Goal: Task Accomplishment & Management: Manage account settings

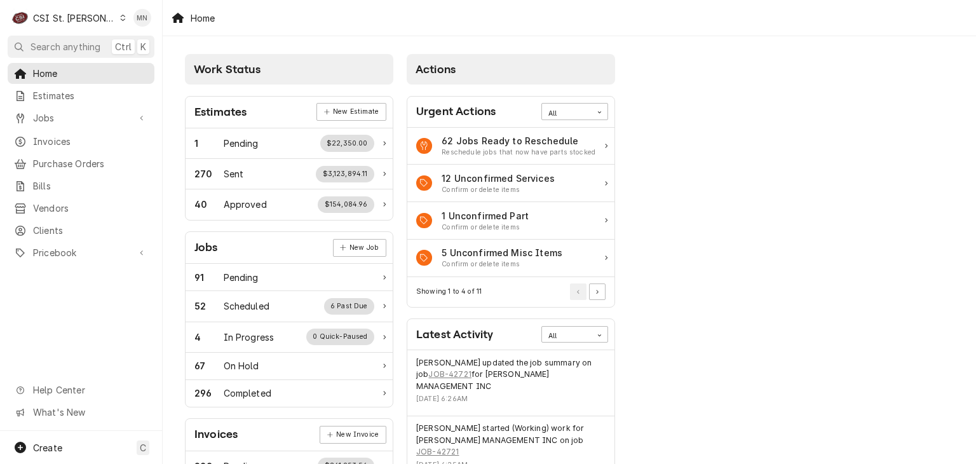
click at [53, 17] on div "CSI St. Louis" at bounding box center [74, 17] width 83 height 13
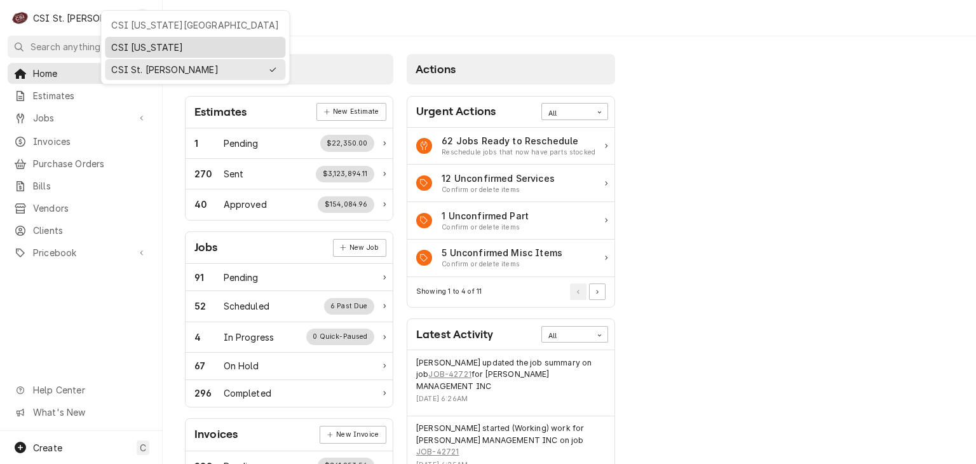
click at [123, 44] on div "CSI Kentucky" at bounding box center [195, 47] width 168 height 13
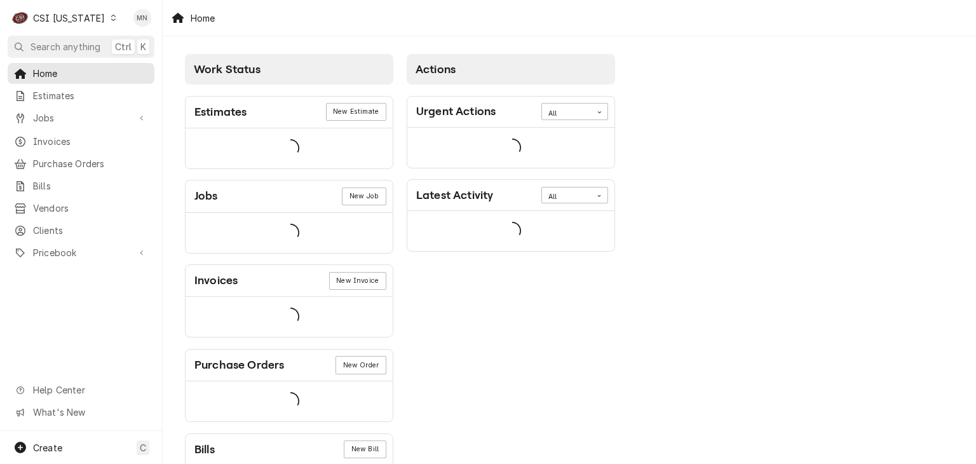
click at [88, 13] on div "CSI Kentucky" at bounding box center [69, 17] width 72 height 13
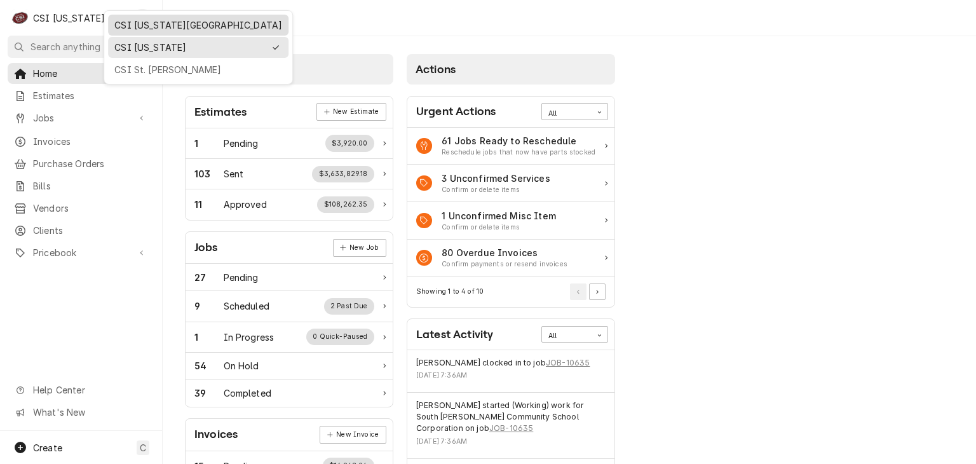
click at [135, 25] on div "CSI [US_STATE][GEOGRAPHIC_DATA]" at bounding box center [198, 24] width 168 height 13
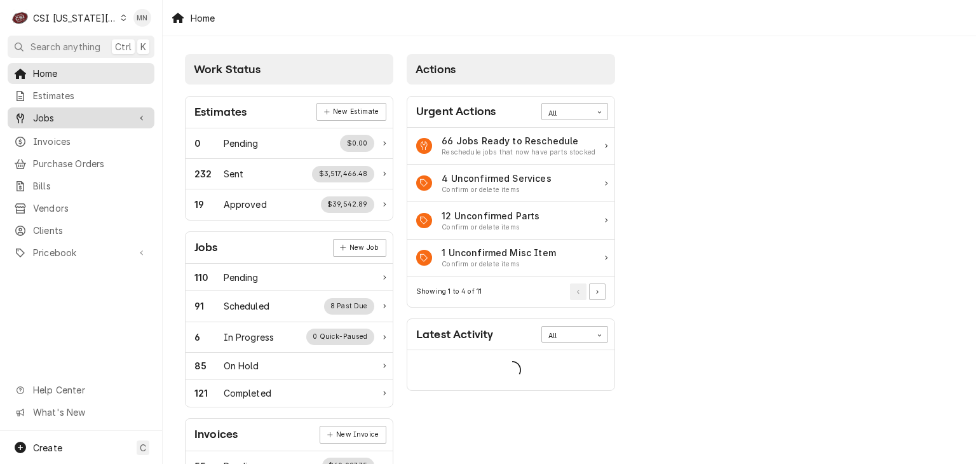
click at [52, 117] on span "Jobs" at bounding box center [81, 117] width 96 height 13
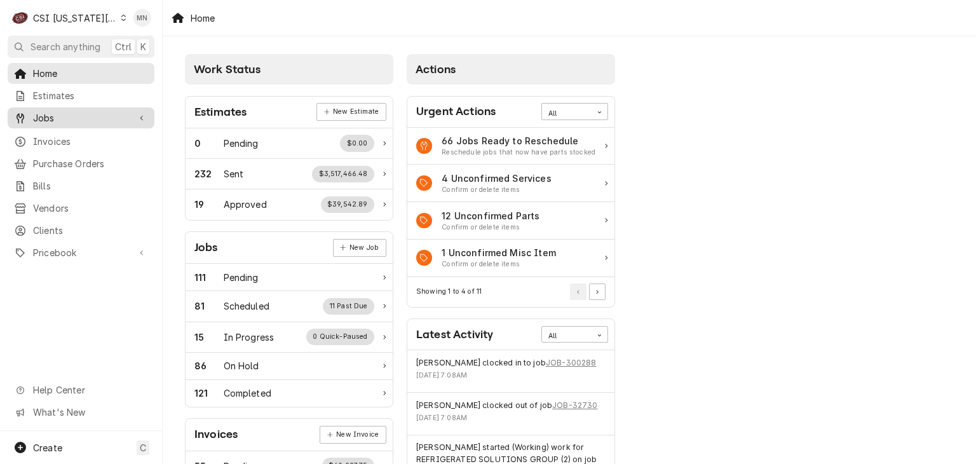
click at [64, 120] on span "Jobs" at bounding box center [81, 117] width 96 height 13
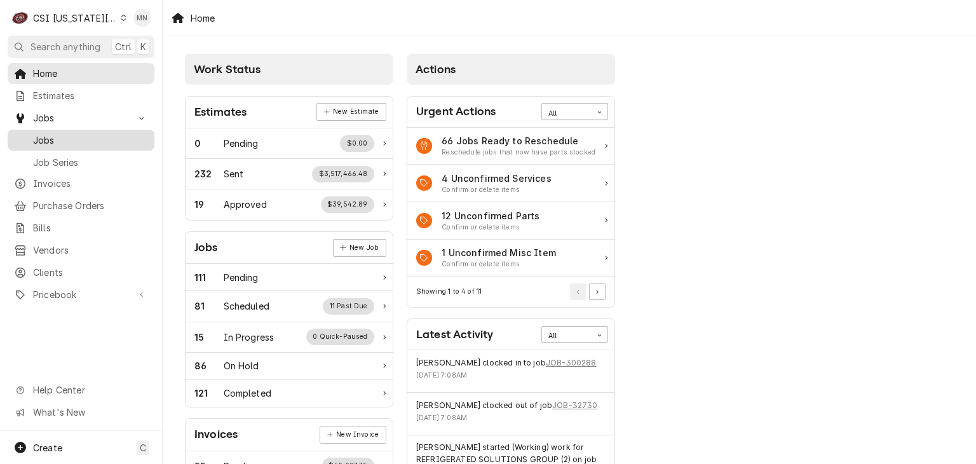
click at [51, 138] on span "Jobs" at bounding box center [90, 139] width 115 height 13
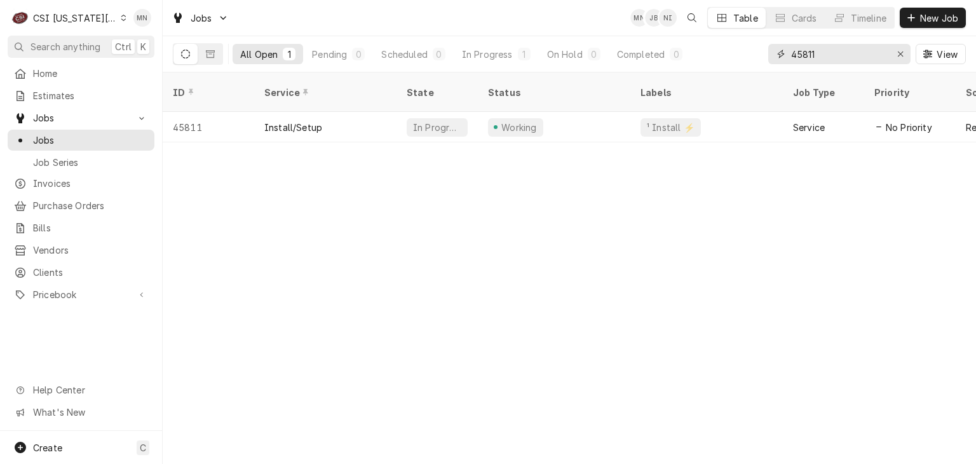
drag, startPoint x: 831, startPoint y: 58, endPoint x: 760, endPoint y: 58, distance: 71.8
click at [760, 58] on div "All Open 1 Pending 0 Scheduled 0 In Progress 1 On Hold 0 Completed 0 45811 View" at bounding box center [569, 54] width 793 height 36
type input "31198"
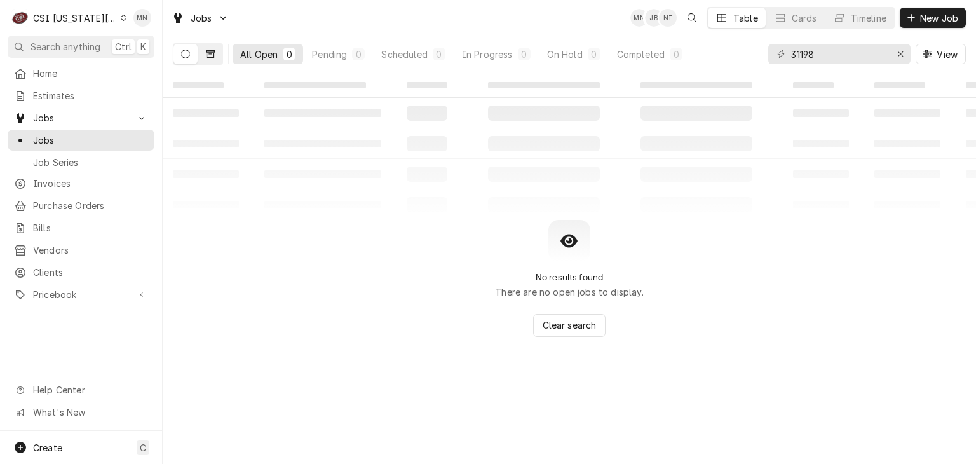
click at [211, 52] on icon "Dynamic Content Wrapper" at bounding box center [210, 54] width 9 height 8
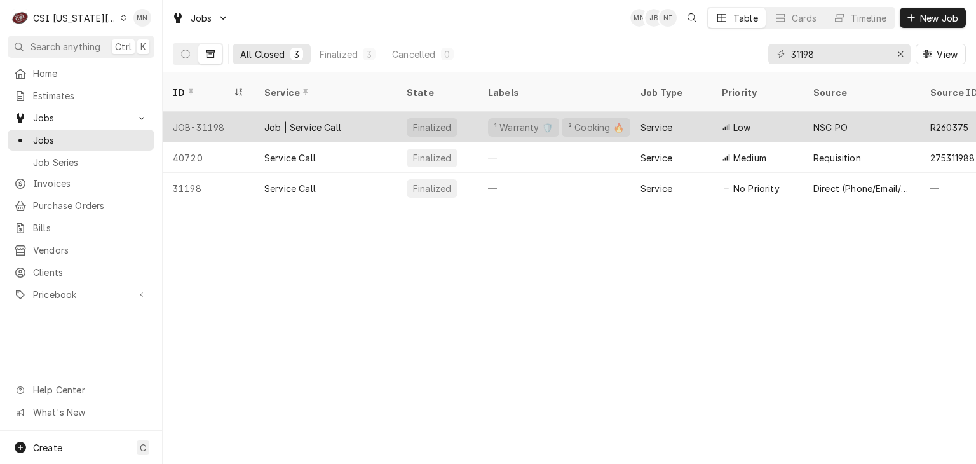
click at [211, 114] on div "JOB-31198" at bounding box center [209, 127] width 92 height 31
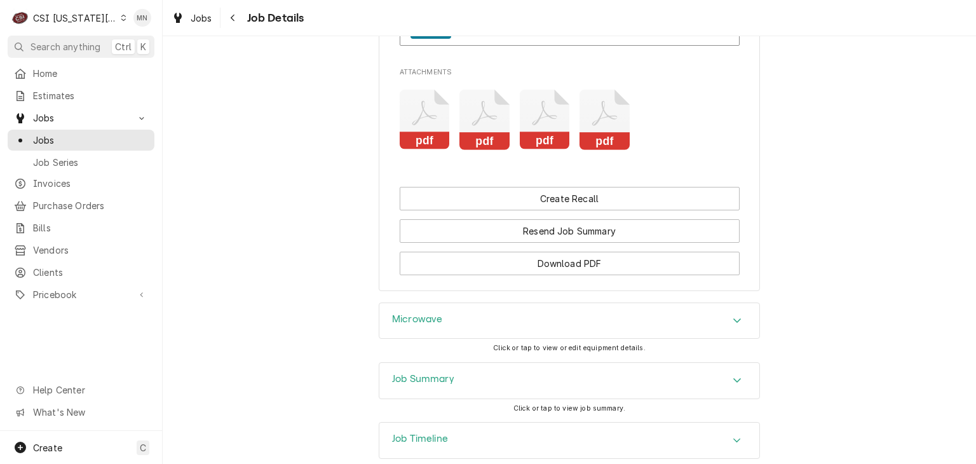
scroll to position [2370, 0]
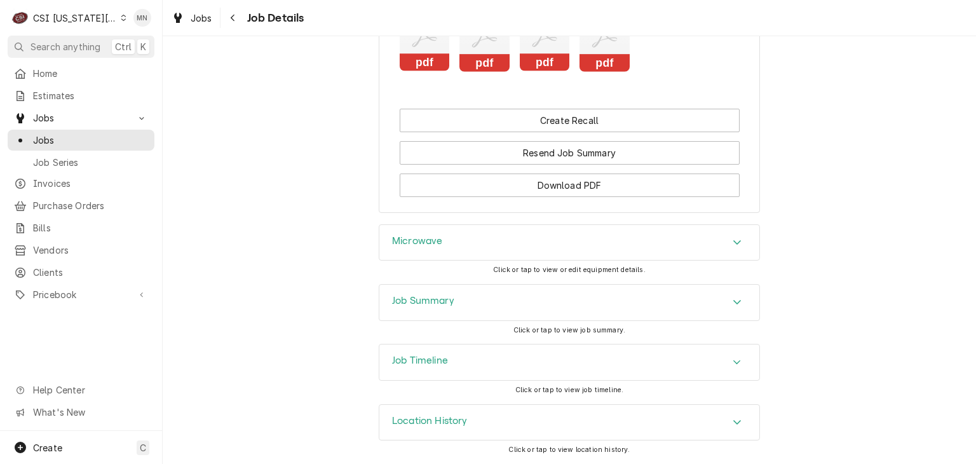
click at [487, 307] on div "Job Summary" at bounding box center [569, 303] width 380 height 36
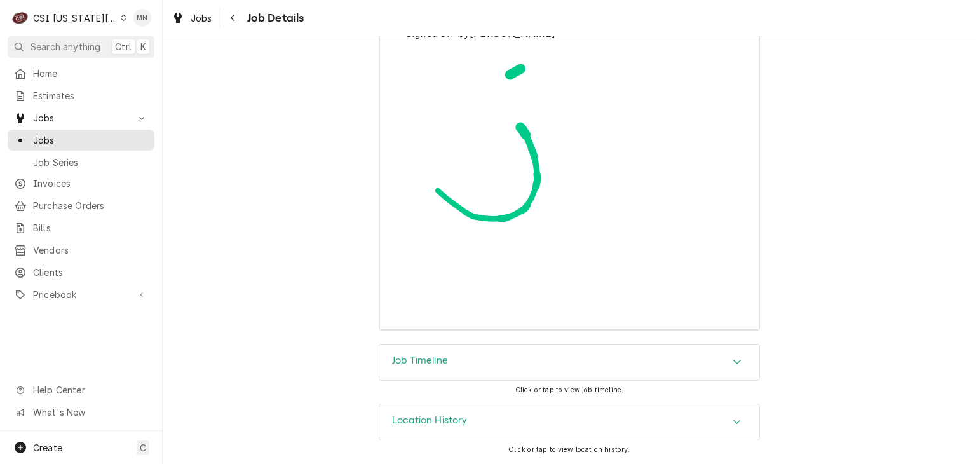
scroll to position [5177, 0]
click at [494, 361] on div "Job Timeline" at bounding box center [569, 362] width 380 height 36
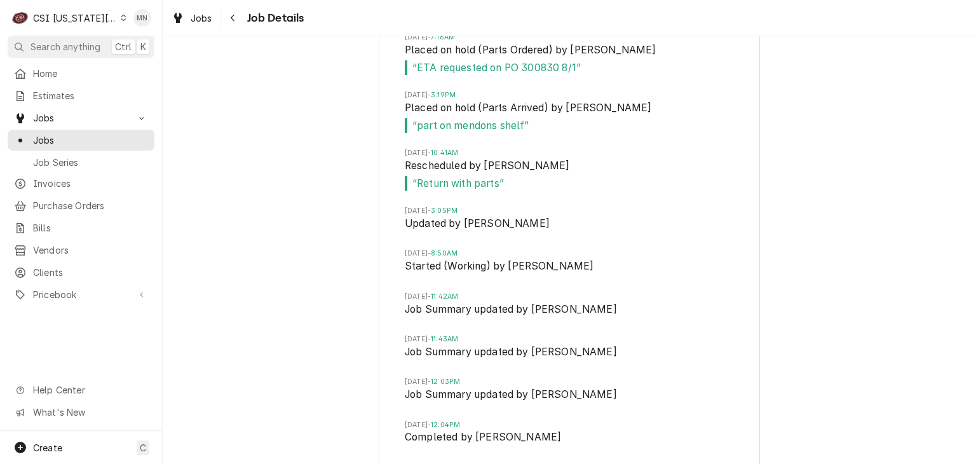
scroll to position [5940, 0]
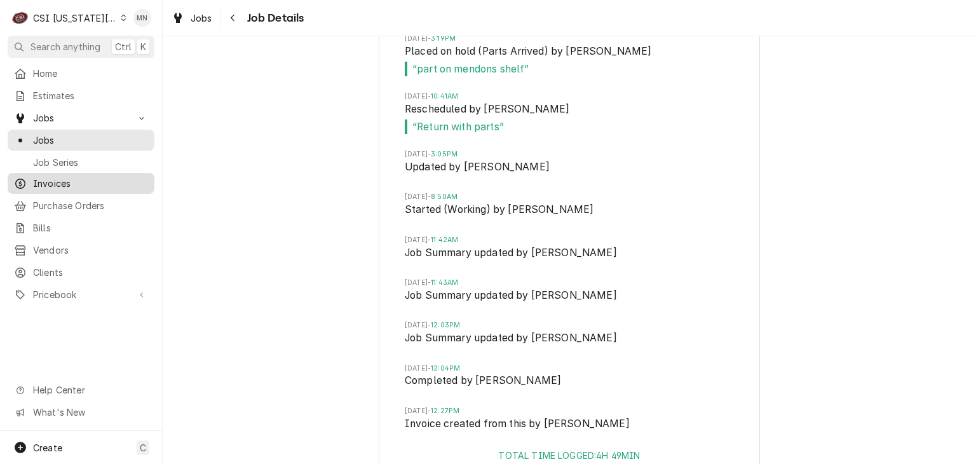
click at [52, 184] on span "Invoices" at bounding box center [90, 183] width 115 height 13
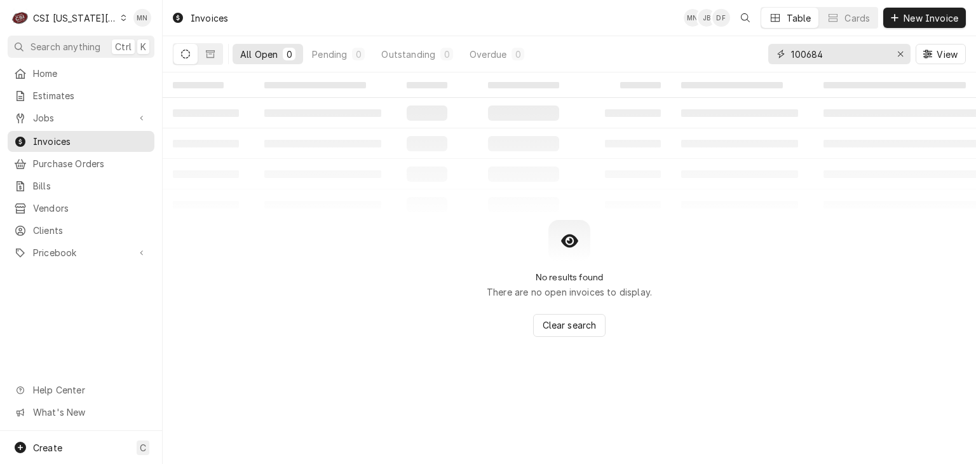
drag, startPoint x: 848, startPoint y: 54, endPoint x: 706, endPoint y: 61, distance: 141.9
click at [706, 61] on div "All Open 0 Pending 0 Outstanding 0 Overdue 0 100684 View" at bounding box center [569, 54] width 793 height 36
type input "302943"
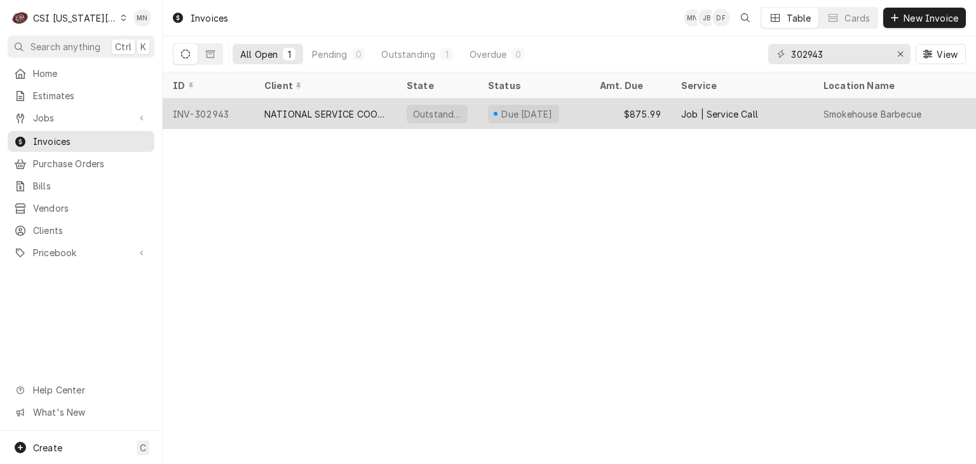
click at [325, 124] on div "NATIONAL SERVICE COOPERATIVE" at bounding box center [325, 114] width 142 height 31
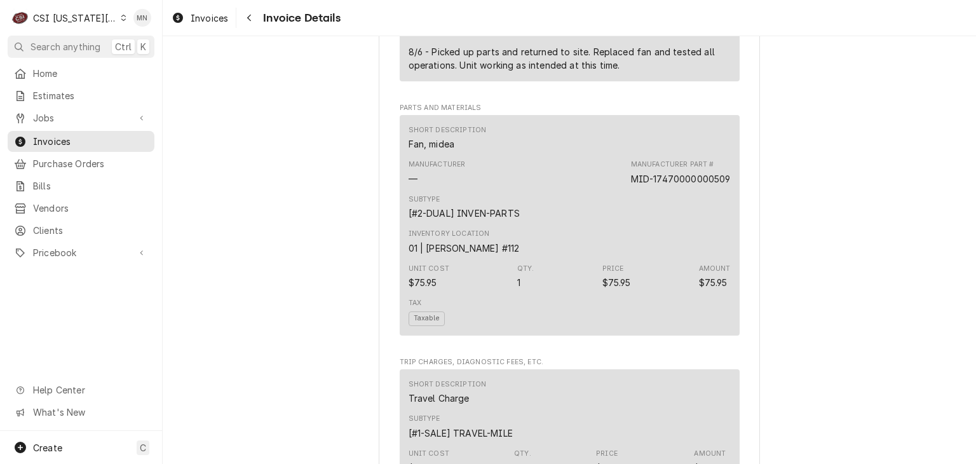
scroll to position [1144, 0]
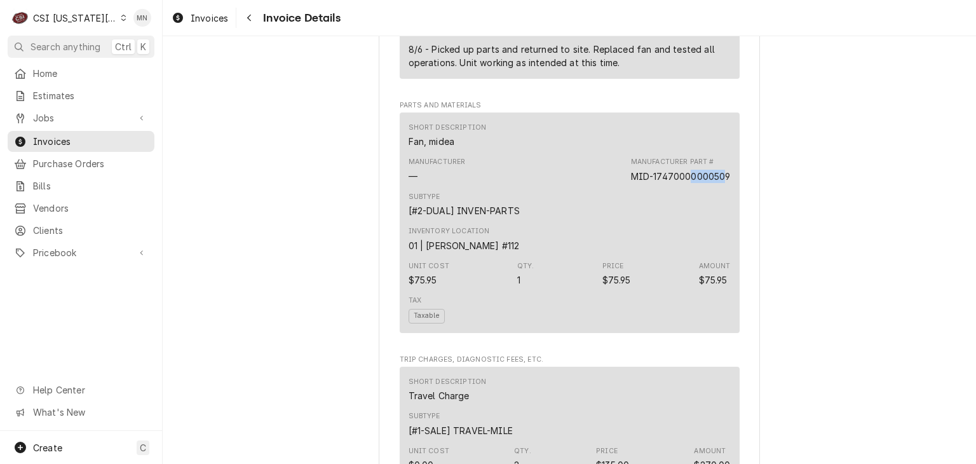
drag, startPoint x: 723, startPoint y: 218, endPoint x: 688, endPoint y: 222, distance: 35.2
click at [688, 183] on div "MID-17470000000509" at bounding box center [681, 176] width 100 height 13
click at [709, 222] on div "Subtype [#2-DUAL] INVEN-PARTS" at bounding box center [570, 205] width 322 height 34
drag, startPoint x: 726, startPoint y: 217, endPoint x: 627, endPoint y: 217, distance: 99.8
click at [627, 217] on div "Short Description Fan, midea Manufacturer — Manufacturer Part # MID-17470000000…" at bounding box center [570, 223] width 340 height 221
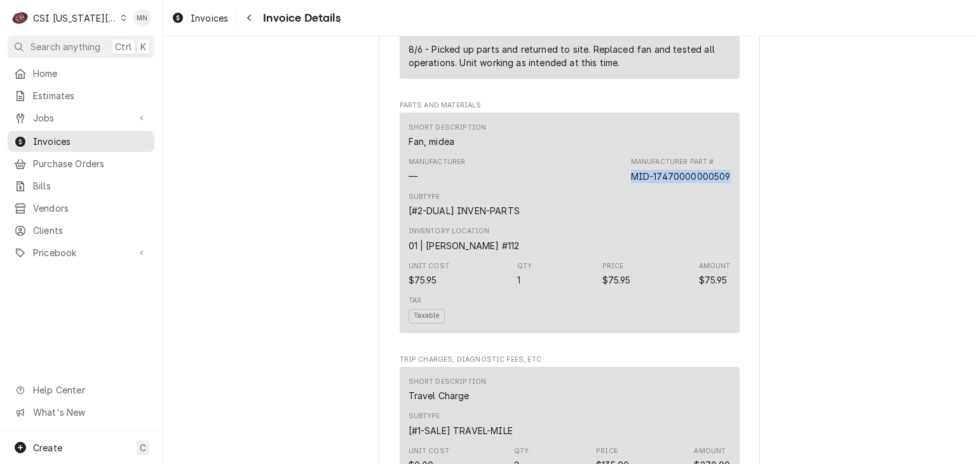
copy div "MID-17470000000509"
click at [62, 246] on span "Pricebook" at bounding box center [81, 252] width 96 height 13
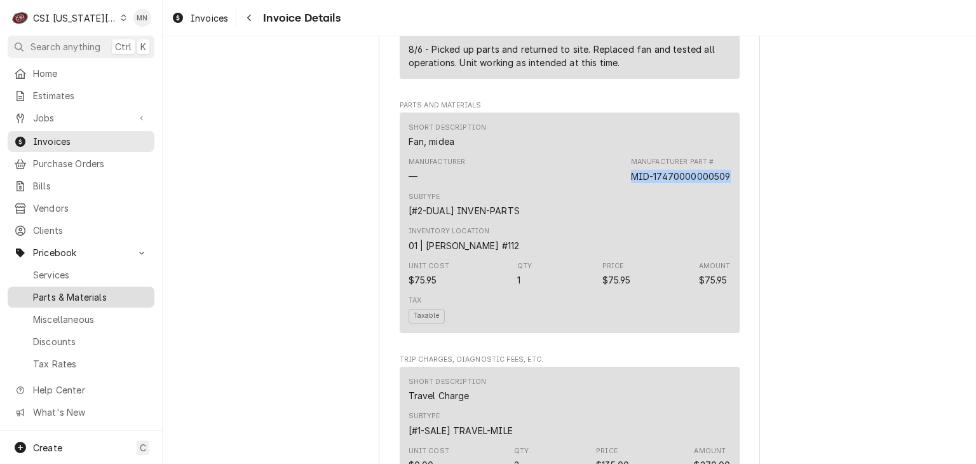
click at [69, 290] on span "Parts & Materials" at bounding box center [90, 296] width 115 height 13
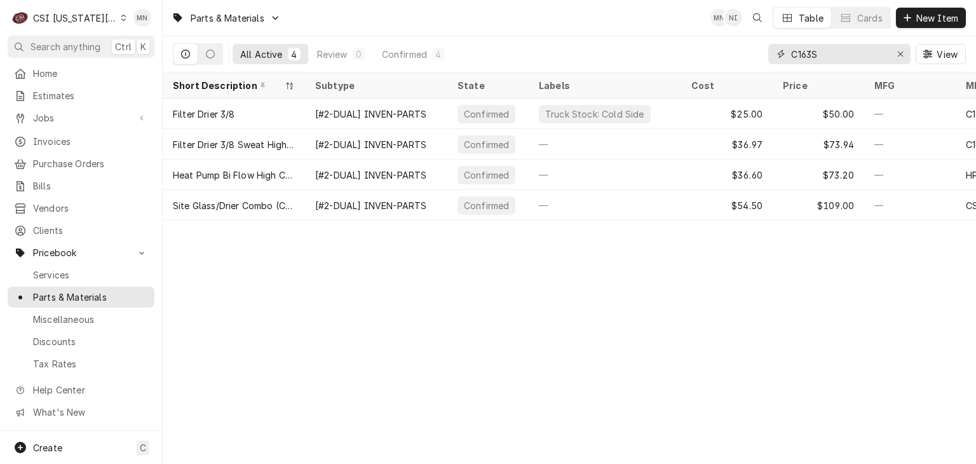
drag, startPoint x: 821, startPoint y: 55, endPoint x: 784, endPoint y: 57, distance: 37.5
click at [784, 57] on div "C163S" at bounding box center [839, 54] width 142 height 20
paste input "MID-17470000000509"
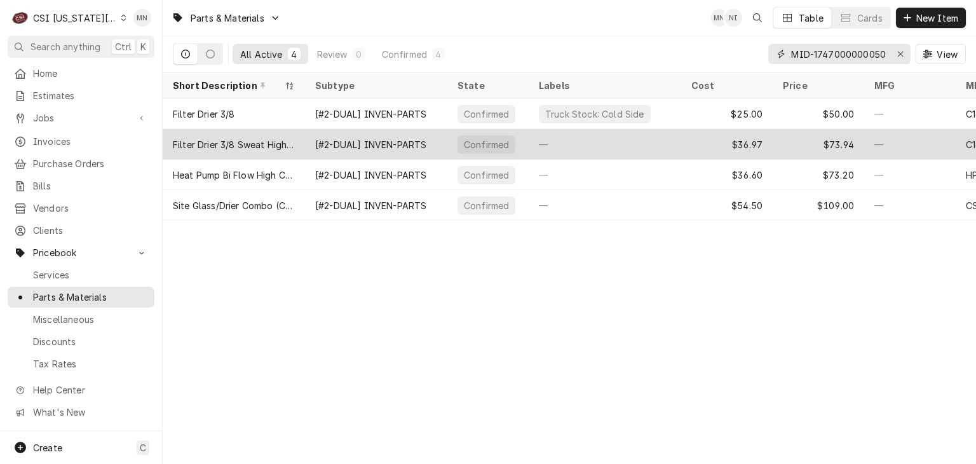
scroll to position [0, 4]
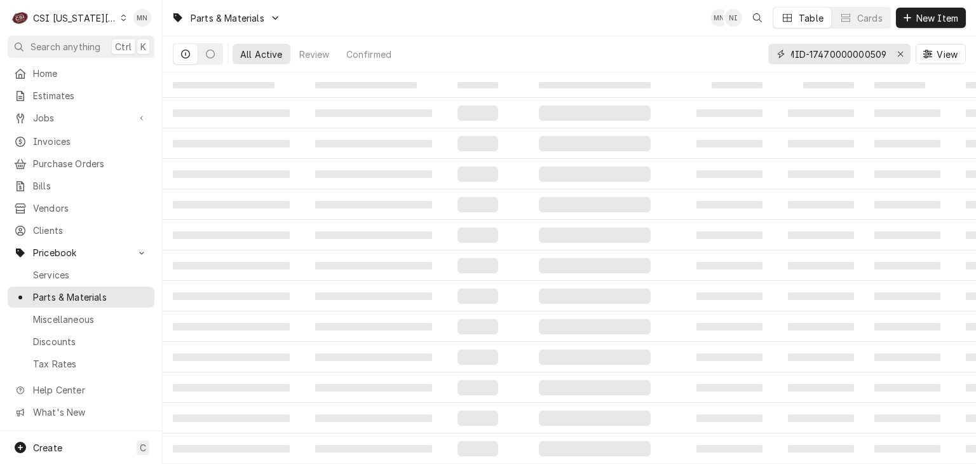
type input "MID-17470000000509"
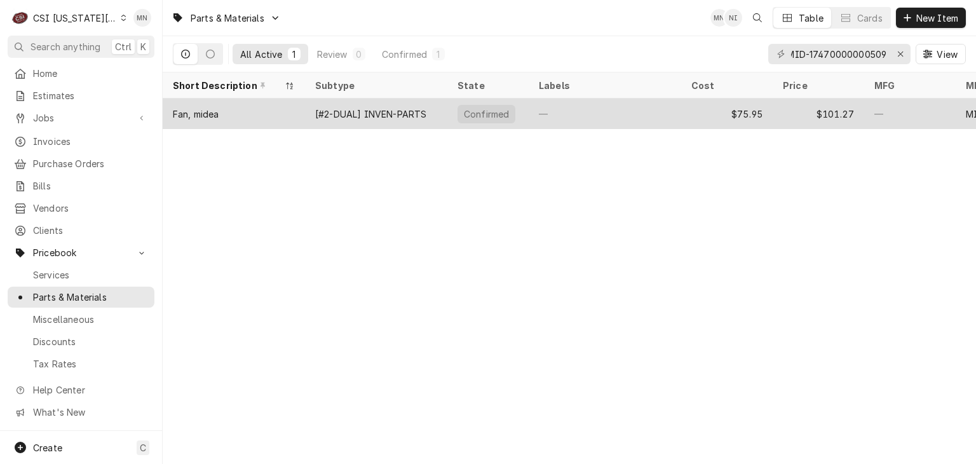
scroll to position [0, 0]
click at [615, 118] on div "—" at bounding box center [605, 114] width 153 height 31
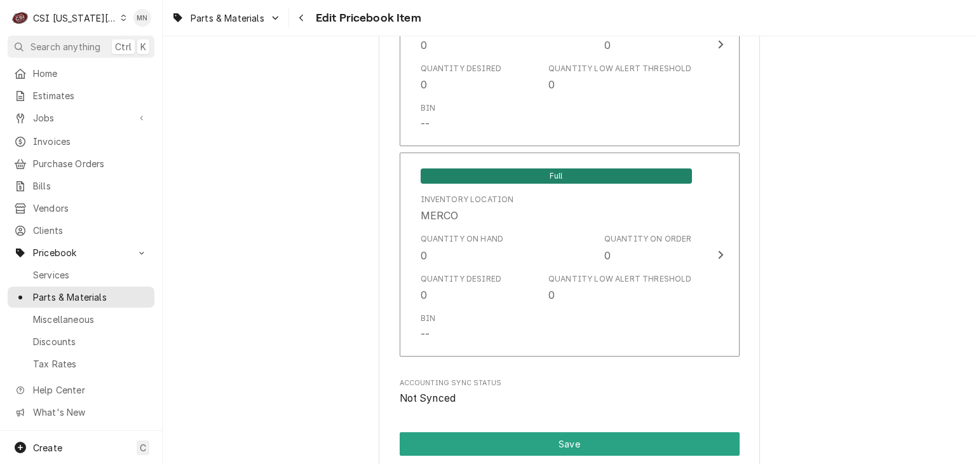
scroll to position [12516, 0]
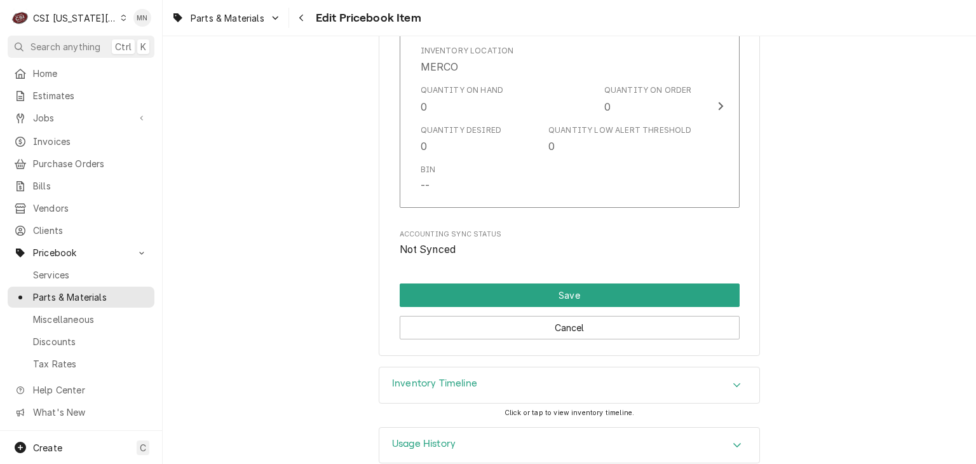
click at [641, 369] on div "Inventory Timeline" at bounding box center [569, 385] width 380 height 36
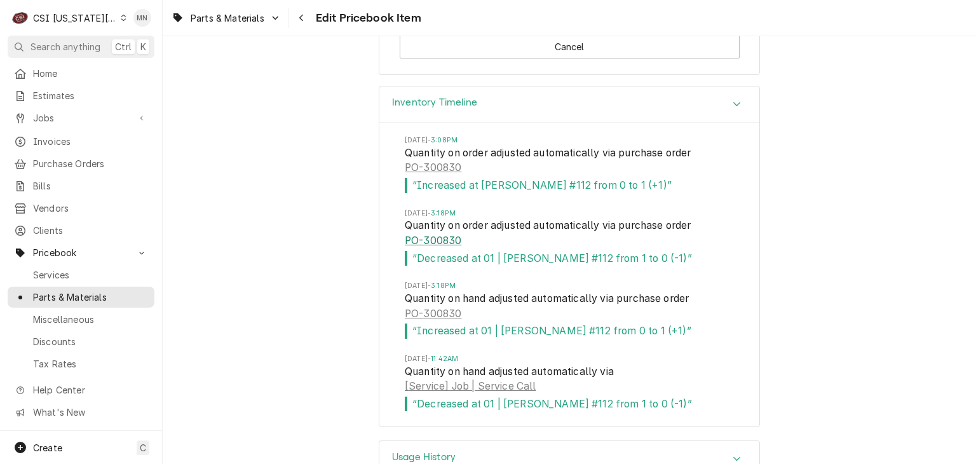
scroll to position [12811, 0]
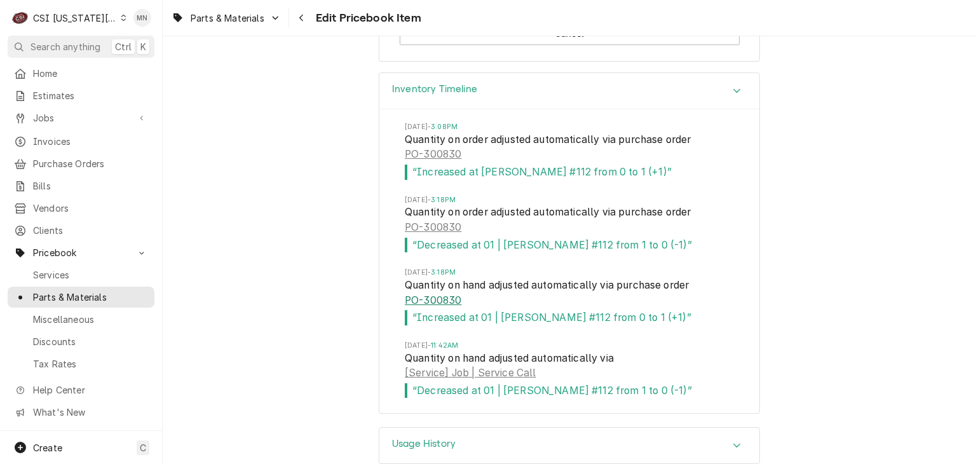
click at [427, 293] on link "PO-300830" at bounding box center [433, 300] width 57 height 15
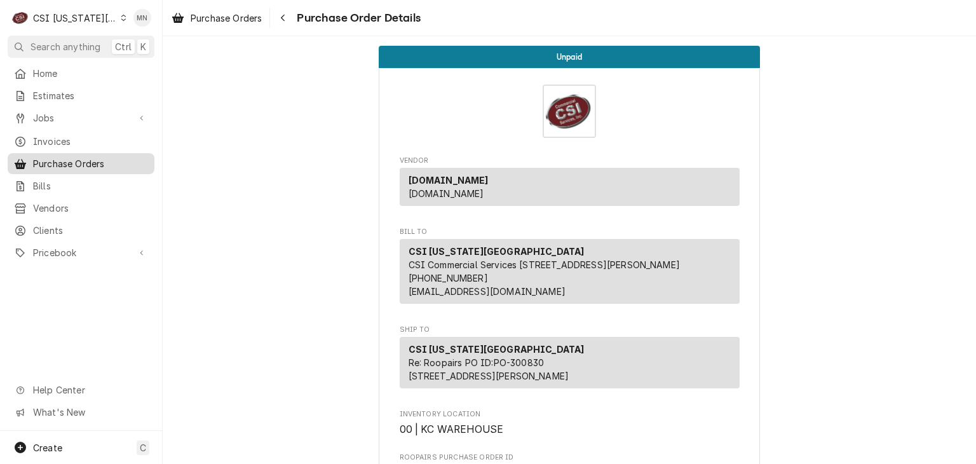
click at [82, 158] on span "Purchase Orders" at bounding box center [90, 163] width 115 height 13
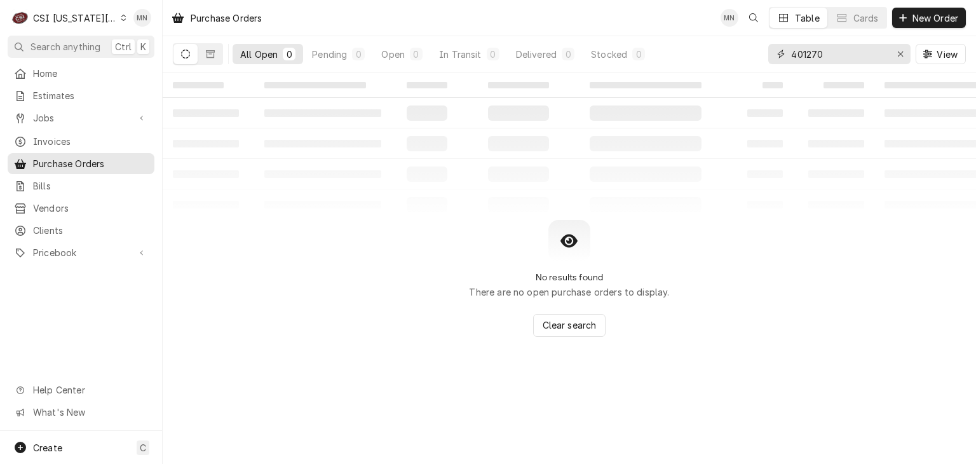
drag, startPoint x: 839, startPoint y: 55, endPoint x: 722, endPoint y: 46, distance: 117.3
click at [722, 46] on div "All Open 0 Pending 0 Open 0 In Transit 0 Delivered 0 Stocked 0 401270 View" at bounding box center [569, 54] width 793 height 36
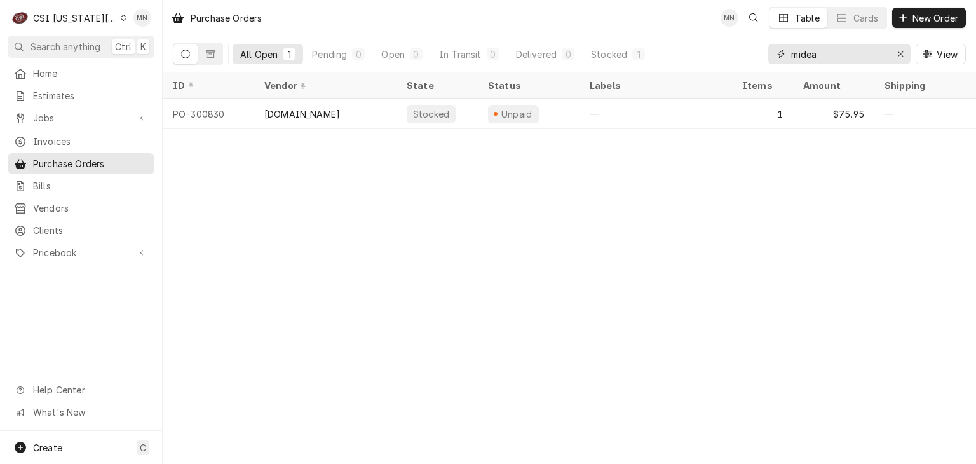
type input "midea"
click at [861, 212] on div "Purchase Orders MN Table Cards New Order All Open 1 Pending 0 Open 0 In Transit…" at bounding box center [570, 232] width 814 height 464
click at [64, 80] on link "Home" at bounding box center [81, 73] width 147 height 21
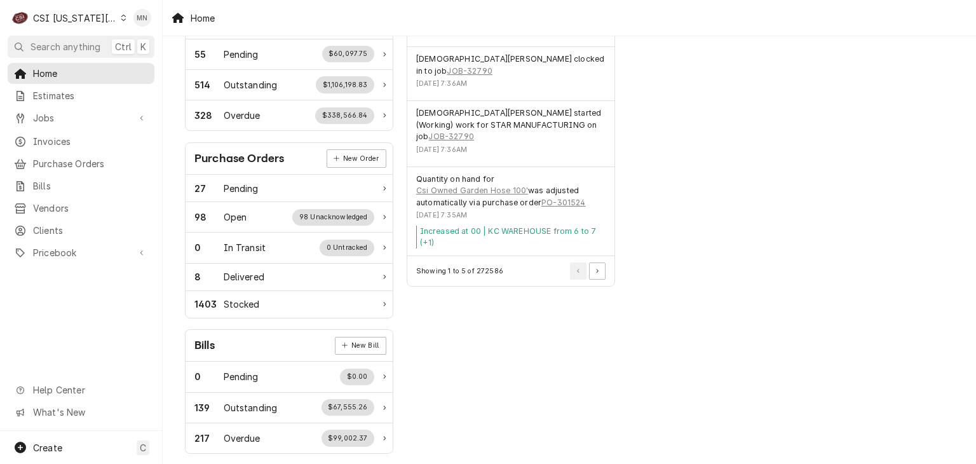
scroll to position [419, 0]
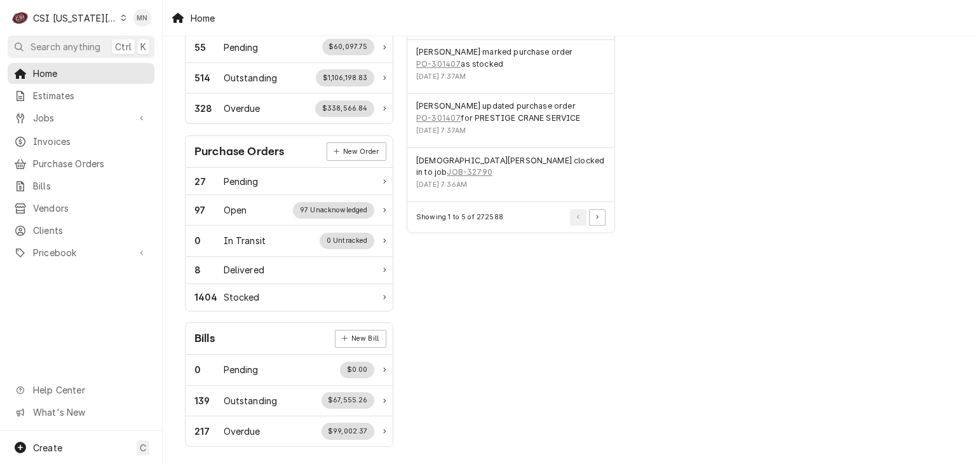
click at [90, 15] on div "CSI [US_STATE][GEOGRAPHIC_DATA]" at bounding box center [75, 17] width 84 height 13
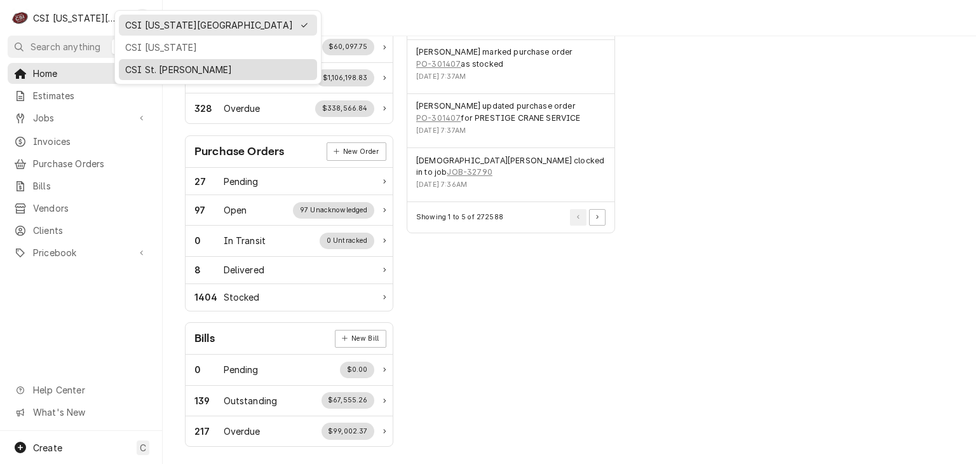
click at [139, 67] on div "CSI St. Louis" at bounding box center [218, 69] width 186 height 13
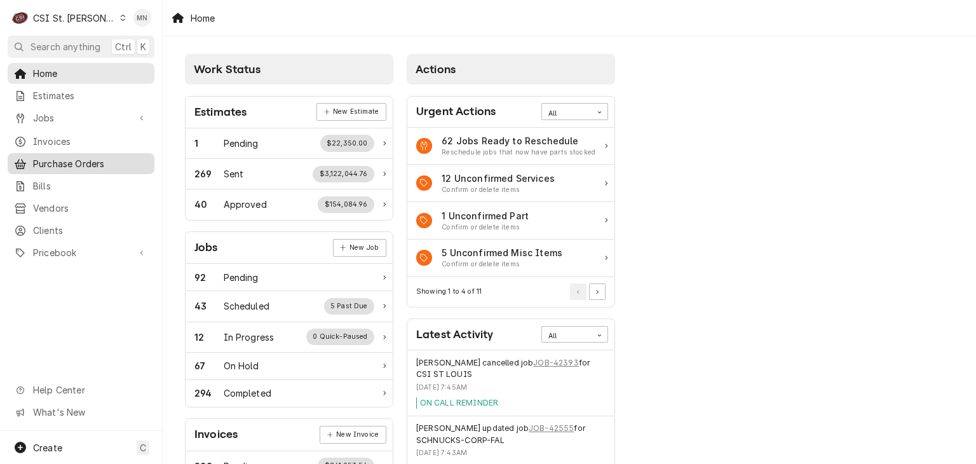
click at [48, 157] on span "Purchase Orders" at bounding box center [90, 163] width 115 height 13
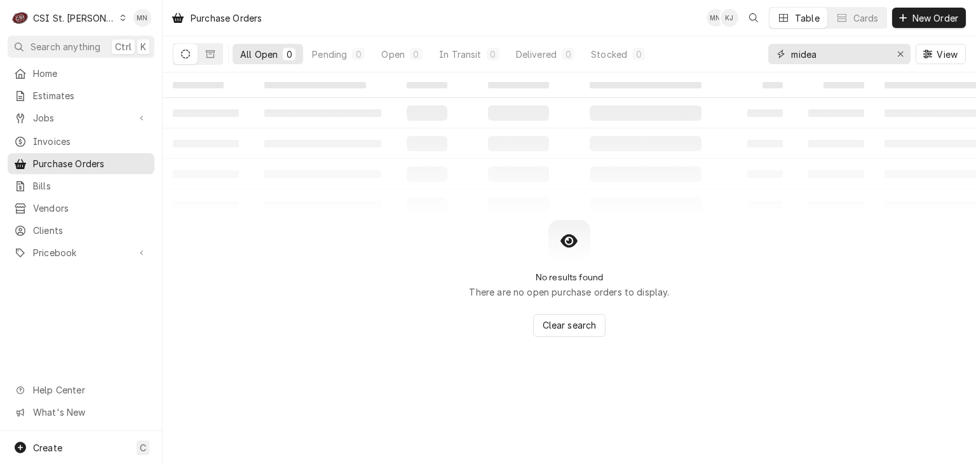
drag, startPoint x: 832, startPoint y: 50, endPoint x: 697, endPoint y: 47, distance: 135.4
click at [697, 47] on div "All Open 0 Pending 0 Open 0 In Transit 0 Delivered 0 Stocked 0 midea View" at bounding box center [569, 54] width 793 height 36
type input "401284"
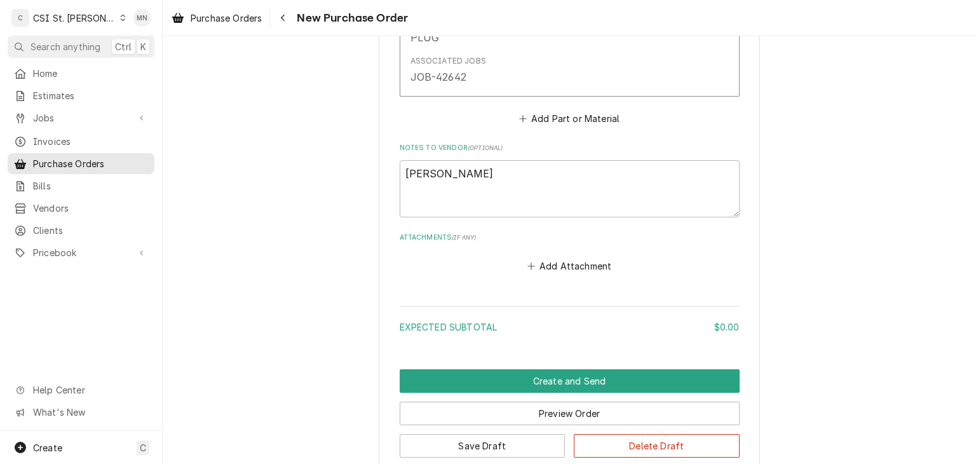
scroll to position [877, 0]
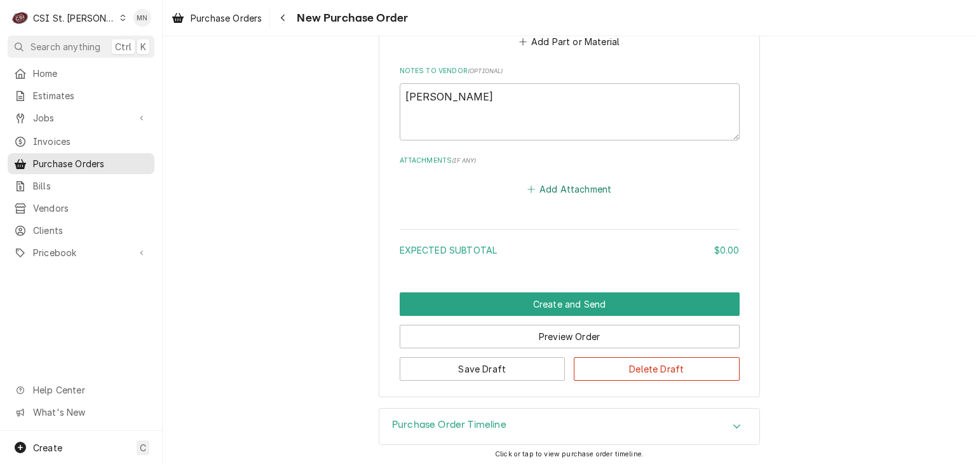
click at [576, 187] on button "Add Attachment" at bounding box center [569, 189] width 89 height 18
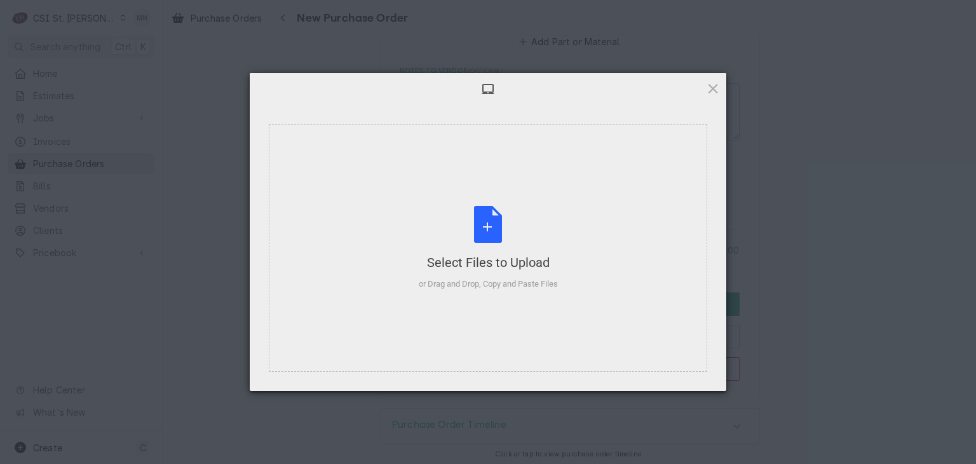
type textarea "x"
click at [488, 218] on div "Select Files to Upload or Drag and Drop, Copy and Paste Files" at bounding box center [488, 248] width 139 height 85
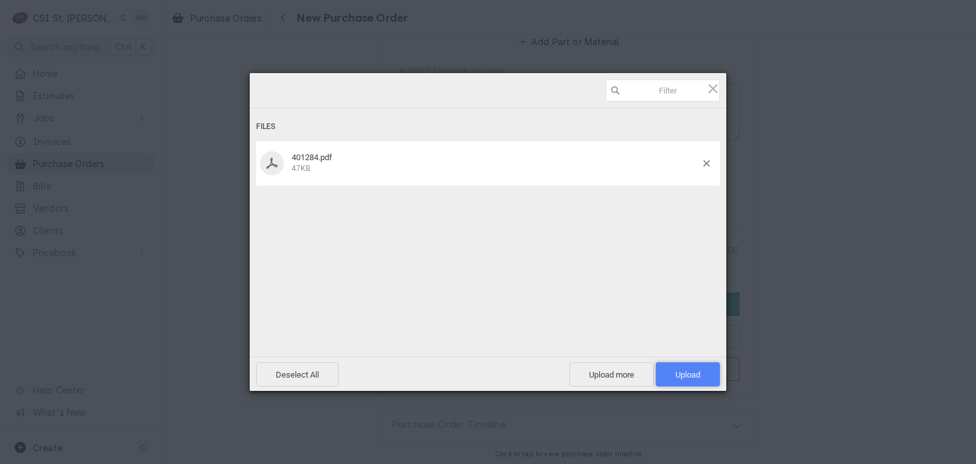
click at [692, 374] on span "Upload 1" at bounding box center [688, 375] width 25 height 10
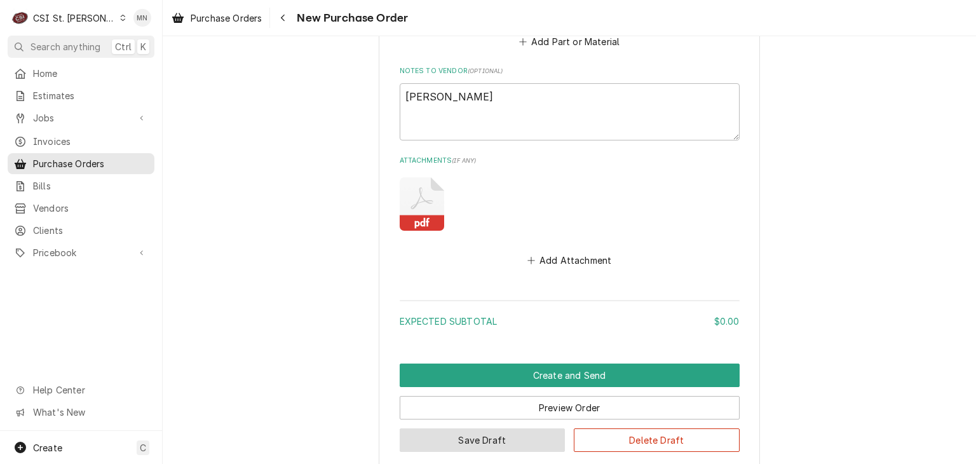
click at [477, 440] on button "Save Draft" at bounding box center [483, 440] width 166 height 24
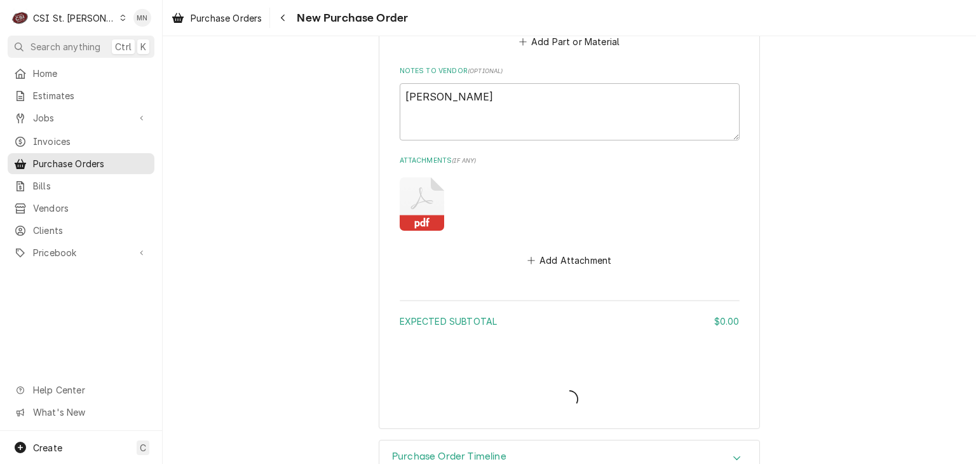
type textarea "x"
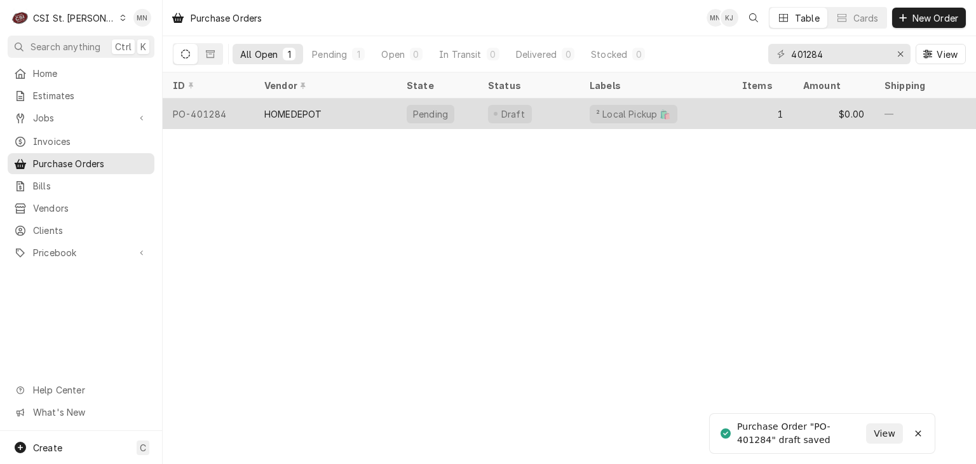
click at [333, 115] on div "HOMEDEPOT" at bounding box center [325, 114] width 142 height 31
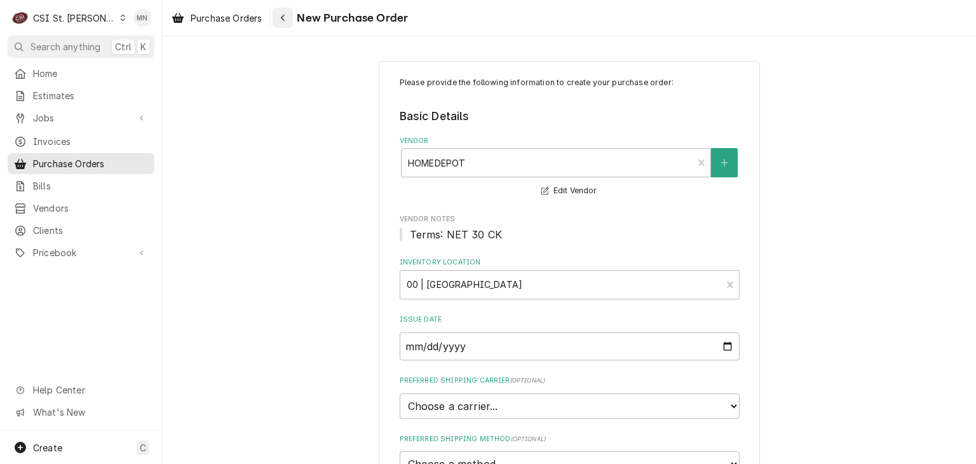
click at [288, 21] on div "Navigate back" at bounding box center [282, 17] width 13 height 13
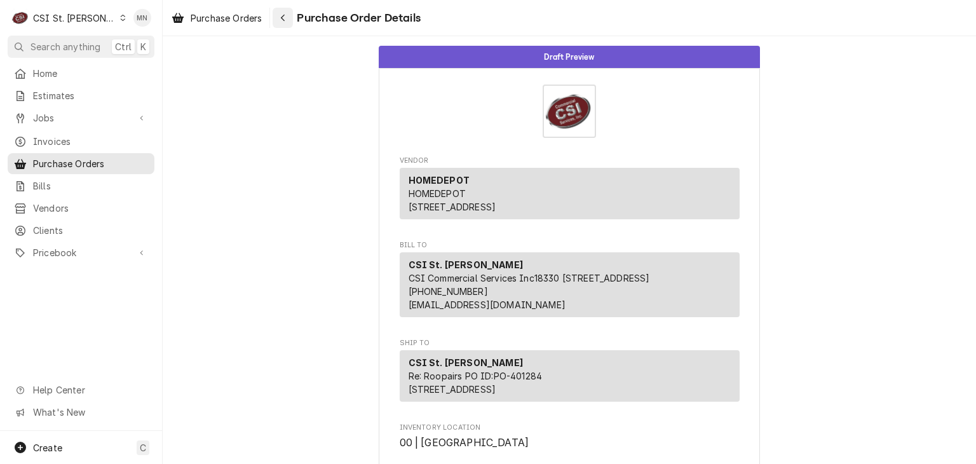
click at [290, 17] on button "Navigate back" at bounding box center [283, 18] width 20 height 20
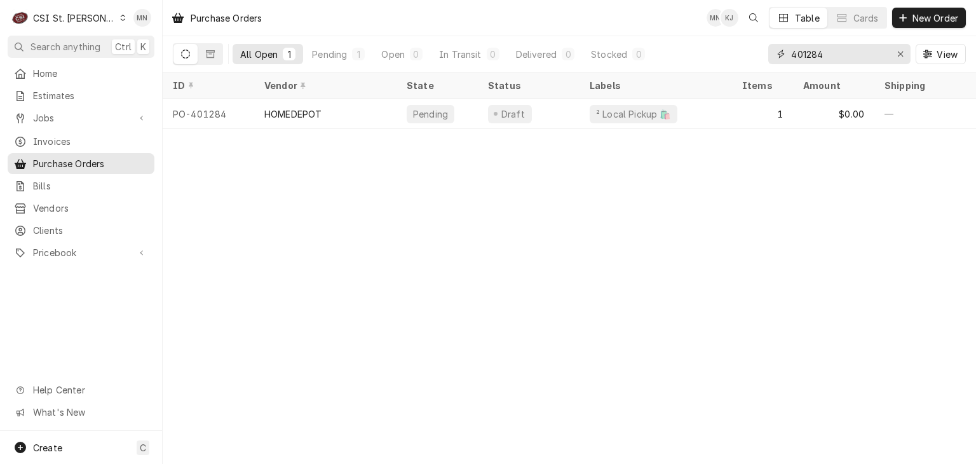
click at [826, 55] on input "401284" at bounding box center [838, 54] width 95 height 20
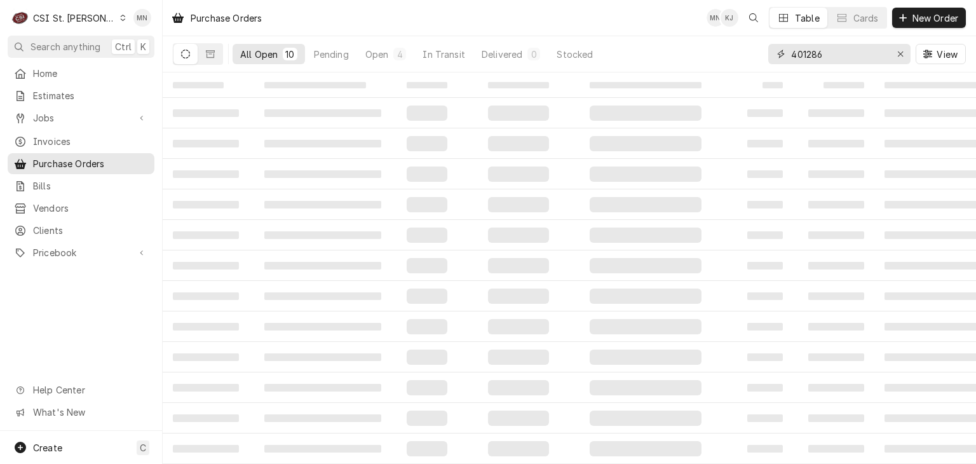
type input "401286"
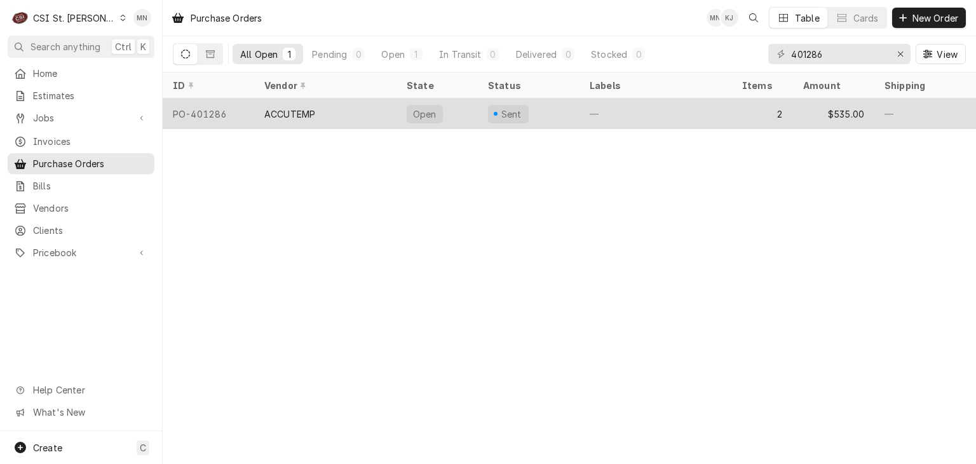
click at [353, 116] on div "ACCUTEMP" at bounding box center [325, 114] width 142 height 31
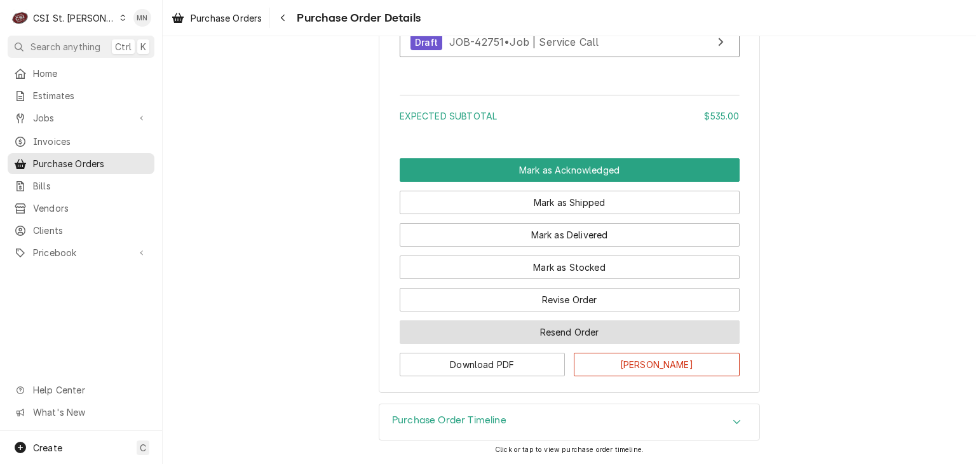
scroll to position [1459, 0]
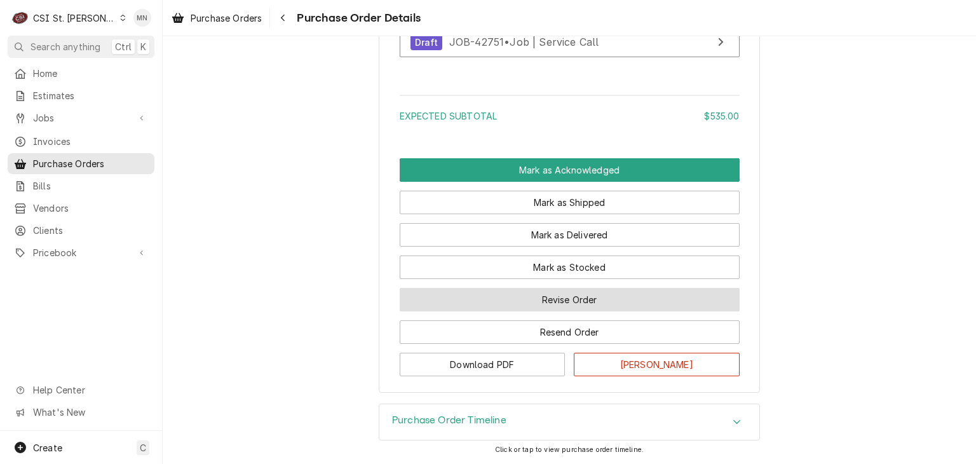
click at [550, 306] on button "Revise Order" at bounding box center [570, 300] width 340 height 24
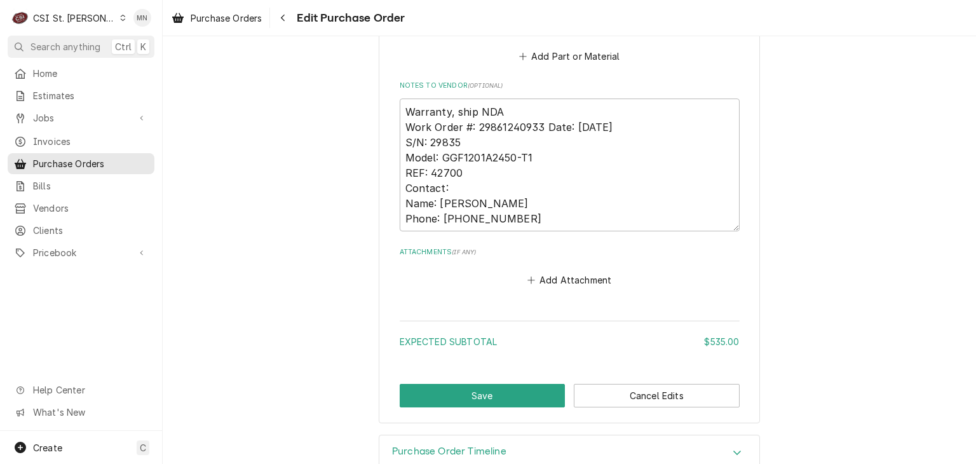
scroll to position [1201, 0]
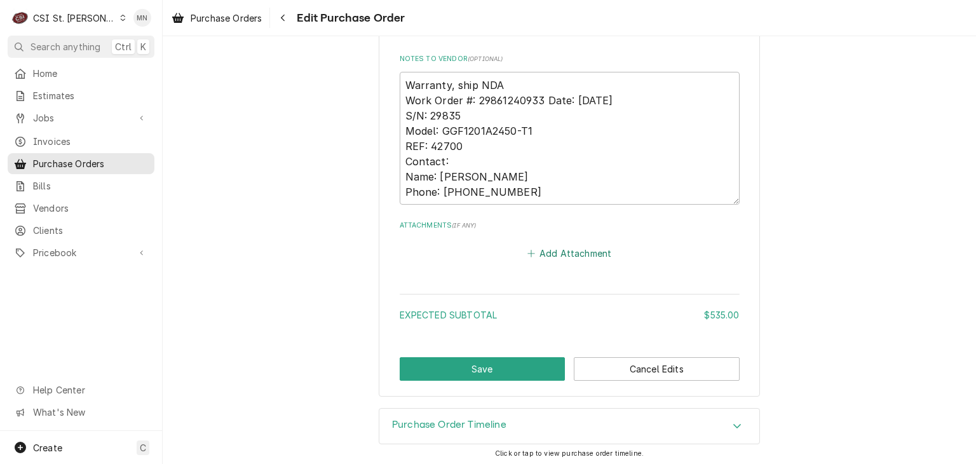
click at [547, 254] on button "Add Attachment" at bounding box center [569, 254] width 89 height 18
type textarea "x"
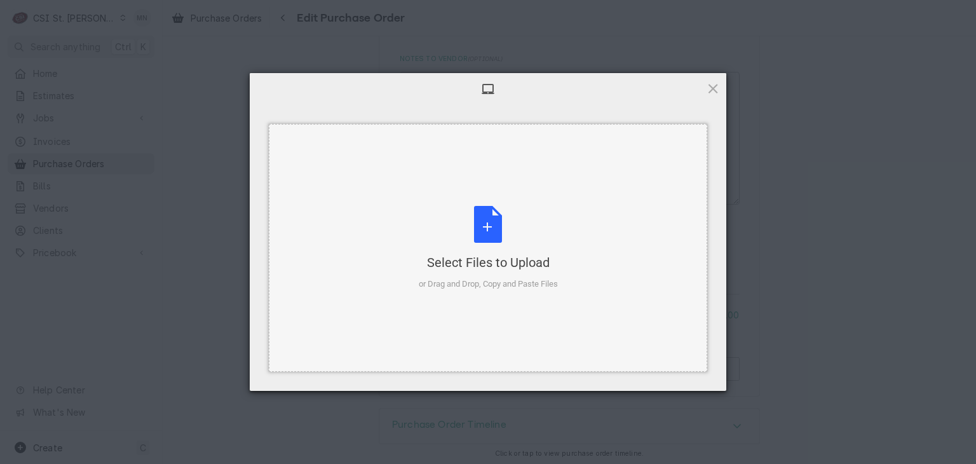
click at [503, 245] on div "Select Files to Upload or Drag and Drop, Copy and Paste Files" at bounding box center [488, 248] width 139 height 85
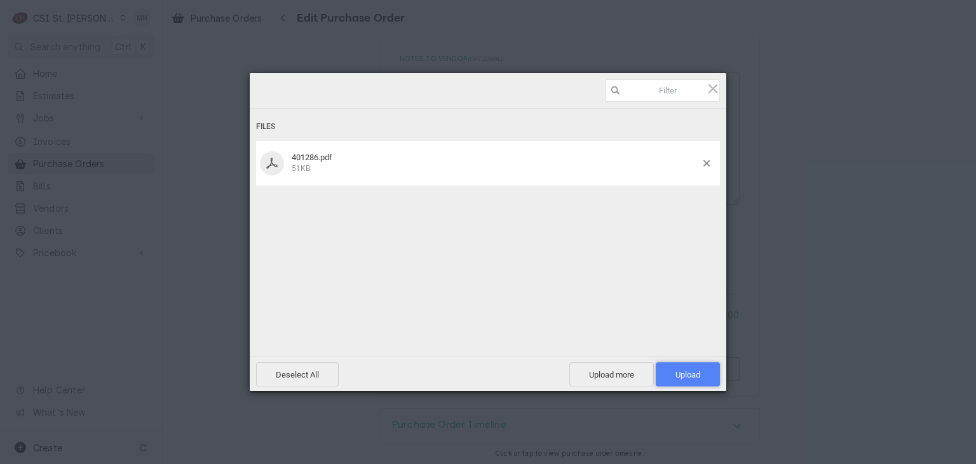
click at [678, 379] on span "Upload 1" at bounding box center [688, 374] width 64 height 24
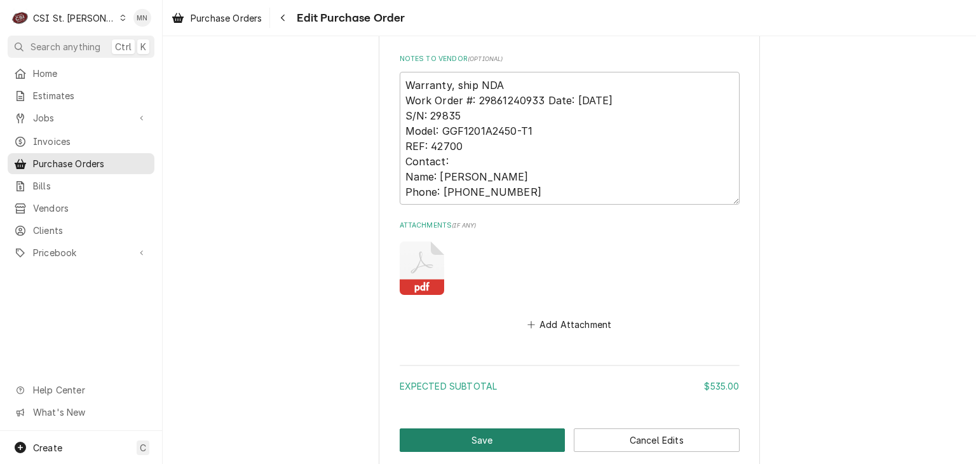
click at [476, 433] on button "Save" at bounding box center [483, 440] width 166 height 24
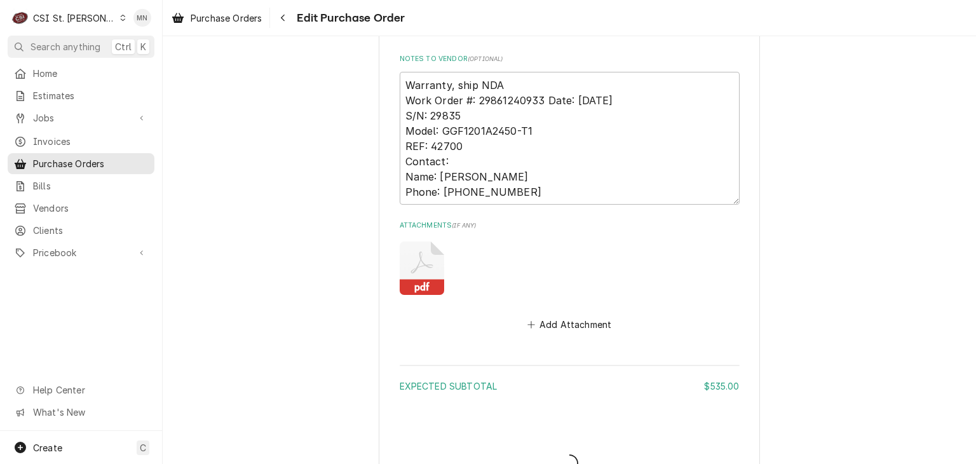
type textarea "x"
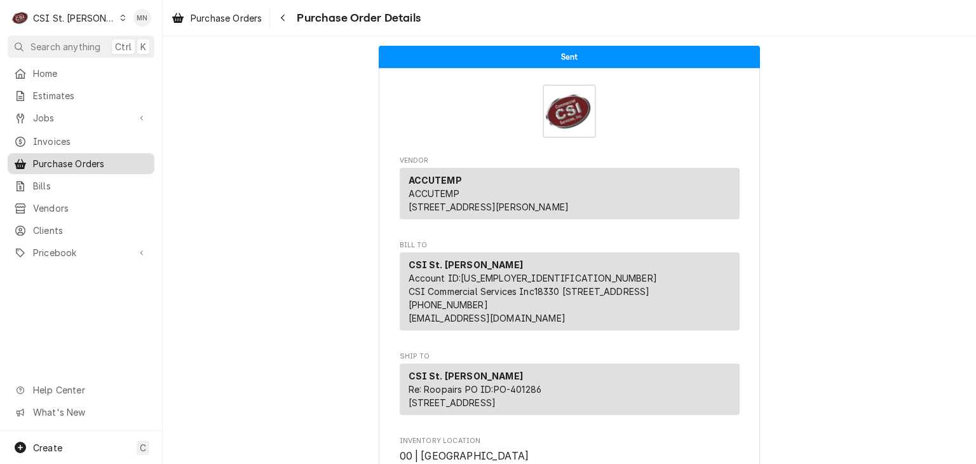
click at [79, 163] on span "Purchase Orders" at bounding box center [90, 163] width 115 height 13
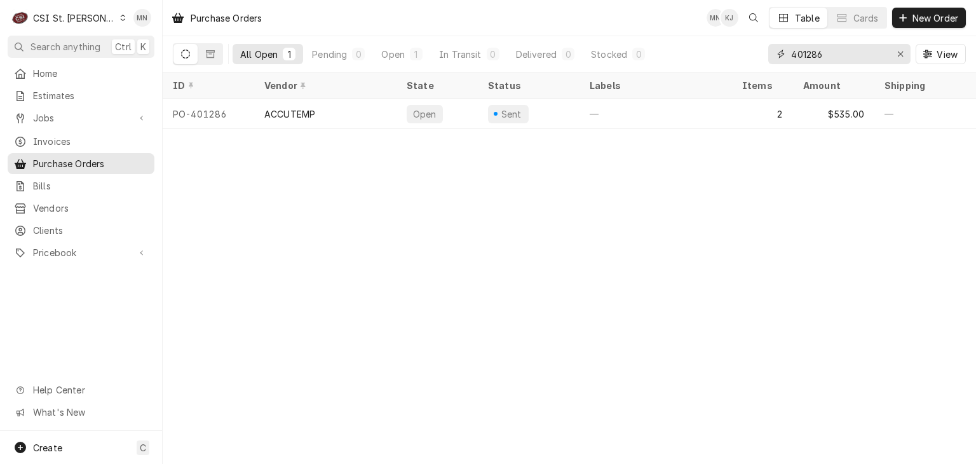
drag, startPoint x: 833, startPoint y: 55, endPoint x: 761, endPoint y: 58, distance: 71.3
click at [761, 57] on div "All Open 1 Pending 0 Open 1 In Transit 0 Delivered 0 Stocked 0 401286 View" at bounding box center [569, 54] width 793 height 36
type input "401202"
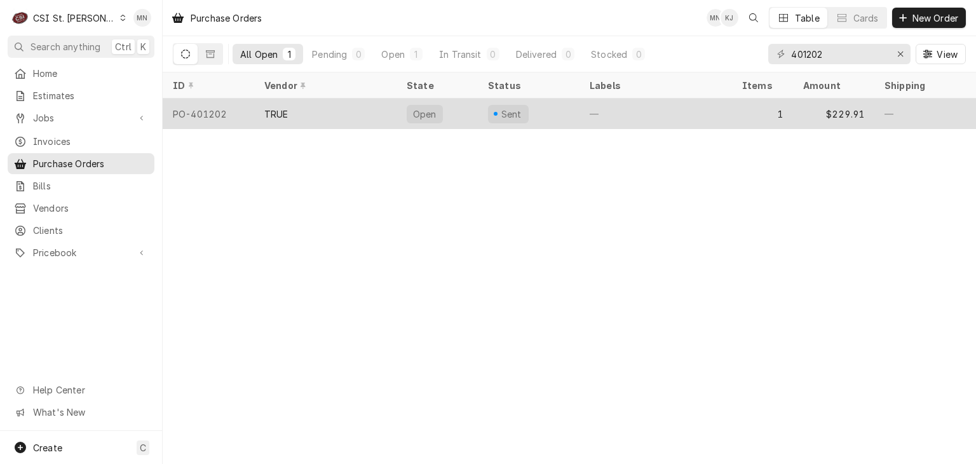
click at [346, 114] on div "TRUE" at bounding box center [325, 114] width 142 height 31
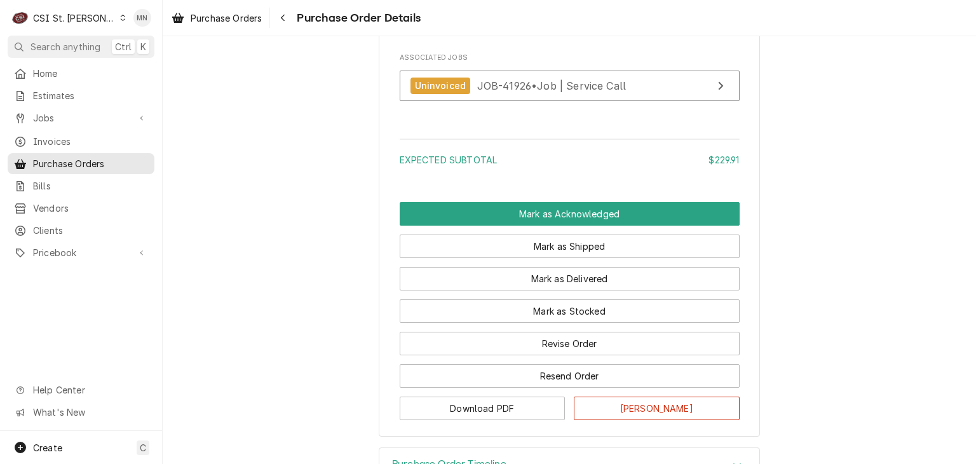
scroll to position [1017, 0]
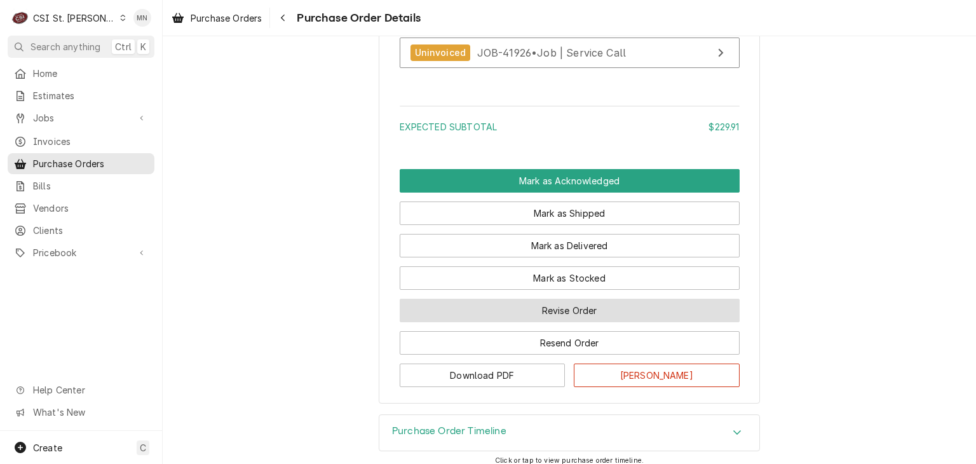
click at [624, 322] on button "Revise Order" at bounding box center [570, 311] width 340 height 24
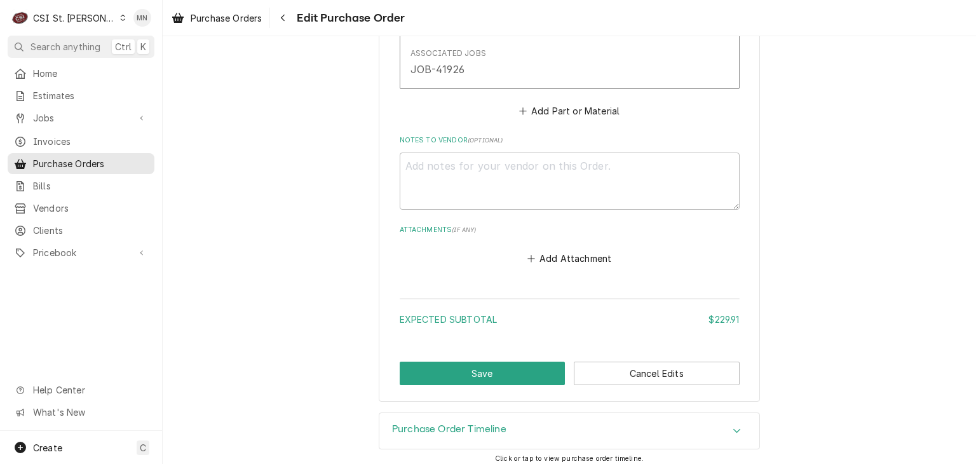
scroll to position [859, 0]
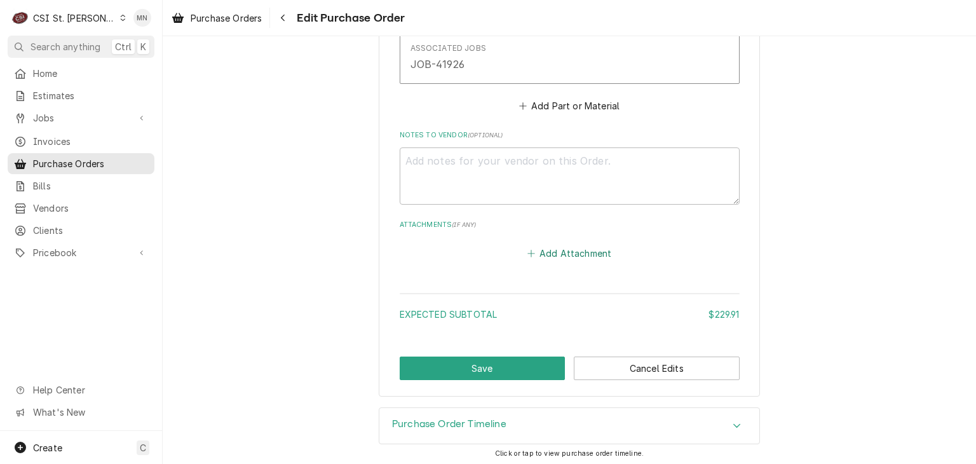
click at [562, 252] on button "Add Attachment" at bounding box center [569, 253] width 89 height 18
type textarea "x"
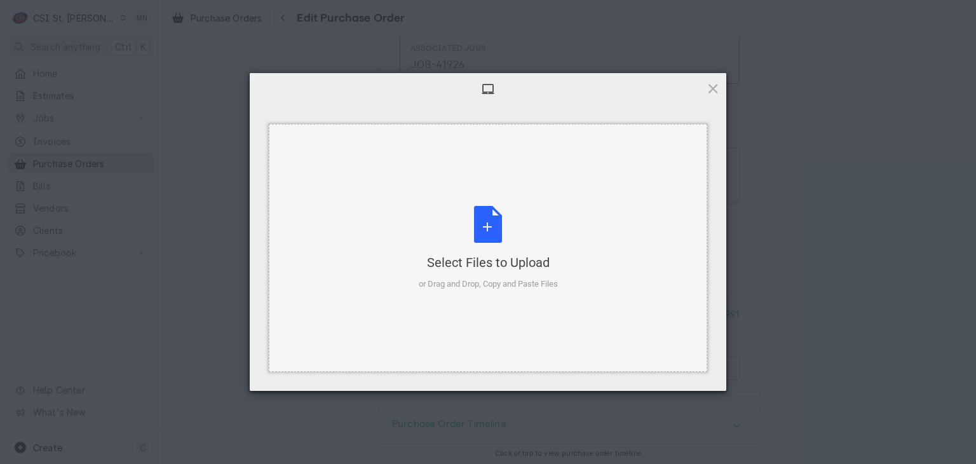
click at [519, 217] on div "Select Files to Upload or Drag and Drop, Copy and Paste Files" at bounding box center [488, 248] width 139 height 85
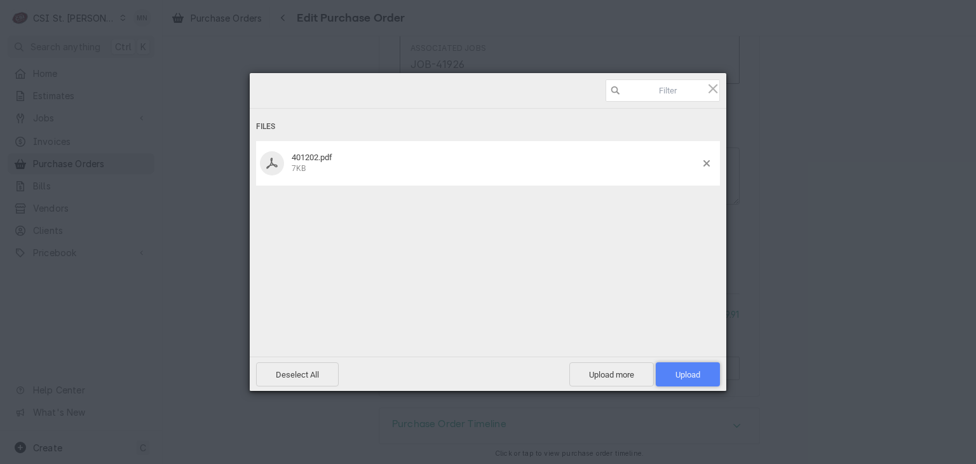
click at [692, 372] on span "Upload 1" at bounding box center [688, 375] width 25 height 10
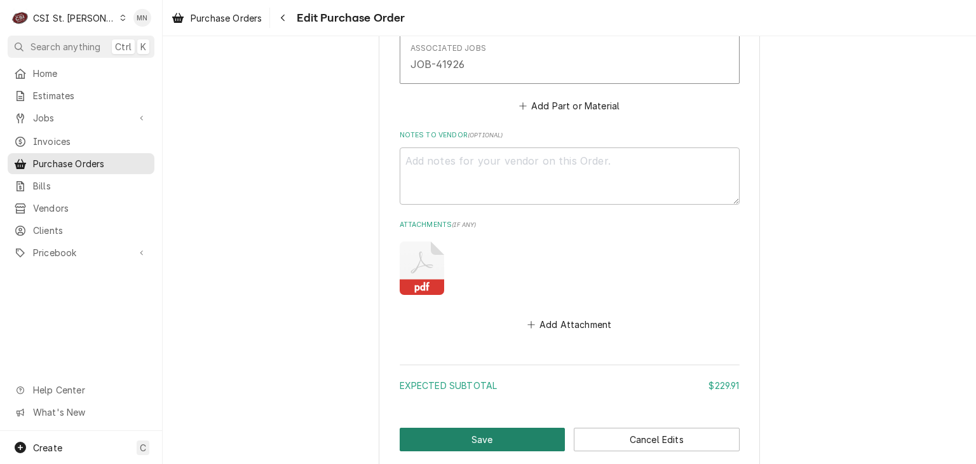
click at [478, 433] on button "Save" at bounding box center [483, 440] width 166 height 24
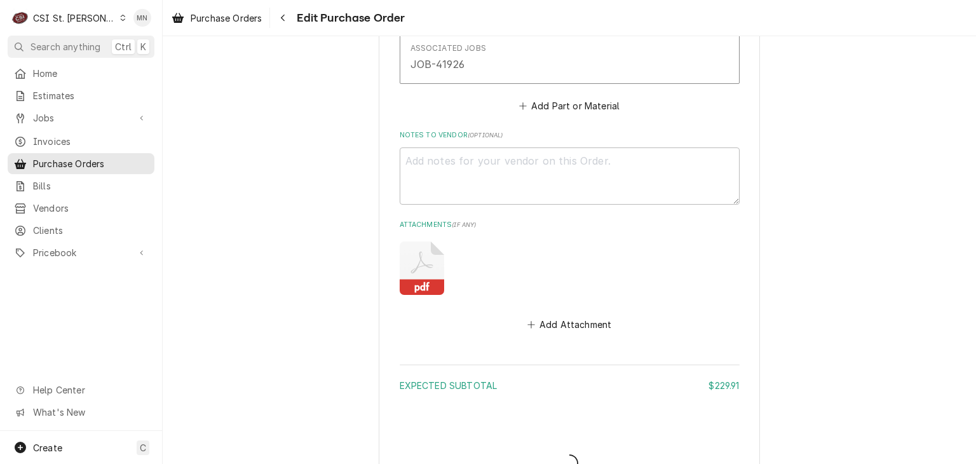
type textarea "x"
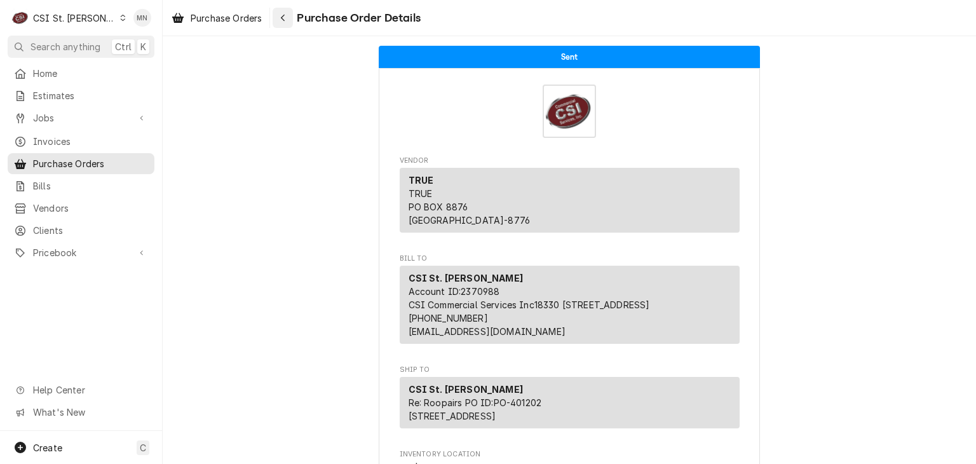
click at [285, 20] on icon "Navigate back" at bounding box center [283, 17] width 6 height 9
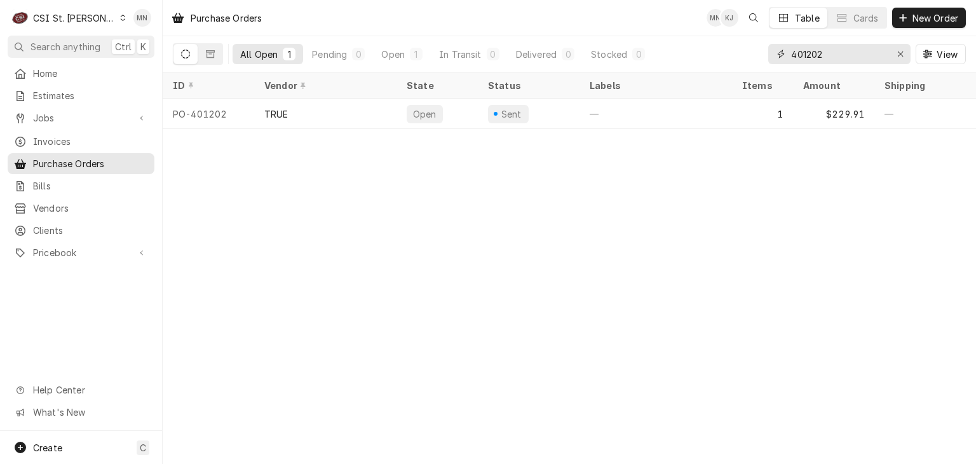
click at [840, 46] on input "401202" at bounding box center [838, 54] width 95 height 20
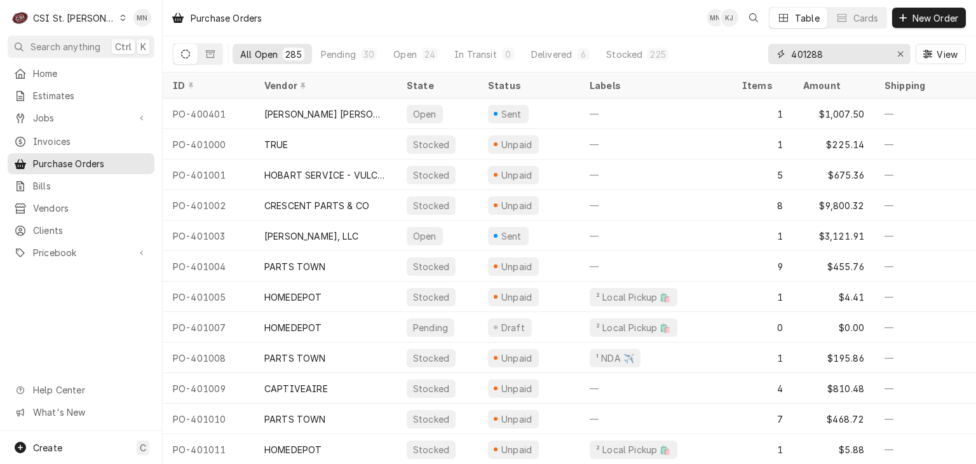
type input "401288"
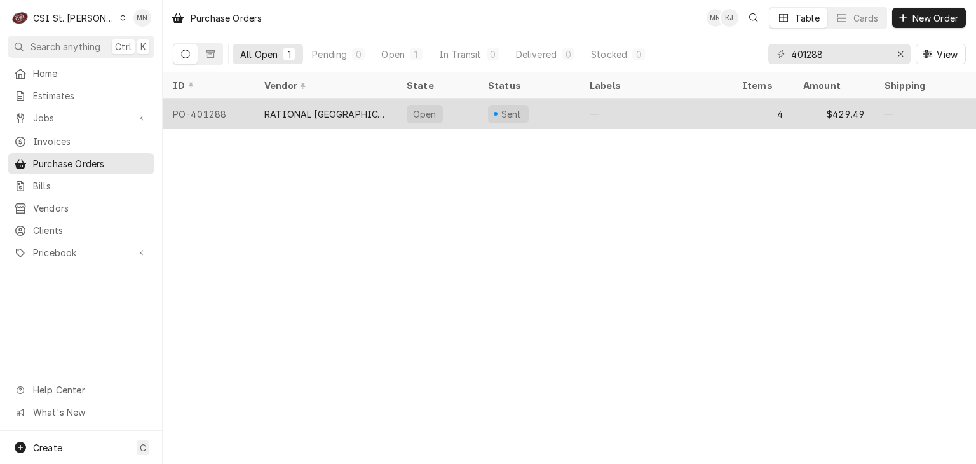
click at [365, 107] on div "RATIONAL [GEOGRAPHIC_DATA]" at bounding box center [325, 114] width 142 height 31
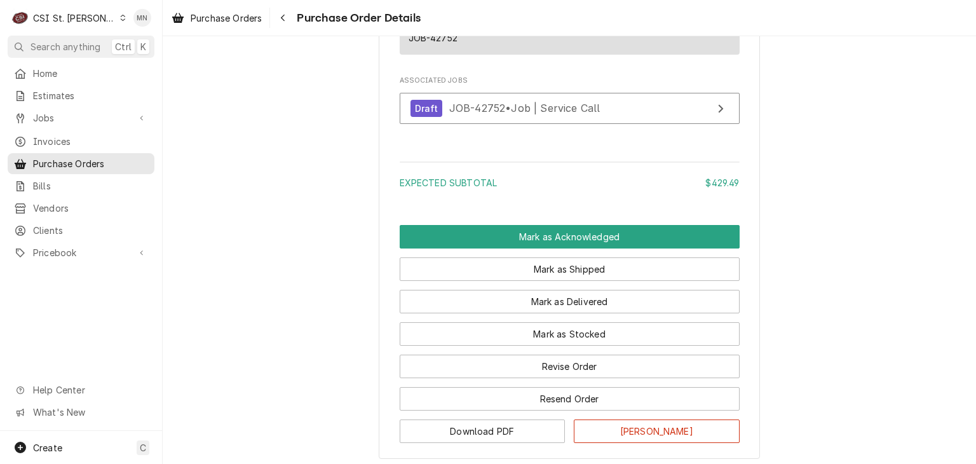
scroll to position [1815, 0]
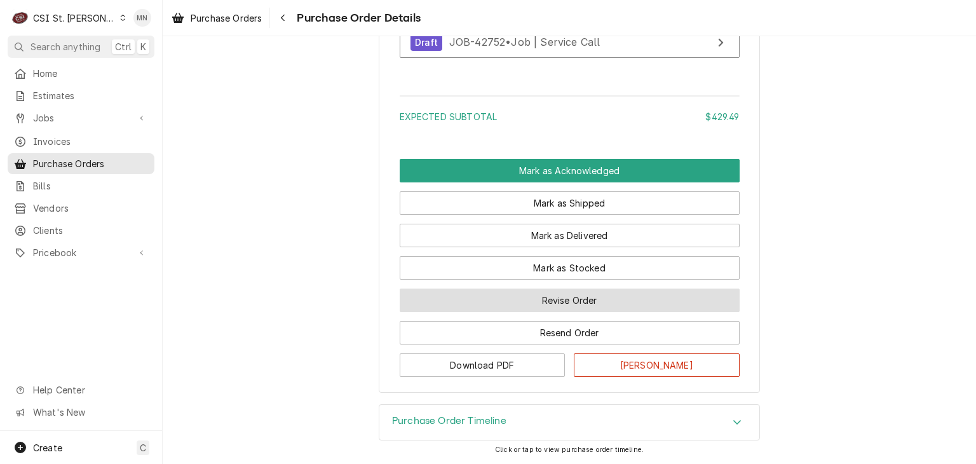
click at [561, 301] on button "Revise Order" at bounding box center [570, 301] width 340 height 24
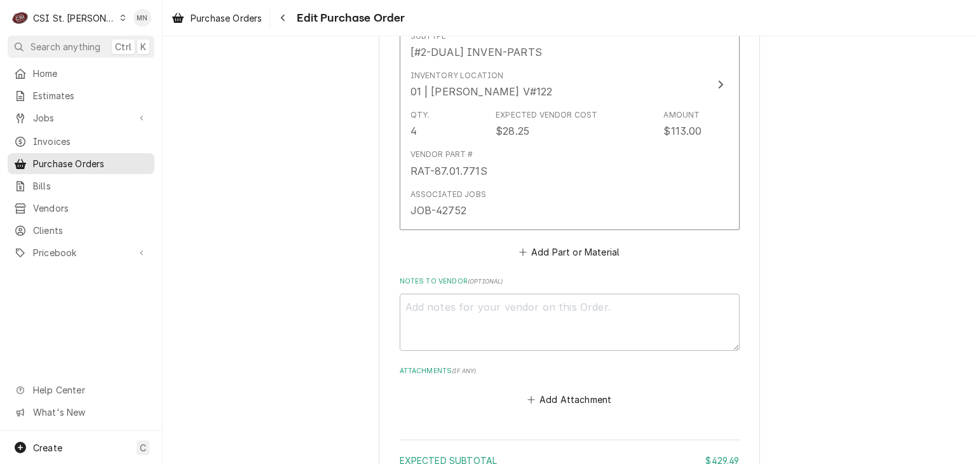
scroll to position [1703, 0]
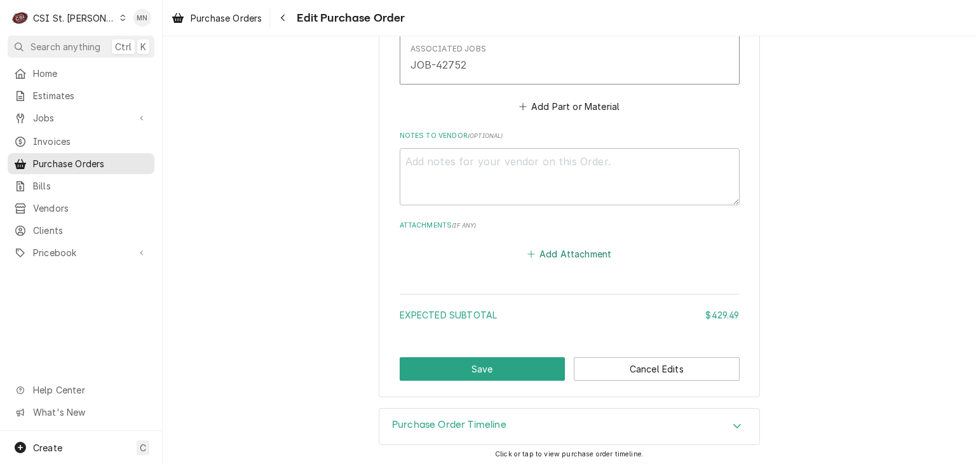
click at [570, 249] on button "Add Attachment" at bounding box center [569, 254] width 89 height 18
type textarea "x"
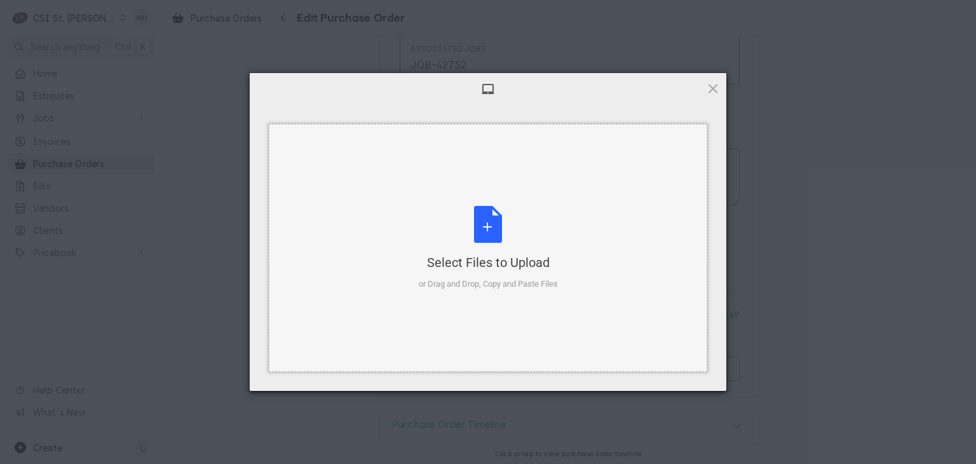
click at [507, 247] on div "Select Files to Upload or Drag and Drop, Copy and Paste Files" at bounding box center [488, 248] width 139 height 85
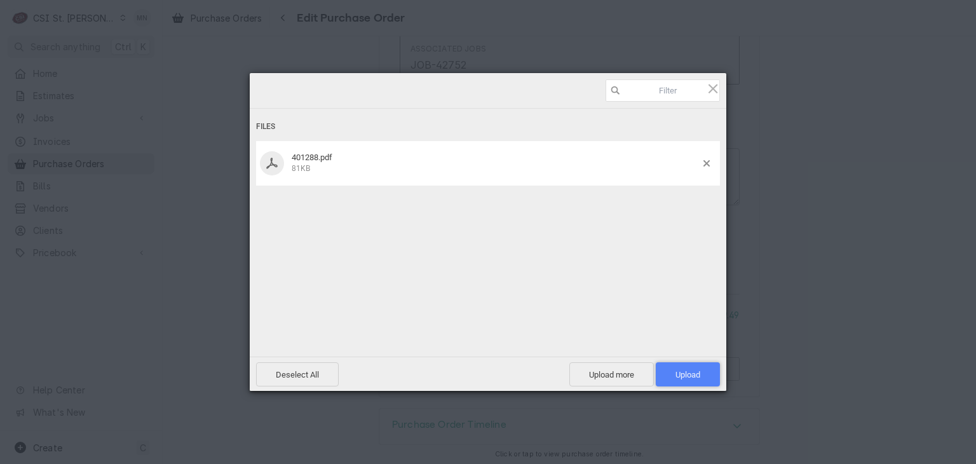
click at [689, 371] on span "Upload 1" at bounding box center [688, 375] width 25 height 10
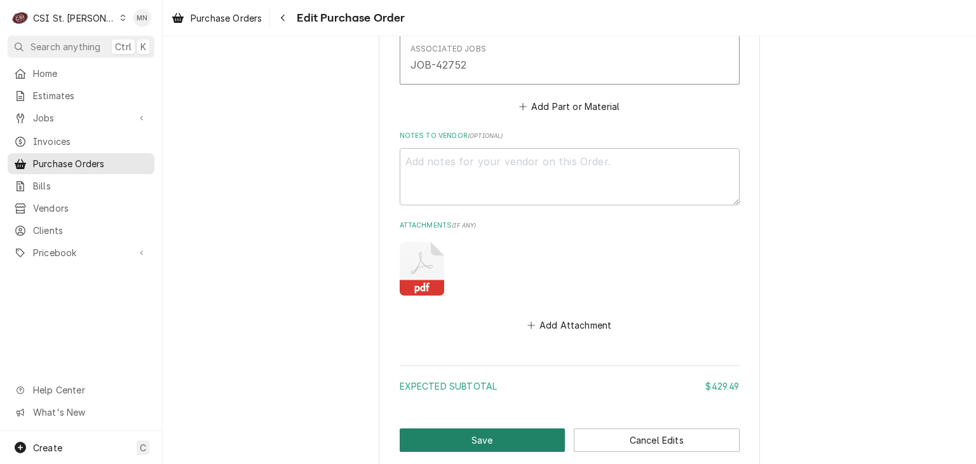
click at [478, 435] on button "Save" at bounding box center [483, 440] width 166 height 24
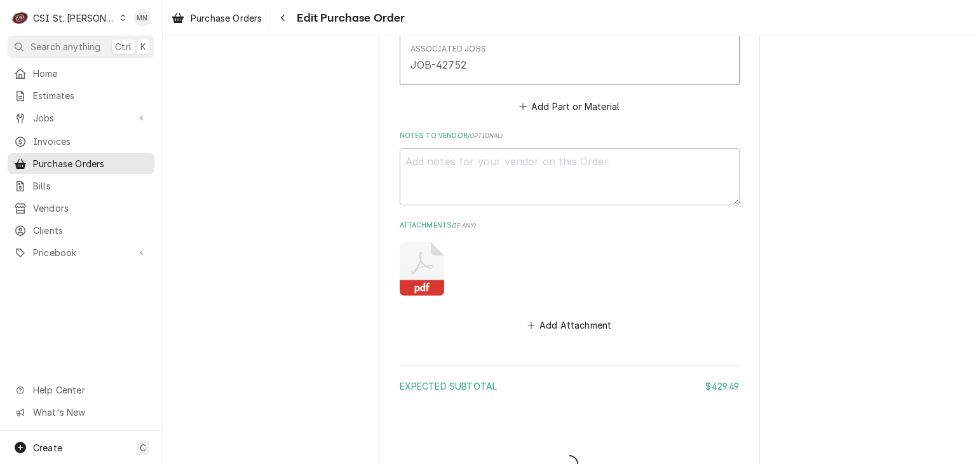
type textarea "x"
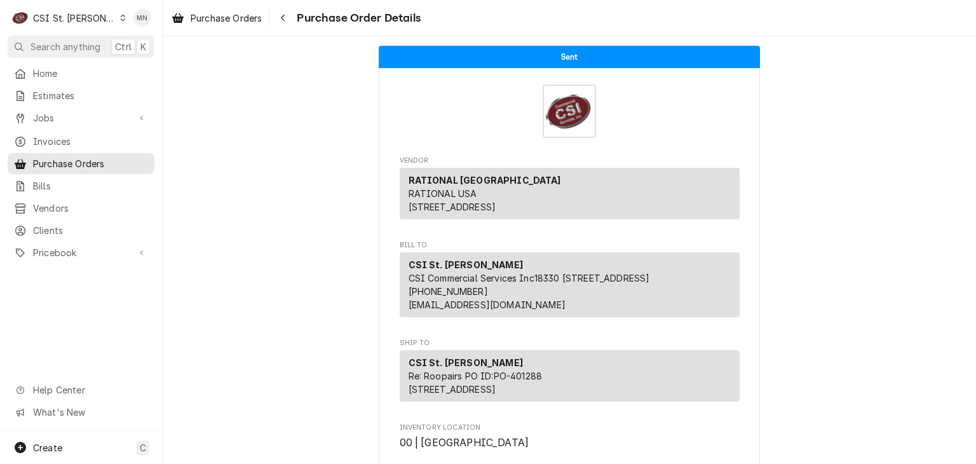
click at [84, 11] on div "CSI St. [PERSON_NAME]" at bounding box center [74, 17] width 83 height 13
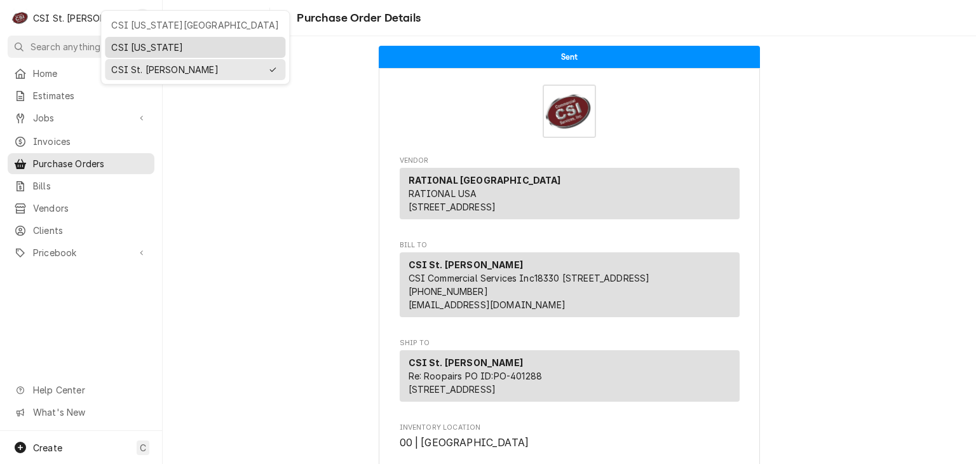
click at [137, 46] on div "CSI [US_STATE]" at bounding box center [195, 47] width 168 height 13
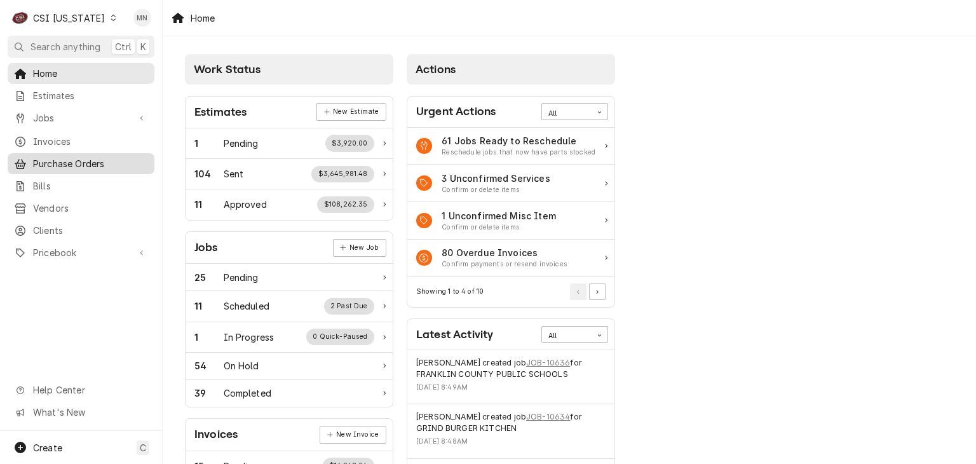
click at [95, 160] on span "Purchase Orders" at bounding box center [90, 163] width 115 height 13
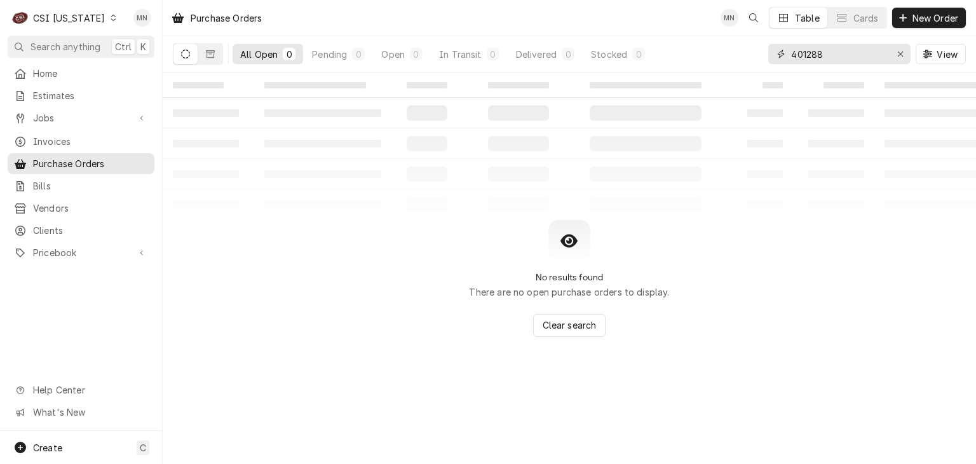
drag, startPoint x: 786, startPoint y: 51, endPoint x: 740, endPoint y: 47, distance: 46.0
click at [768, 50] on div "401288" at bounding box center [839, 54] width 142 height 20
type input "100394"
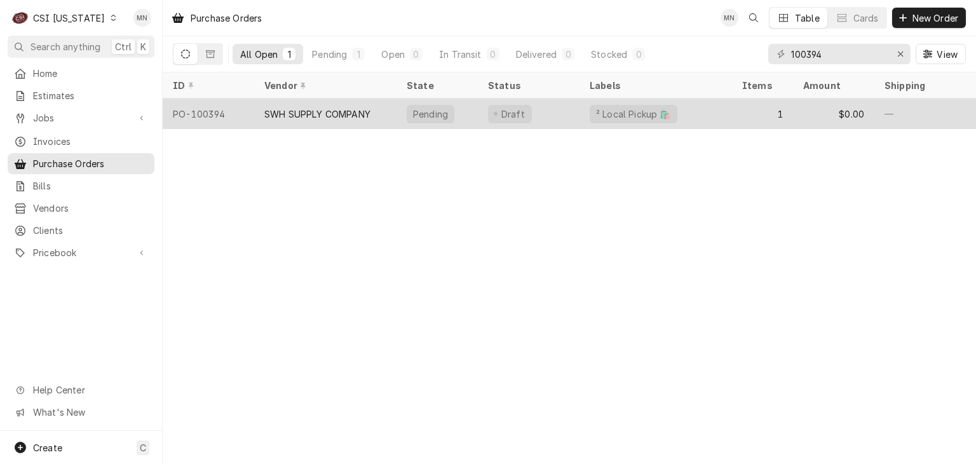
click at [302, 115] on div "SWH SUPPLY COMPANY" at bounding box center [317, 113] width 106 height 13
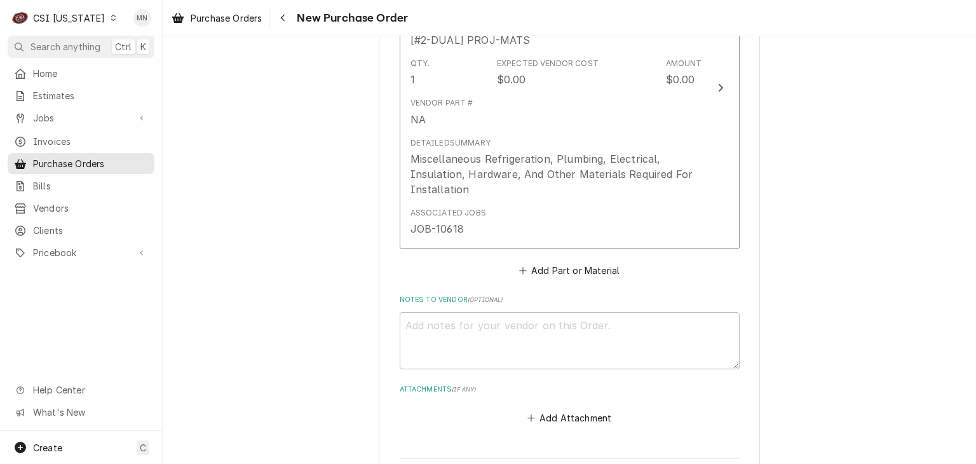
scroll to position [864, 0]
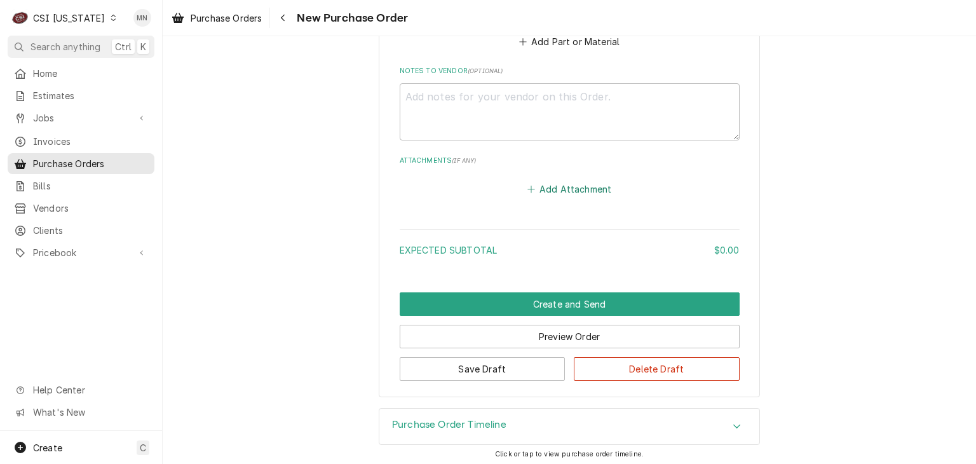
click at [569, 191] on button "Add Attachment" at bounding box center [569, 189] width 89 height 18
type textarea "x"
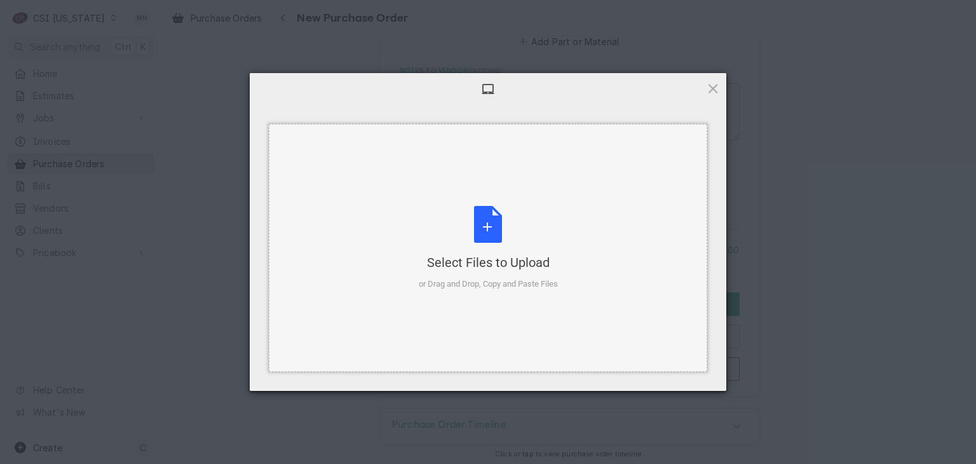
click at [496, 226] on div "Select Files to Upload or Drag and Drop, Copy and Paste Files" at bounding box center [488, 248] width 139 height 85
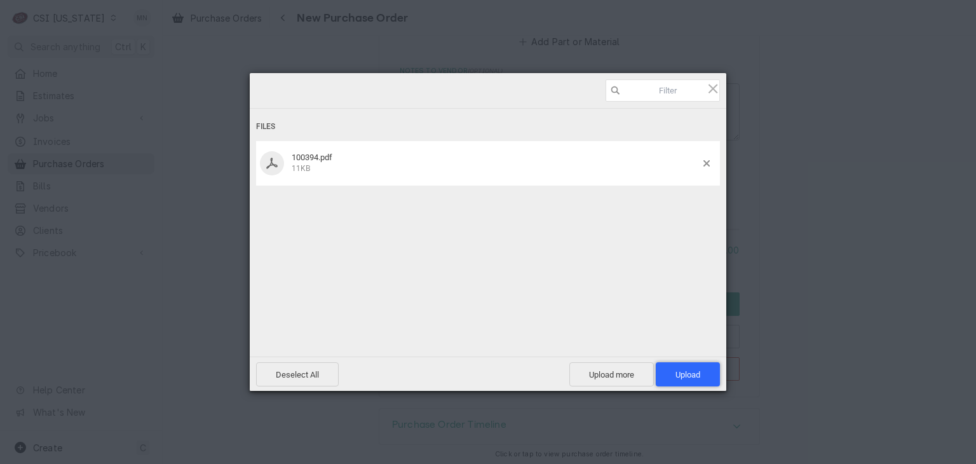
click at [696, 374] on span "Upload 1" at bounding box center [688, 375] width 25 height 10
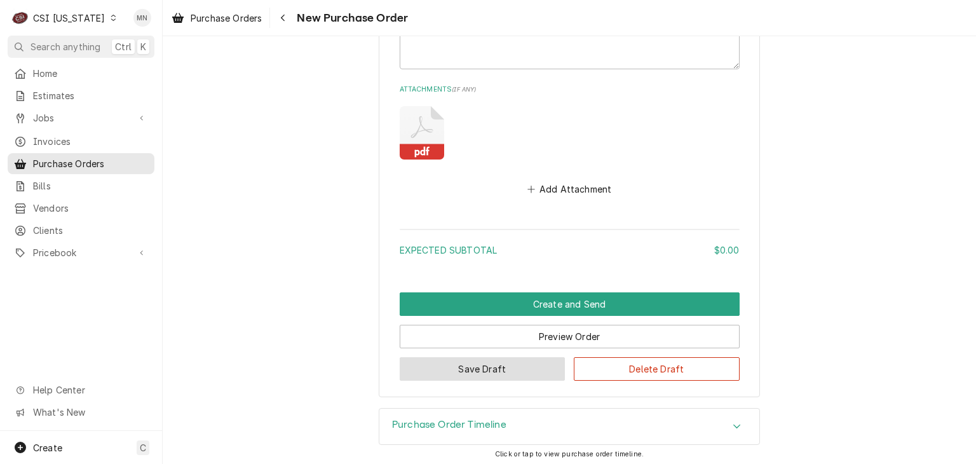
click at [481, 371] on button "Save Draft" at bounding box center [483, 369] width 166 height 24
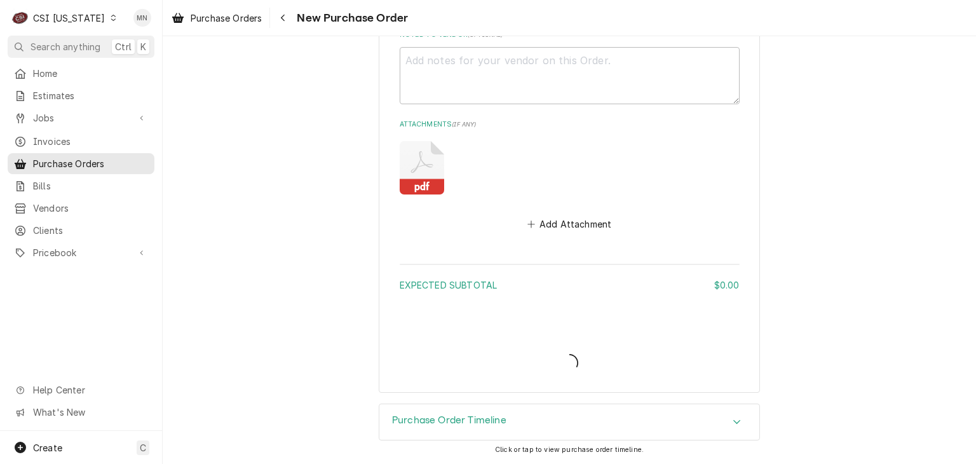
scroll to position [897, 0]
type textarea "x"
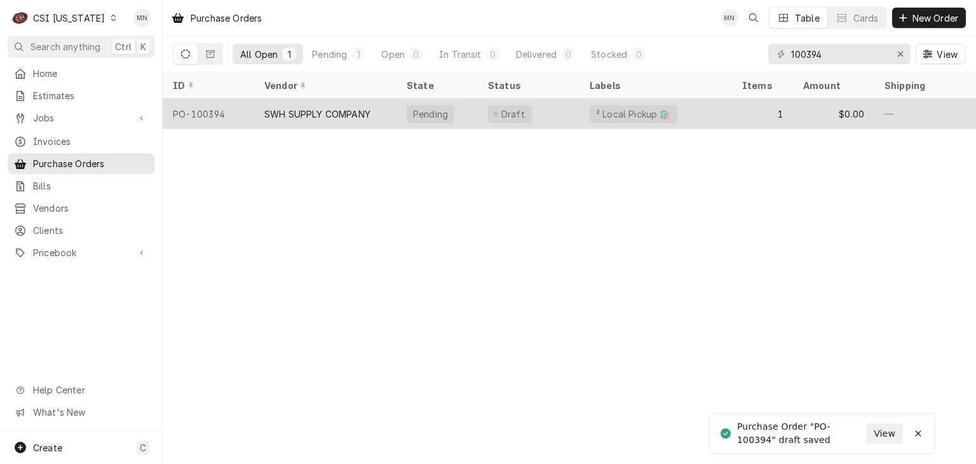
click at [329, 116] on div "SWH SUPPLY COMPANY" at bounding box center [317, 113] width 106 height 13
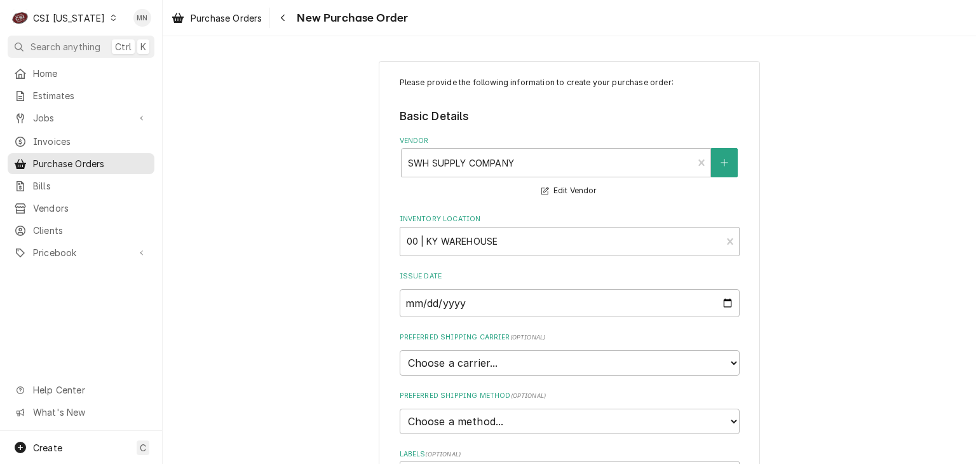
click at [71, 15] on div "CSI [US_STATE]" at bounding box center [69, 17] width 72 height 13
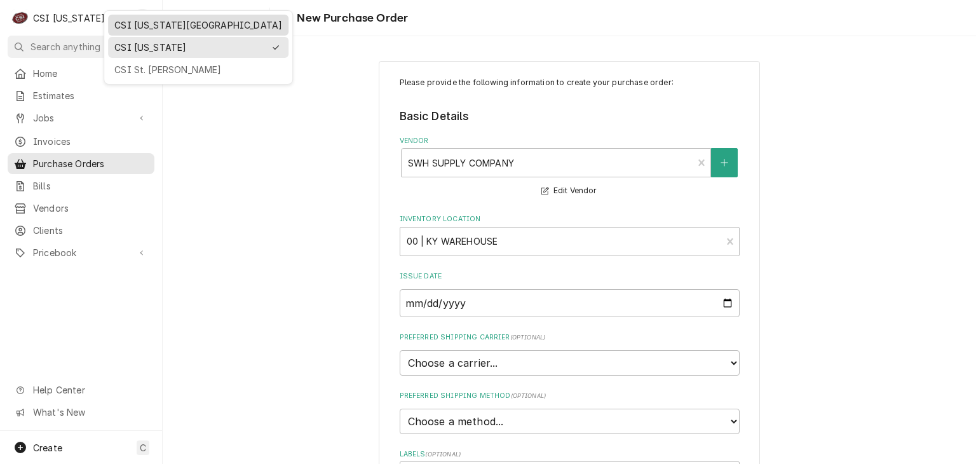
click at [128, 31] on div "CSI Kansas City" at bounding box center [198, 24] width 168 height 13
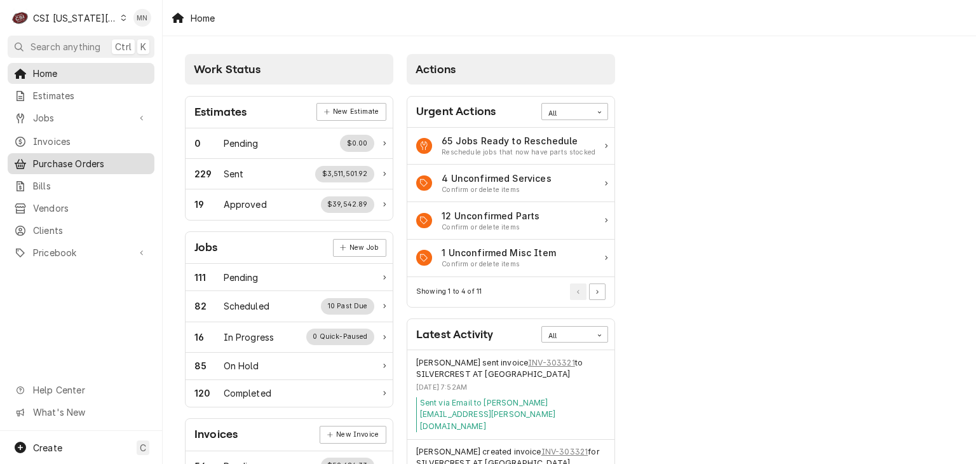
click at [71, 161] on span "Purchase Orders" at bounding box center [90, 163] width 115 height 13
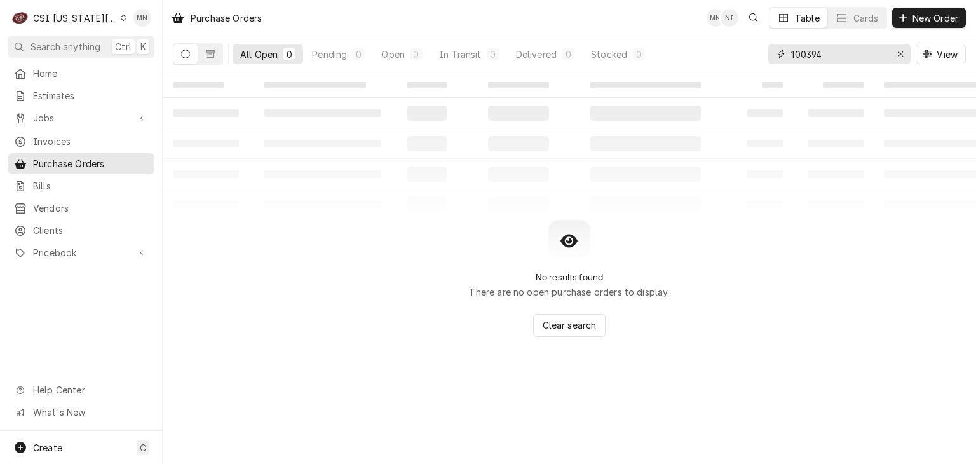
drag, startPoint x: 826, startPoint y: 53, endPoint x: 692, endPoint y: 57, distance: 133.6
click at [704, 57] on div "All Open 0 Pending 0 Open 0 In Transit 0 Delivered 0 Stocked 0 100394 View" at bounding box center [569, 54] width 793 height 36
type input "301540"
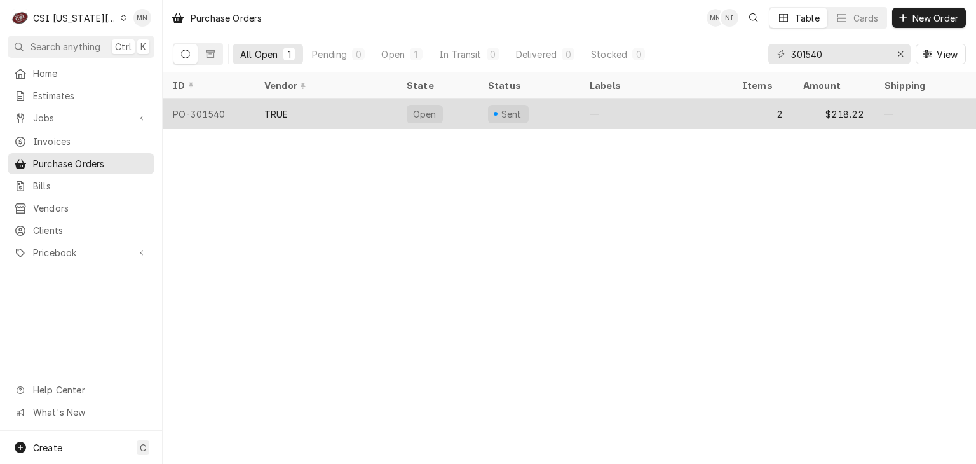
click at [238, 110] on div "PO-301540" at bounding box center [209, 114] width 92 height 31
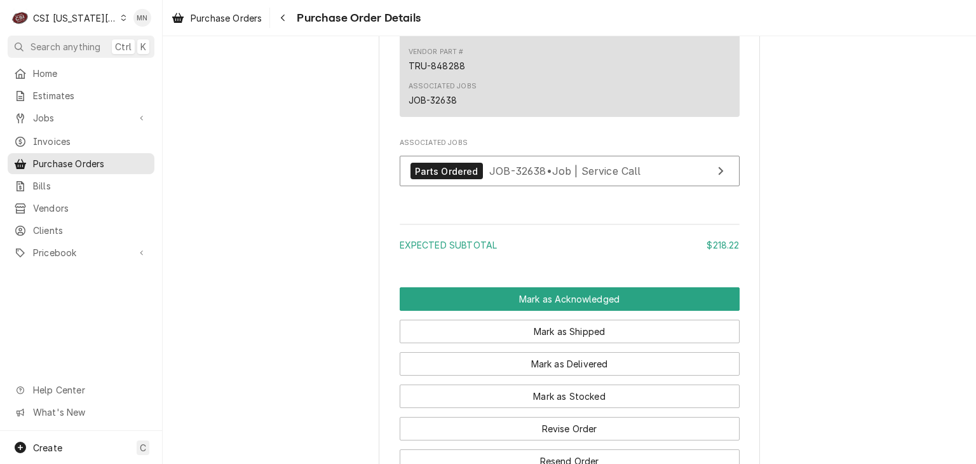
scroll to position [1311, 0]
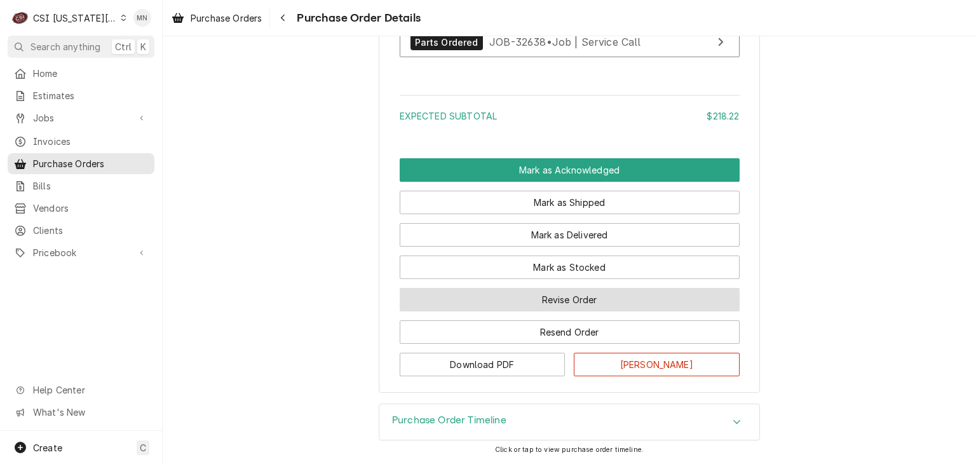
click at [592, 301] on button "Revise Order" at bounding box center [570, 300] width 340 height 24
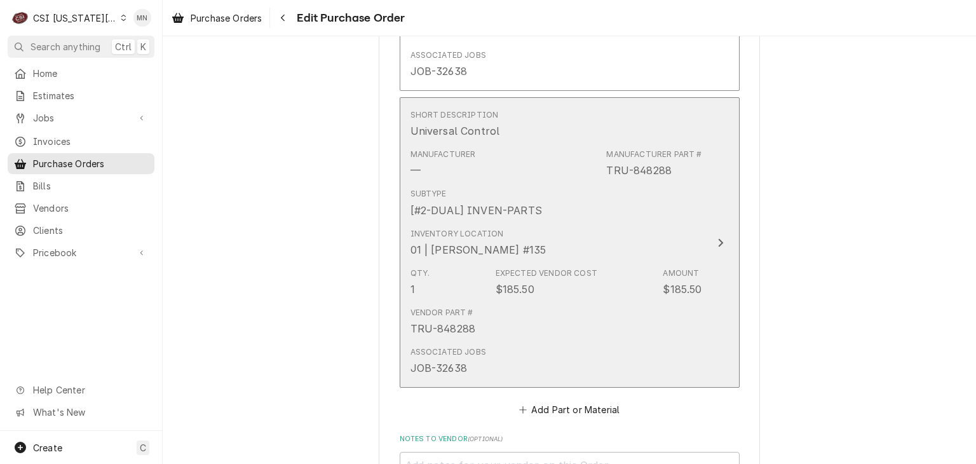
scroll to position [1067, 0]
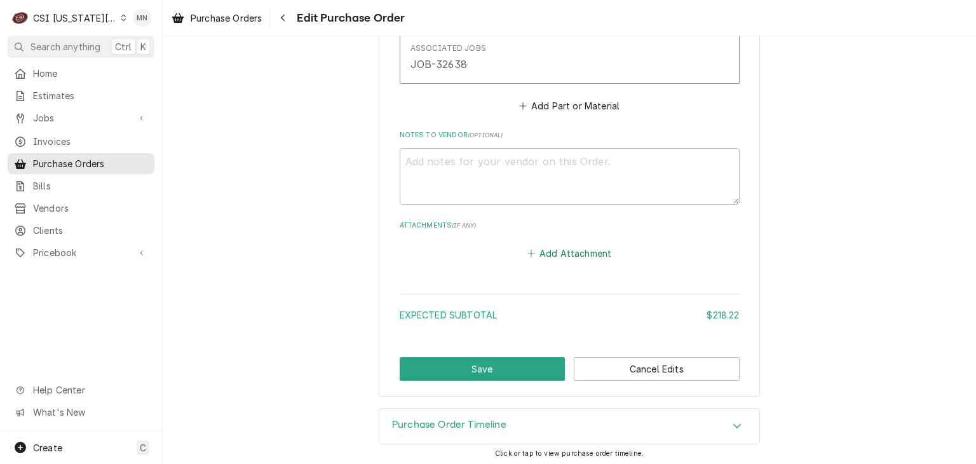
click at [553, 245] on button "Add Attachment" at bounding box center [569, 254] width 89 height 18
type textarea "x"
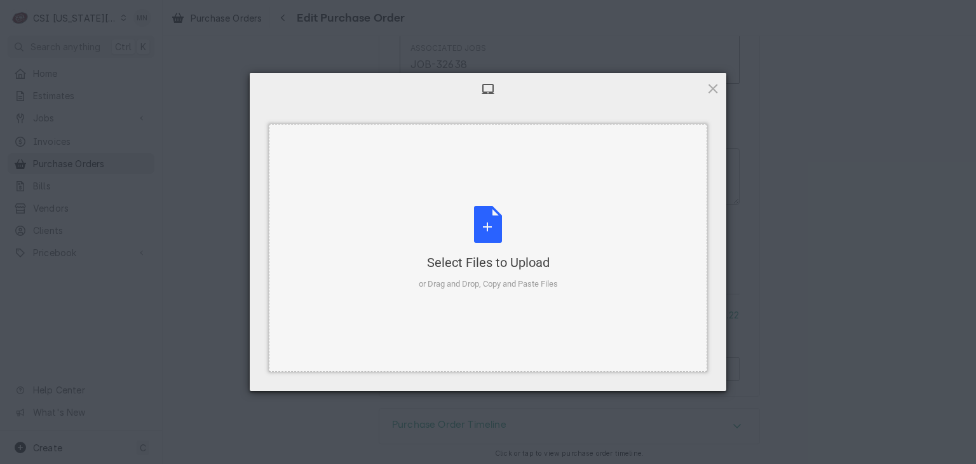
click at [488, 250] on div "Select Files to Upload or Drag and Drop, Copy and Paste Files" at bounding box center [488, 248] width 139 height 85
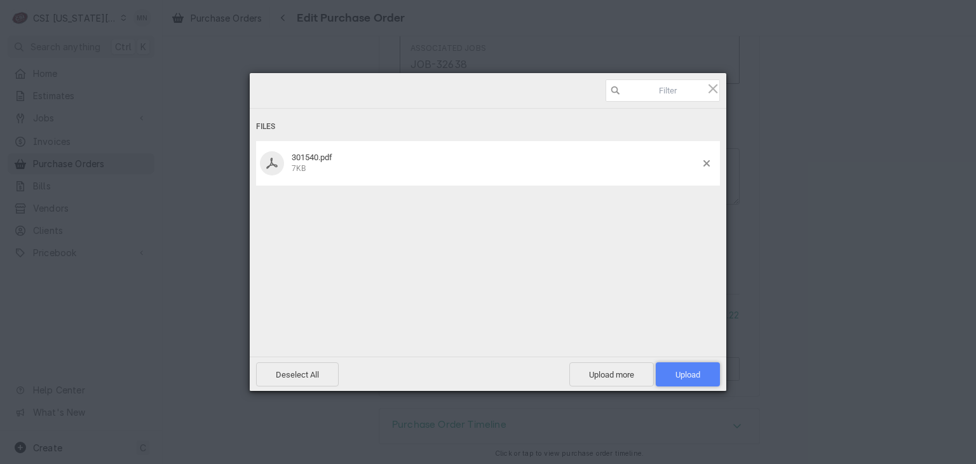
click at [702, 374] on span "Upload 1" at bounding box center [688, 374] width 64 height 24
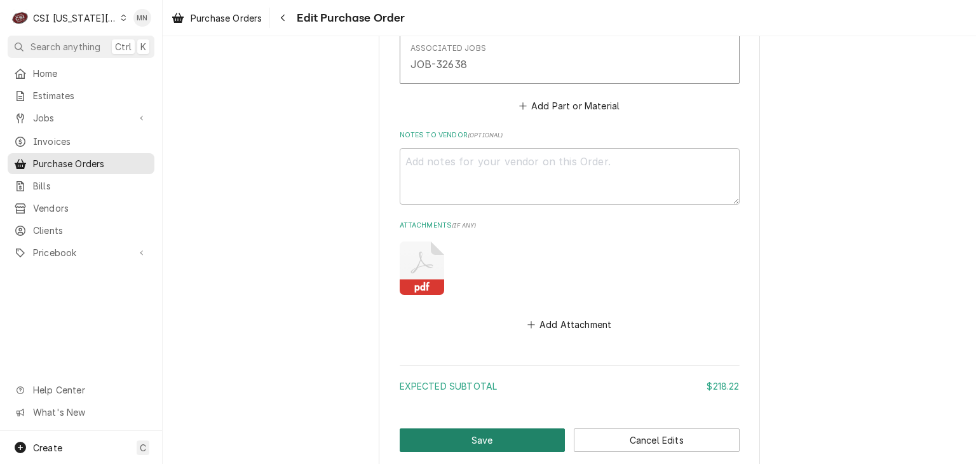
click at [470, 438] on button "Save" at bounding box center [483, 440] width 166 height 24
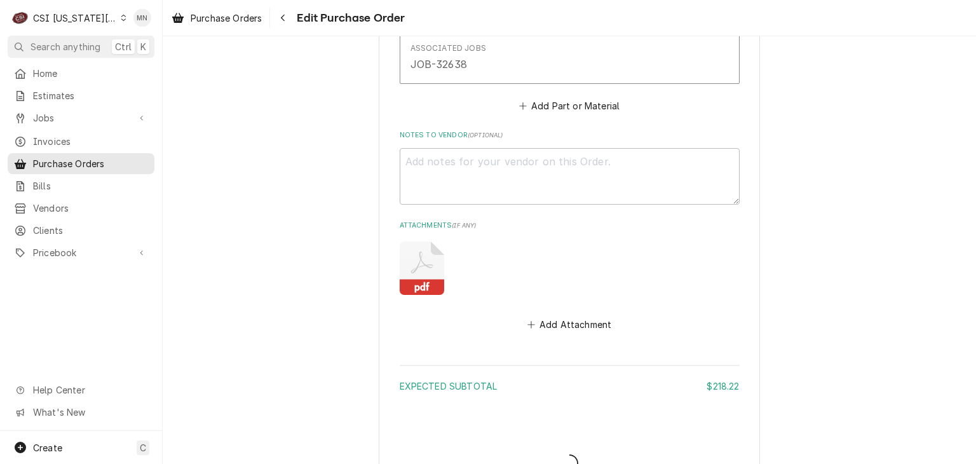
type textarea "x"
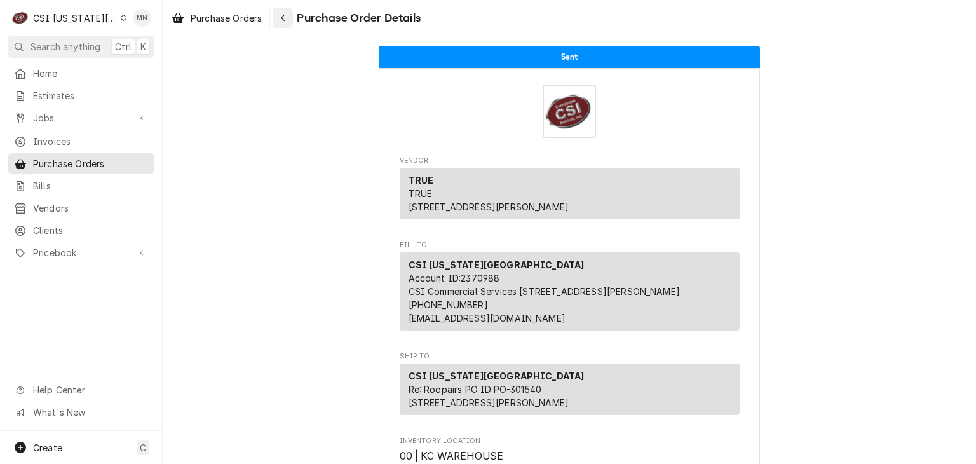
click at [281, 22] on div "Navigate back" at bounding box center [282, 17] width 13 height 13
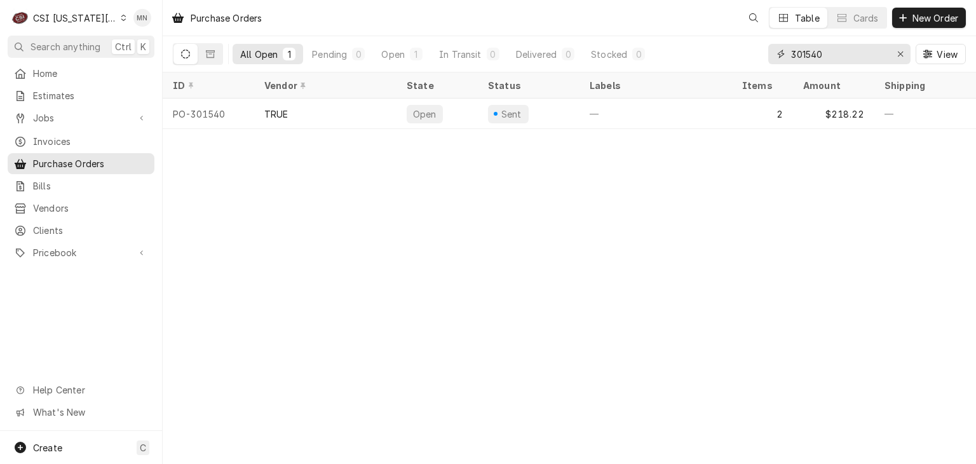
drag, startPoint x: 741, startPoint y: 58, endPoint x: 691, endPoint y: 62, distance: 50.3
click at [692, 61] on div "All Open 1 Pending 0 Open 1 In Transit 0 Delivered 0 Stocked 0 301540 View" at bounding box center [569, 54] width 793 height 36
type input "301549"
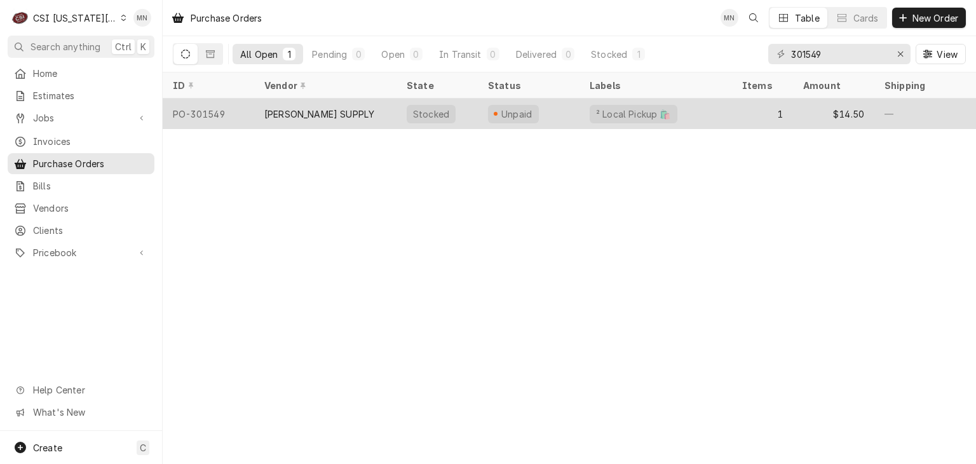
click at [348, 111] on div "JOHNSTONE SUPPLY" at bounding box center [319, 113] width 110 height 13
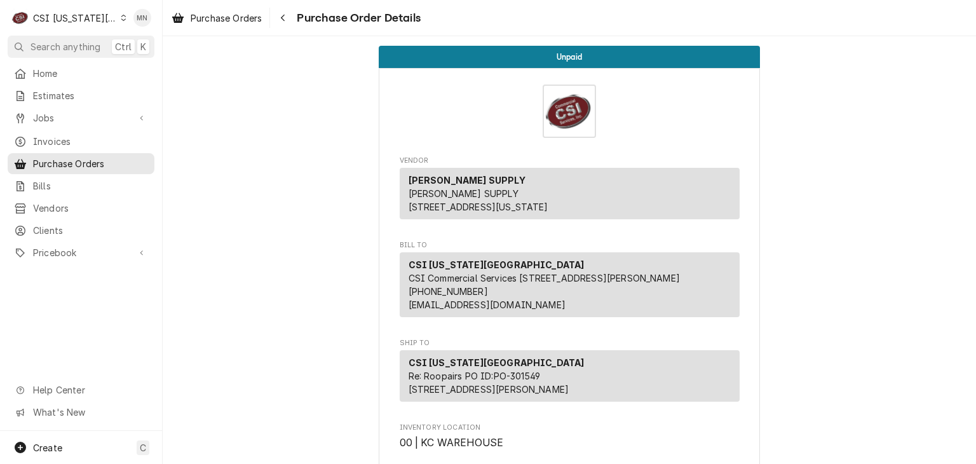
click at [66, 15] on div "CSI [US_STATE][GEOGRAPHIC_DATA]" at bounding box center [75, 17] width 84 height 13
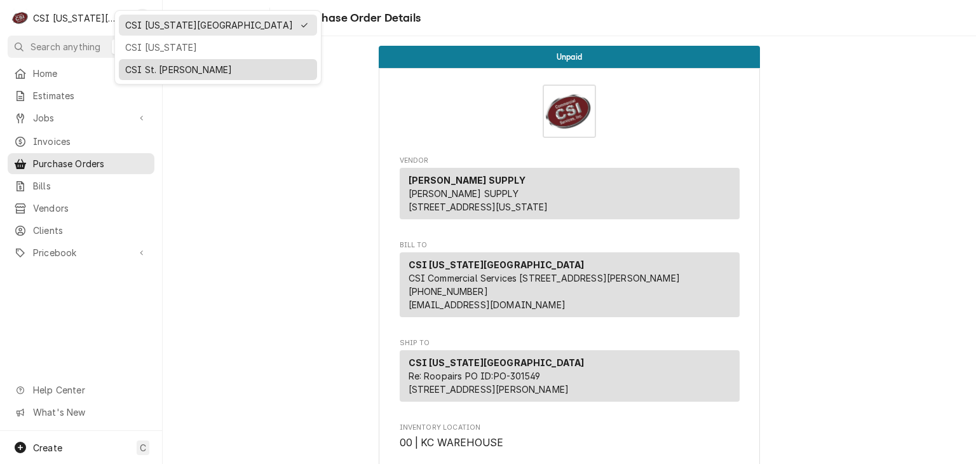
click at [142, 63] on div "CSI St. [PERSON_NAME]" at bounding box center [218, 69] width 186 height 13
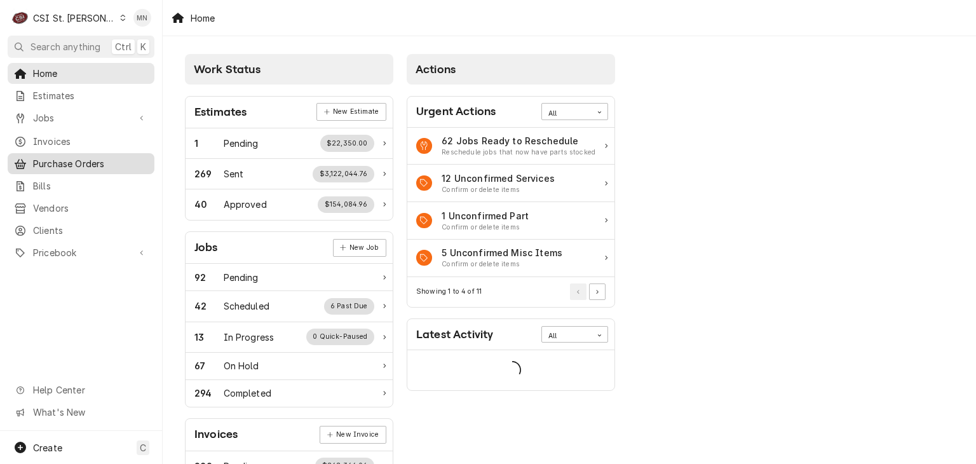
click at [80, 160] on span "Purchase Orders" at bounding box center [90, 163] width 115 height 13
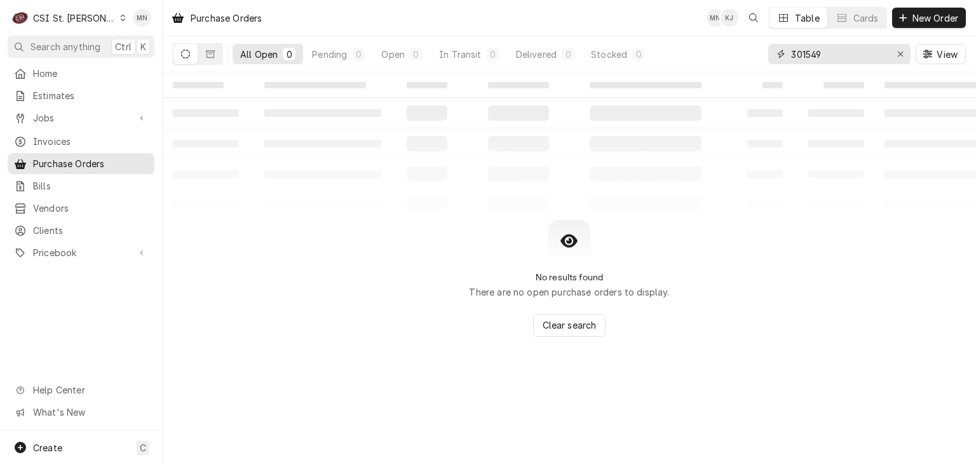
drag, startPoint x: 847, startPoint y: 54, endPoint x: 707, endPoint y: 58, distance: 140.5
click at [708, 58] on div "All Open 0 Pending 0 Open 0 In Transit 0 Delivered 0 Stocked 0 301549 View" at bounding box center [569, 54] width 793 height 36
type input "401275"
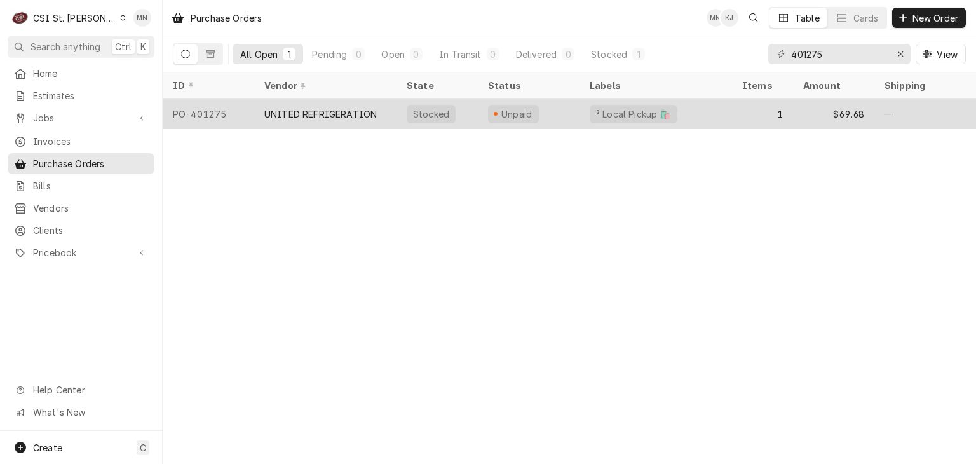
click at [308, 111] on div "UNITED REFRIGERATION" at bounding box center [320, 113] width 113 height 13
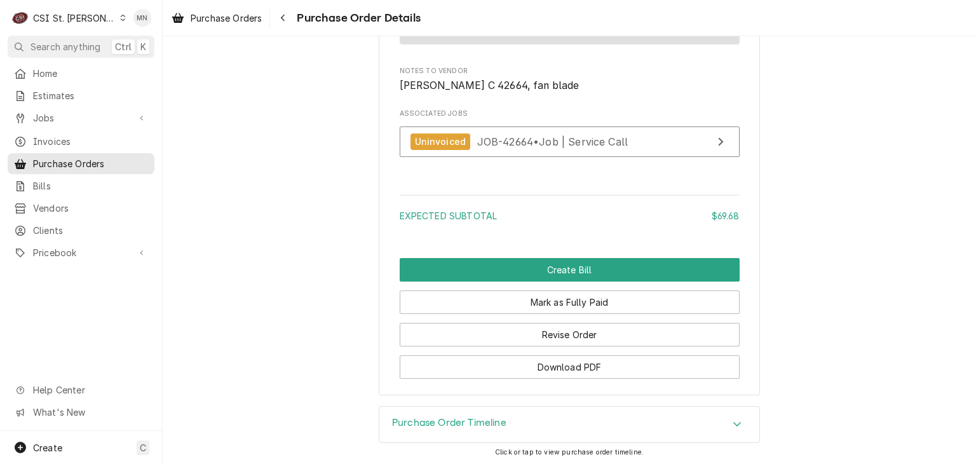
scroll to position [1171, 0]
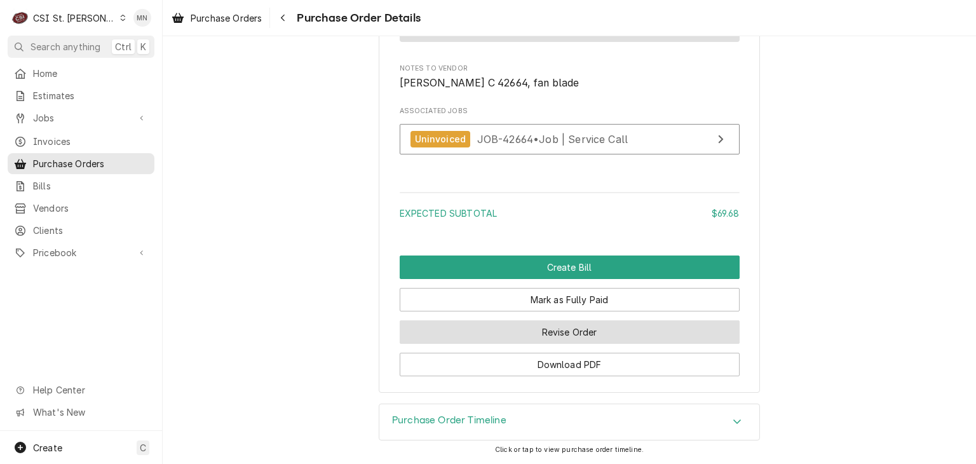
click at [569, 336] on button "Revise Order" at bounding box center [570, 332] width 340 height 24
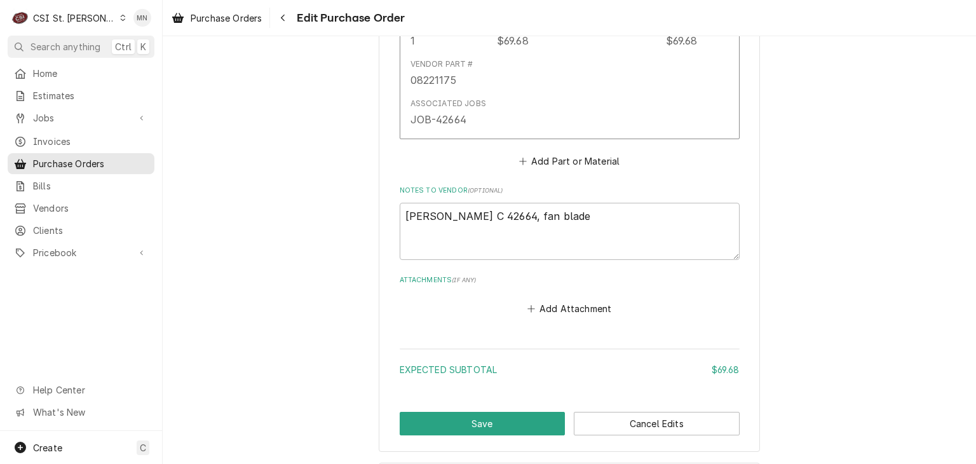
scroll to position [803, 0]
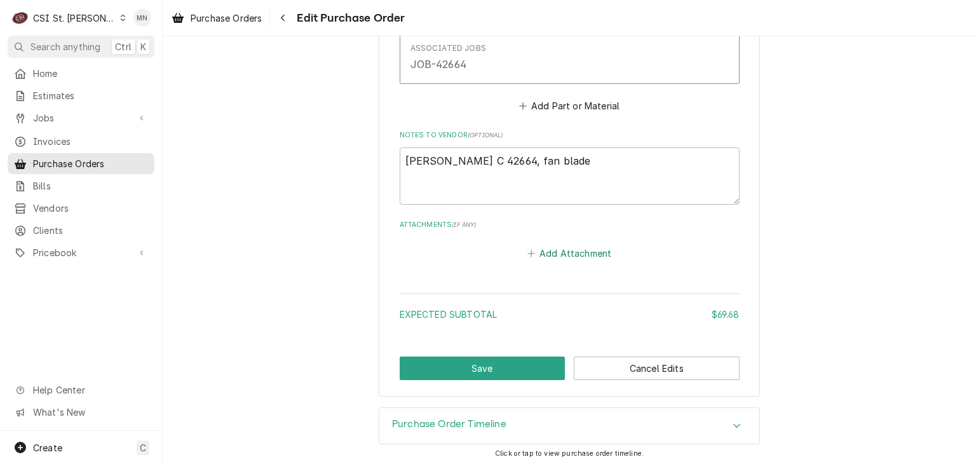
click at [567, 254] on button "Add Attachment" at bounding box center [569, 253] width 89 height 18
type textarea "x"
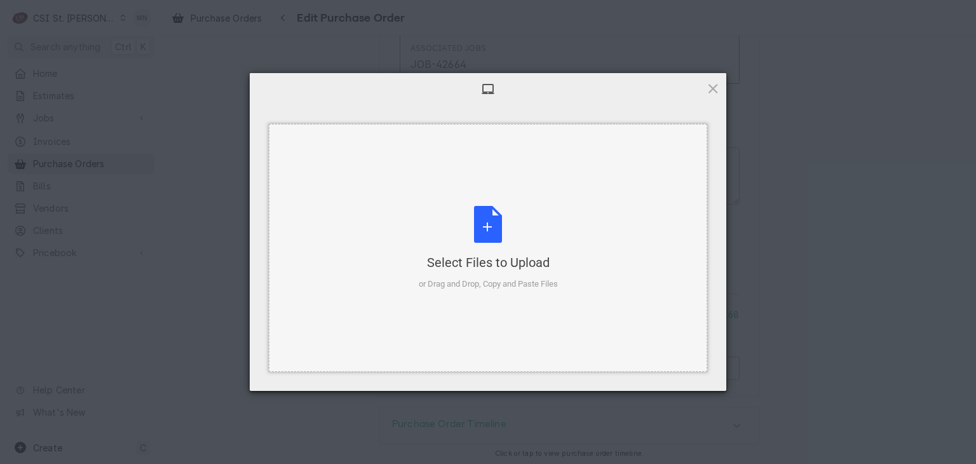
click at [501, 250] on div "Select Files to Upload or Drag and Drop, Copy and Paste Files" at bounding box center [488, 248] width 139 height 85
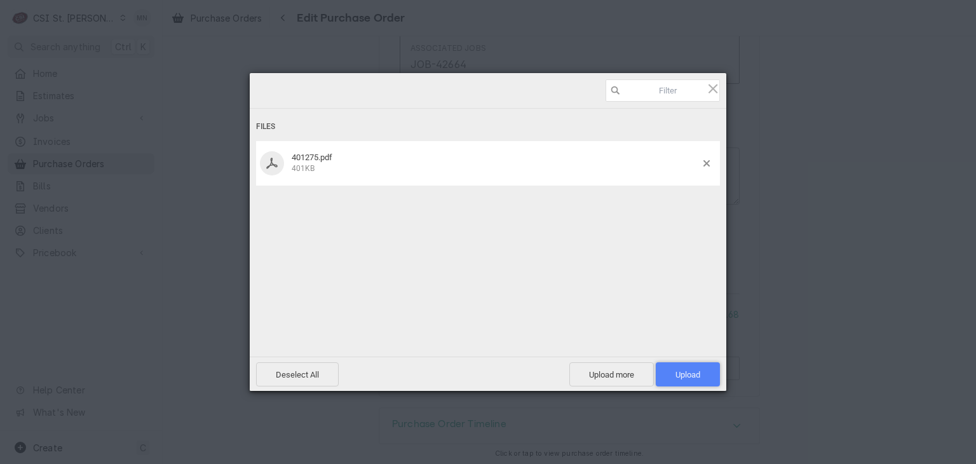
click at [690, 380] on span "Upload 1" at bounding box center [688, 374] width 64 height 24
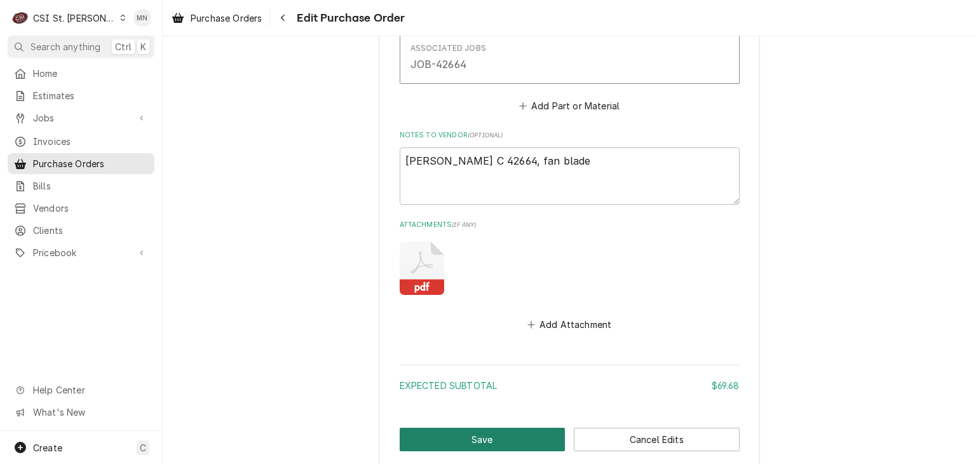
click at [490, 428] on button "Save" at bounding box center [483, 440] width 166 height 24
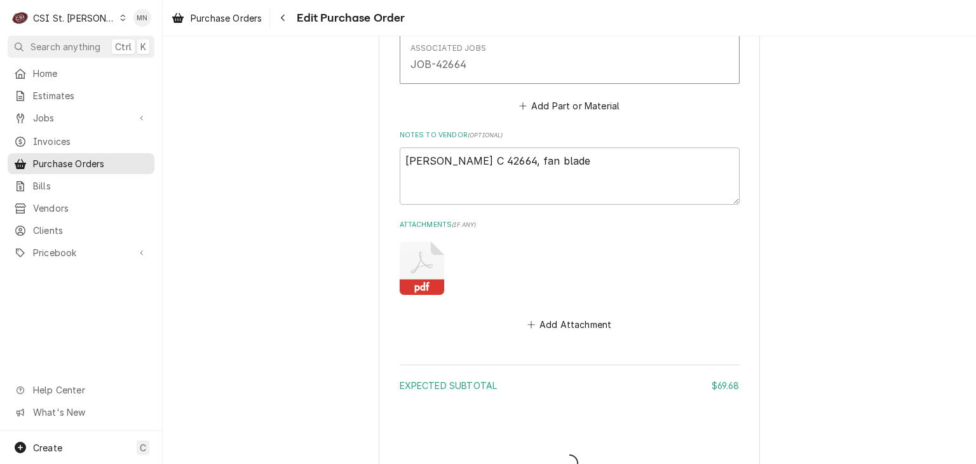
type textarea "x"
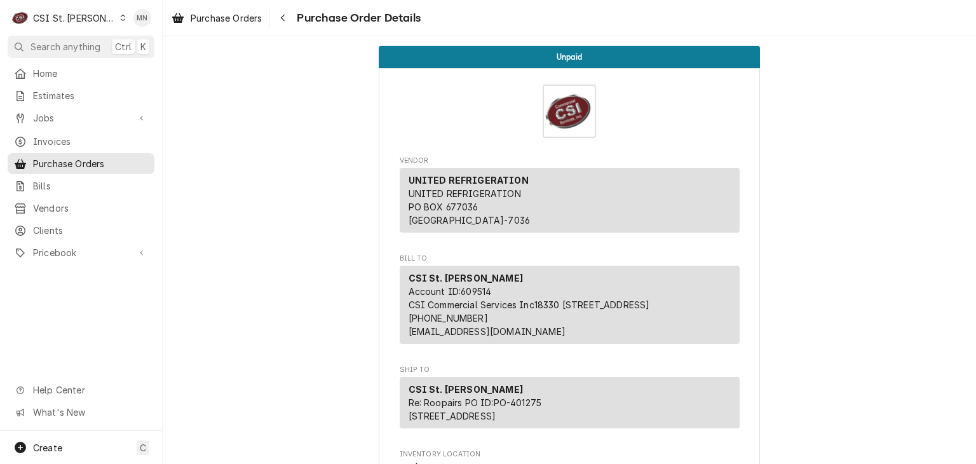
click at [50, 18] on div "CSI St. [PERSON_NAME]" at bounding box center [74, 17] width 83 height 13
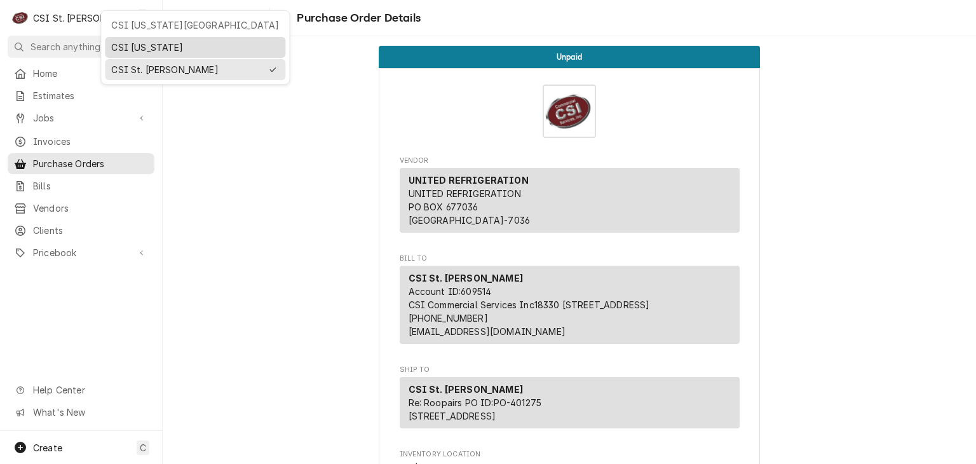
click at [128, 43] on div "CSI [US_STATE]" at bounding box center [195, 47] width 168 height 13
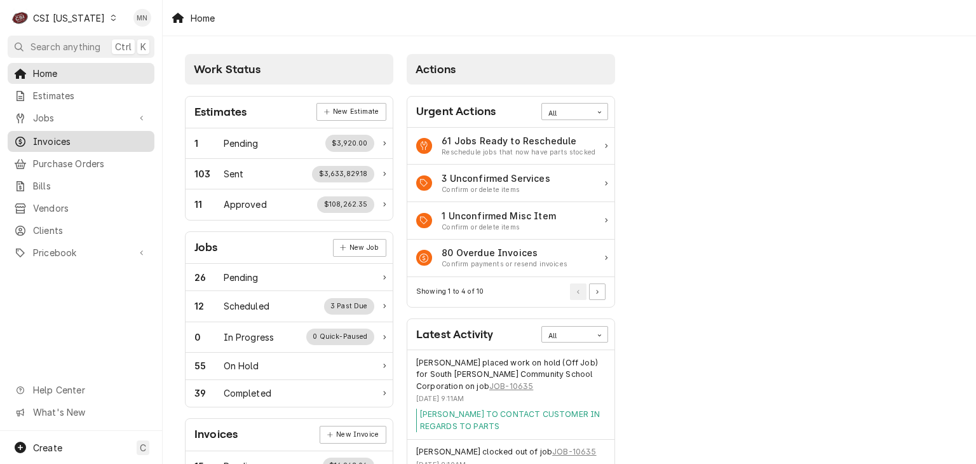
click at [64, 137] on span "Invoices" at bounding box center [90, 141] width 115 height 13
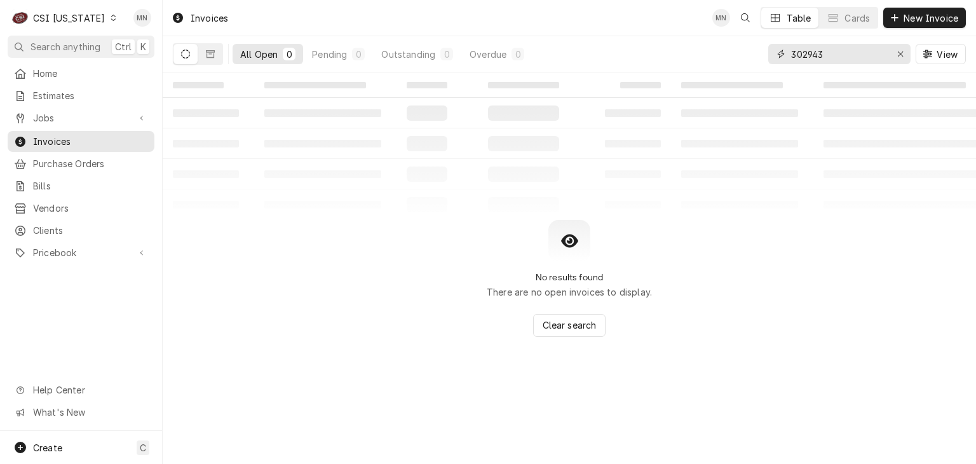
drag, startPoint x: 829, startPoint y: 51, endPoint x: 777, endPoint y: 58, distance: 52.6
click at [777, 58] on div "302943" at bounding box center [839, 54] width 142 height 20
type input "100395"
click at [64, 161] on span "Purchase Orders" at bounding box center [90, 163] width 115 height 13
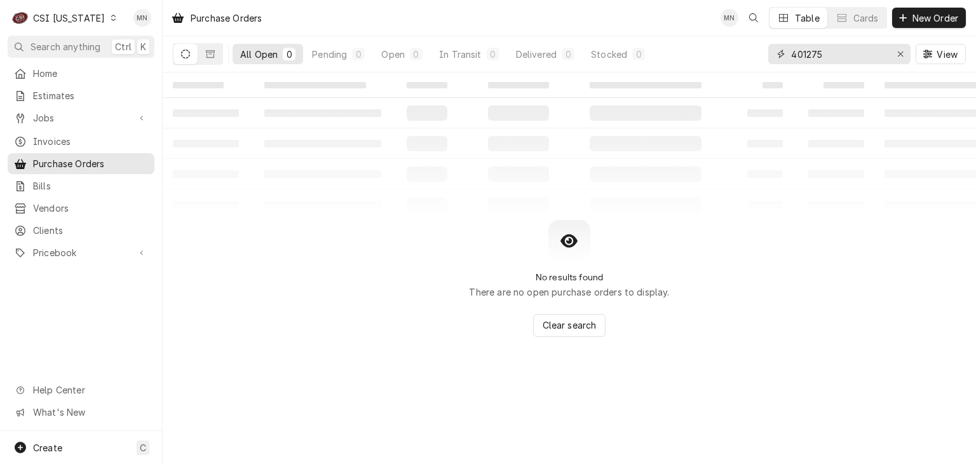
drag, startPoint x: 857, startPoint y: 59, endPoint x: 714, endPoint y: 58, distance: 142.4
click at [715, 58] on div "All Open 0 Pending 0 Open 0 In Transit 0 Delivered 0 Stocked 0 401275 View" at bounding box center [569, 54] width 793 height 36
type input "100395"
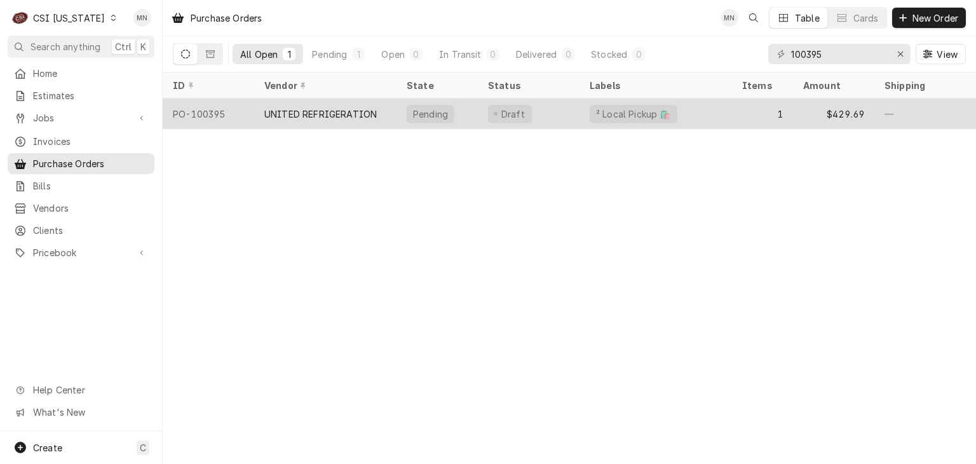
click at [287, 115] on div "UNITED REFRIGERATION" at bounding box center [320, 113] width 113 height 13
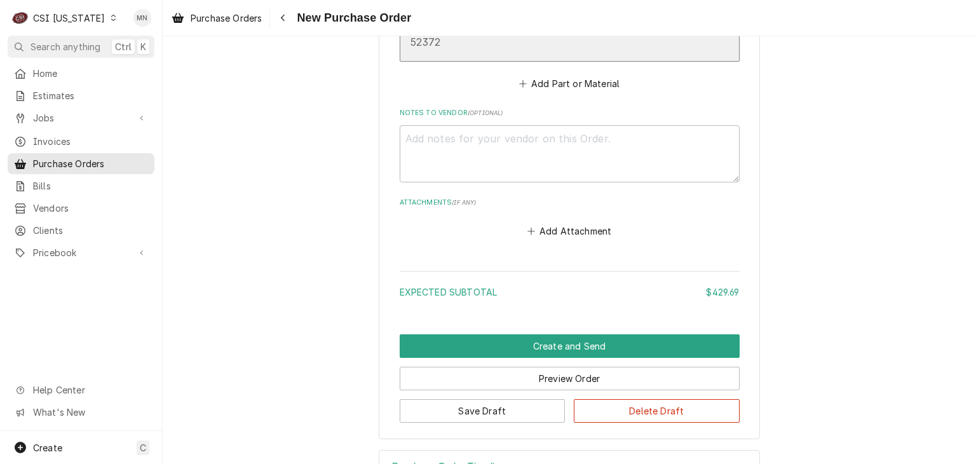
scroll to position [834, 0]
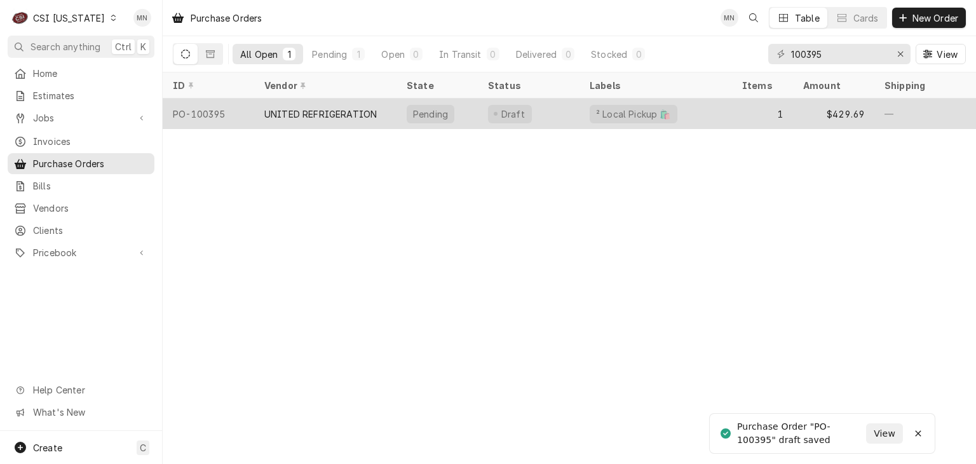
click at [280, 113] on div "UNITED REFRIGERATION" at bounding box center [320, 113] width 113 height 13
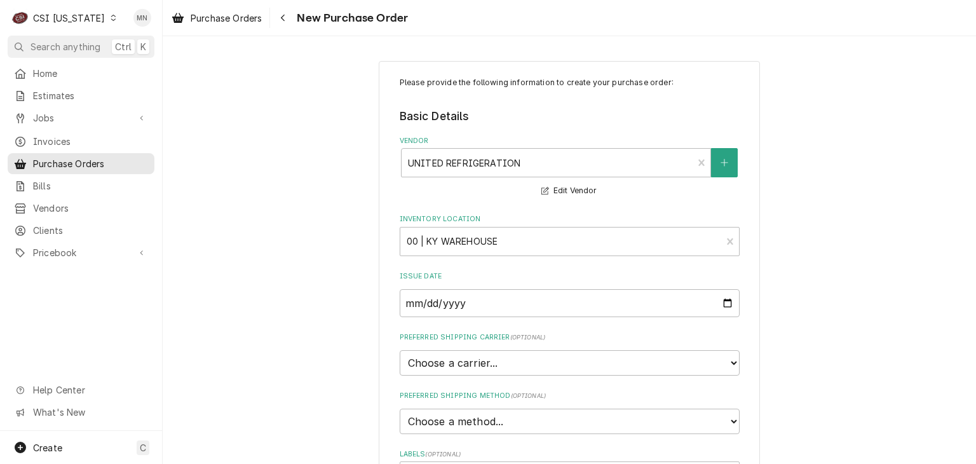
click at [92, 15] on div "CSI [US_STATE]" at bounding box center [69, 17] width 72 height 13
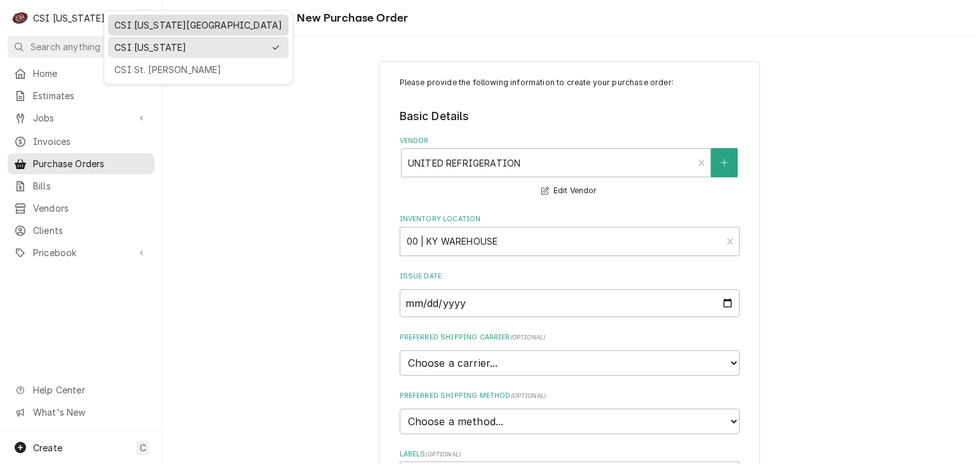
click at [124, 22] on div "CSI [US_STATE][GEOGRAPHIC_DATA]" at bounding box center [198, 24] width 168 height 13
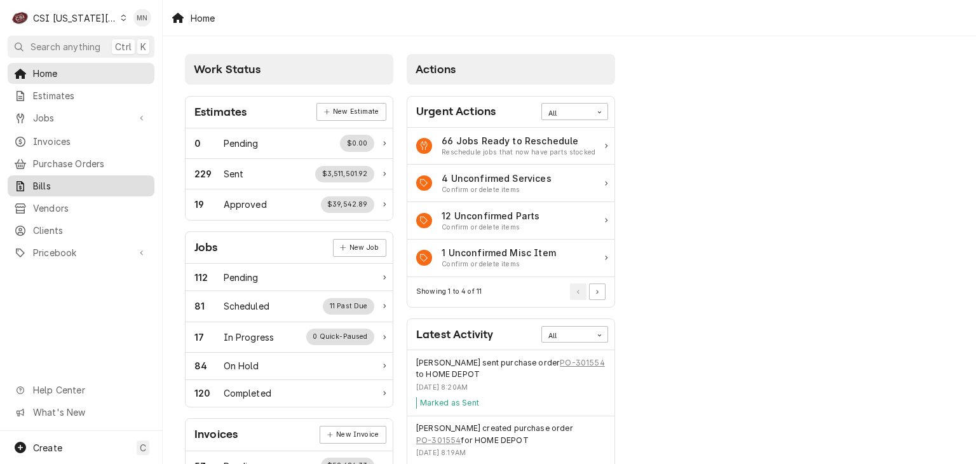
click at [44, 179] on span "Bills" at bounding box center [90, 185] width 115 height 13
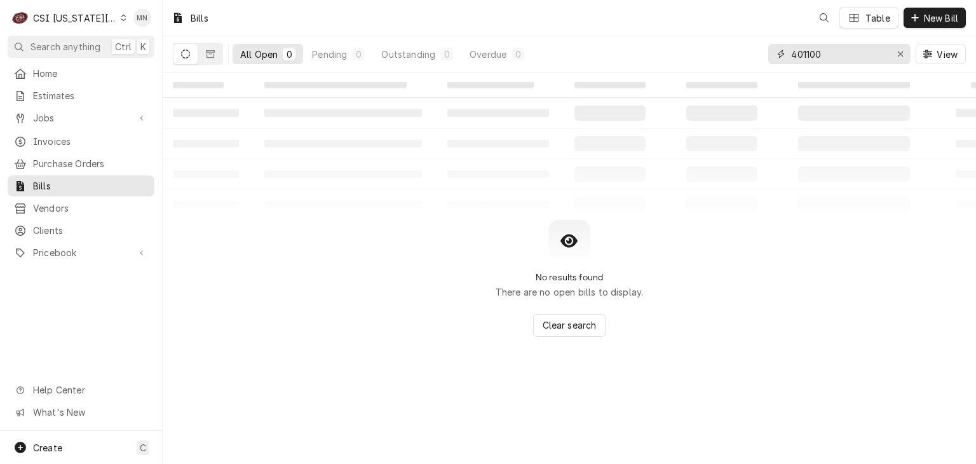
drag, startPoint x: 834, startPoint y: 51, endPoint x: 692, endPoint y: 57, distance: 142.5
click at [692, 57] on div "All Open 0 Pending 0 Outstanding 0 Overdue 0 401100 View" at bounding box center [569, 54] width 793 height 36
type input "3"
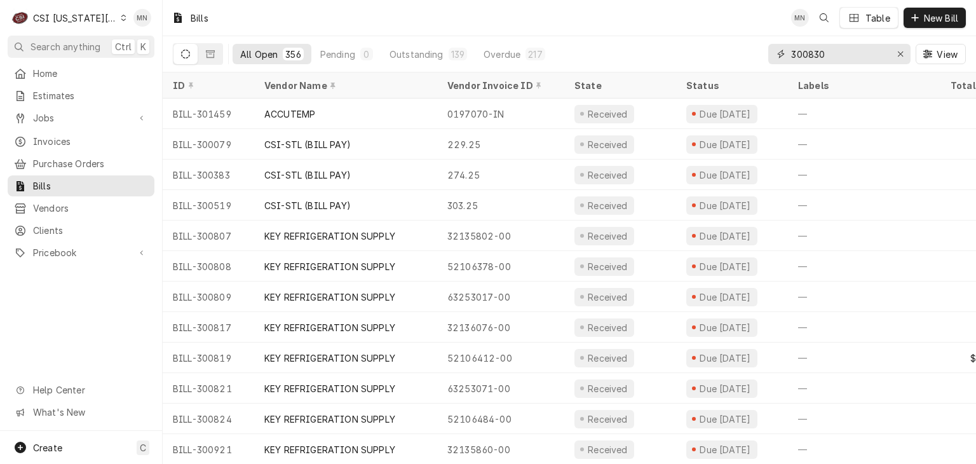
type input "300830"
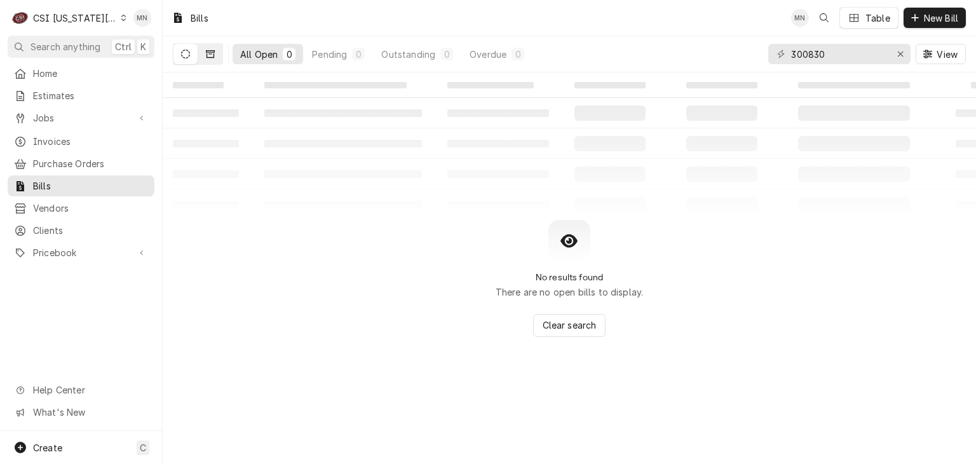
click at [215, 57] on button "Dynamic Content Wrapper" at bounding box center [210, 54] width 24 height 20
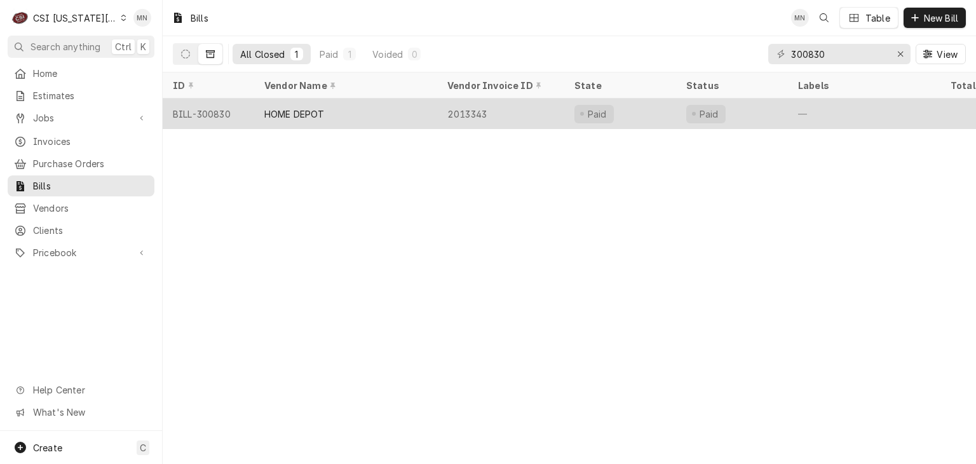
click at [225, 110] on div "BILL-300830" at bounding box center [209, 114] width 92 height 31
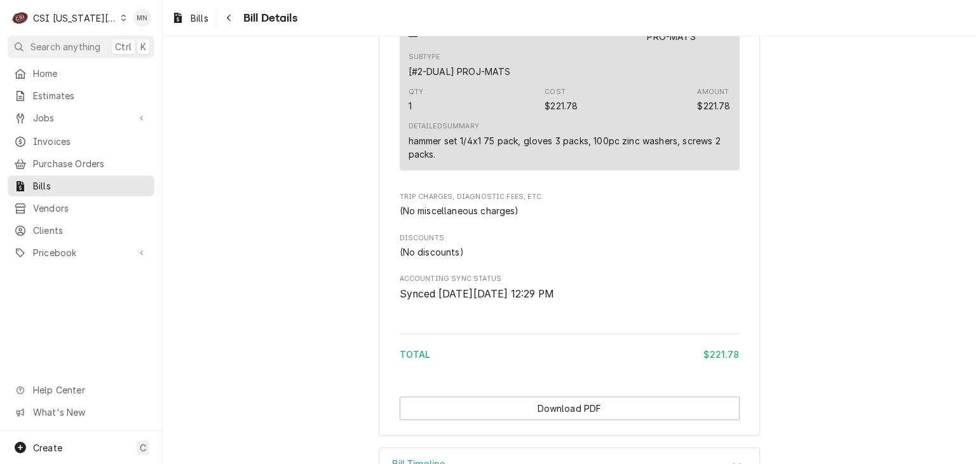
scroll to position [845, 0]
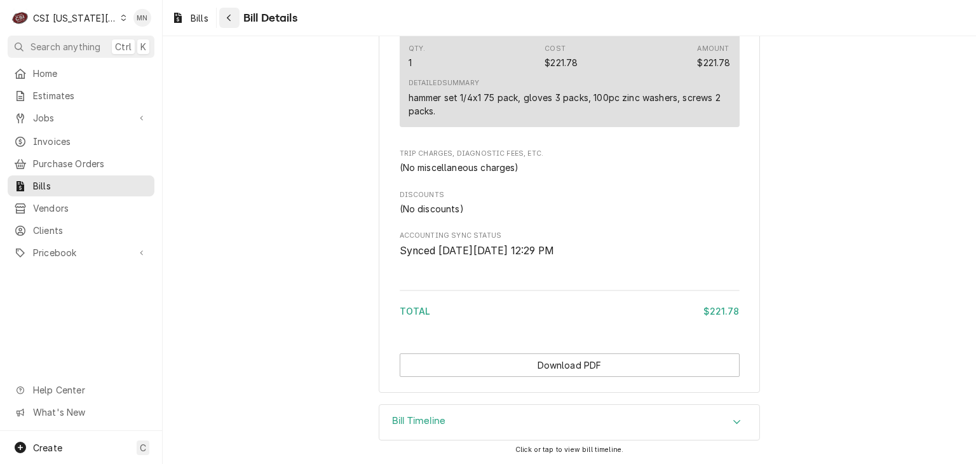
click at [229, 19] on icon "Navigate back" at bounding box center [229, 18] width 4 height 7
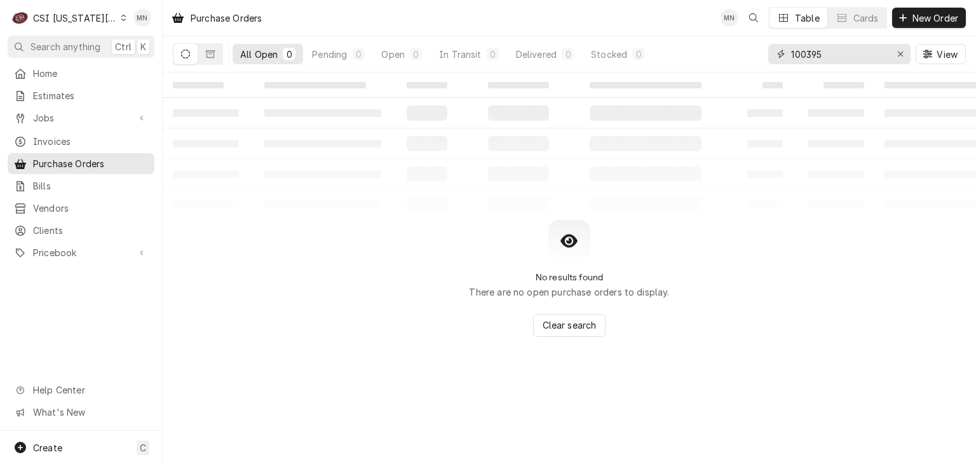
drag, startPoint x: 831, startPoint y: 57, endPoint x: 725, endPoint y: 57, distance: 105.5
click at [725, 57] on div "All Open 0 Pending 0 Open 0 In Transit 0 Delivered 0 Stocked 0 100395 View" at bounding box center [569, 54] width 793 height 36
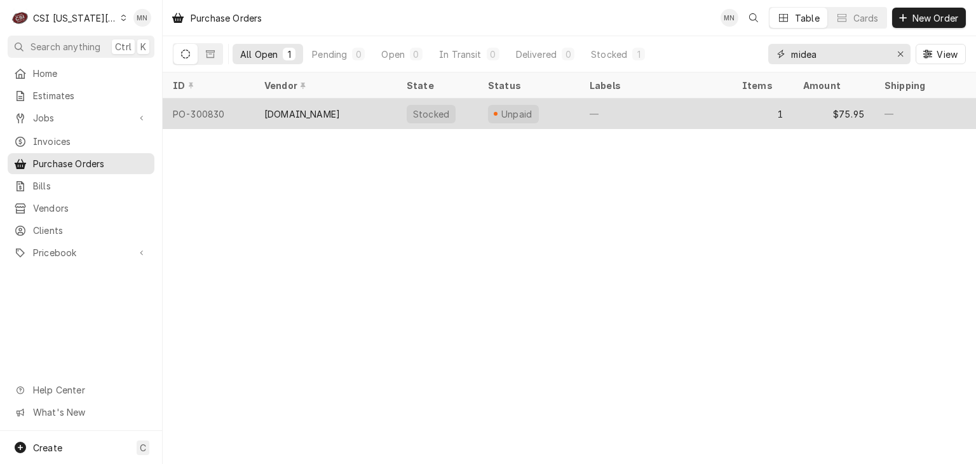
type input "midea"
click at [347, 119] on div "[DOMAIN_NAME]" at bounding box center [325, 114] width 142 height 31
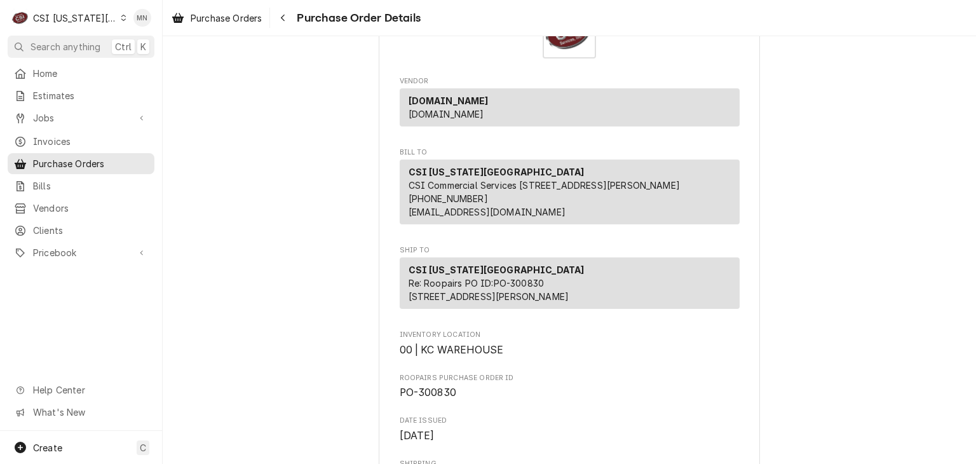
scroll to position [191, 0]
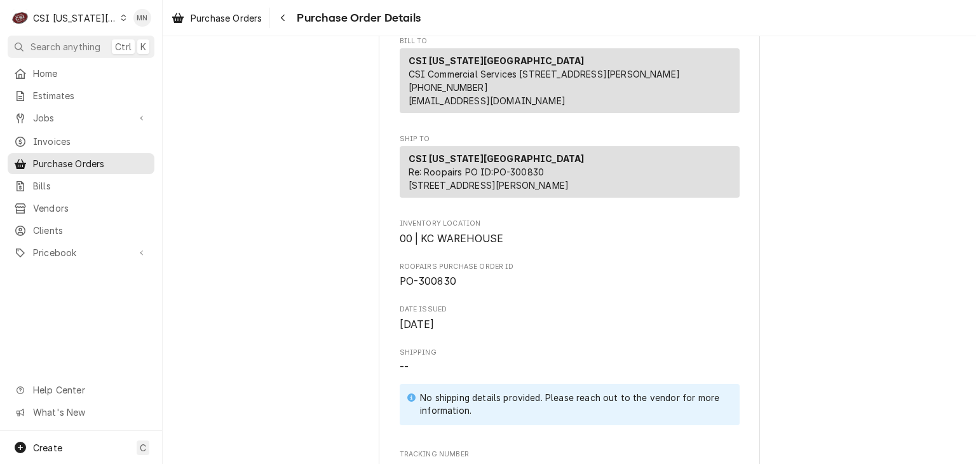
click at [69, 16] on div "CSI [US_STATE][GEOGRAPHIC_DATA]" at bounding box center [75, 17] width 84 height 13
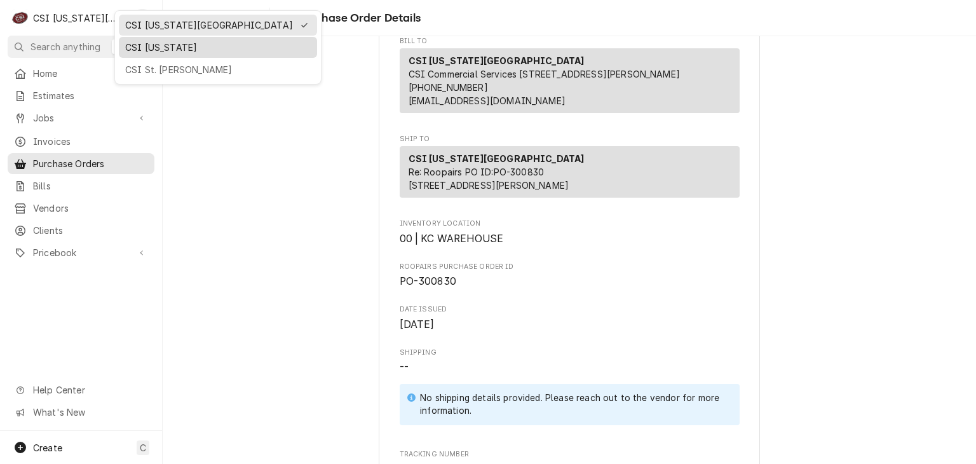
click at [145, 51] on div "CSI [US_STATE]" at bounding box center [218, 47] width 186 height 13
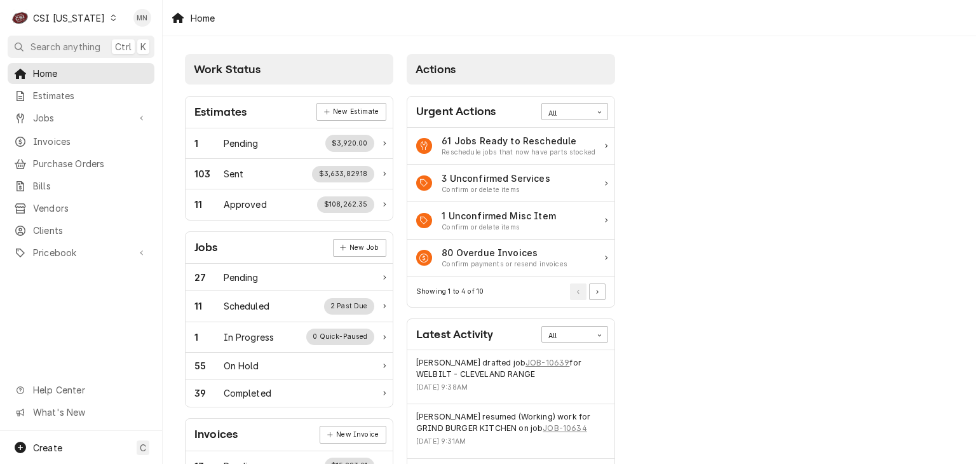
click at [84, 13] on div "CSI [US_STATE]" at bounding box center [69, 17] width 72 height 13
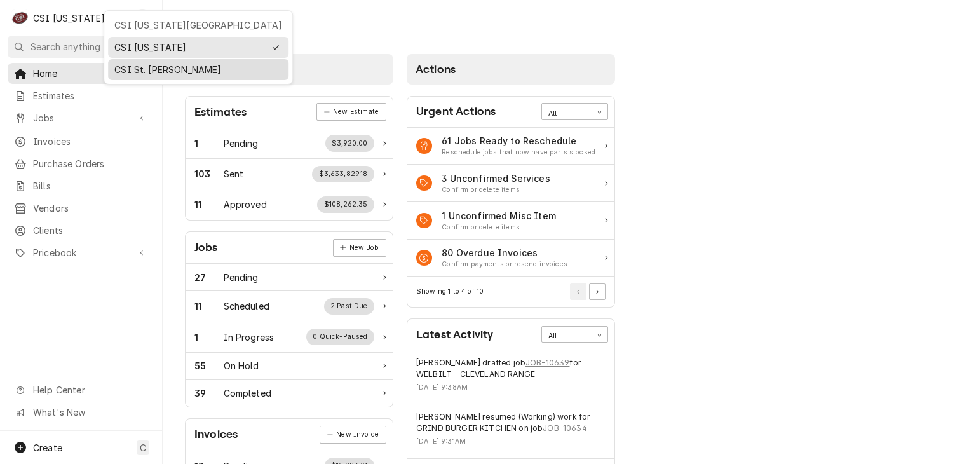
click at [127, 66] on div "CSI St. [PERSON_NAME]" at bounding box center [198, 69] width 168 height 13
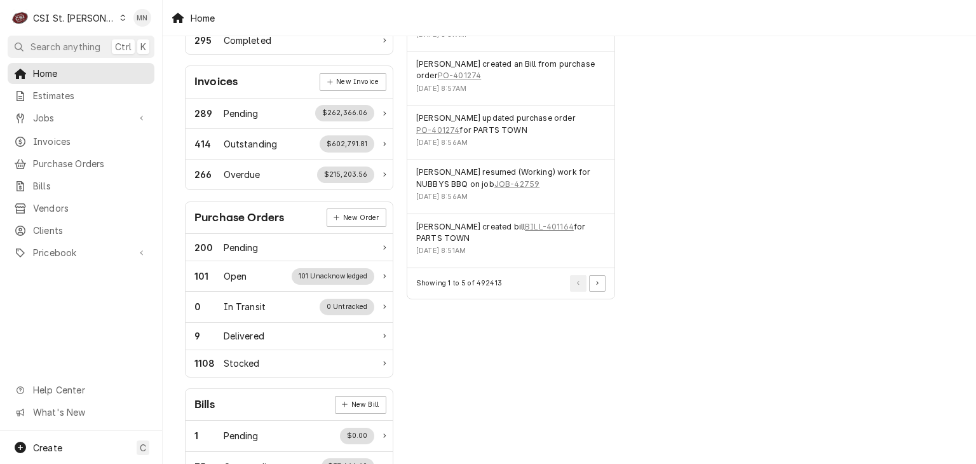
scroll to position [381, 0]
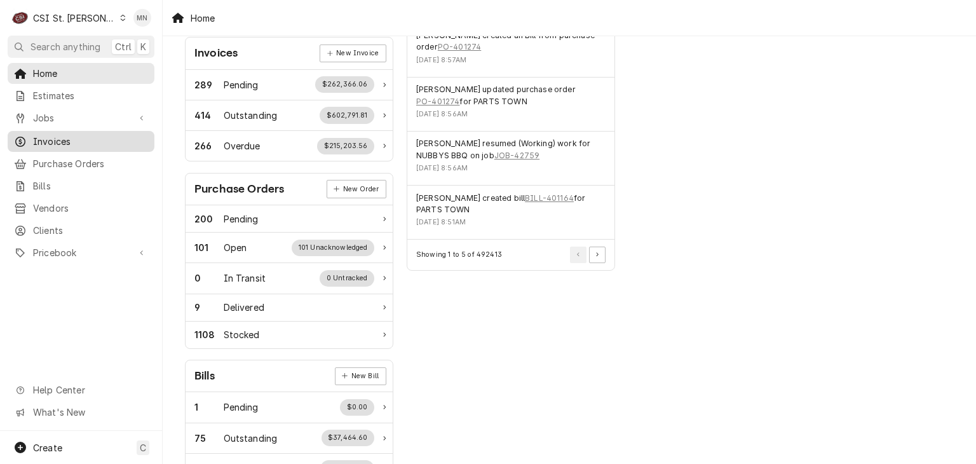
click at [79, 135] on span "Invoices" at bounding box center [90, 141] width 115 height 13
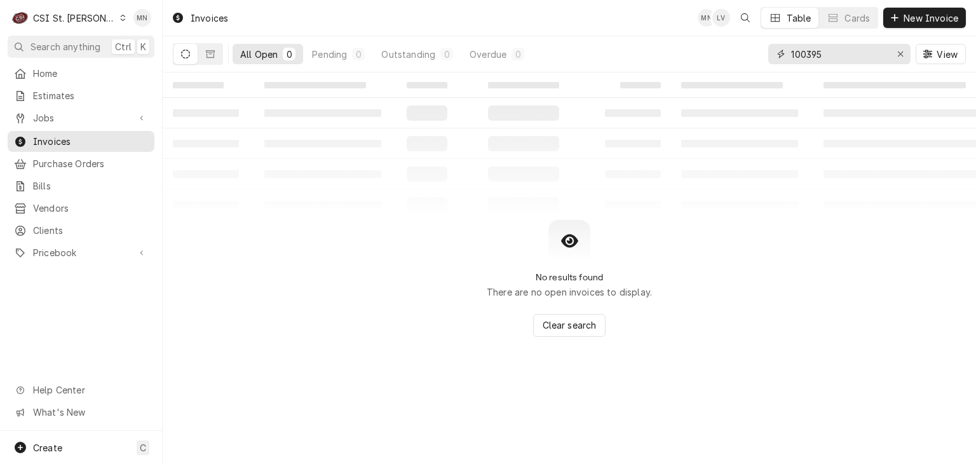
drag, startPoint x: 836, startPoint y: 55, endPoint x: 664, endPoint y: 64, distance: 173.1
click at [670, 62] on div "All Open 0 Pending 0 Outstanding 0 Overdue 0 100395 View" at bounding box center [569, 54] width 793 height 36
type input "403762"
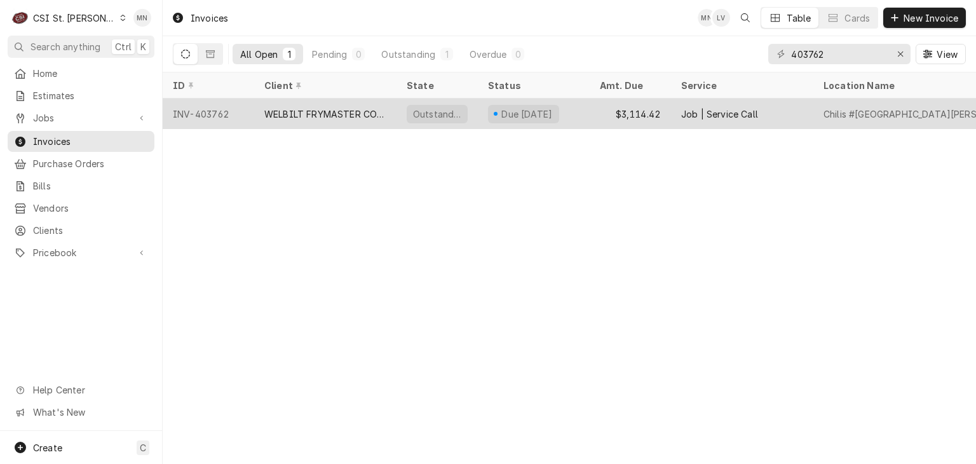
click at [369, 115] on div "WELBILT FRYMASTER CORPORATION" at bounding box center [325, 113] width 122 height 13
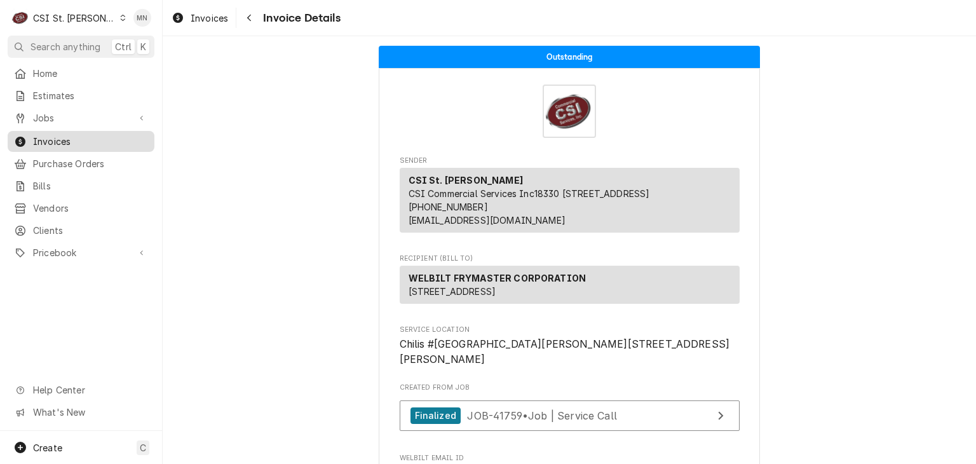
click at [51, 143] on span "Invoices" at bounding box center [90, 141] width 115 height 13
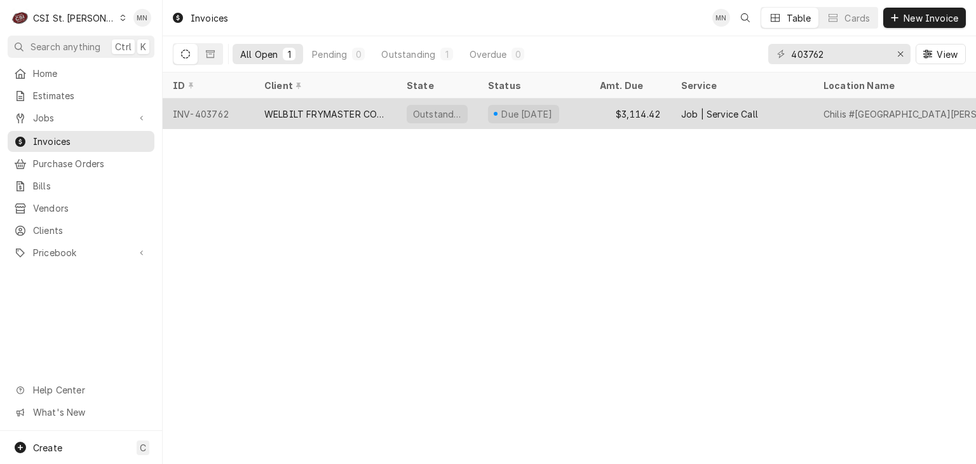
click at [326, 113] on div "WELBILT FRYMASTER CORPORATION" at bounding box center [325, 113] width 122 height 13
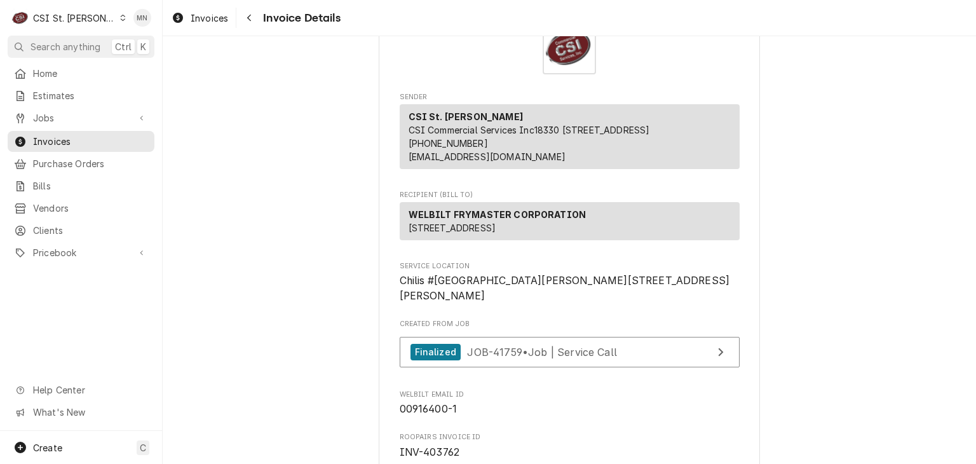
scroll to position [254, 0]
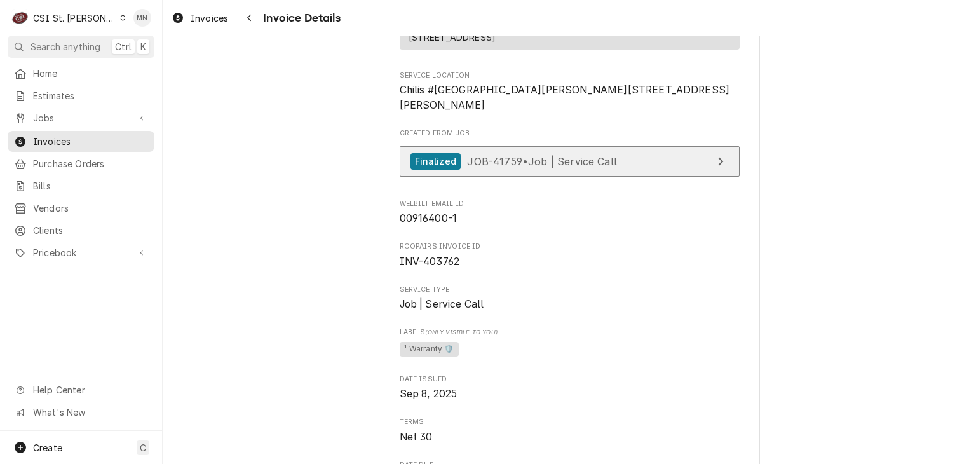
click at [592, 177] on link "Finalized JOB-41759 • Job | Service Call" at bounding box center [570, 161] width 340 height 31
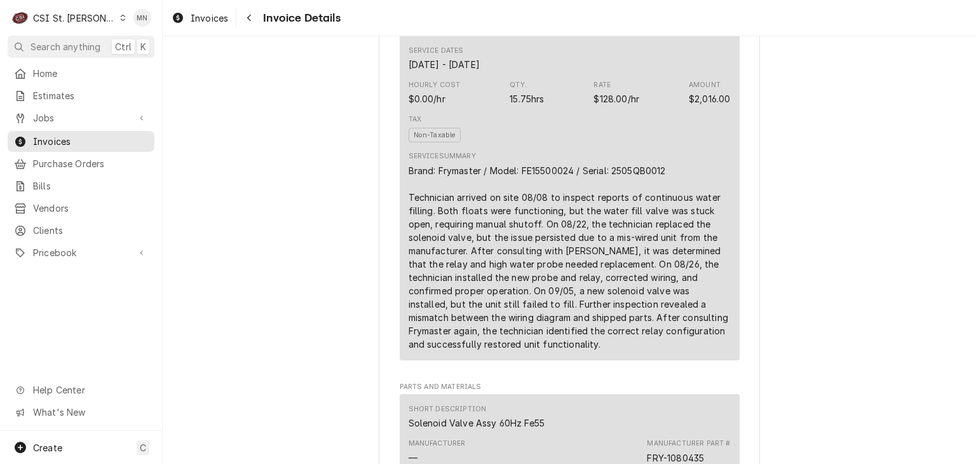
scroll to position [890, 0]
drag, startPoint x: 671, startPoint y: 209, endPoint x: 611, endPoint y: 213, distance: 59.9
click at [611, 213] on div "Brand: Frymaster / Model: FE15500024 / Serial: 2505QB0012 Technician arrived on…" at bounding box center [570, 256] width 322 height 187
copy div "2505QB0012"
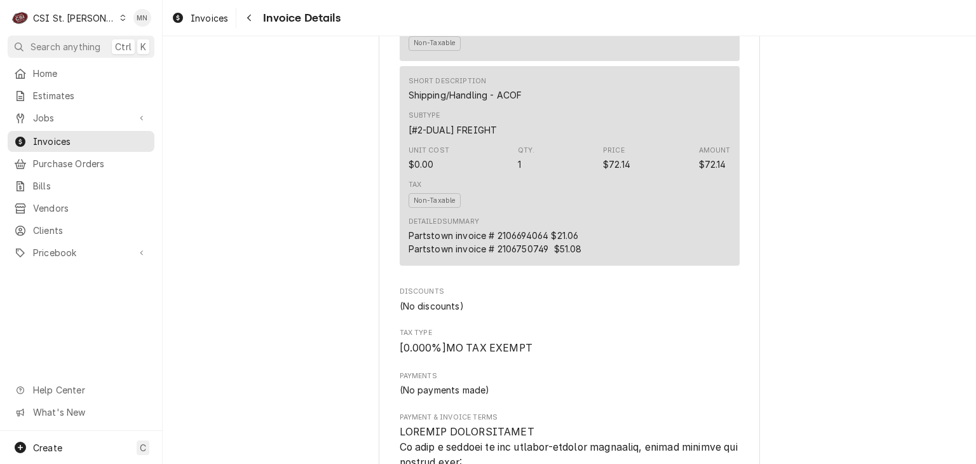
scroll to position [2479, 0]
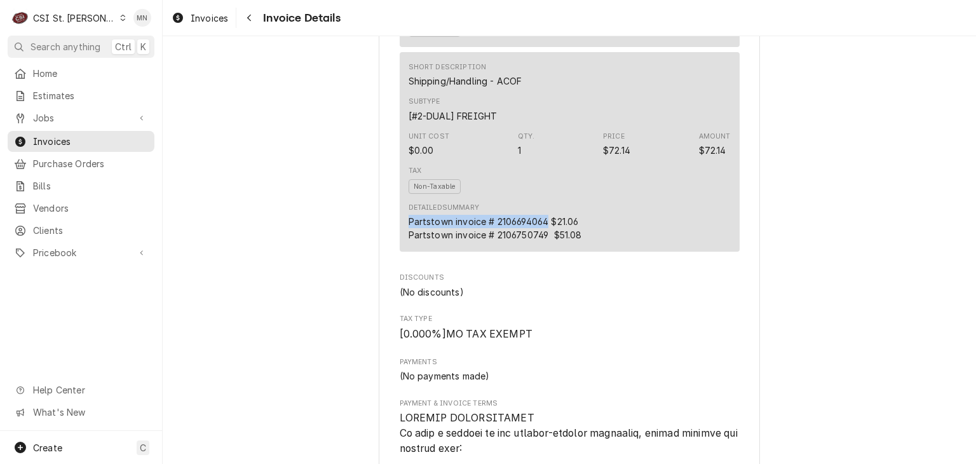
drag, startPoint x: 543, startPoint y: 255, endPoint x: 402, endPoint y: 259, distance: 141.2
click at [400, 252] on div "Short Description Shipping/Handling - ACOF Subtype [#2-DUAL] FREIGHT Unit Cost …" at bounding box center [570, 152] width 340 height 200
copy div "Partstown invoice # 2106694064"
drag, startPoint x: 584, startPoint y: 271, endPoint x: 404, endPoint y: 273, distance: 179.9
click at [409, 246] on div "Detailed Summary Partstown invoice # 2106694064 $21.06 Partstown invoice # 2106…" at bounding box center [570, 222] width 322 height 48
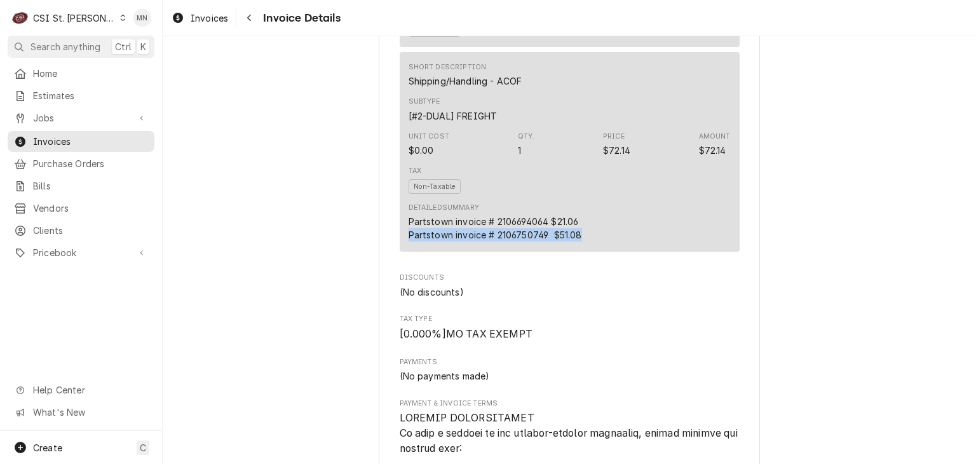
copy div "Partstown invoice # 2106750749 $51.08"
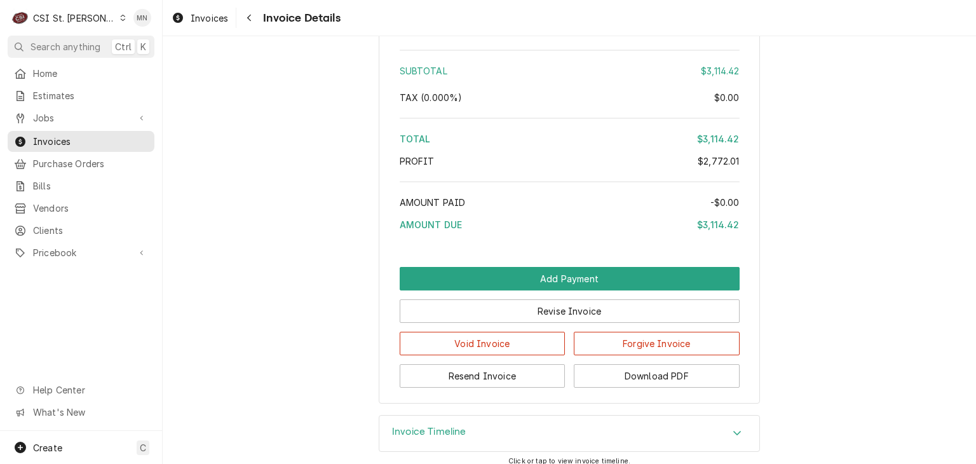
scroll to position [3542, 0]
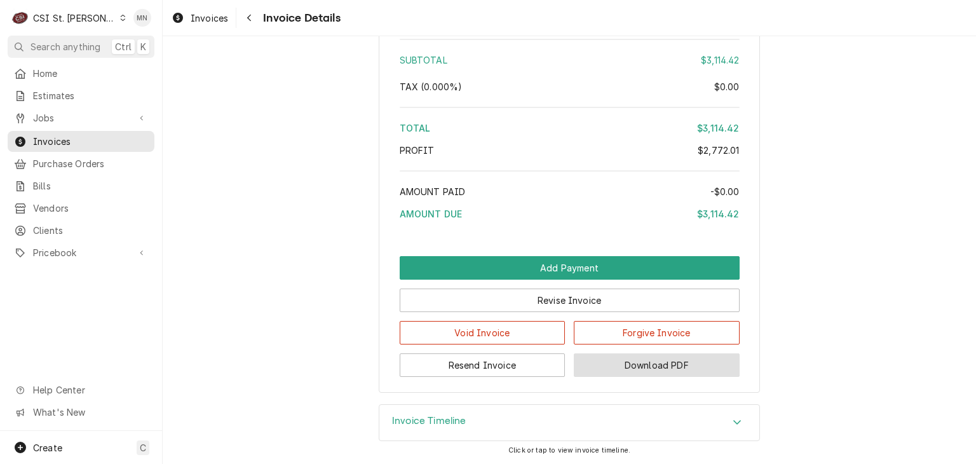
click at [670, 364] on button "Download PDF" at bounding box center [657, 365] width 166 height 24
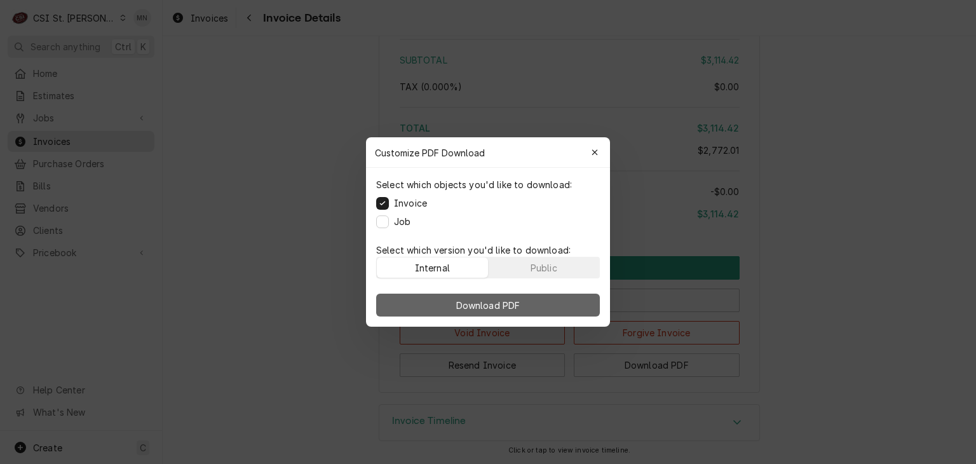
click at [526, 303] on button "Download PDF" at bounding box center [488, 305] width 224 height 23
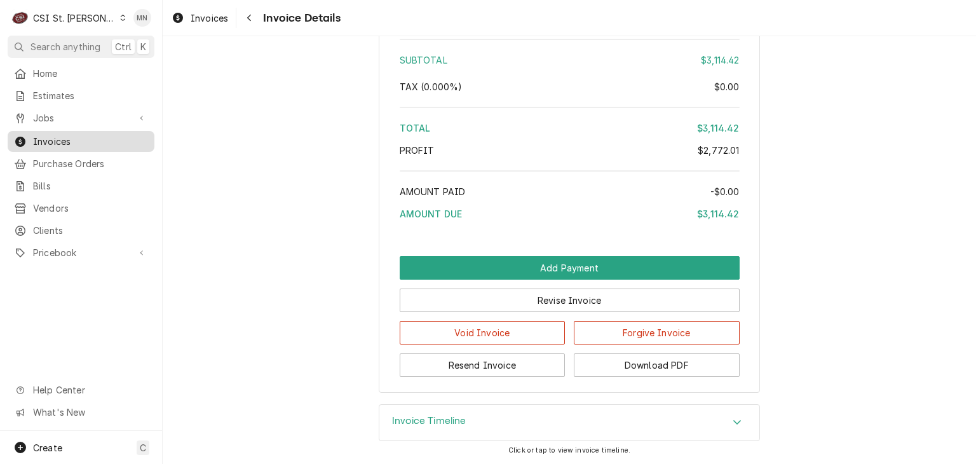
click at [58, 139] on span "Invoices" at bounding box center [90, 141] width 115 height 13
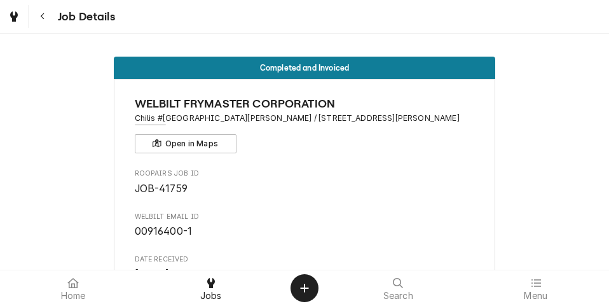
drag, startPoint x: 292, startPoint y: 4, endPoint x: 276, endPoint y: -43, distance: 49.3
click at [276, 0] on html "Job Details Completed and Invoiced WELBILT FRYMASTER CORPORATION Chilis #1724 S…" at bounding box center [304, 153] width 609 height 306
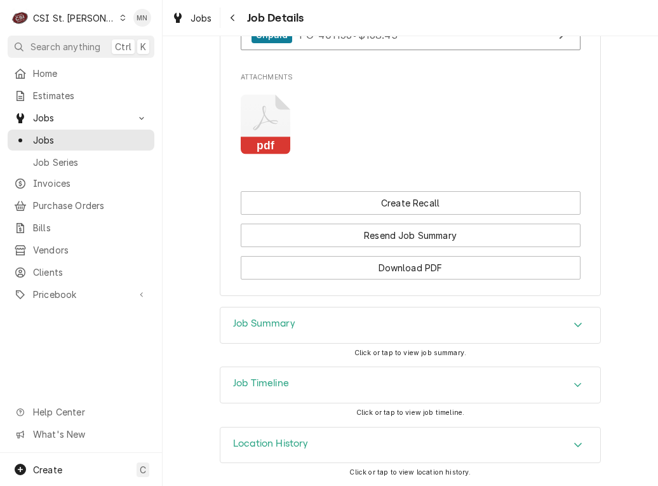
scroll to position [1988, 0]
click at [330, 328] on div "Job Summary" at bounding box center [411, 325] width 380 height 36
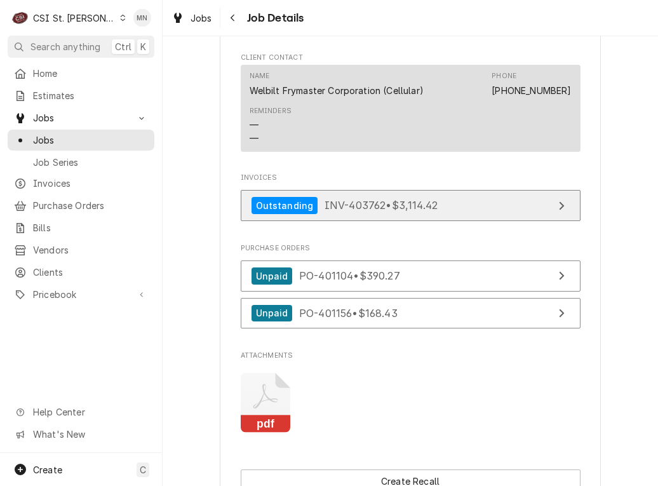
scroll to position [1698, 0]
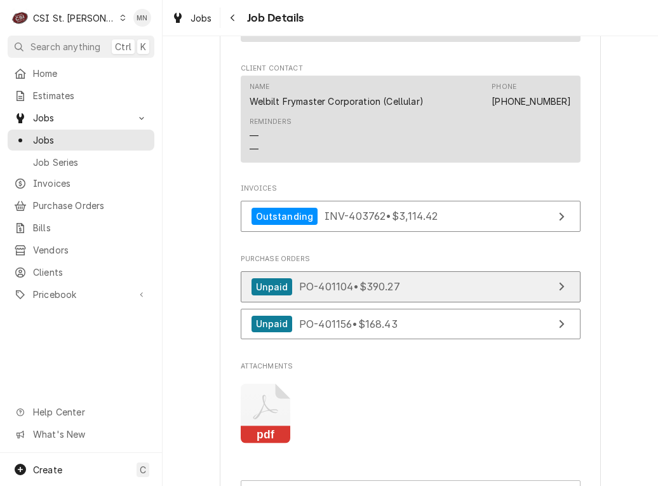
click at [427, 282] on link "Unpaid PO-401104 • $390.27" at bounding box center [411, 286] width 340 height 31
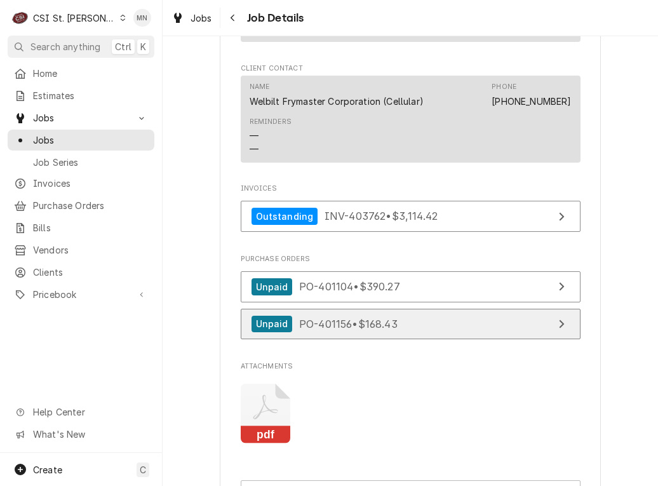
click at [348, 324] on span "PO-401156 • $168.43" at bounding box center [348, 323] width 99 height 13
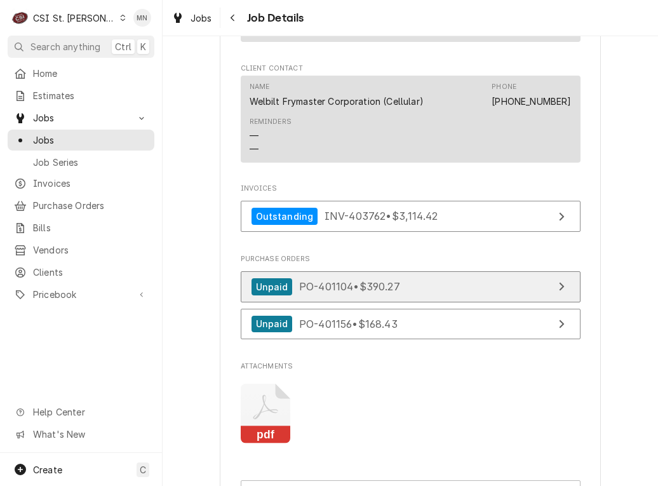
click at [354, 288] on span "PO-401104 • $390.27" at bounding box center [349, 286] width 101 height 13
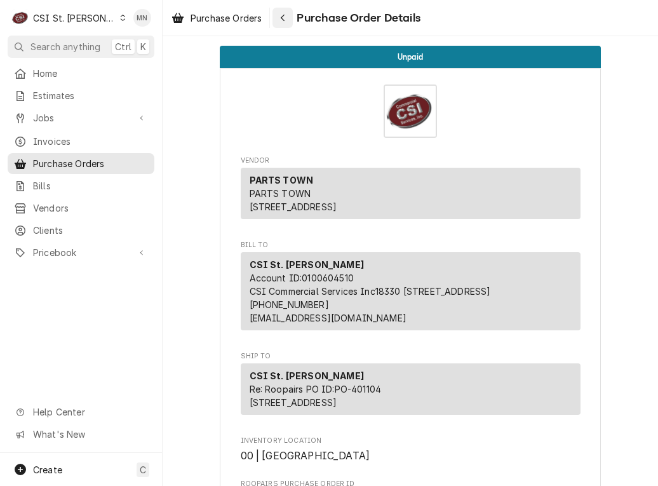
click at [285, 13] on icon "Navigate back" at bounding box center [283, 17] width 6 height 9
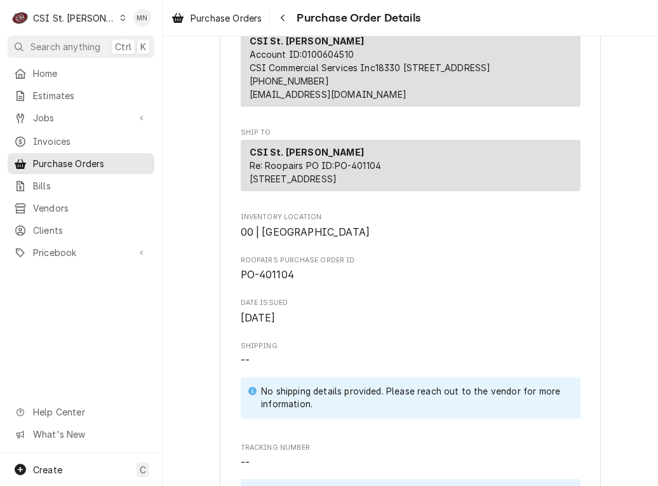
scroll to position [254, 0]
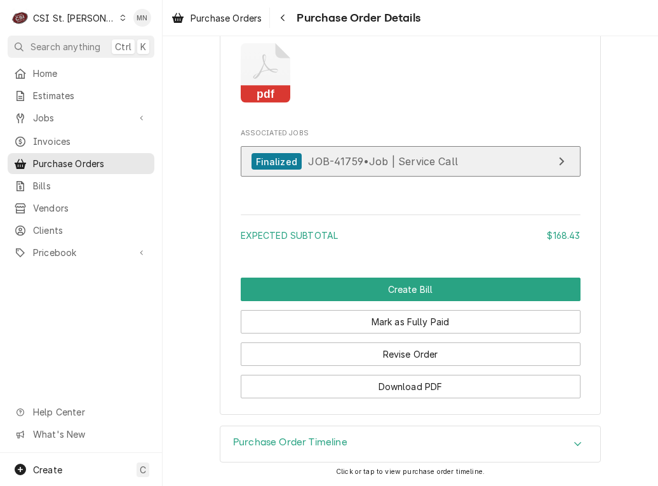
scroll to position [1204, 0]
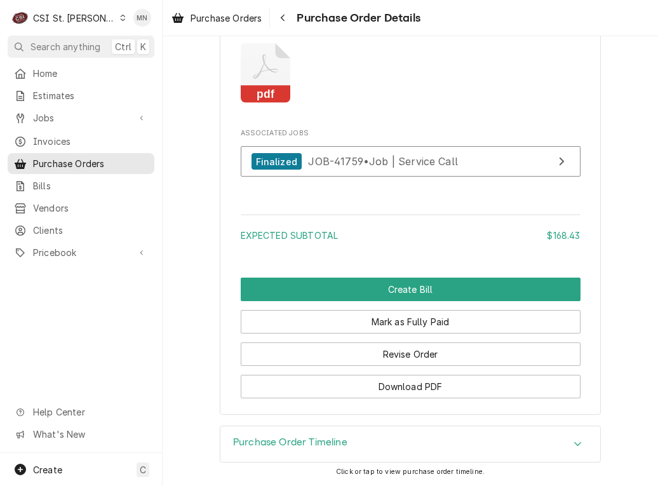
click at [276, 92] on rect "Attachments" at bounding box center [266, 95] width 50 height 18
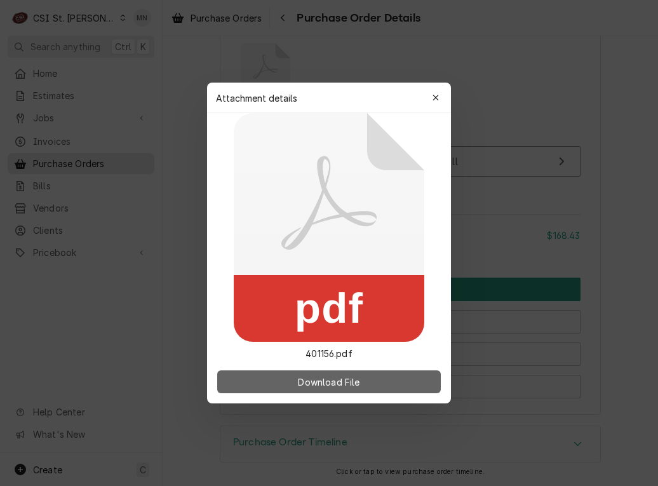
click at [307, 381] on span "Download File" at bounding box center [329, 382] width 67 height 13
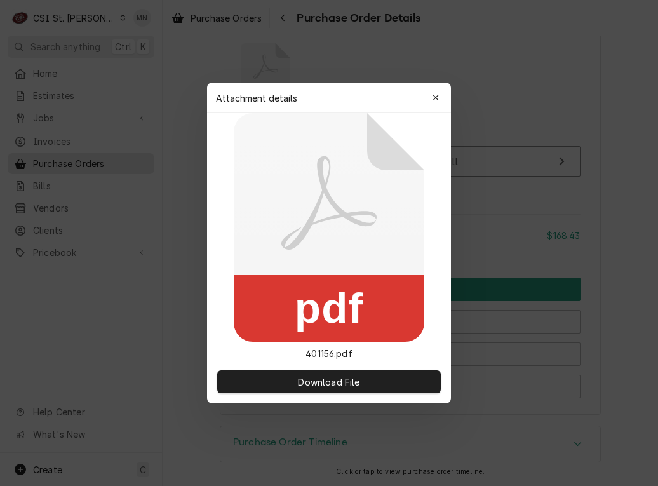
drag, startPoint x: 445, startPoint y: 91, endPoint x: 430, endPoint y: 92, distance: 14.6
click at [445, 91] on button "button" at bounding box center [436, 98] width 20 height 20
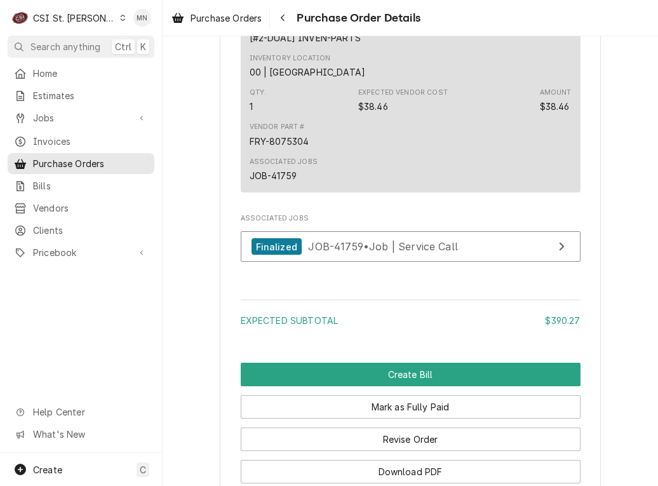
scroll to position [1320, 0]
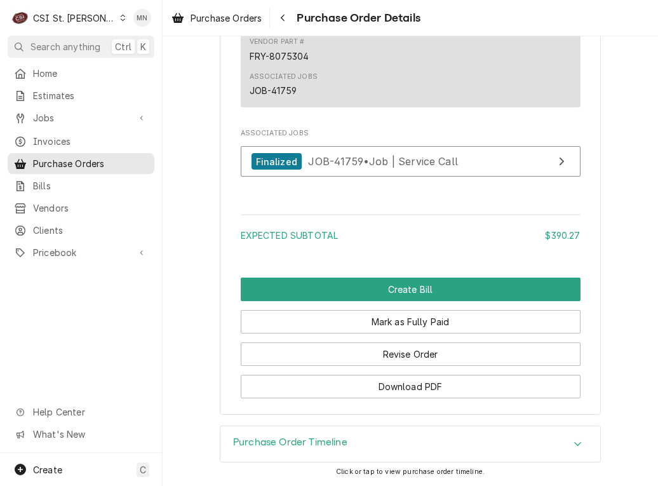
click at [308, 426] on div "Purchase Order Timeline" at bounding box center [410, 444] width 381 height 37
click at [310, 441] on h3 "Purchase Order Timeline" at bounding box center [290, 443] width 114 height 12
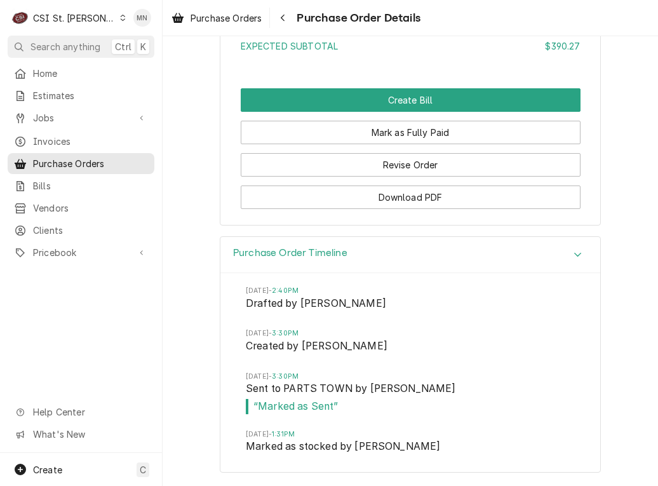
scroll to position [1510, 0]
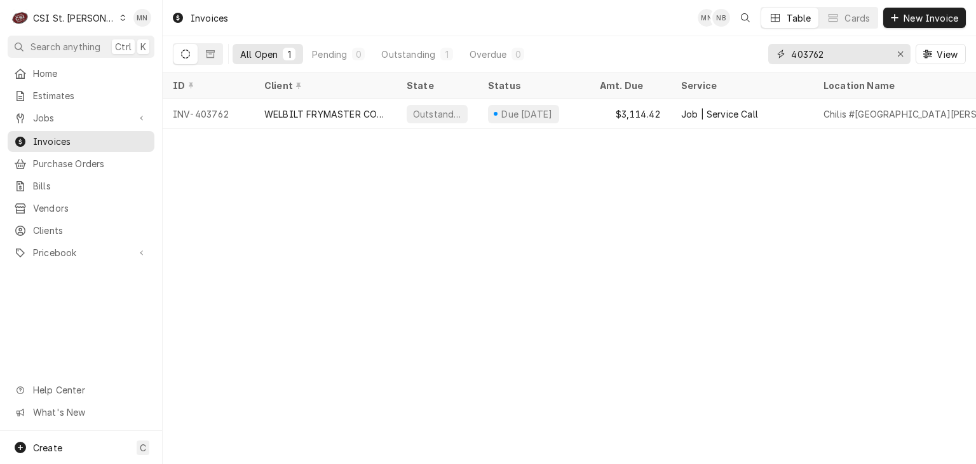
drag, startPoint x: 850, startPoint y: 49, endPoint x: 627, endPoint y: 48, distance: 223.1
click at [627, 48] on div "All Open 1 Pending 0 Outstanding 1 Overdue 0 403762 View" at bounding box center [569, 54] width 793 height 36
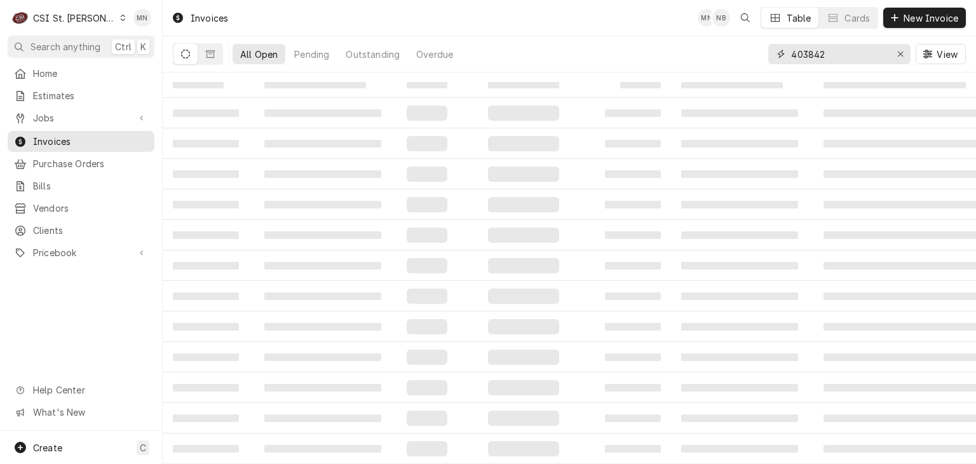
type input "403842"
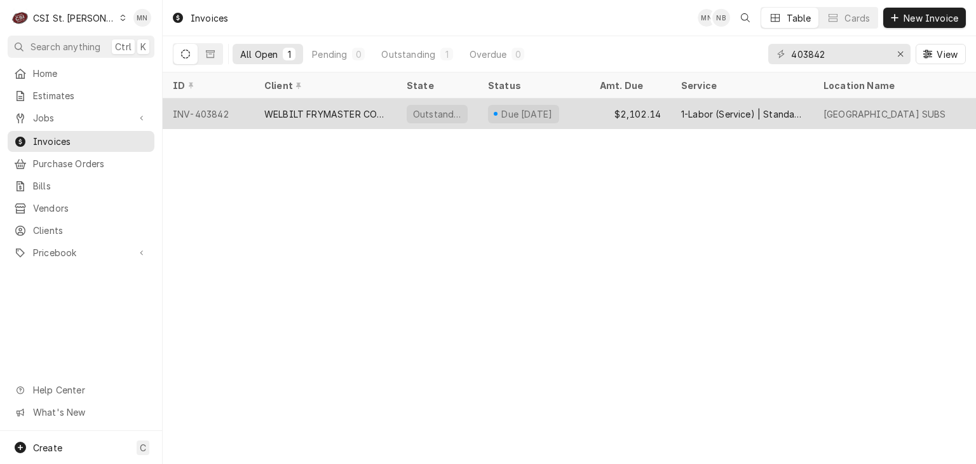
click at [323, 114] on div "WELBILT FRYMASTER CORPORATION" at bounding box center [325, 113] width 122 height 13
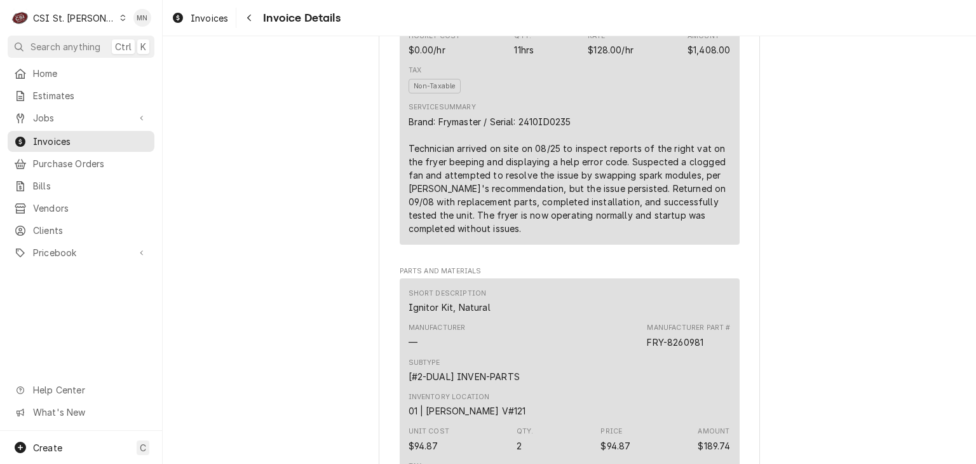
scroll to position [826, 0]
drag, startPoint x: 572, startPoint y: 160, endPoint x: 516, endPoint y: 163, distance: 56.0
click at [516, 163] on div "Brand: Frymaster / Serial: 2410ID0235 Technician arrived on site on 08/25 to in…" at bounding box center [570, 174] width 322 height 120
copy div "2410ID0235"
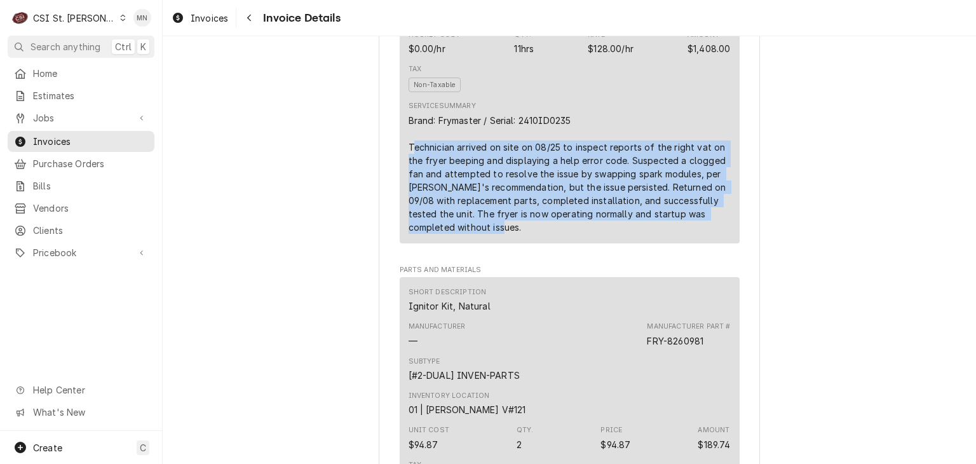
drag, startPoint x: 406, startPoint y: 187, endPoint x: 643, endPoint y: 241, distance: 243.2
click at [655, 234] on div "Brand: Frymaster / Serial: 2410ID0235 Technician arrived on site on 08/25 to in…" at bounding box center [570, 174] width 322 height 120
copy div "echnician arrived on site on 08/25 to inspect reports of the right vat on the f…"
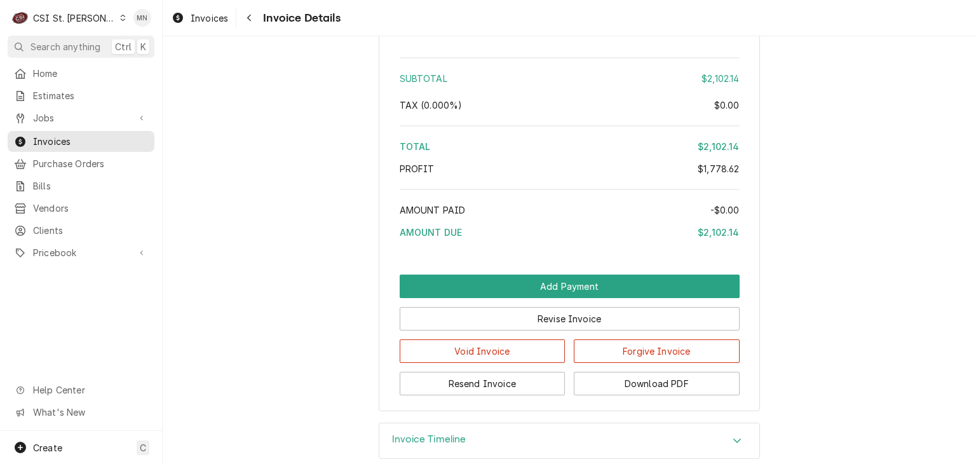
scroll to position [2860, 0]
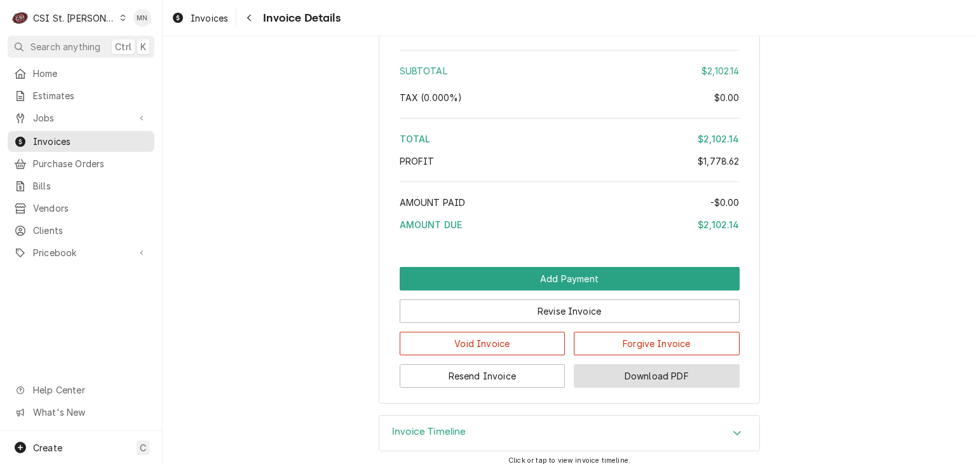
click at [697, 388] on button "Download PDF" at bounding box center [657, 376] width 166 height 24
click at [639, 388] on button "Download PDF" at bounding box center [657, 376] width 166 height 24
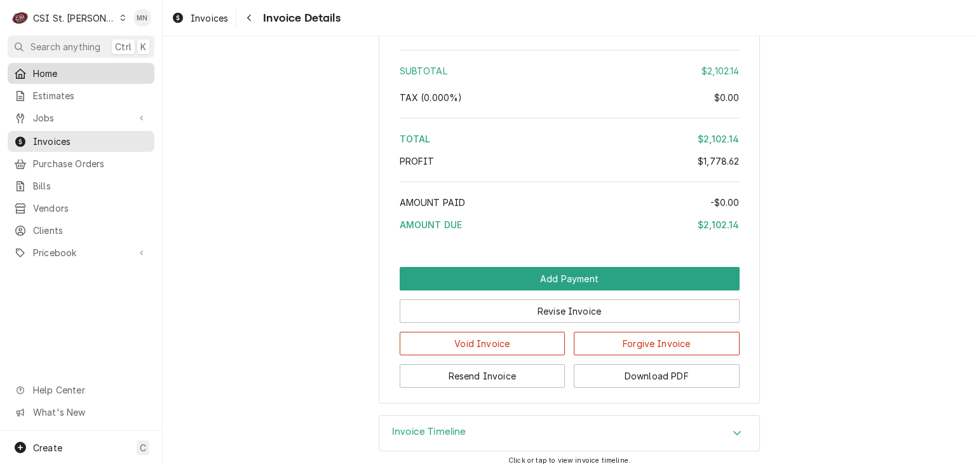
click at [41, 74] on span "Home" at bounding box center [90, 73] width 115 height 13
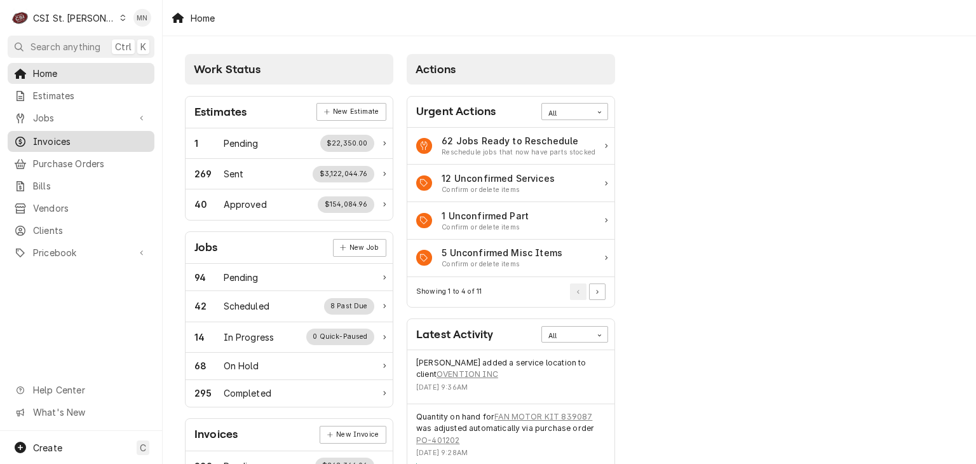
click at [71, 144] on div "Invoices" at bounding box center [81, 141] width 142 height 16
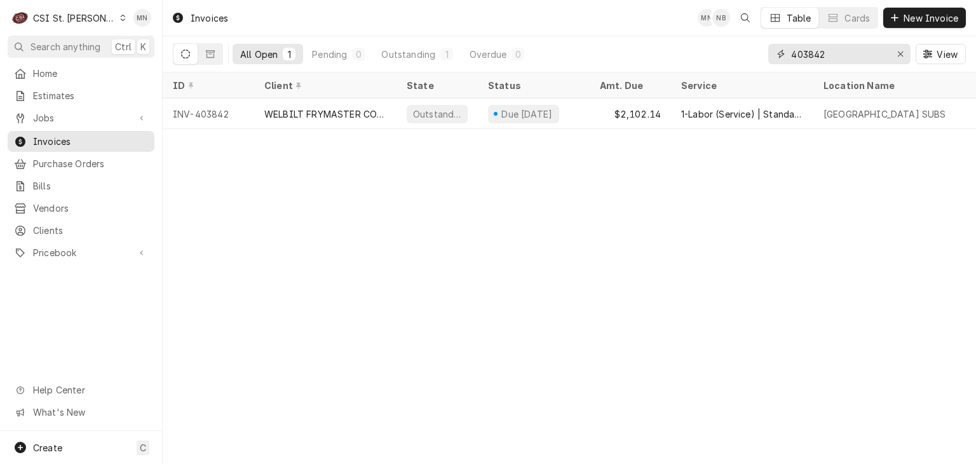
drag, startPoint x: 852, startPoint y: 49, endPoint x: 723, endPoint y: 46, distance: 129.1
click at [735, 49] on div "All Open 1 Pending 0 Outstanding 1 Overdue 0 403842 View" at bounding box center [569, 54] width 793 height 36
type input "403817"
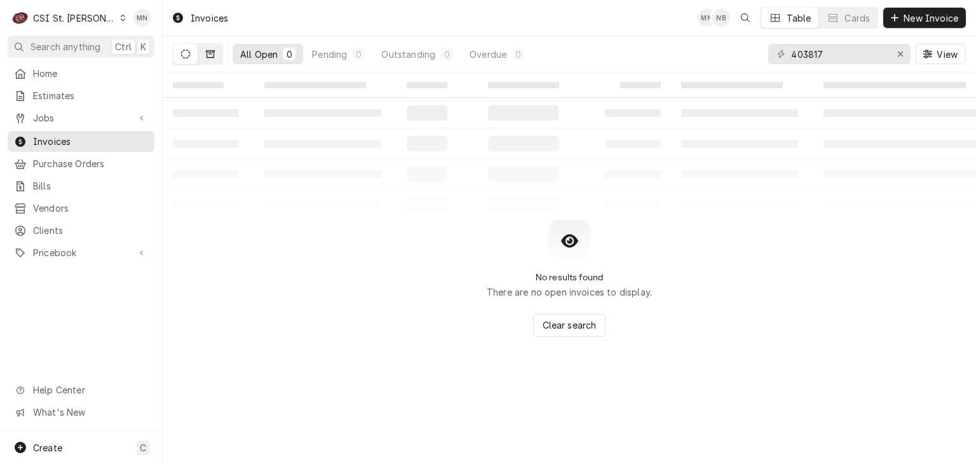
click at [209, 59] on button "Dynamic Content Wrapper" at bounding box center [210, 54] width 24 height 20
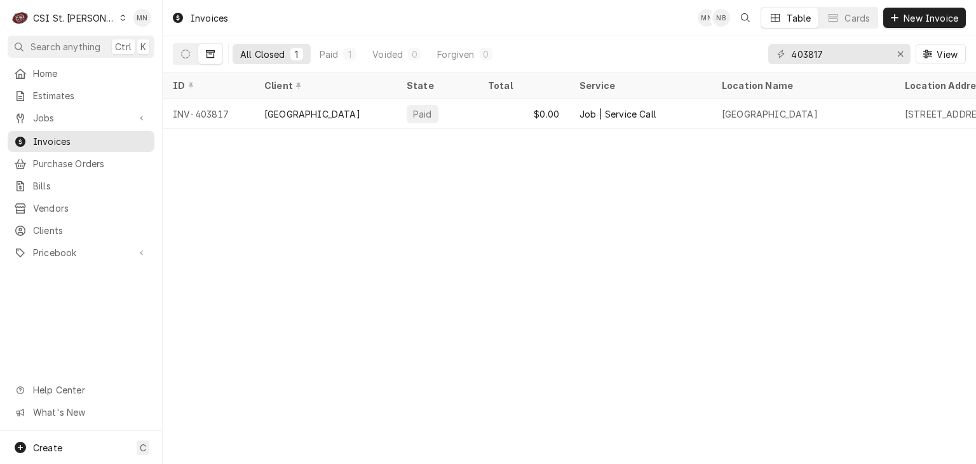
click at [310, 113] on div "Penn Station" at bounding box center [312, 113] width 96 height 13
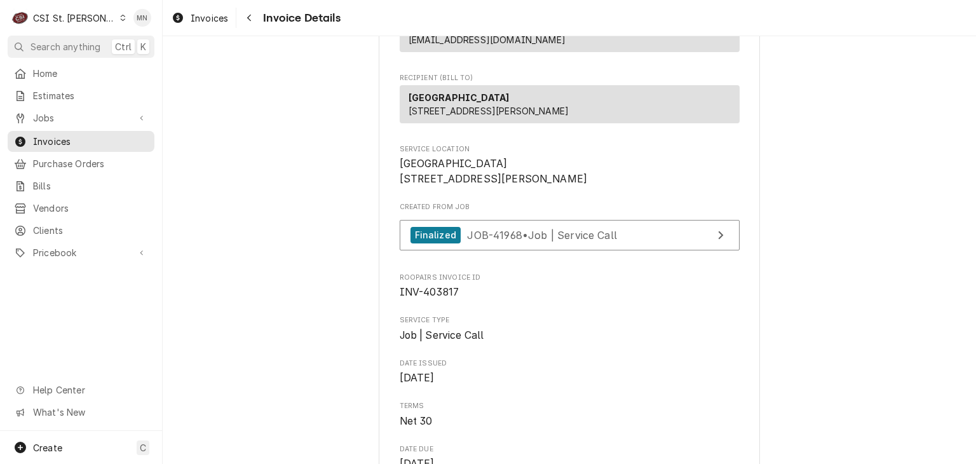
scroll to position [254, 0]
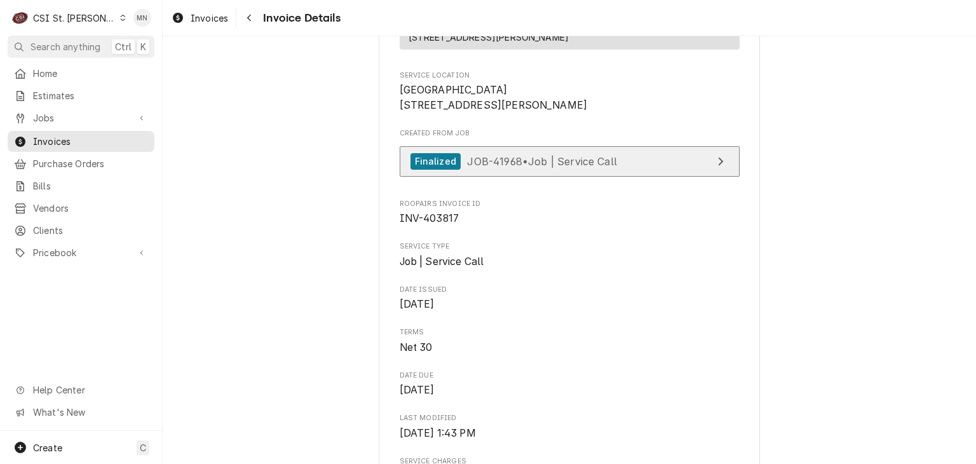
click at [586, 167] on span "JOB-41968 • Job | Service Call" at bounding box center [542, 160] width 150 height 13
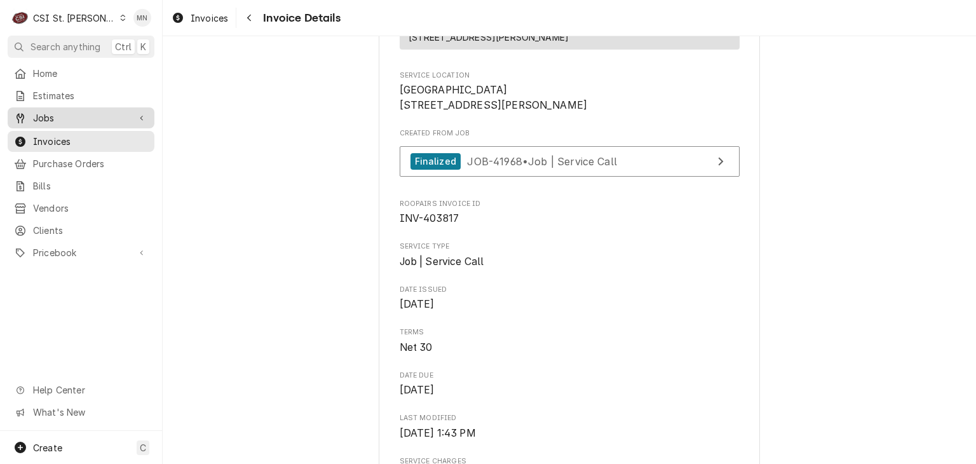
click at [64, 114] on span "Jobs" at bounding box center [81, 117] width 96 height 13
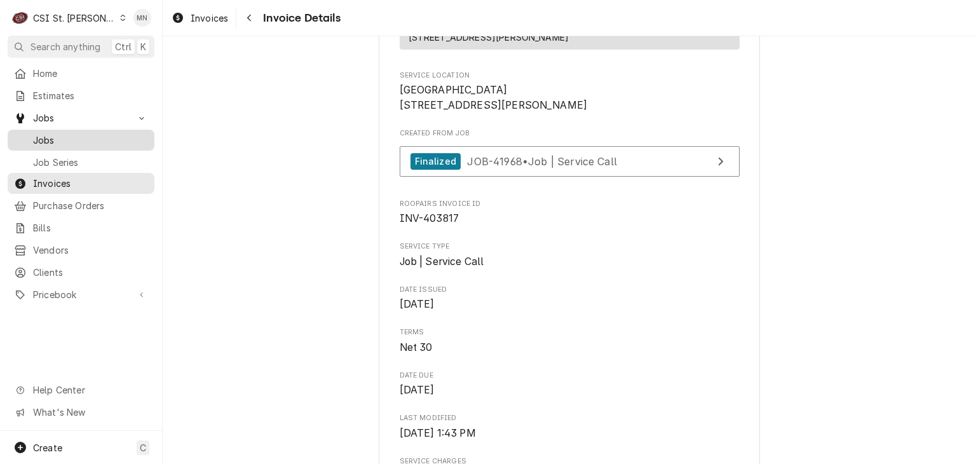
click at [52, 135] on span "Jobs" at bounding box center [90, 139] width 115 height 13
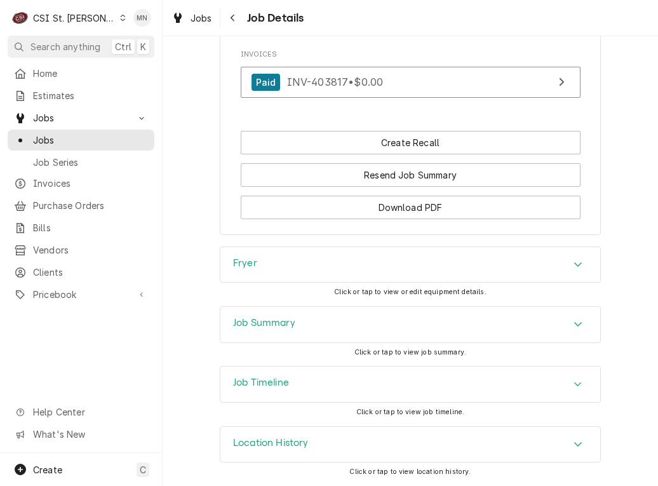
click at [358, 255] on div "Fryer" at bounding box center [411, 265] width 380 height 36
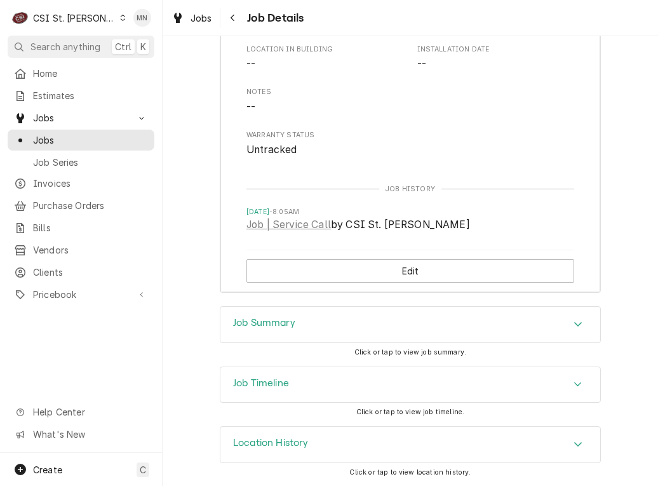
click at [322, 388] on div "Job Timeline" at bounding box center [411, 385] width 380 height 36
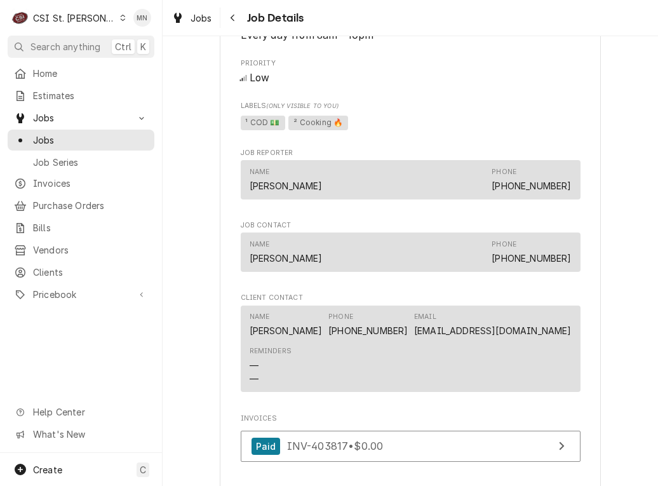
scroll to position [591, 0]
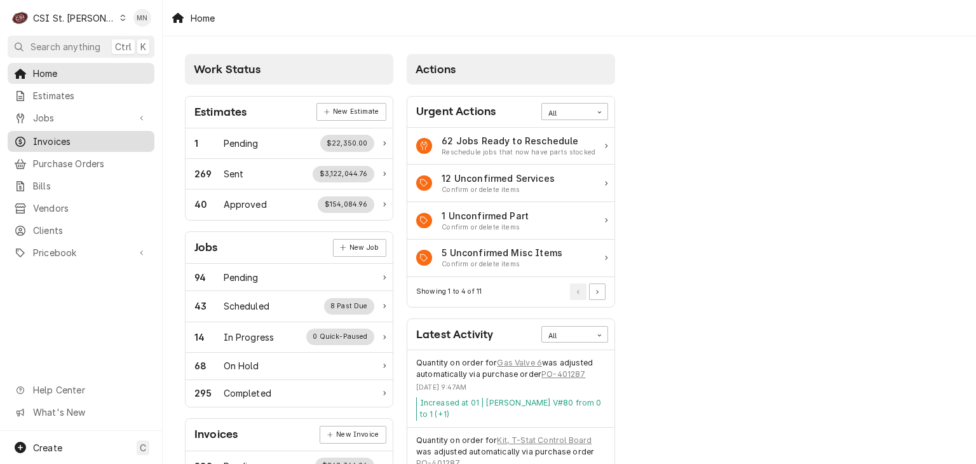
click at [68, 131] on link "Invoices" at bounding box center [81, 141] width 147 height 21
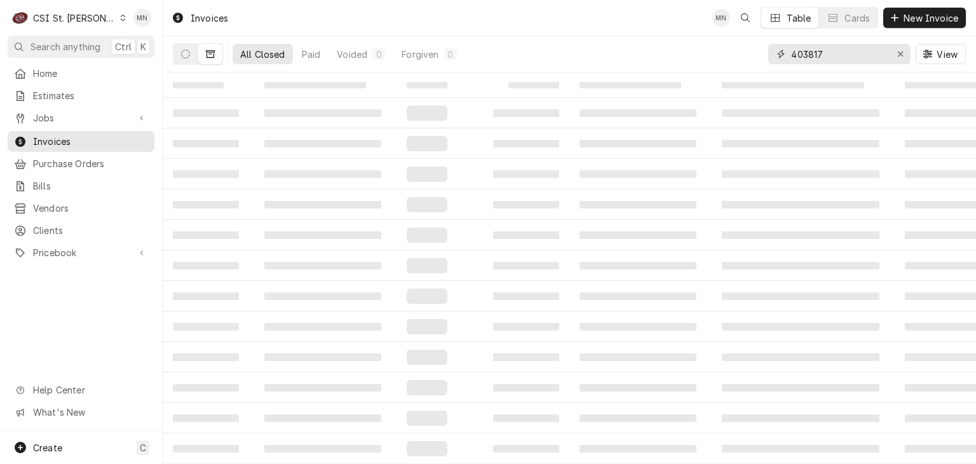
drag, startPoint x: 750, startPoint y: 44, endPoint x: 728, endPoint y: 43, distance: 22.3
click at [728, 43] on div "All Closed Paid Voided 0 Forgiven 0 403817 View" at bounding box center [569, 54] width 793 height 36
type input "403867"
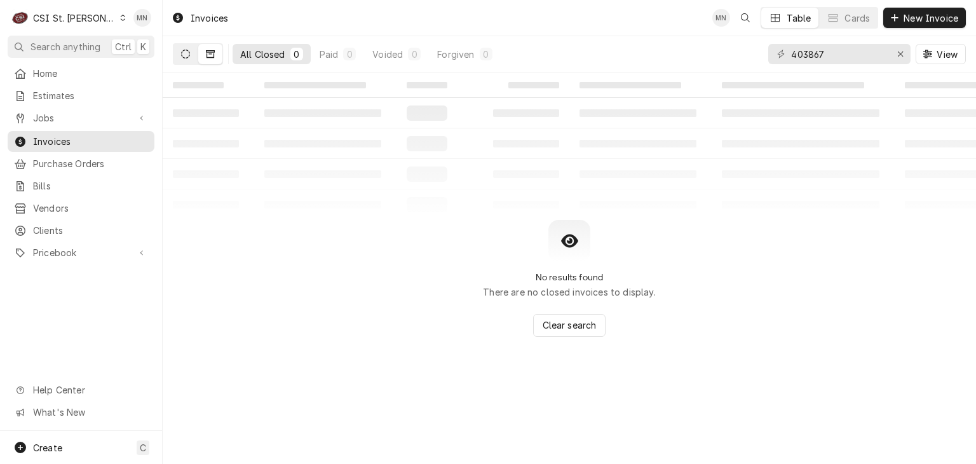
click at [182, 51] on icon "Dynamic Content Wrapper" at bounding box center [185, 54] width 9 height 9
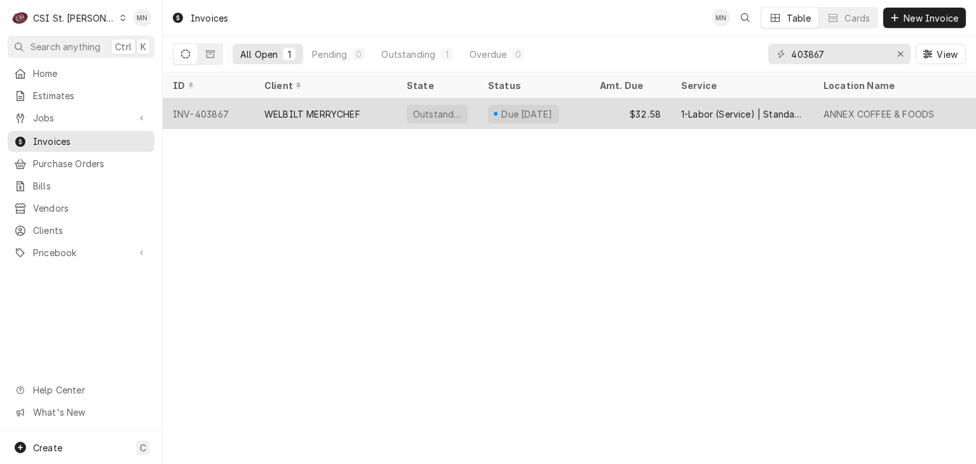
click at [288, 117] on div "WELBILT MERRYCHEF" at bounding box center [312, 113] width 96 height 13
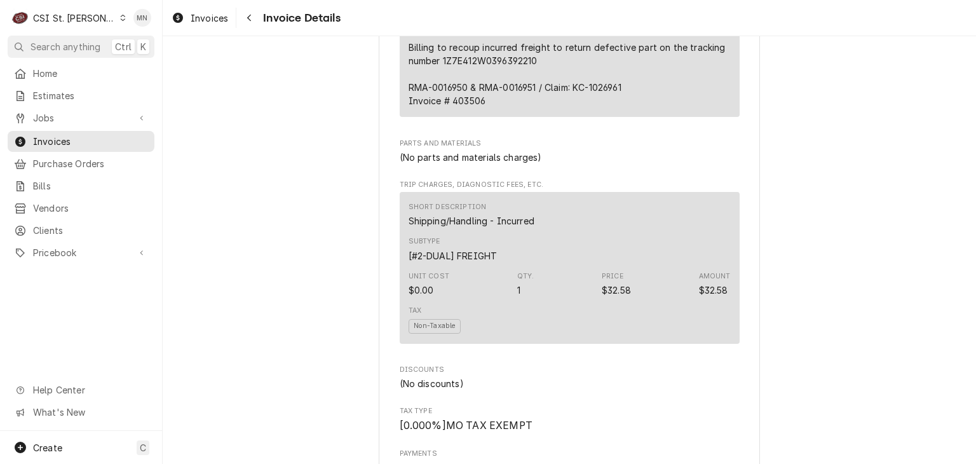
scroll to position [890, 0]
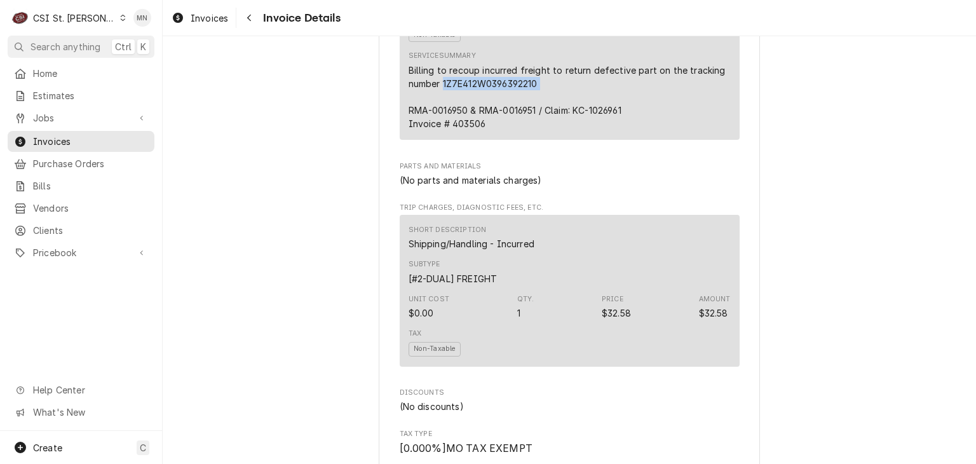
drag, startPoint x: 540, startPoint y: 124, endPoint x: 439, endPoint y: 124, distance: 100.4
click at [439, 124] on div "Billing to recoup incurred freight to return defective part on the tracking num…" at bounding box center [570, 97] width 322 height 67
copy div "1Z7E412W0396392210"
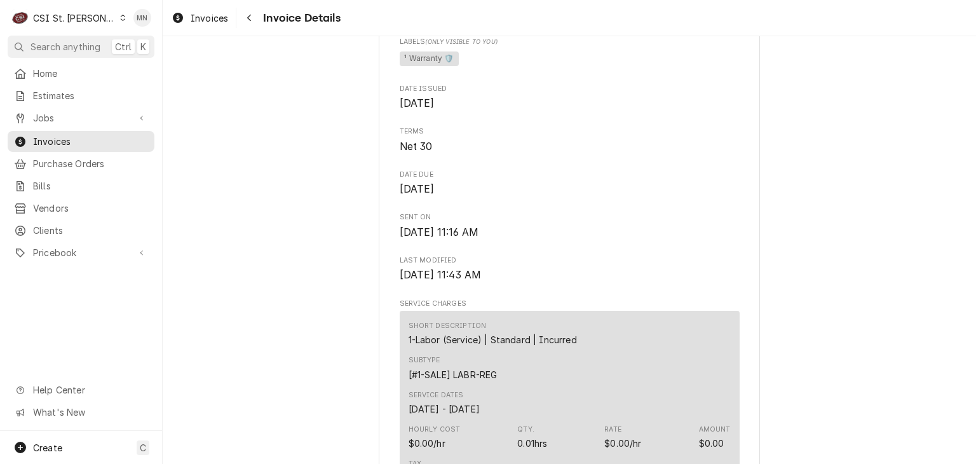
scroll to position [763, 0]
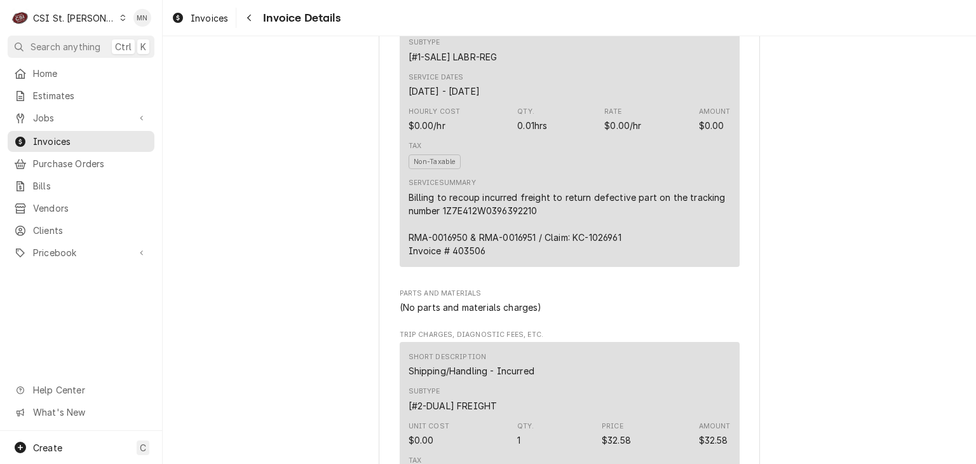
click at [503, 257] on div "Billing to recoup incurred freight to return defective part on the tracking num…" at bounding box center [570, 224] width 322 height 67
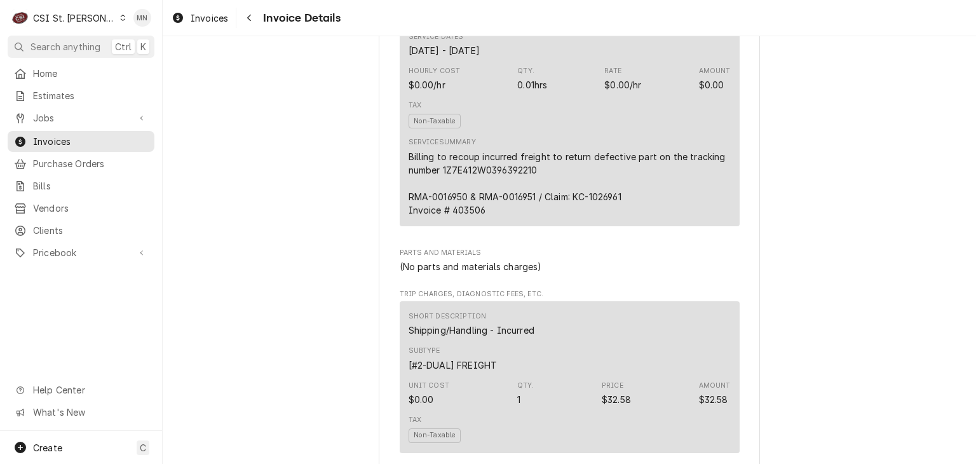
scroll to position [781, 0]
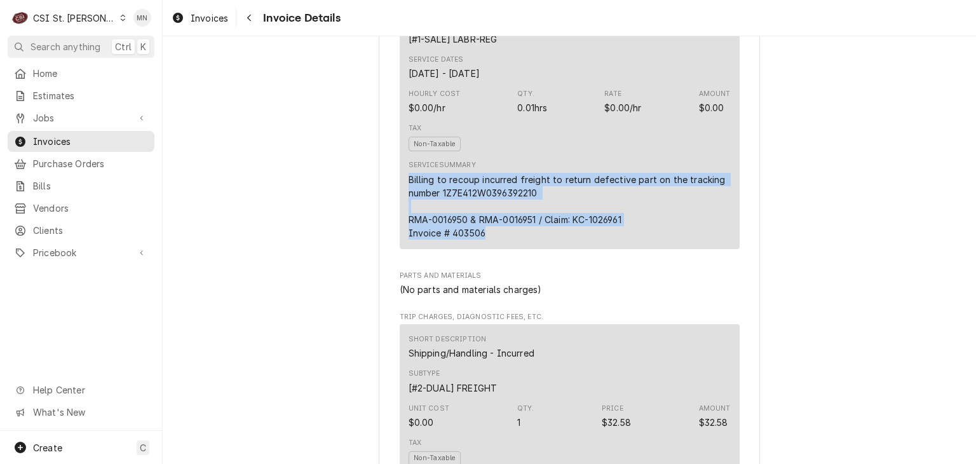
drag, startPoint x: 405, startPoint y: 219, endPoint x: 584, endPoint y: 277, distance: 188.5
click at [584, 240] on div "Billing to recoup incurred freight to return defective part on the tracking num…" at bounding box center [570, 206] width 322 height 67
copy div "Billing to recoup incurred freight to return defective part on the tracking num…"
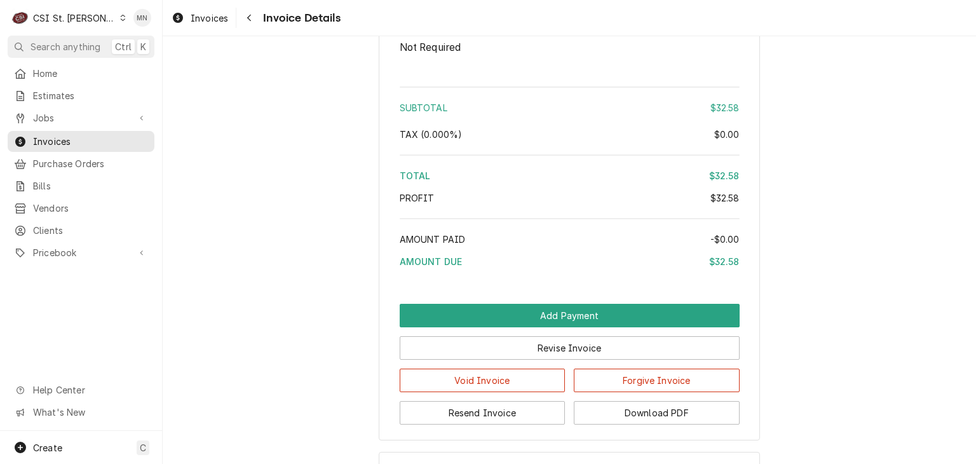
scroll to position [2052, 0]
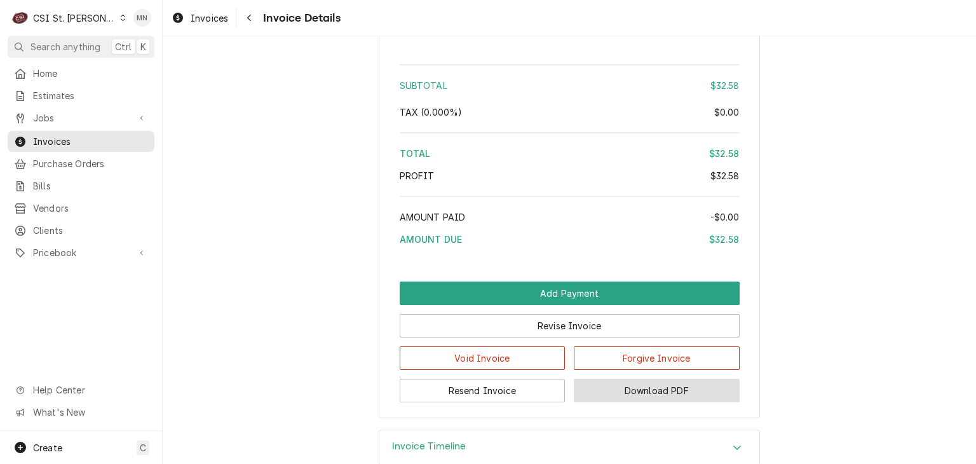
click at [638, 402] on button "Download PDF" at bounding box center [657, 391] width 166 height 24
click at [70, 16] on div "CSI St. [PERSON_NAME]" at bounding box center [74, 17] width 83 height 13
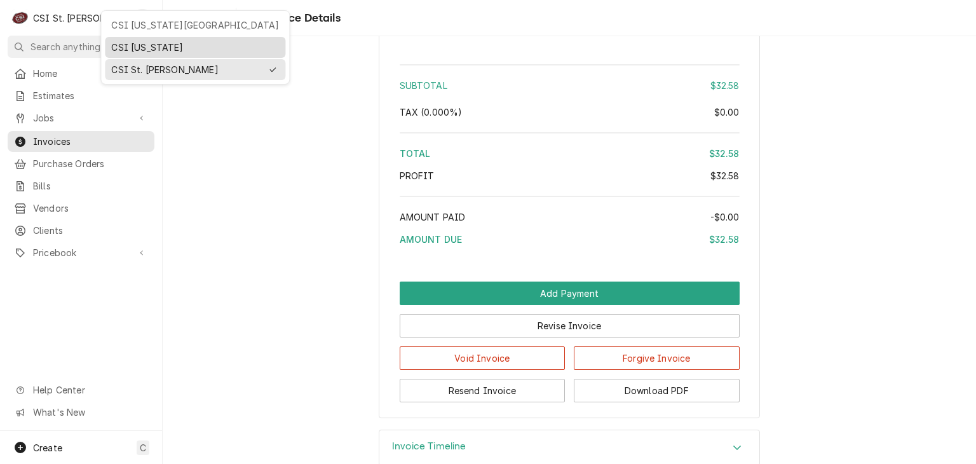
click at [125, 50] on div "CSI Kentucky" at bounding box center [195, 47] width 168 height 13
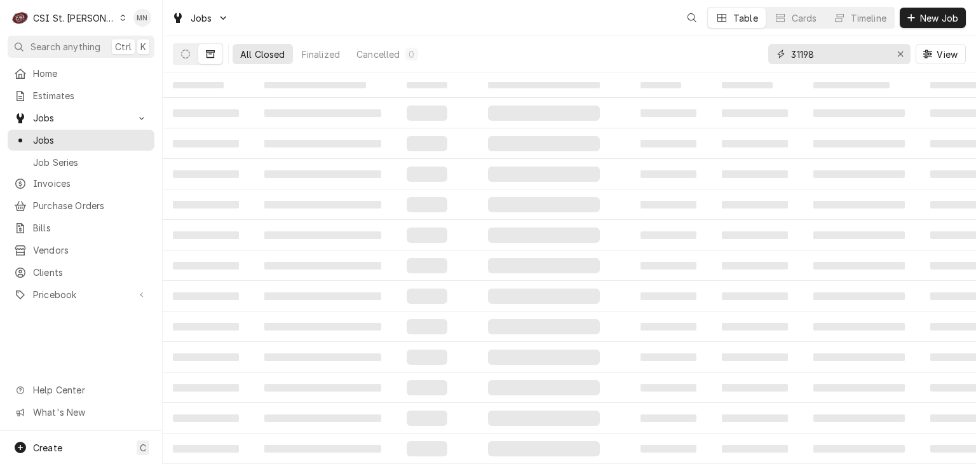
drag, startPoint x: 747, startPoint y: 54, endPoint x: 715, endPoint y: 54, distance: 31.8
click at [719, 54] on div "All Closed Finalized Cancelled 0 31198 View" at bounding box center [569, 54] width 793 height 36
type input "42028"
click at [186, 51] on icon "Dynamic Content Wrapper" at bounding box center [185, 54] width 9 height 9
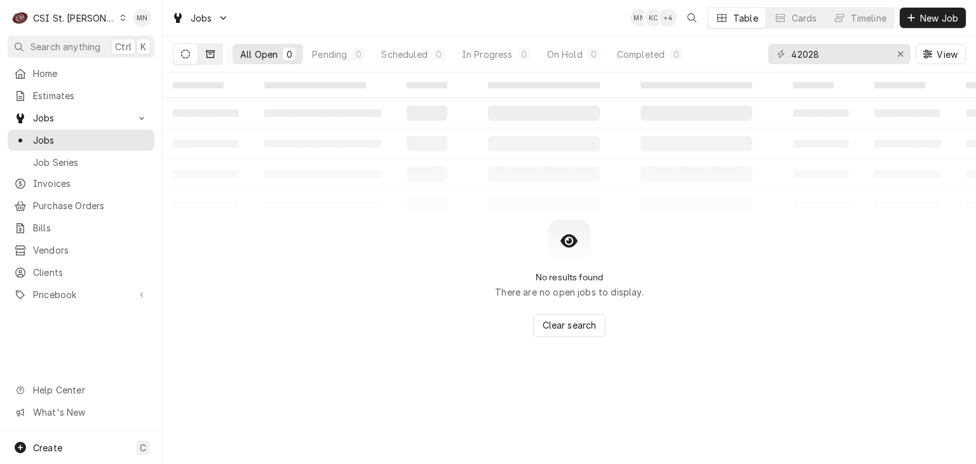
click at [216, 57] on button "Dynamic Content Wrapper" at bounding box center [210, 54] width 24 height 20
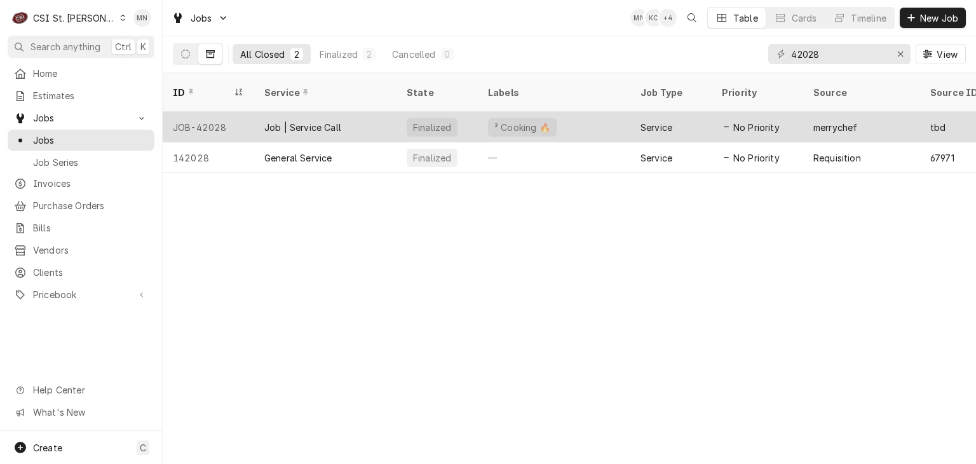
click at [304, 121] on div "Job | Service Call" at bounding box center [302, 127] width 77 height 13
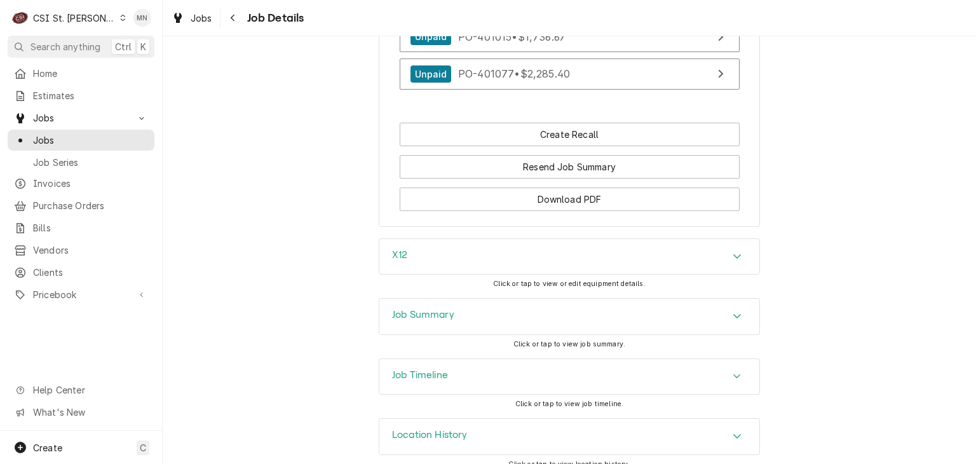
scroll to position [1313, 0]
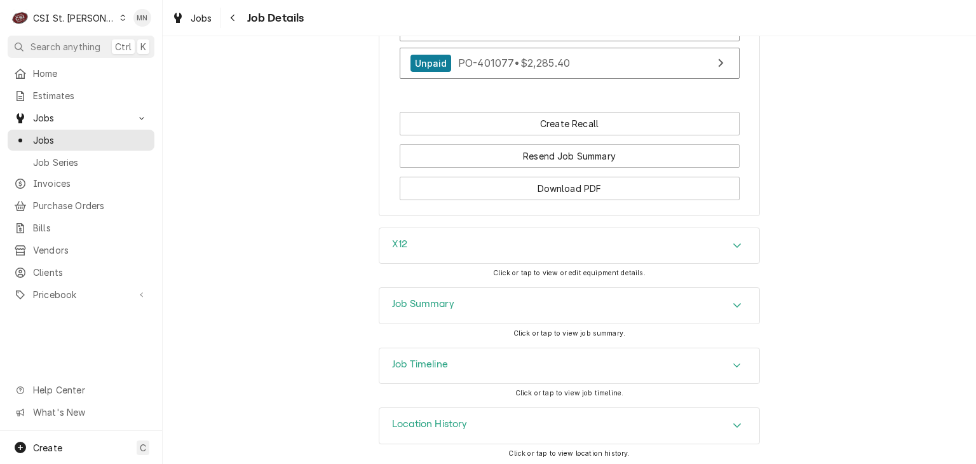
click at [622, 311] on div "Job Summary" at bounding box center [569, 306] width 380 height 36
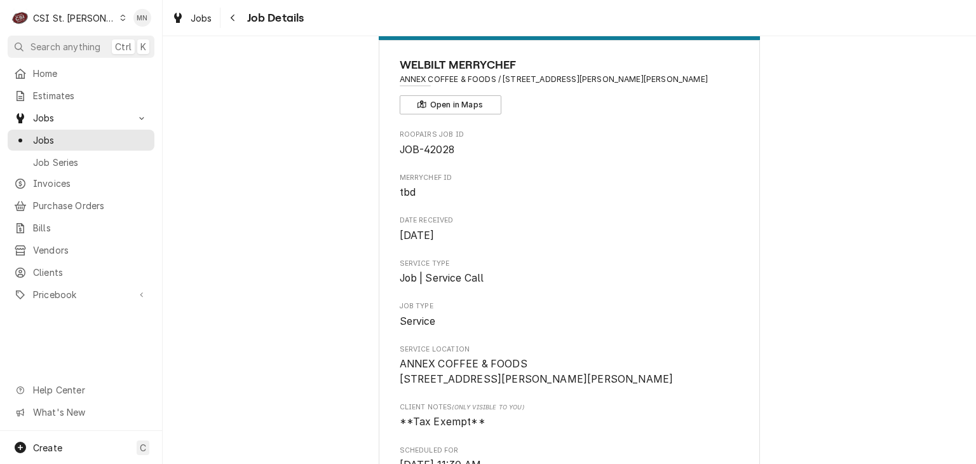
scroll to position [0, 0]
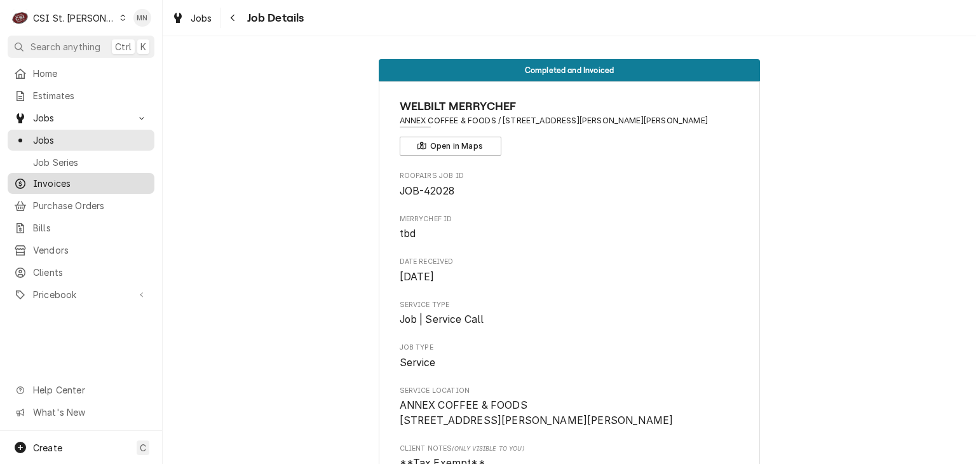
click at [50, 177] on span "Invoices" at bounding box center [90, 183] width 115 height 13
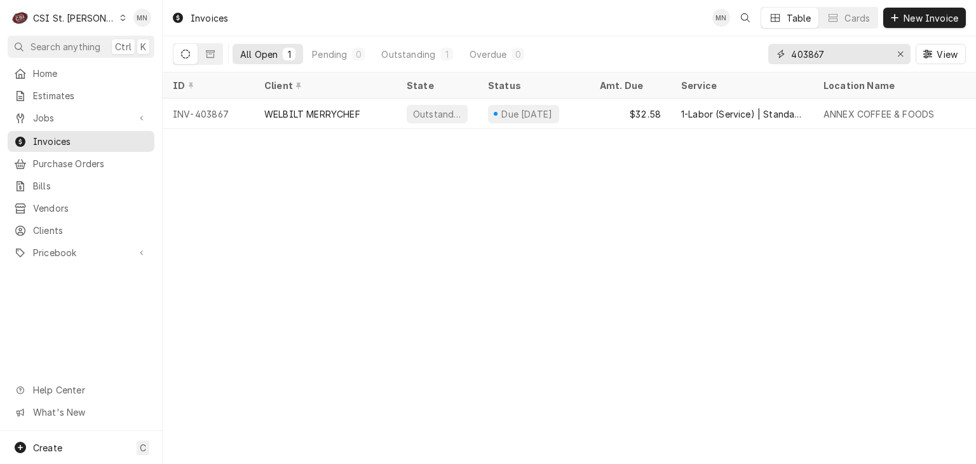
drag, startPoint x: 831, startPoint y: 55, endPoint x: 664, endPoint y: 48, distance: 167.9
click at [669, 50] on div "All Open 1 Pending 0 Outstanding 1 Overdue 0 403867 View" at bounding box center [569, 54] width 793 height 36
type input "403506"
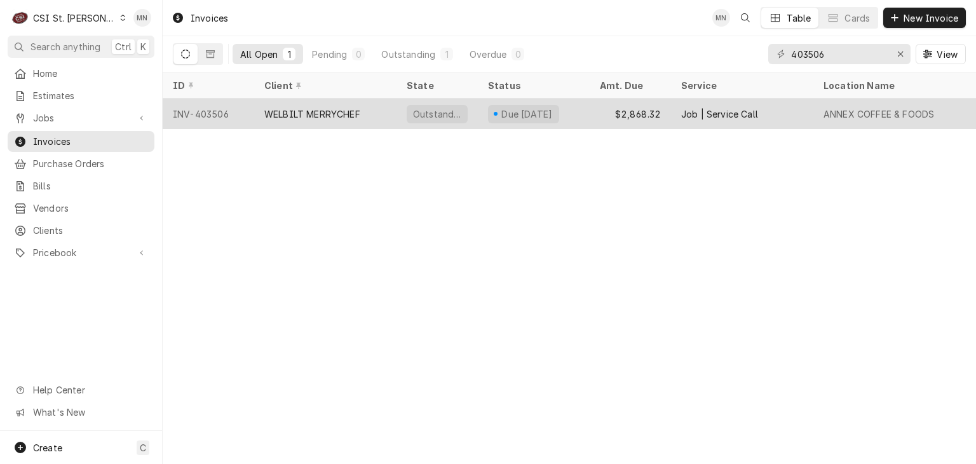
click at [341, 116] on div "WELBILT MERRYCHEF" at bounding box center [312, 113] width 96 height 13
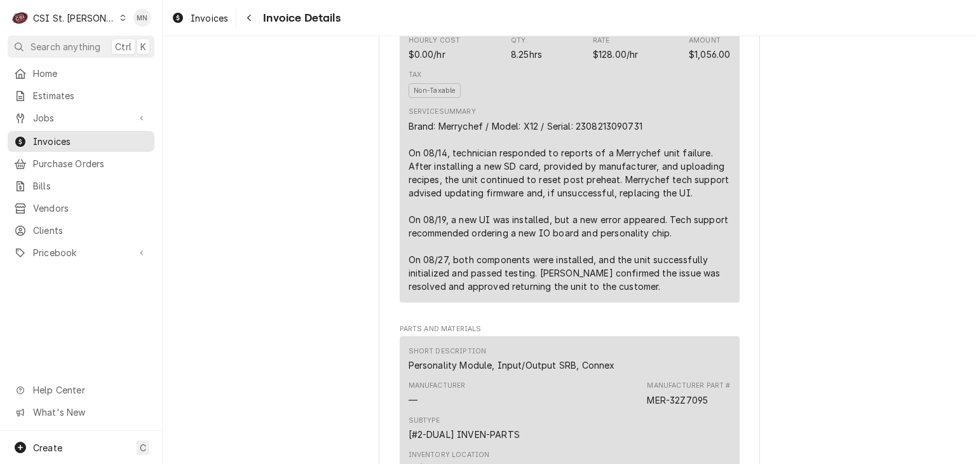
scroll to position [953, 0]
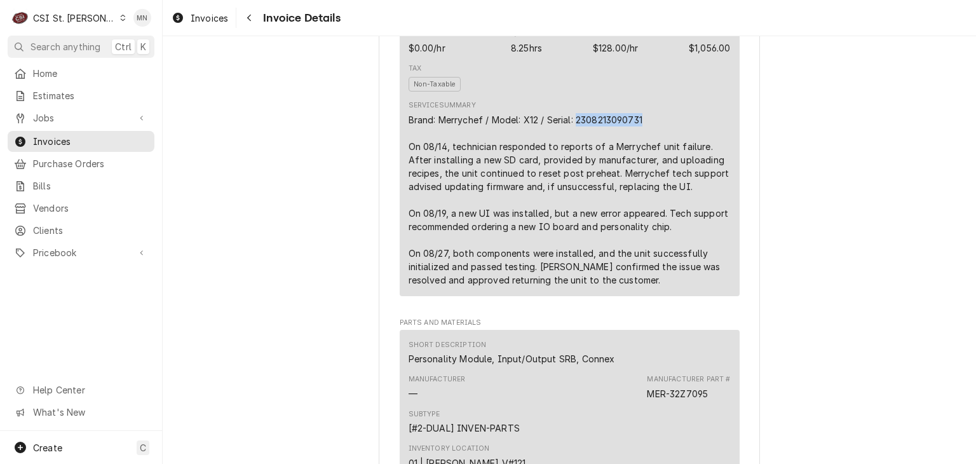
drag, startPoint x: 641, startPoint y: 158, endPoint x: 575, endPoint y: 160, distance: 65.5
click at [575, 160] on div "Brand: Merrychef / Model: X12 / Serial: 2308213090731 On 08/14, technician resp…" at bounding box center [570, 200] width 322 height 174
copy div "2308213090731"
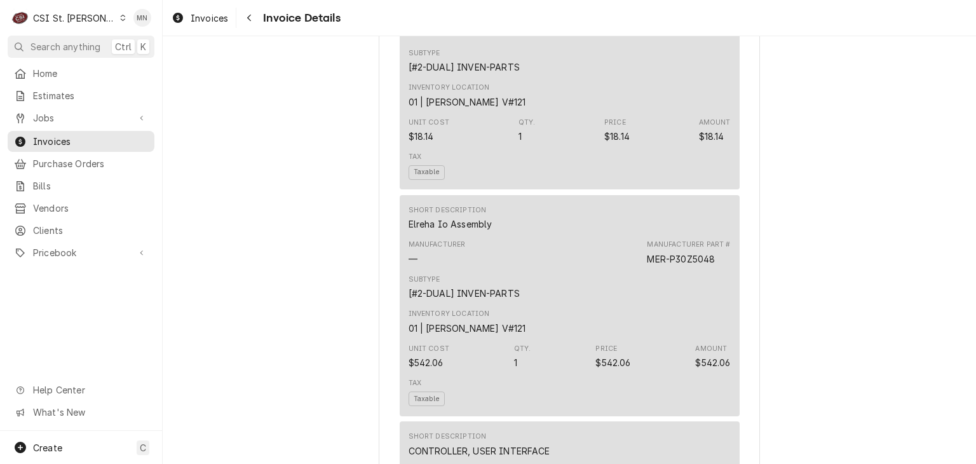
scroll to position [1248, 0]
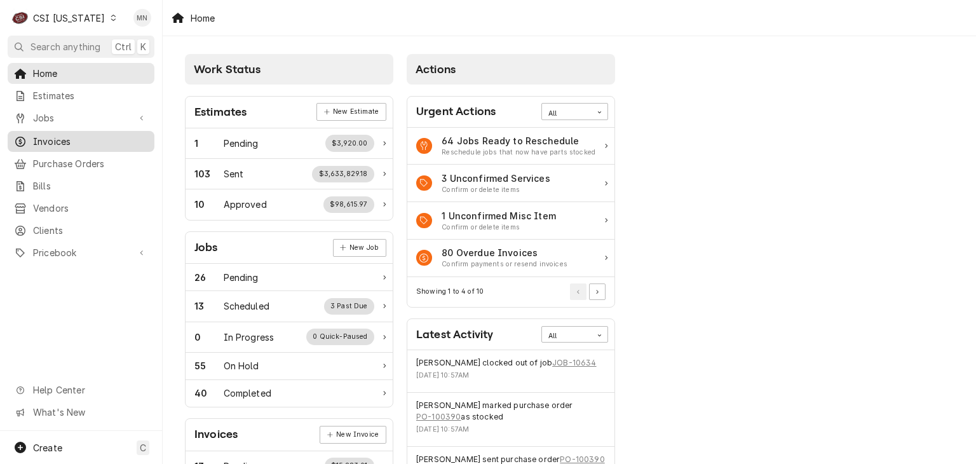
click at [62, 139] on span "Invoices" at bounding box center [90, 141] width 115 height 13
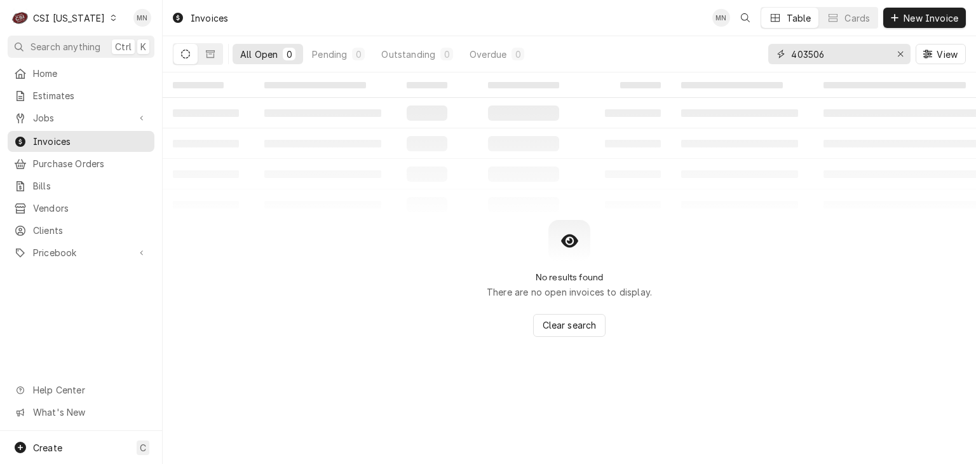
drag, startPoint x: 848, startPoint y: 57, endPoint x: 637, endPoint y: 53, distance: 211.1
click at [637, 53] on div "All Open 0 Pending 0 Outstanding 0 Overdue 0 403506 View" at bounding box center [569, 54] width 793 height 36
type input "100616"
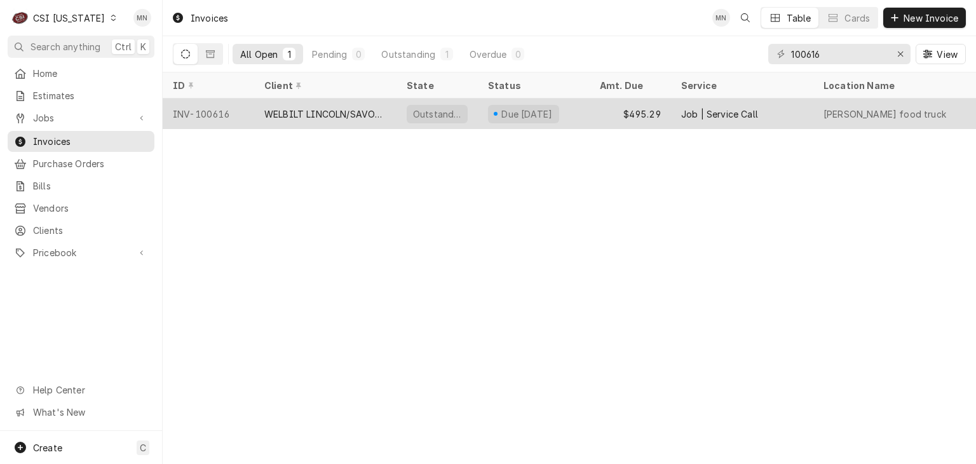
click at [301, 108] on div "WELBILT LINCOLN/SAVORY/MERCO" at bounding box center [325, 113] width 122 height 13
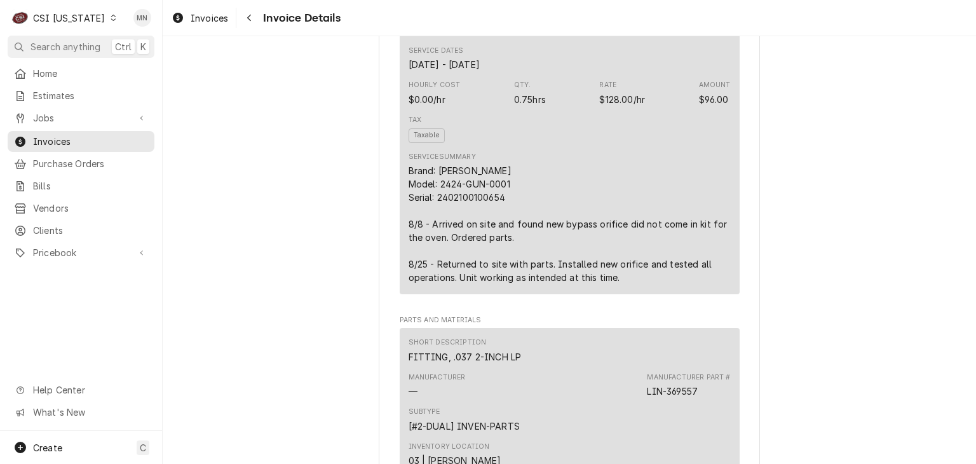
scroll to position [890, 0]
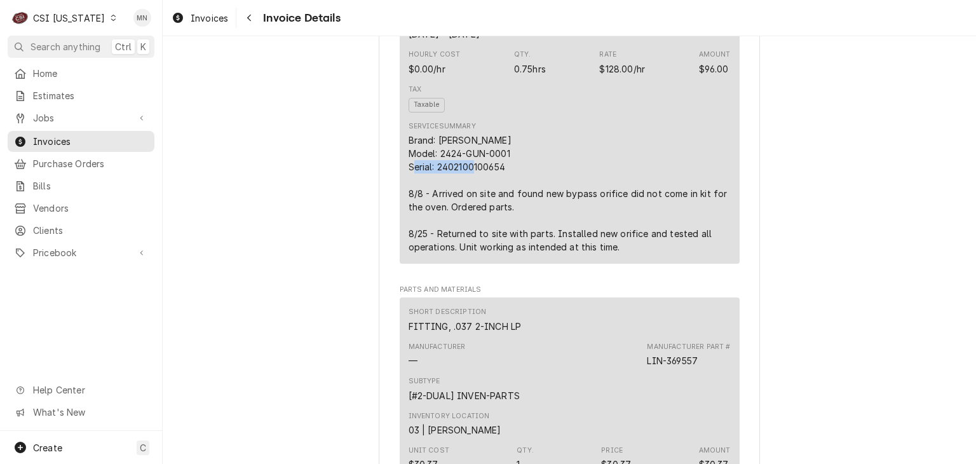
drag, startPoint x: 507, startPoint y: 208, endPoint x: 432, endPoint y: 212, distance: 75.1
click at [432, 212] on div "Brand: [PERSON_NAME] Model: 2424-GUN-0001 Serial: 2402100100654 8/8 - Arrived o…" at bounding box center [570, 193] width 322 height 120
copy div "2402100100654"
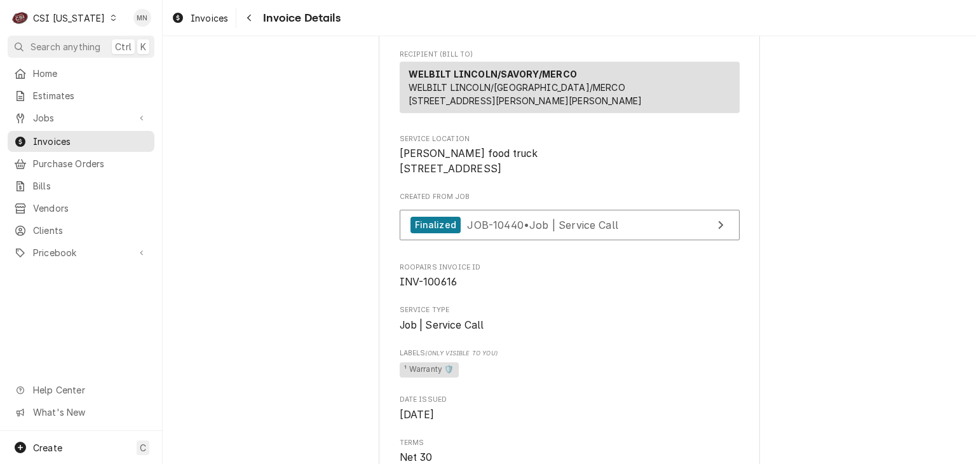
scroll to position [254, 0]
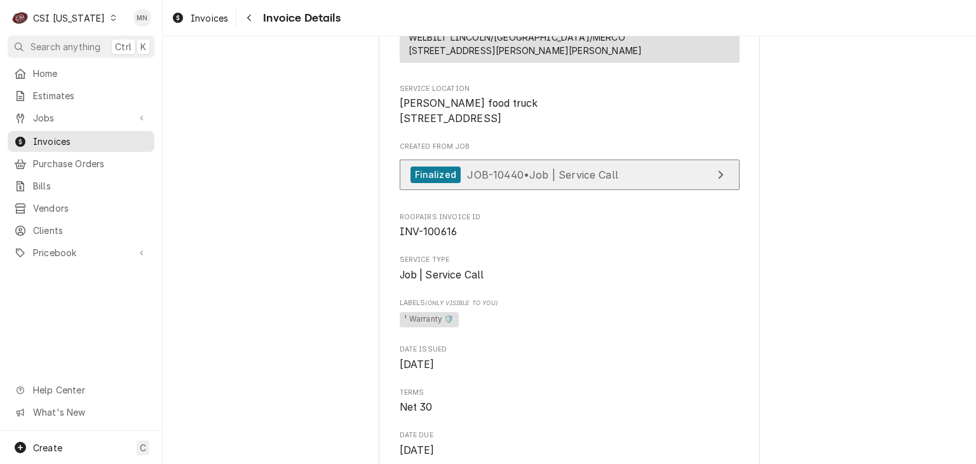
click at [533, 181] on span "JOB-10440 • Job | Service Call" at bounding box center [542, 174] width 151 height 13
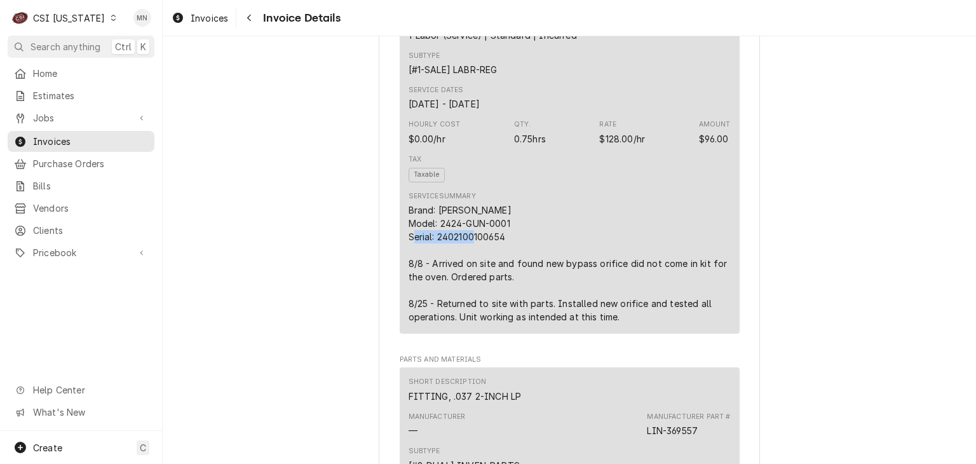
scroll to position [826, 0]
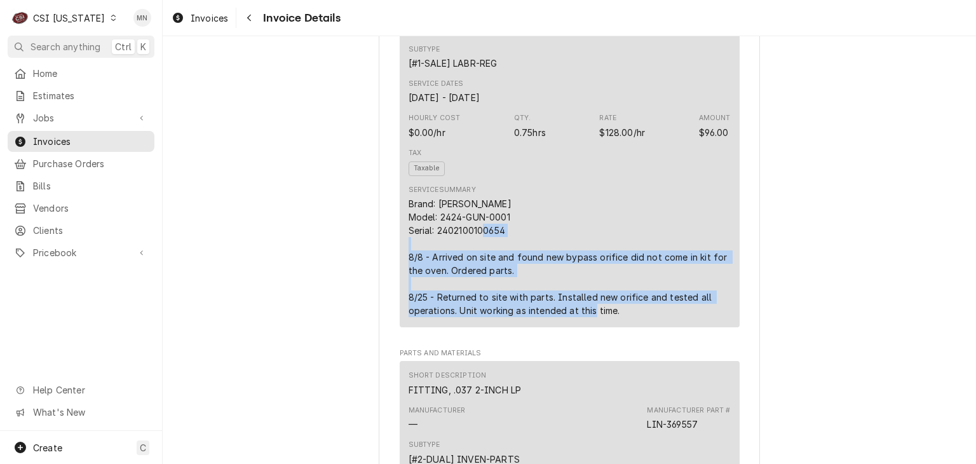
drag, startPoint x: 399, startPoint y: 299, endPoint x: 636, endPoint y: 362, distance: 244.5
click at [636, 327] on div "Short Description 1-Labor (Service) | Standard | Incurred Subtype [#1-SALE] LAB…" at bounding box center [570, 162] width 340 height 327
copy div "8/8 - Arrived on site and found new bypass orifice did not come in kit for the …"
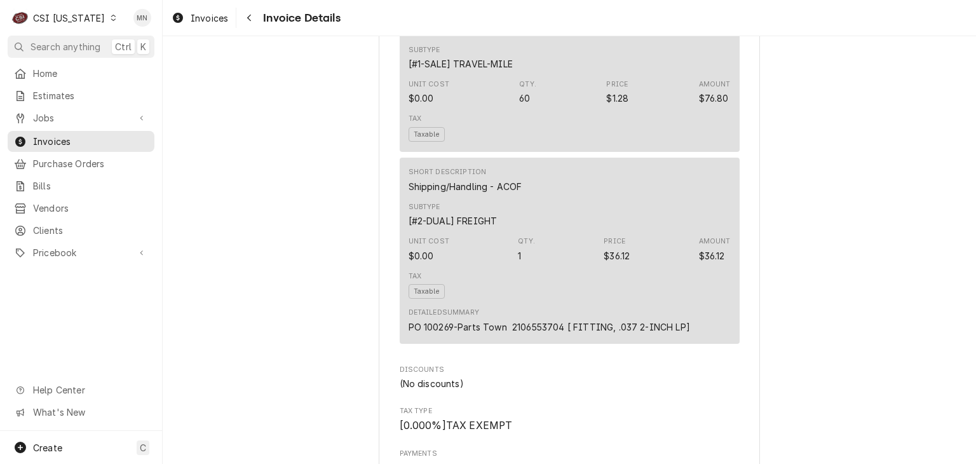
scroll to position [1653, 0]
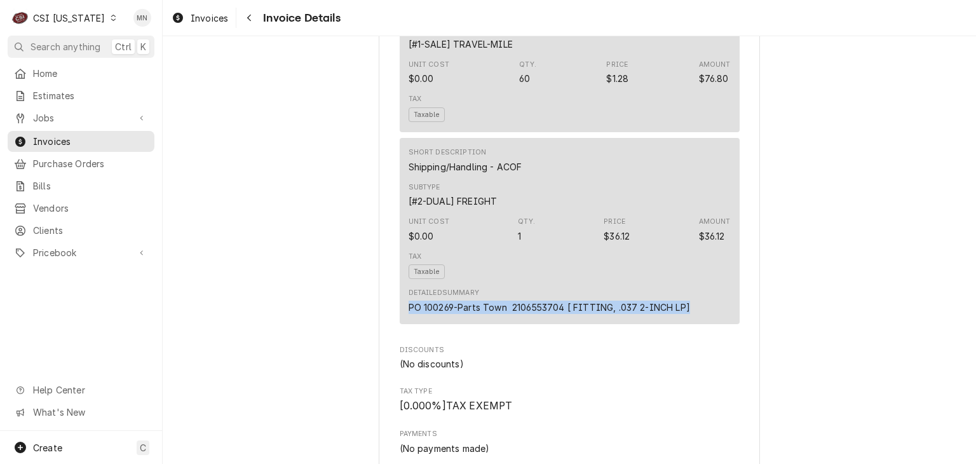
drag, startPoint x: 404, startPoint y: 346, endPoint x: 688, endPoint y: 346, distance: 284.1
click at [688, 318] on div "Detailed Summary PO 100269-Parts Town 2106553704 [ FITTING, .037 2-INCH LP]" at bounding box center [570, 300] width 322 height 34
copy div "PO 100269-Parts Town 2106553704 [ FITTING, .037 2-INCH LP]"
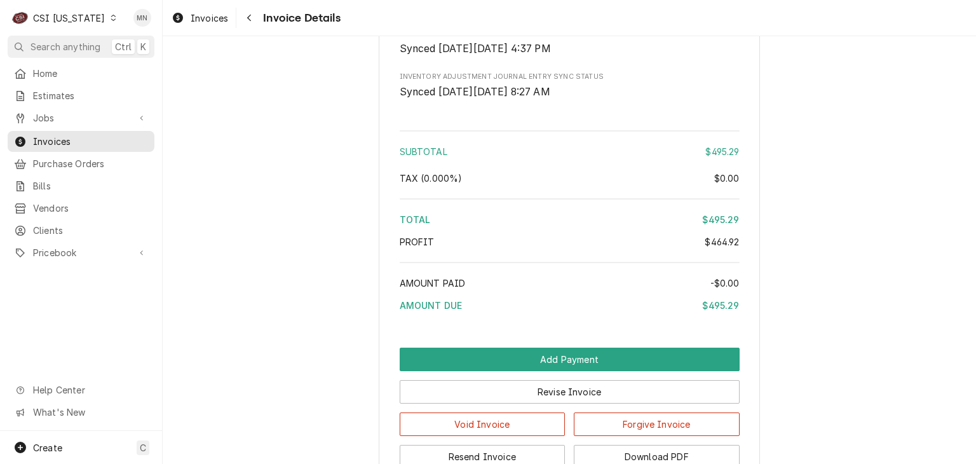
scroll to position [2791, 0]
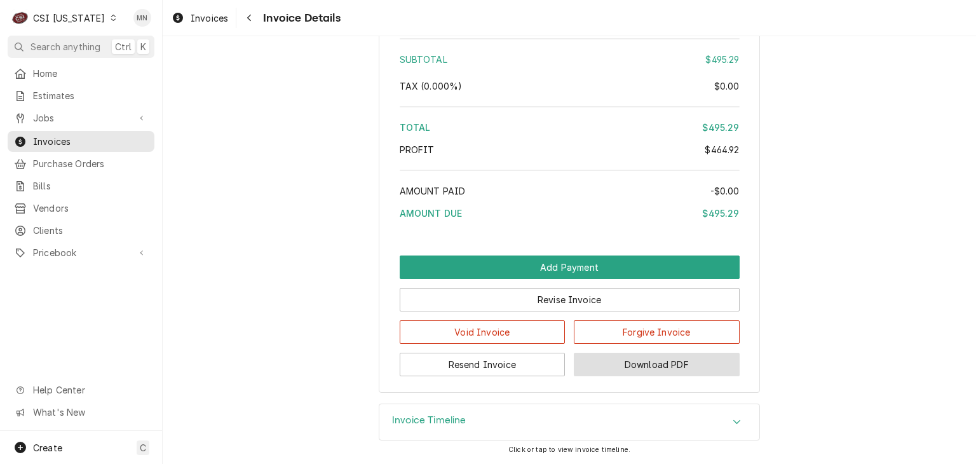
click at [670, 365] on button "Download PDF" at bounding box center [657, 365] width 166 height 24
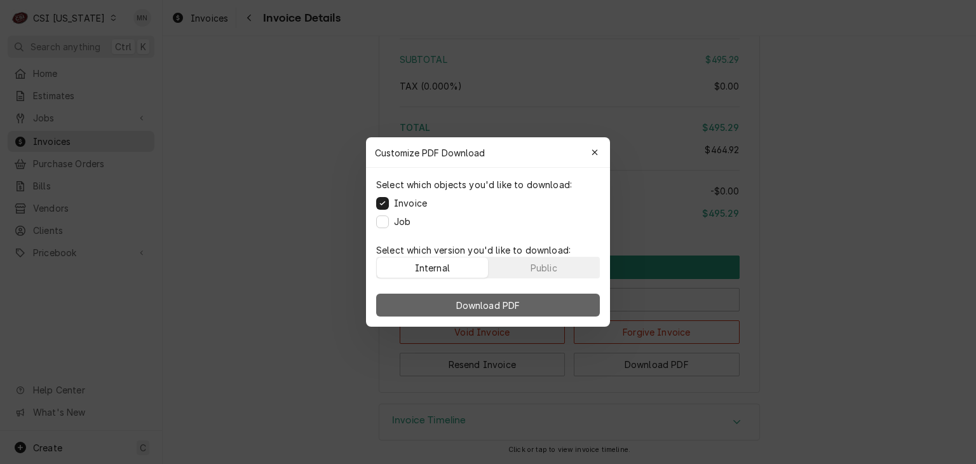
click at [514, 301] on span "Download PDF" at bounding box center [488, 305] width 69 height 13
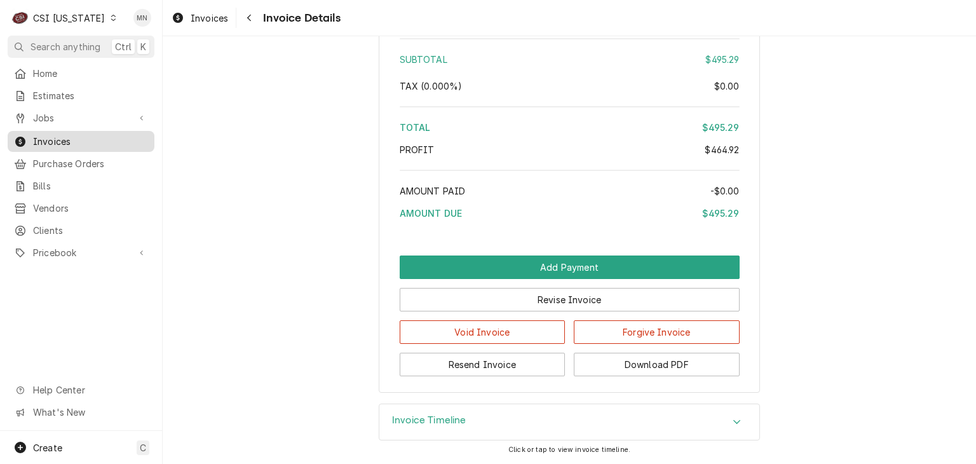
drag, startPoint x: 65, startPoint y: 138, endPoint x: 89, endPoint y: 134, distance: 24.5
click at [65, 138] on span "Invoices" at bounding box center [90, 141] width 115 height 13
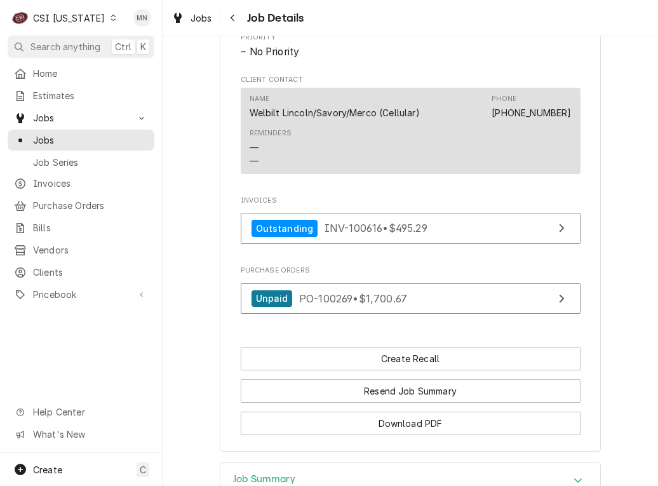
scroll to position [856, 0]
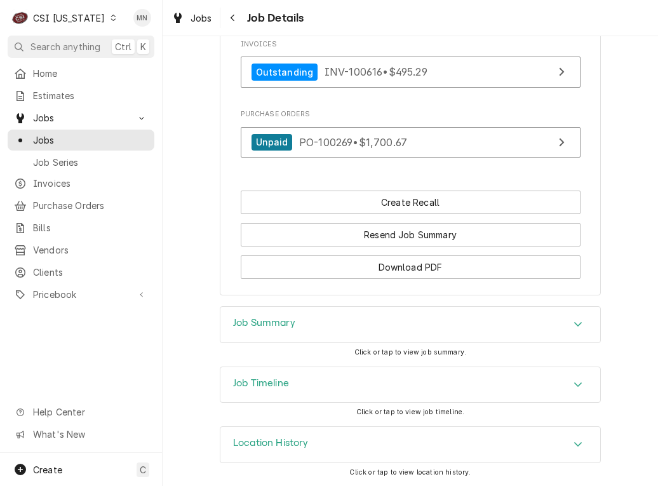
click at [358, 392] on div "Job Timeline" at bounding box center [411, 385] width 380 height 36
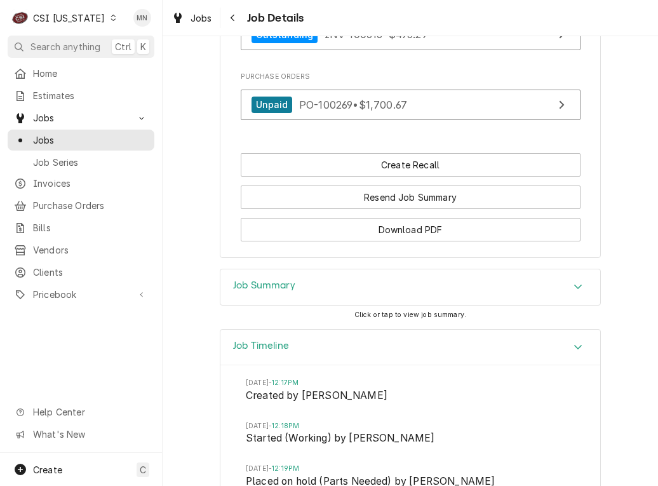
scroll to position [792, 0]
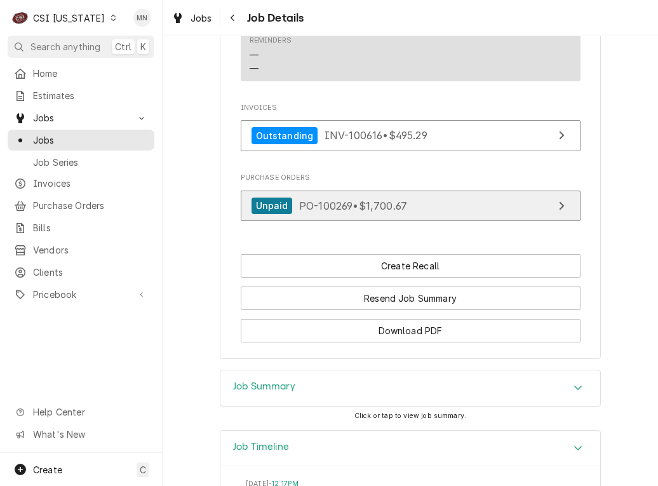
click at [389, 214] on div "Unpaid PO-100269 • $1,700.67" at bounding box center [330, 206] width 156 height 17
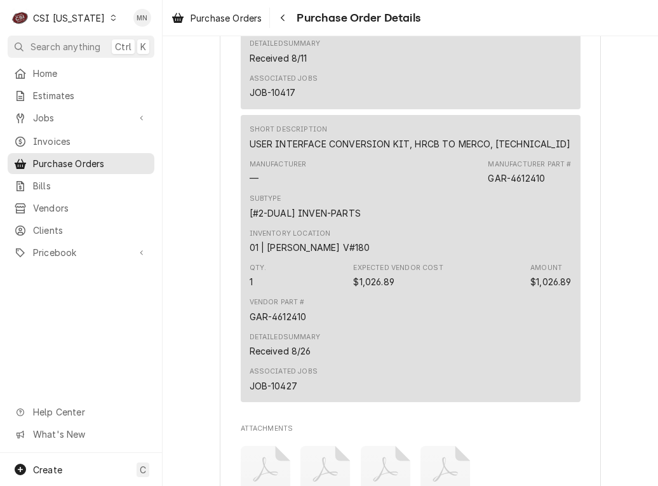
scroll to position [2924, 0]
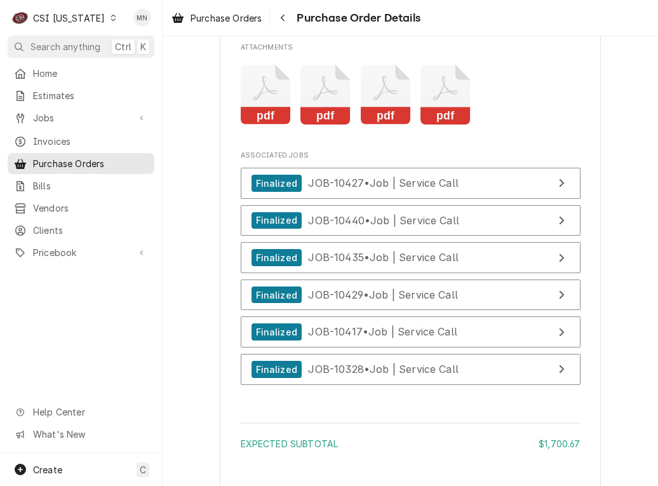
click at [435, 125] on icon "Attachments" at bounding box center [446, 95] width 50 height 60
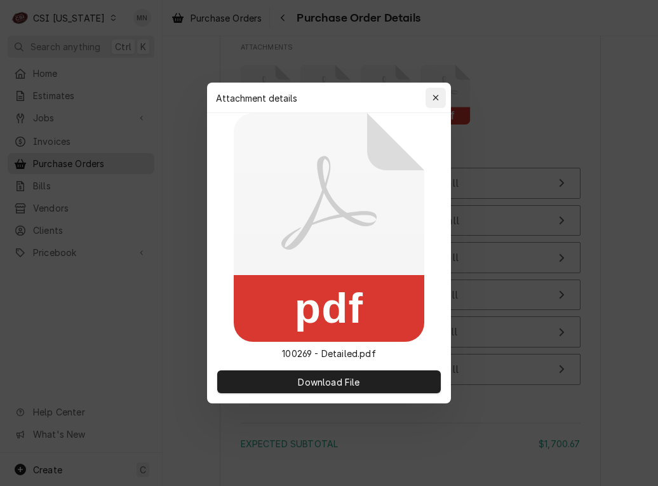
click at [432, 99] on div "button" at bounding box center [436, 98] width 13 height 13
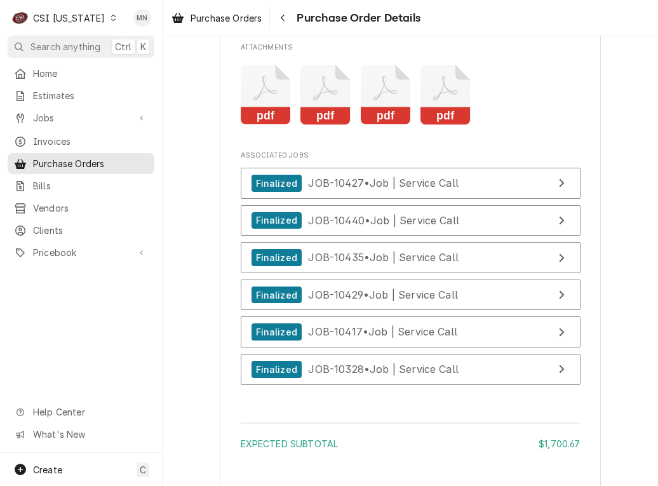
click at [372, 125] on icon "Attachments" at bounding box center [386, 95] width 50 height 60
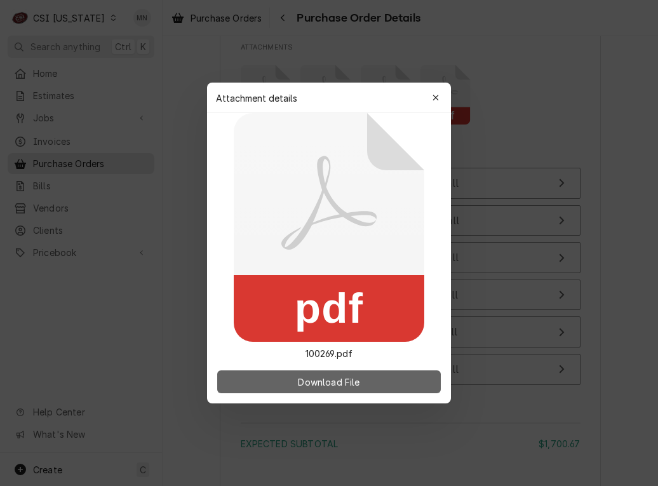
click at [327, 380] on span "Download File" at bounding box center [329, 382] width 67 height 13
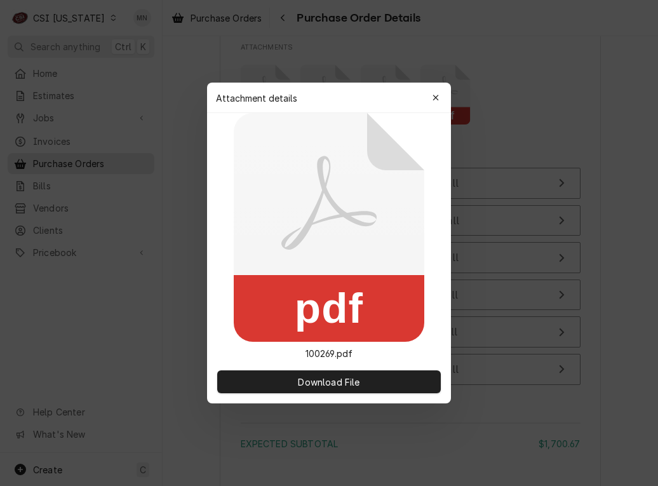
click at [434, 100] on icon "button" at bounding box center [436, 97] width 7 height 9
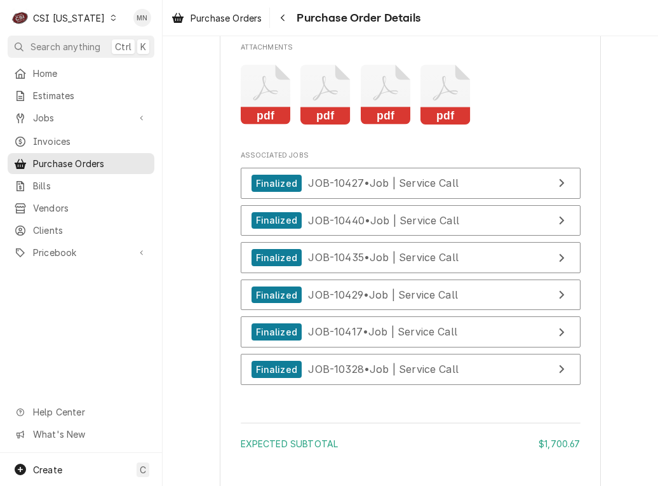
click at [325, 125] on icon "Attachments" at bounding box center [326, 95] width 50 height 60
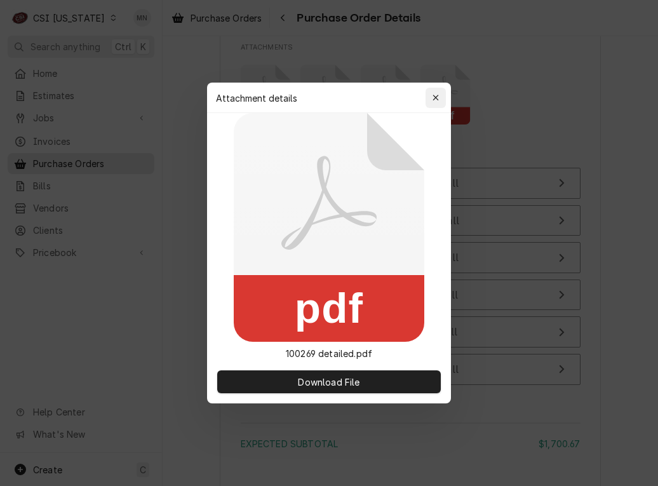
click at [436, 93] on icon "button" at bounding box center [436, 97] width 7 height 9
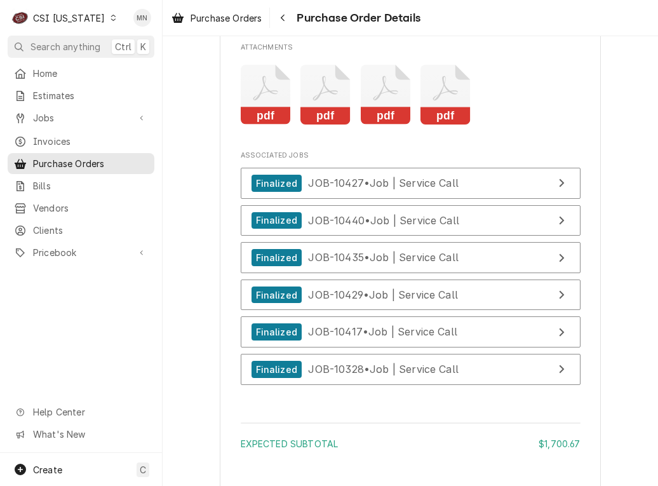
click at [250, 125] on icon "Attachments" at bounding box center [266, 95] width 50 height 60
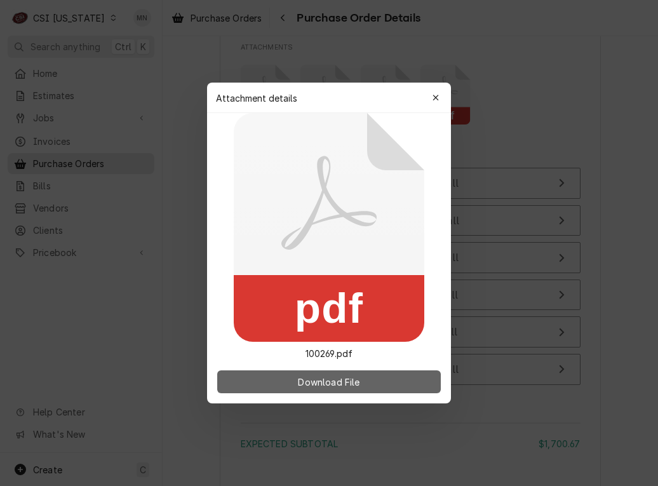
click at [350, 378] on span "Download File" at bounding box center [329, 382] width 67 height 13
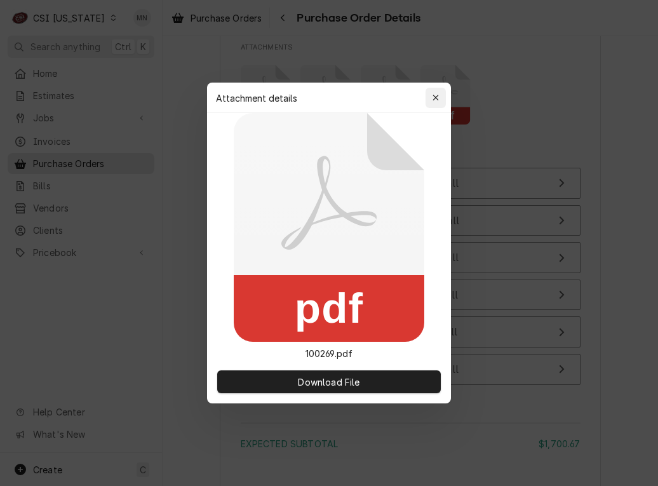
click at [442, 94] on div "button" at bounding box center [436, 98] width 13 height 13
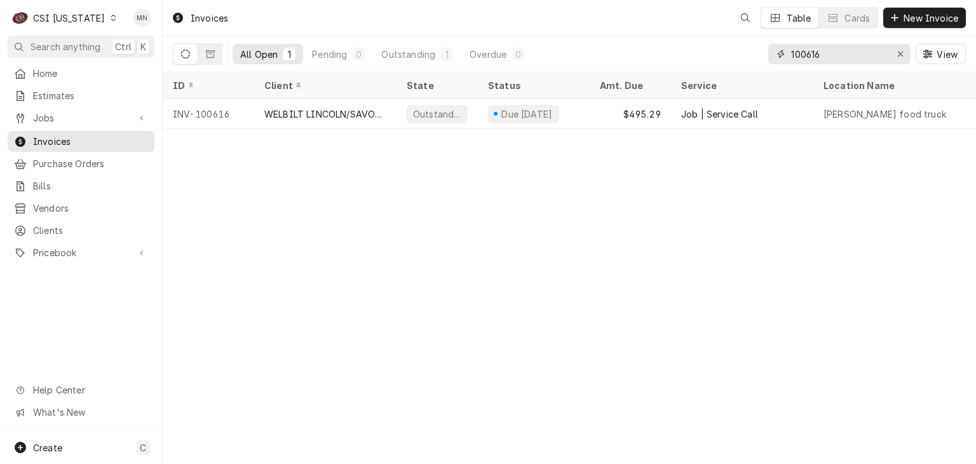
drag, startPoint x: 840, startPoint y: 54, endPoint x: 643, endPoint y: 53, distance: 196.4
click at [658, 54] on div "All Open 1 Pending 0 Outstanding 1 Overdue 0 100616 View" at bounding box center [569, 54] width 793 height 36
type input "100654"
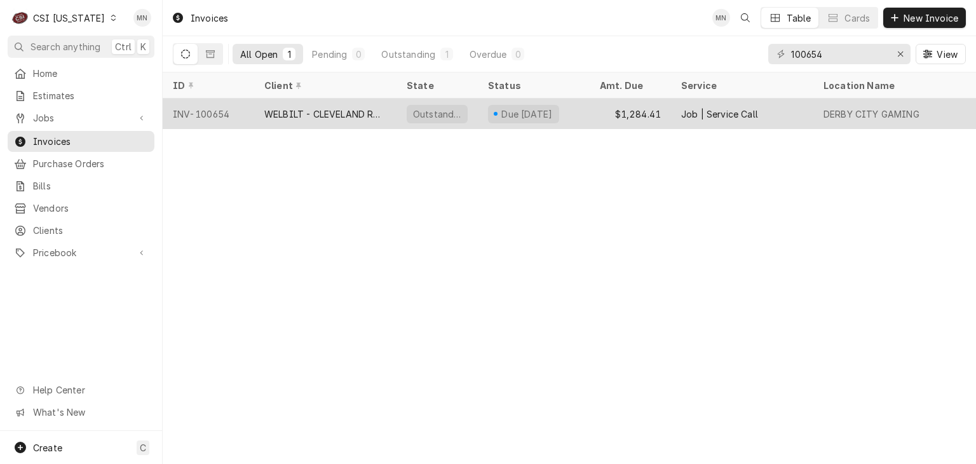
click at [350, 107] on div "WELBILT - CLEVELAND RANGE" at bounding box center [325, 113] width 122 height 13
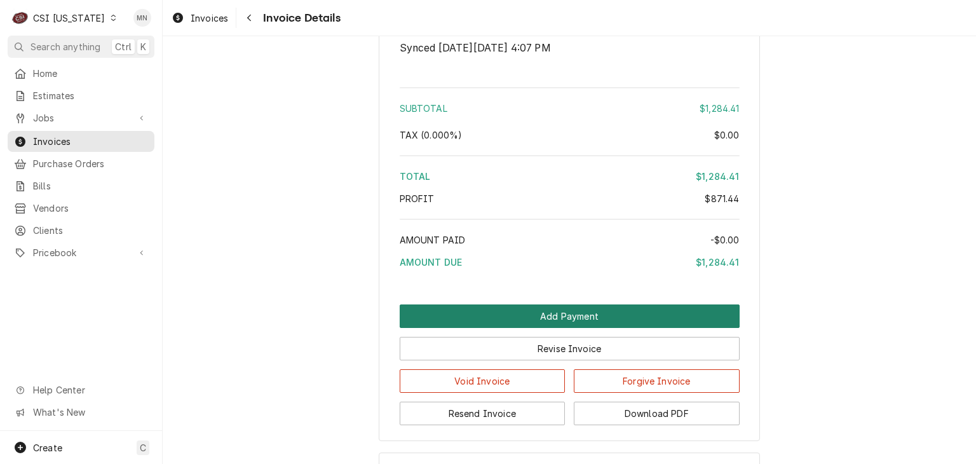
scroll to position [3669, 0]
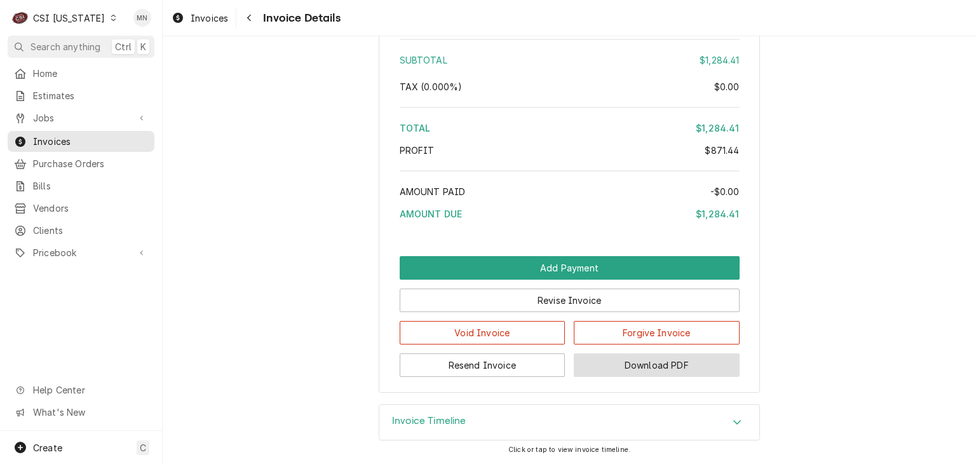
click at [610, 356] on button "Download PDF" at bounding box center [657, 365] width 166 height 24
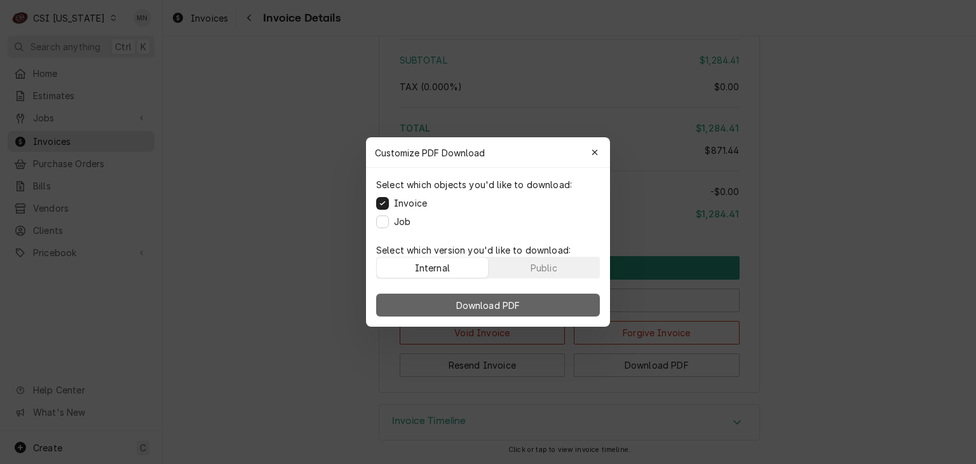
click at [527, 306] on button "Download PDF" at bounding box center [488, 305] width 224 height 23
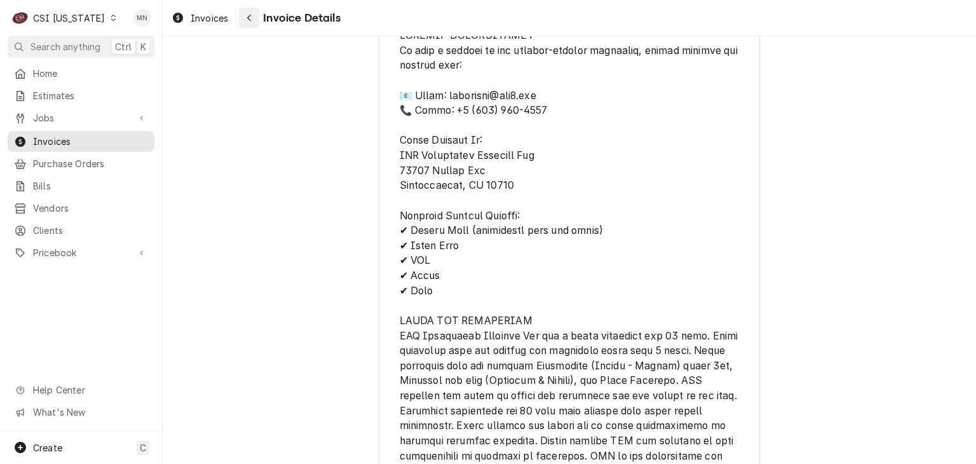
scroll to position [2907, 0]
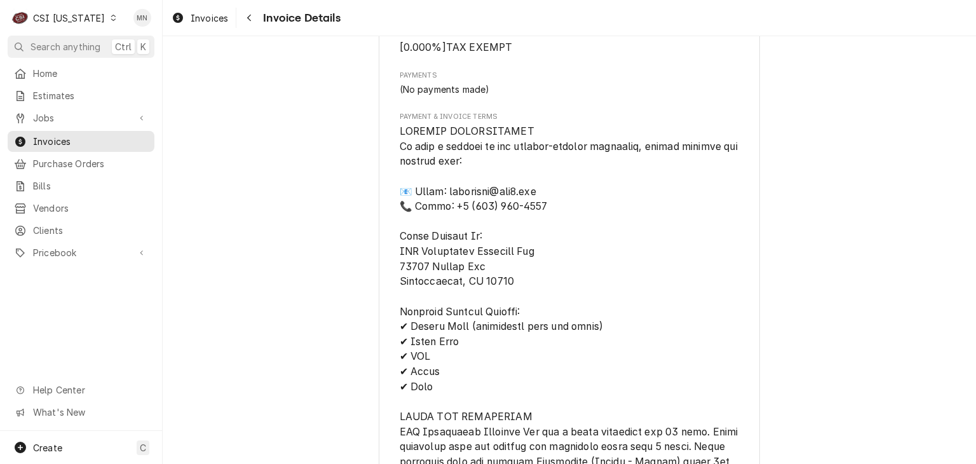
click at [81, 15] on div "CSI [US_STATE]" at bounding box center [69, 17] width 72 height 13
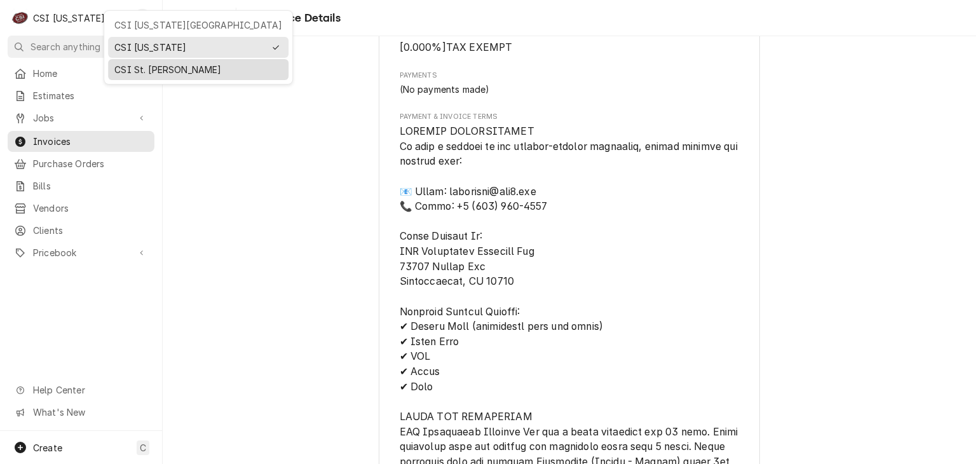
click at [131, 72] on div "CSI St. [PERSON_NAME]" at bounding box center [198, 69] width 168 height 13
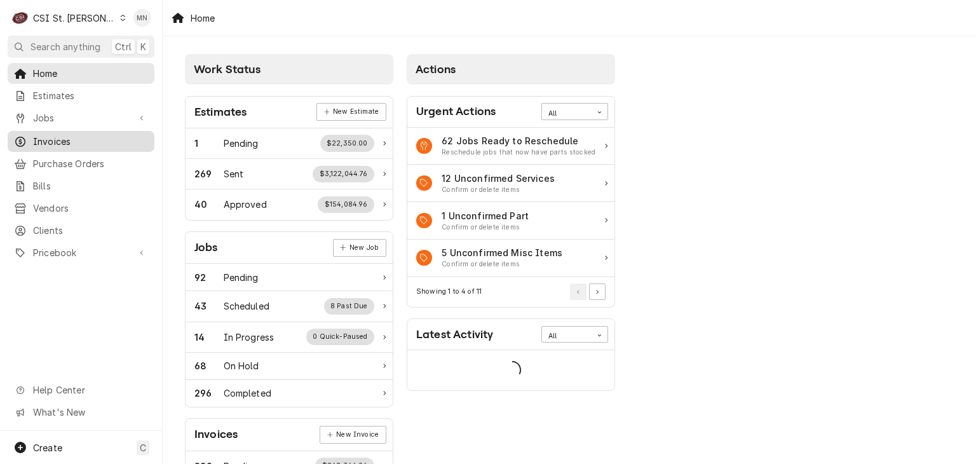
click at [83, 143] on span "Invoices" at bounding box center [90, 141] width 115 height 13
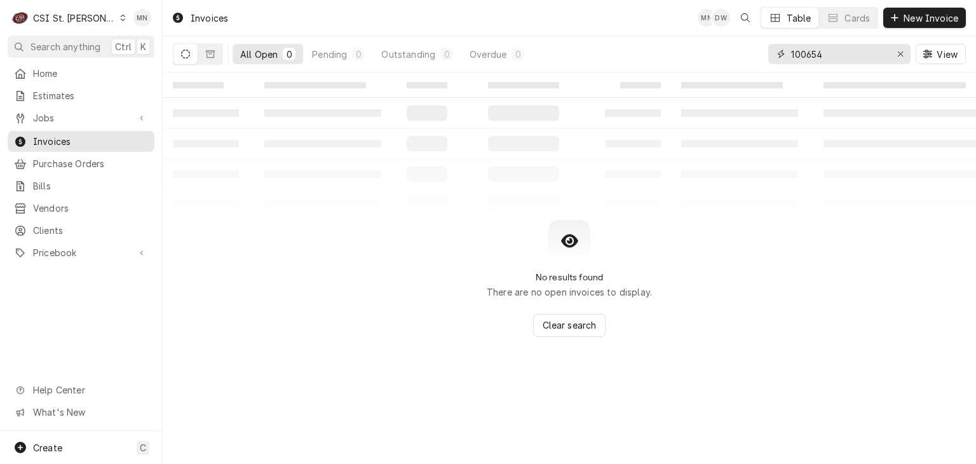
drag, startPoint x: 857, startPoint y: 47, endPoint x: 740, endPoint y: 48, distance: 117.0
click at [740, 48] on div "All Open 0 Pending 0 Outstanding 0 Overdue 0 100654 View" at bounding box center [569, 54] width 793 height 36
type input "403979"
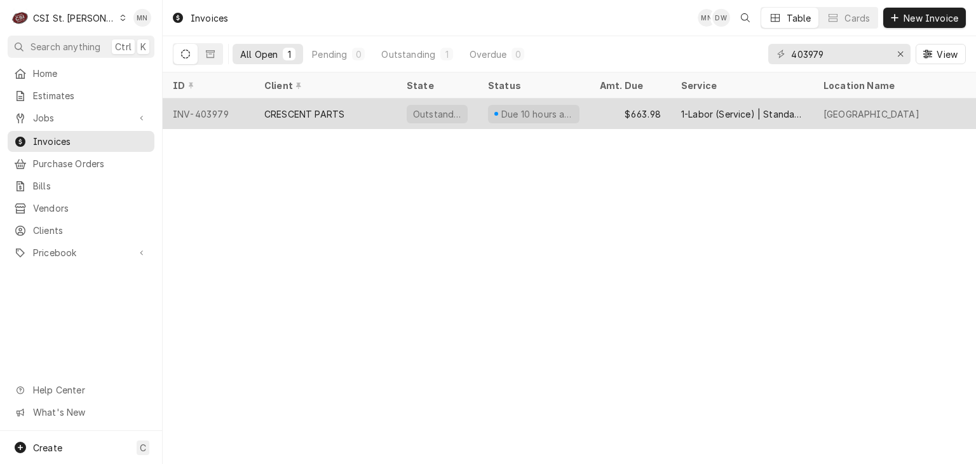
click at [353, 114] on div "CRESCENT PARTS" at bounding box center [325, 114] width 142 height 31
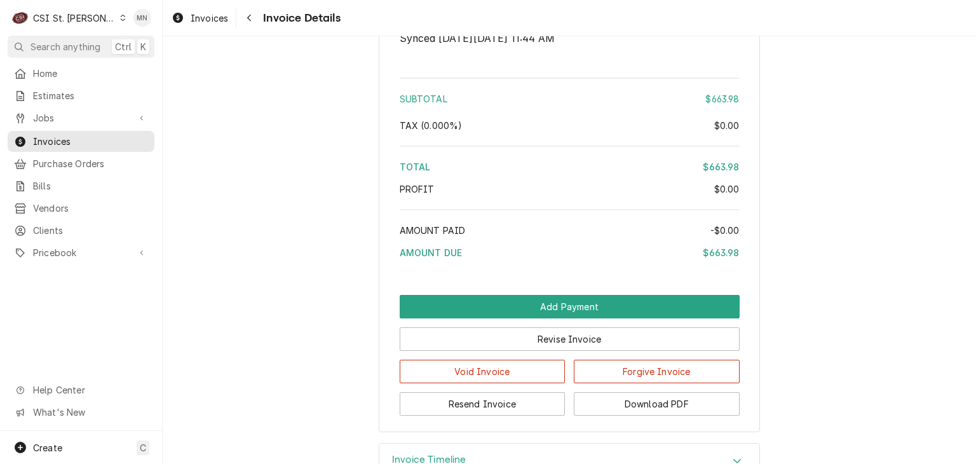
scroll to position [2225, 0]
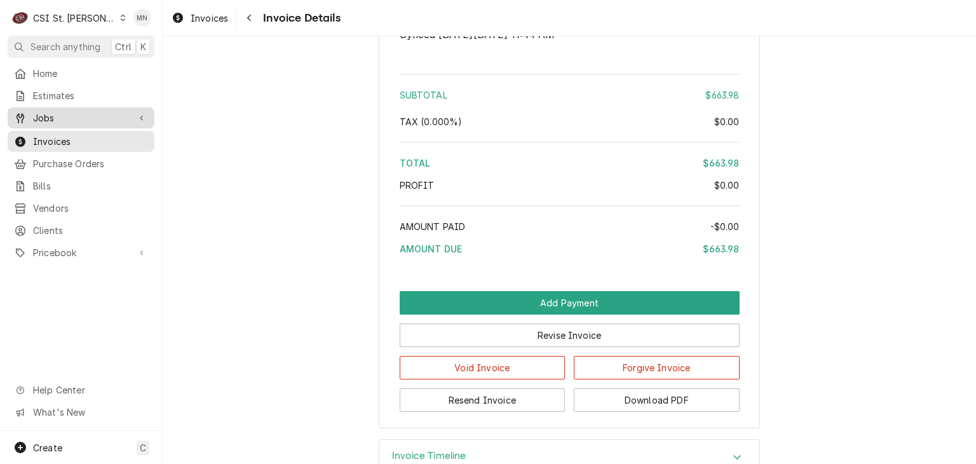
click at [52, 118] on span "Jobs" at bounding box center [81, 117] width 96 height 13
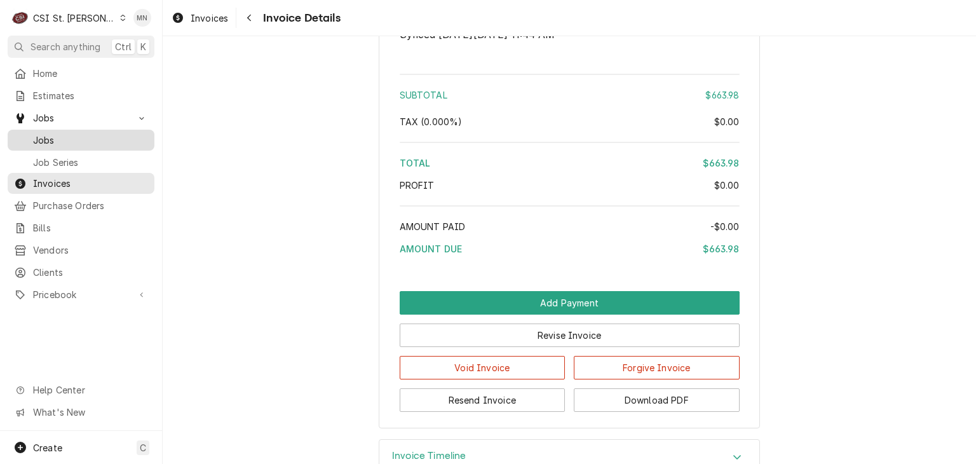
click at [53, 139] on span "Jobs" at bounding box center [90, 139] width 115 height 13
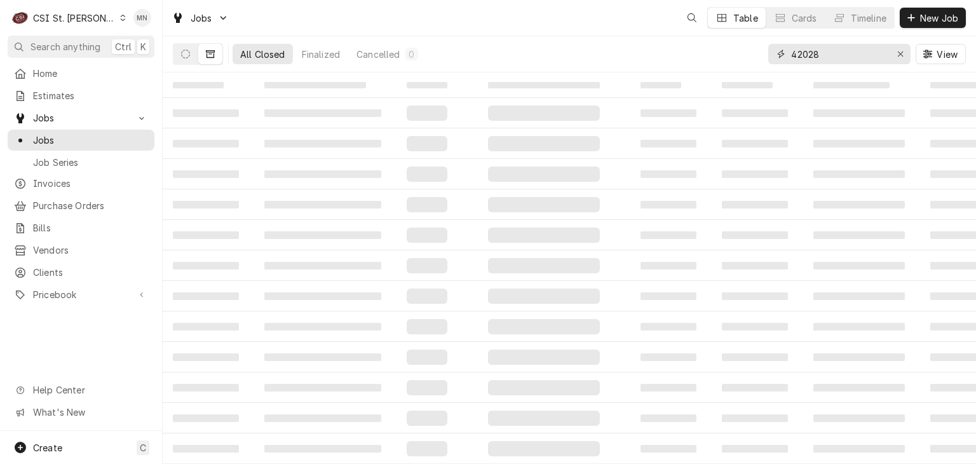
drag, startPoint x: 840, startPoint y: 56, endPoint x: 735, endPoint y: 46, distance: 105.4
click at [735, 46] on div "All Closed Finalized Cancelled 0 42028 View" at bounding box center [569, 54] width 793 height 36
type input "42173"
click at [181, 57] on icon "Dynamic Content Wrapper" at bounding box center [185, 54] width 9 height 9
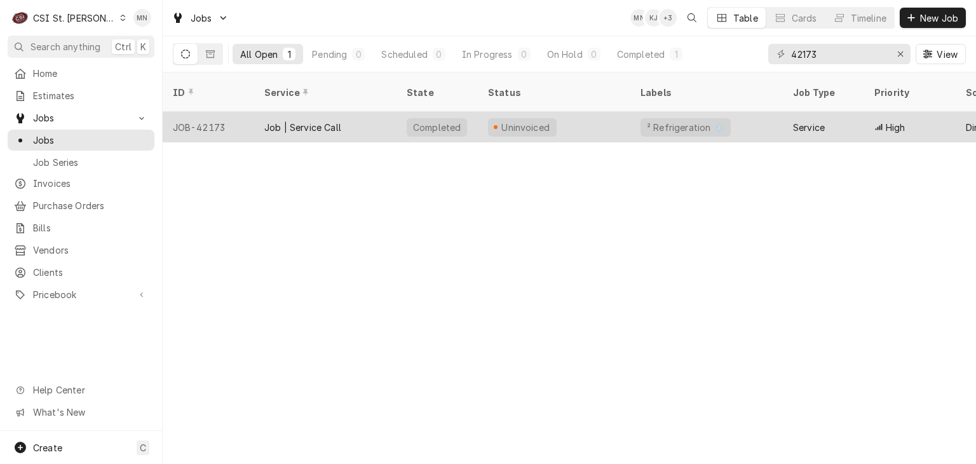
click at [223, 112] on div "JOB-42173" at bounding box center [209, 127] width 92 height 31
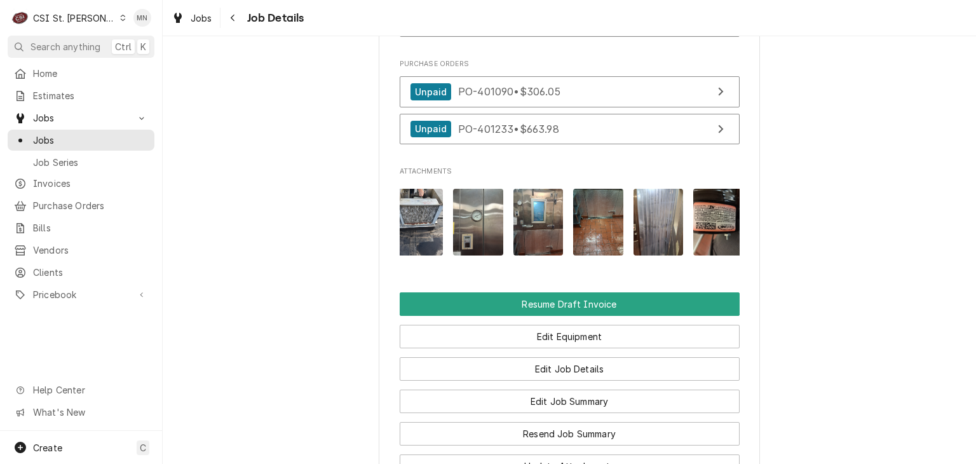
scroll to position [0, 740]
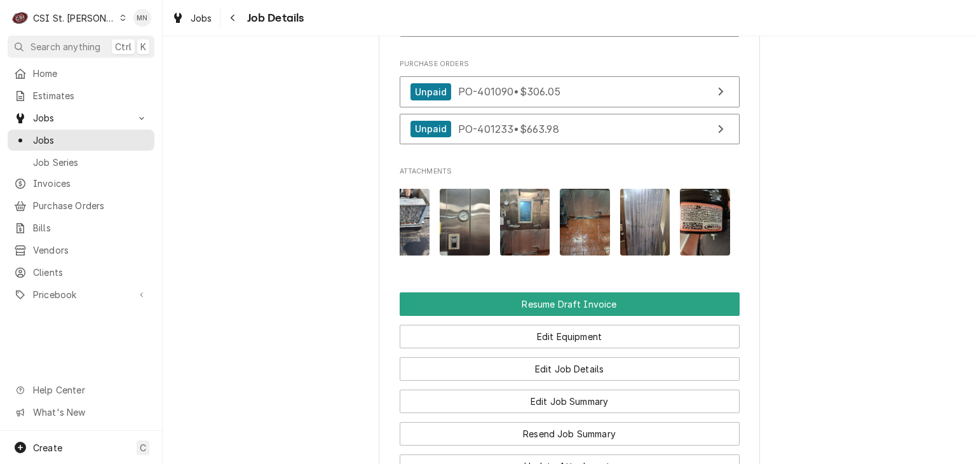
click at [693, 233] on img "Attachments" at bounding box center [705, 222] width 50 height 67
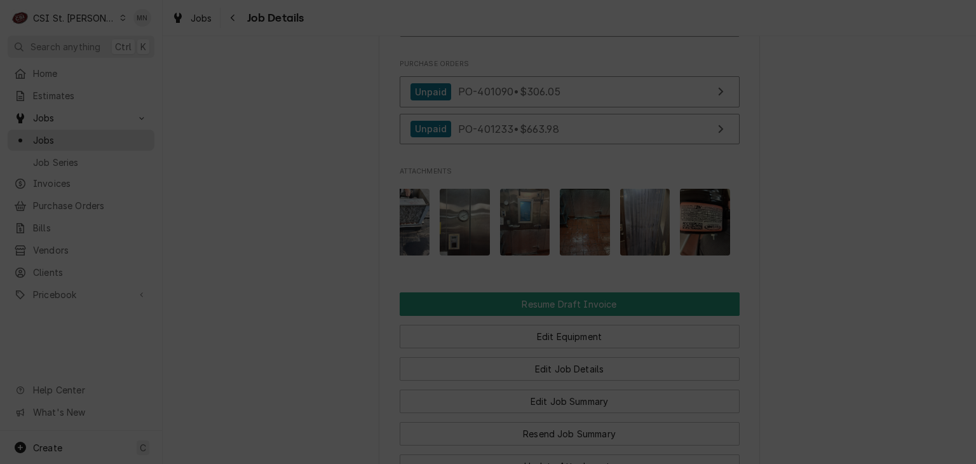
click at [602, 38] on button "button" at bounding box center [595, 39] width 20 height 20
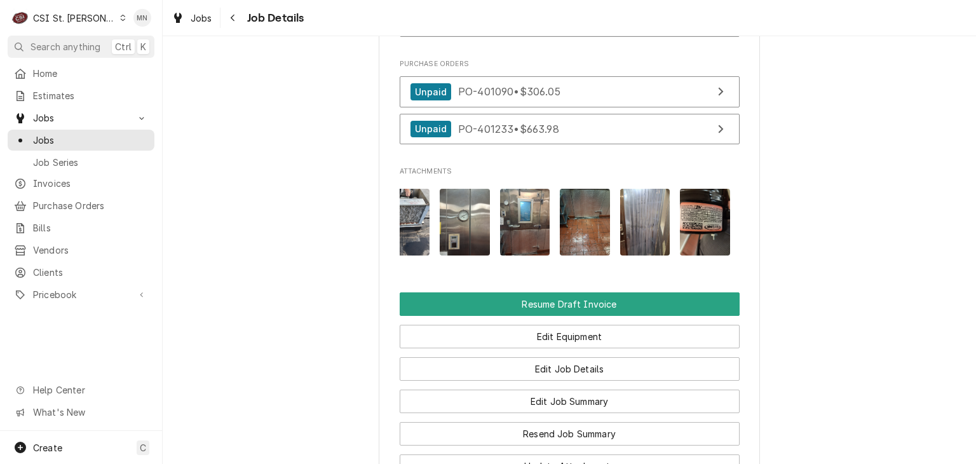
click at [722, 223] on img "Attachments" at bounding box center [705, 222] width 50 height 67
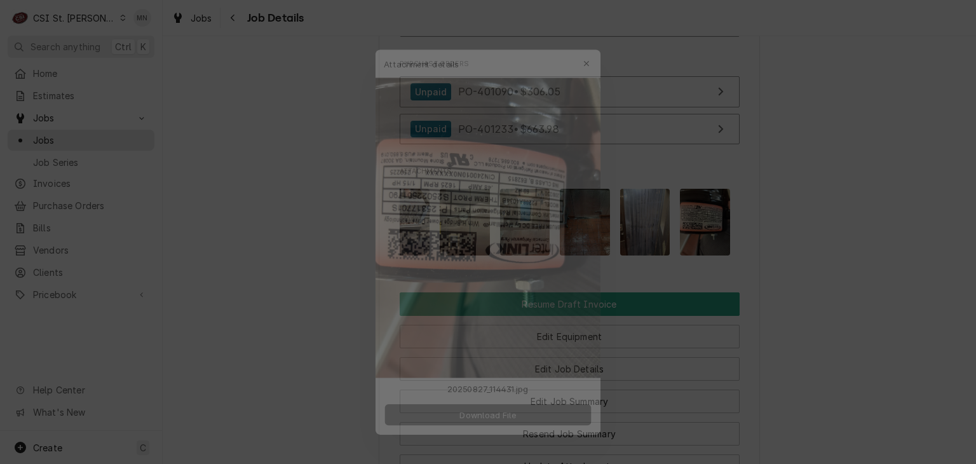
click at [502, 414] on span "Download File" at bounding box center [487, 419] width 67 height 13
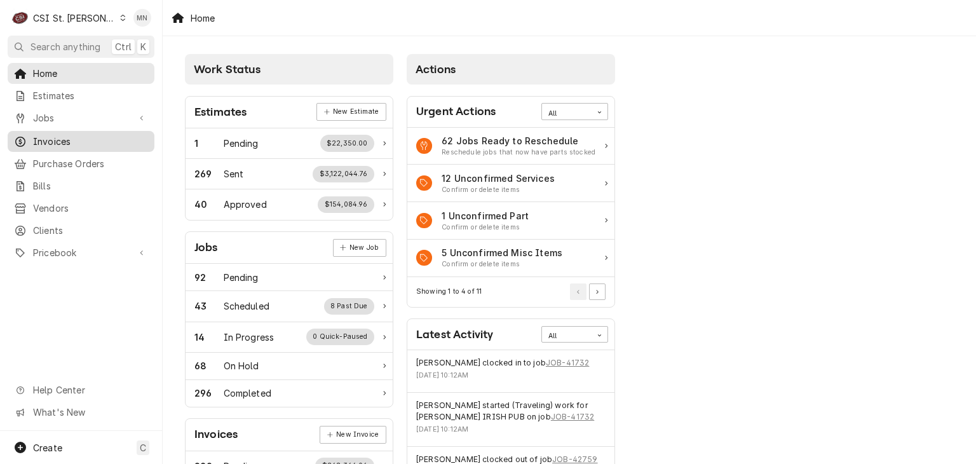
click at [70, 138] on span "Invoices" at bounding box center [90, 141] width 115 height 13
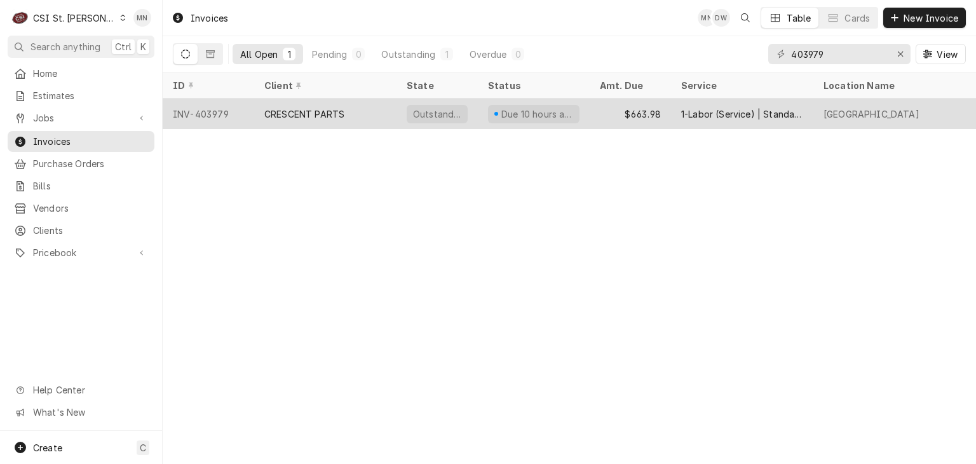
click at [302, 111] on div "CRESCENT PARTS" at bounding box center [304, 113] width 80 height 13
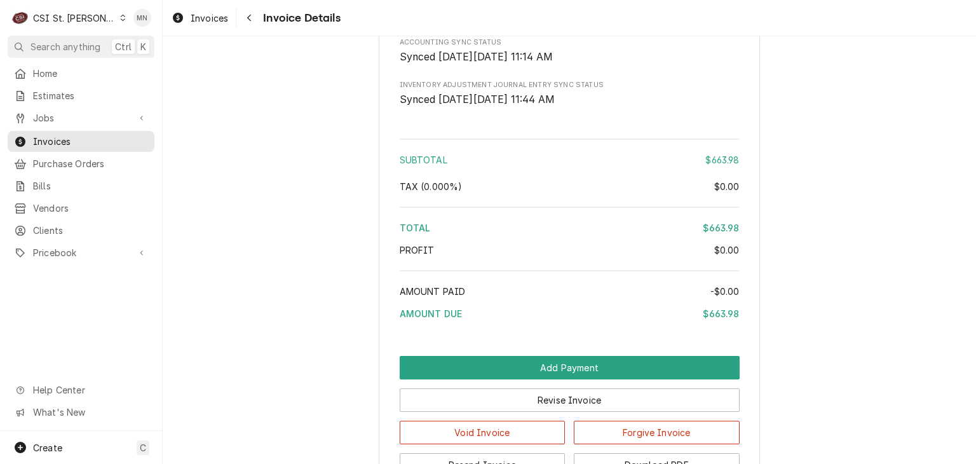
scroll to position [2272, 0]
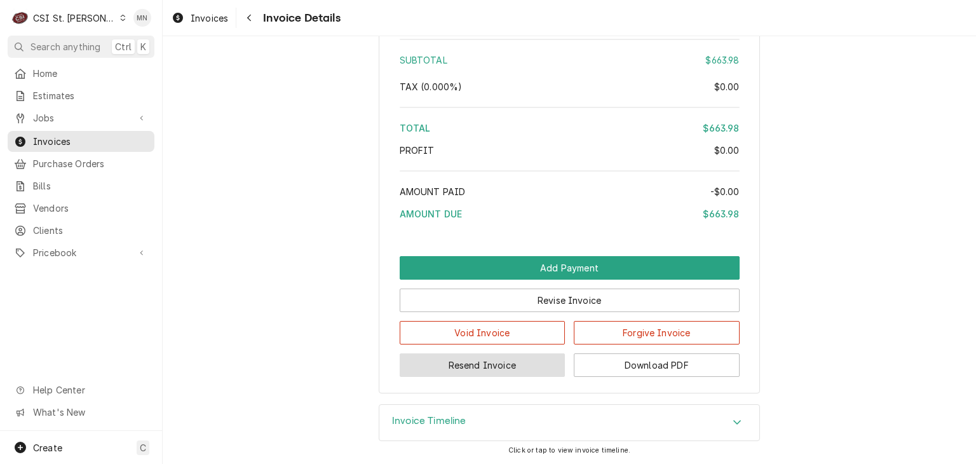
click at [481, 371] on button "Resend Invoice" at bounding box center [483, 365] width 166 height 24
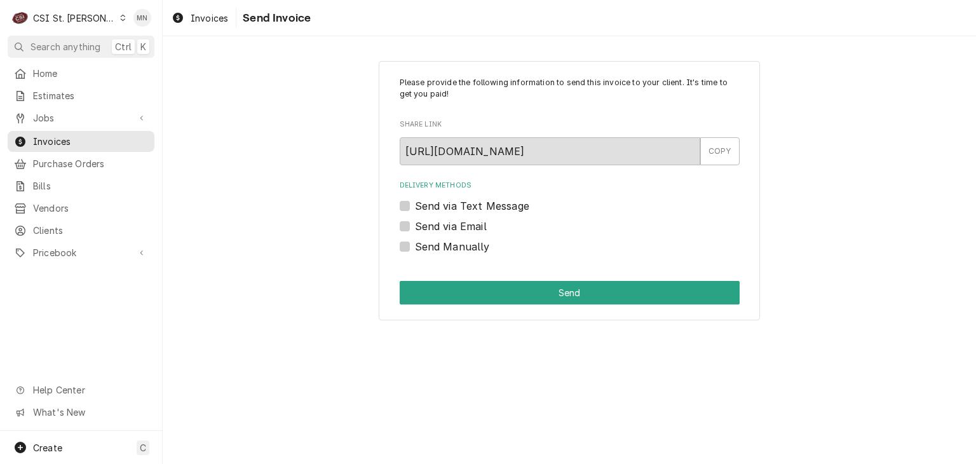
click at [415, 226] on label "Send via Email" at bounding box center [451, 226] width 72 height 15
click at [415, 226] on input "Send via Email" at bounding box center [585, 233] width 340 height 28
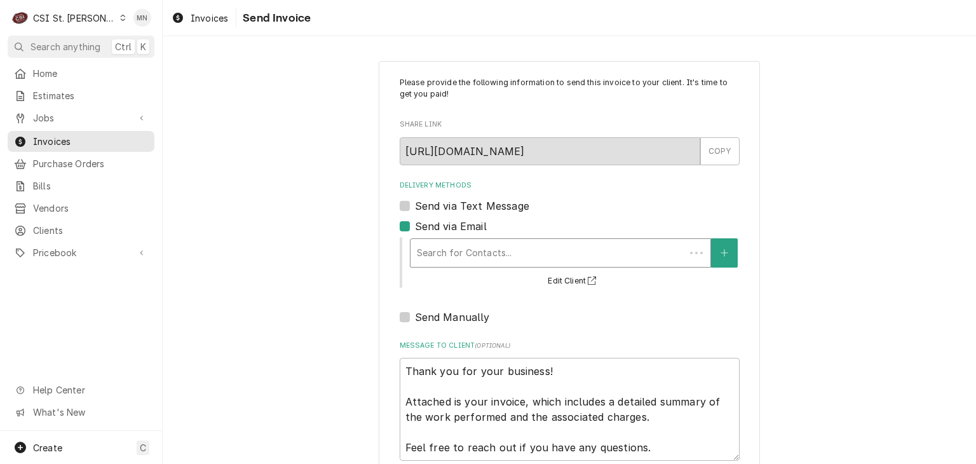
click at [458, 253] on div "Delivery Methods" at bounding box center [548, 253] width 262 height 23
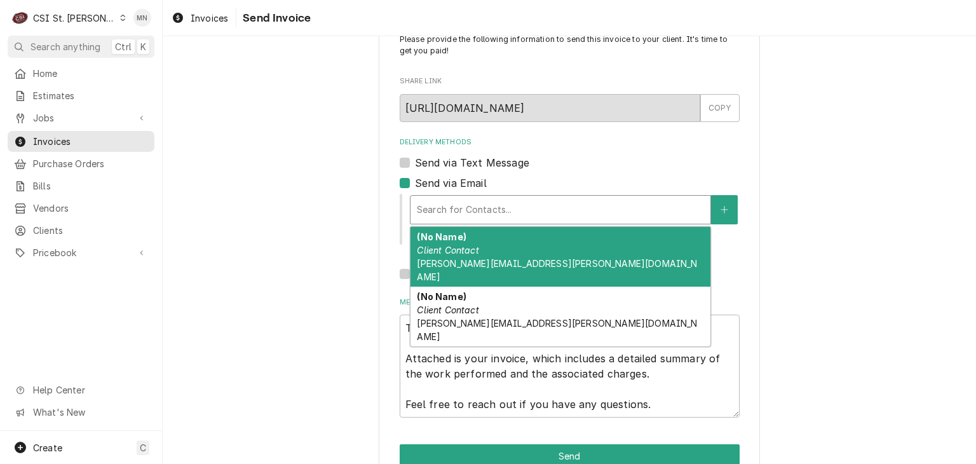
scroll to position [64, 0]
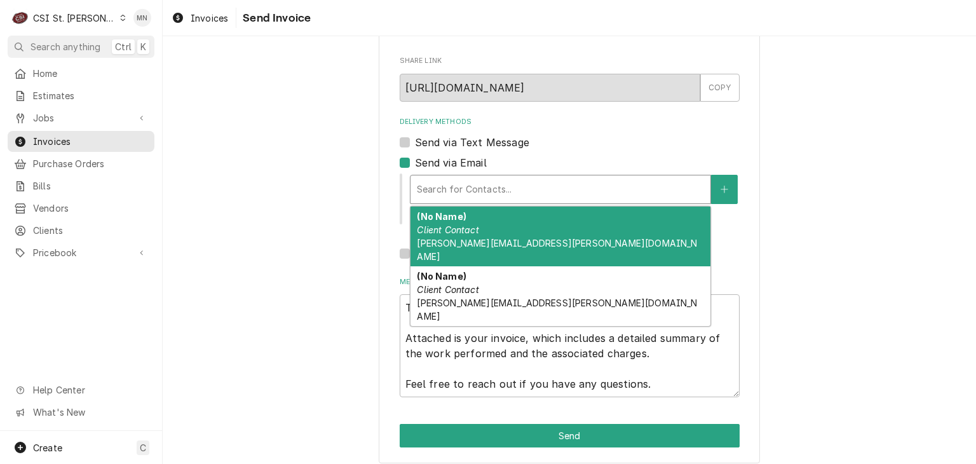
click at [415, 159] on label "Send via Email" at bounding box center [451, 162] width 72 height 15
click at [415, 159] on input "Send via Email" at bounding box center [585, 169] width 340 height 28
checkbox input "false"
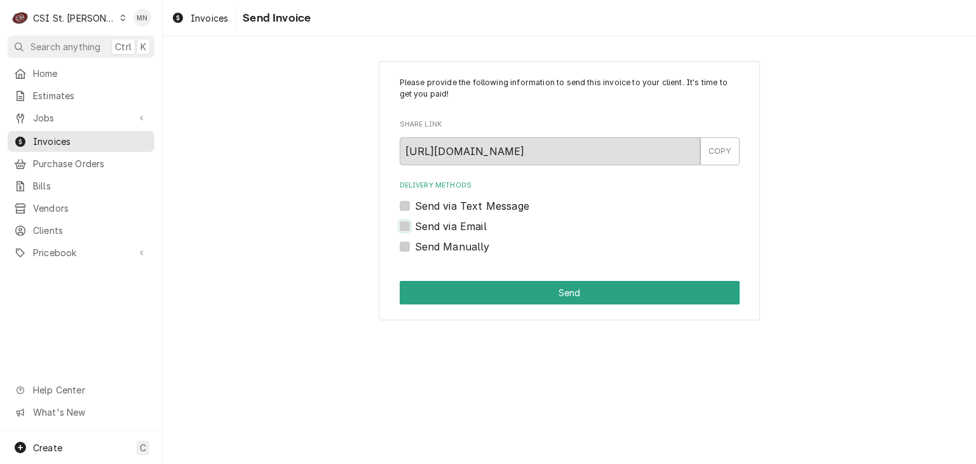
scroll to position [0, 0]
click at [50, 74] on span "Home" at bounding box center [90, 73] width 115 height 13
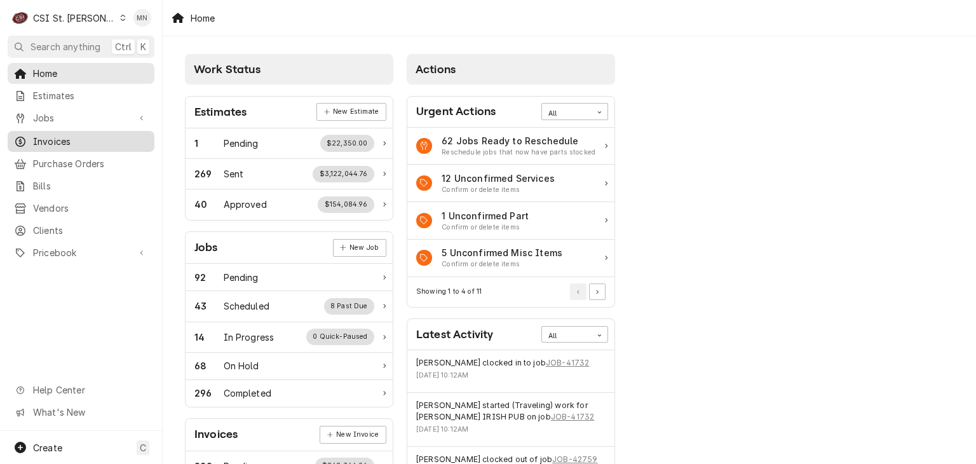
click at [64, 146] on link "Invoices" at bounding box center [81, 141] width 147 height 21
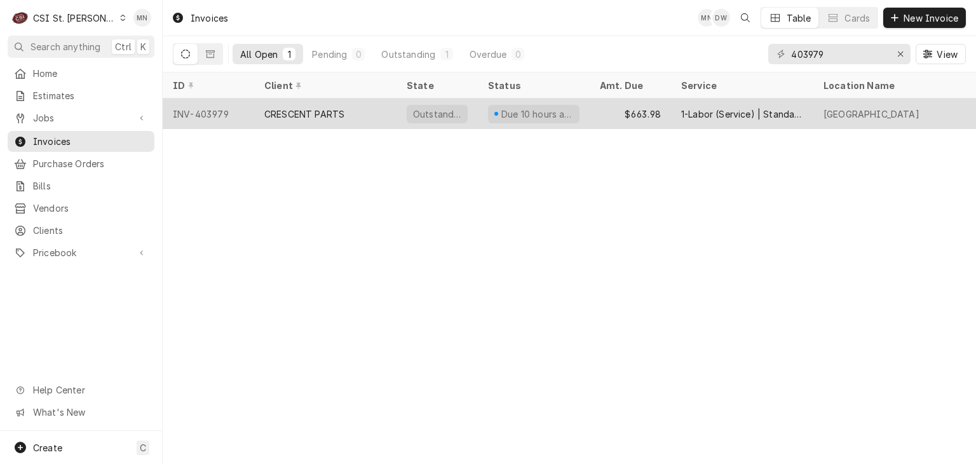
click at [329, 112] on div "CRESCENT PARTS" at bounding box center [304, 113] width 80 height 13
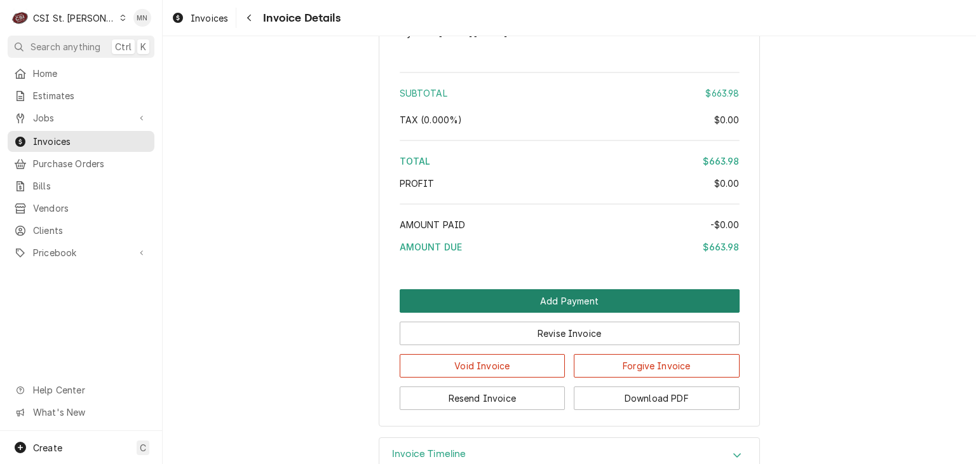
scroll to position [2272, 0]
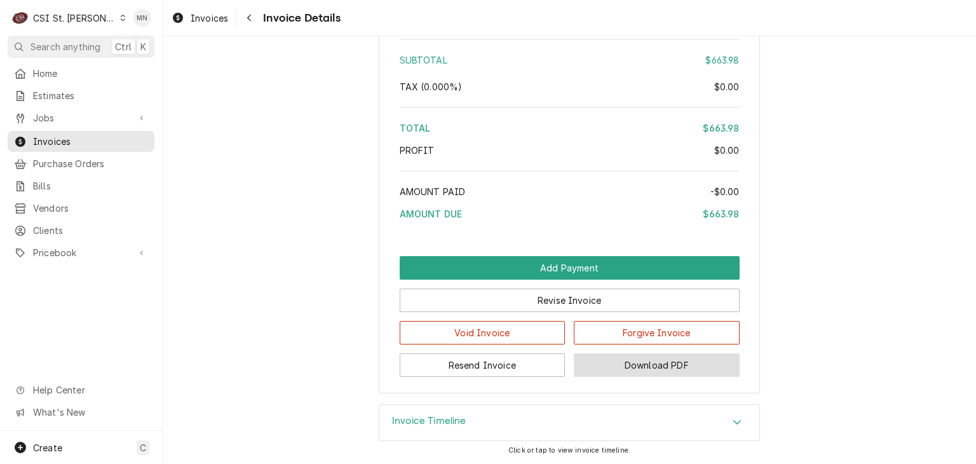
click at [671, 372] on button "Download PDF" at bounding box center [657, 365] width 166 height 24
click at [488, 371] on button "Resend Invoice" at bounding box center [483, 365] width 166 height 24
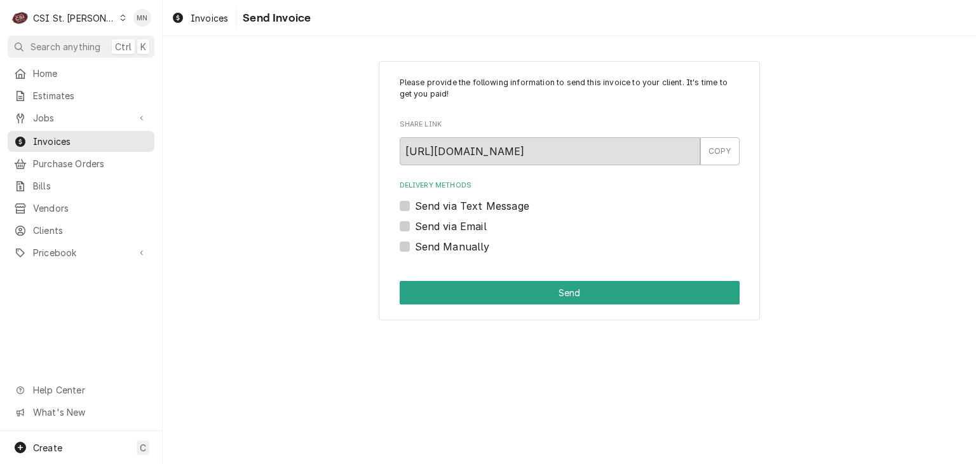
click at [415, 244] on label "Send Manually" at bounding box center [452, 246] width 75 height 15
click at [415, 244] on input "Send Manually" at bounding box center [585, 253] width 340 height 28
checkbox input "true"
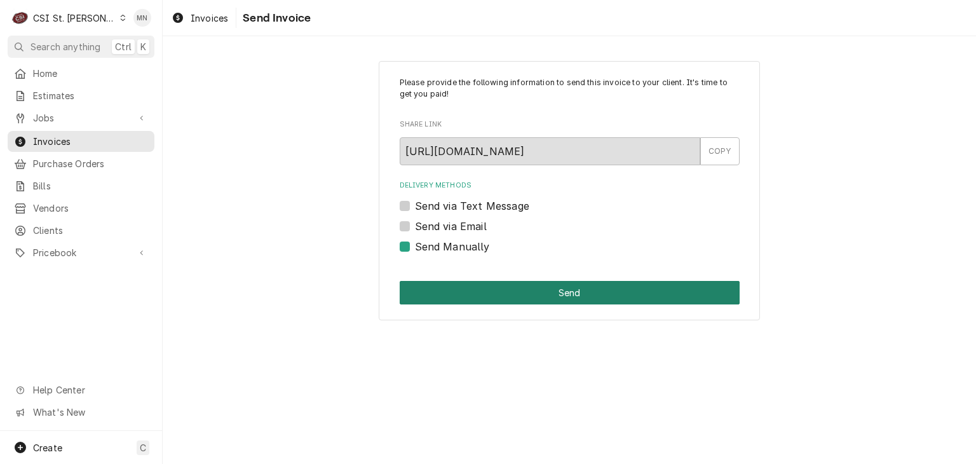
click at [544, 288] on button "Send" at bounding box center [570, 293] width 340 height 24
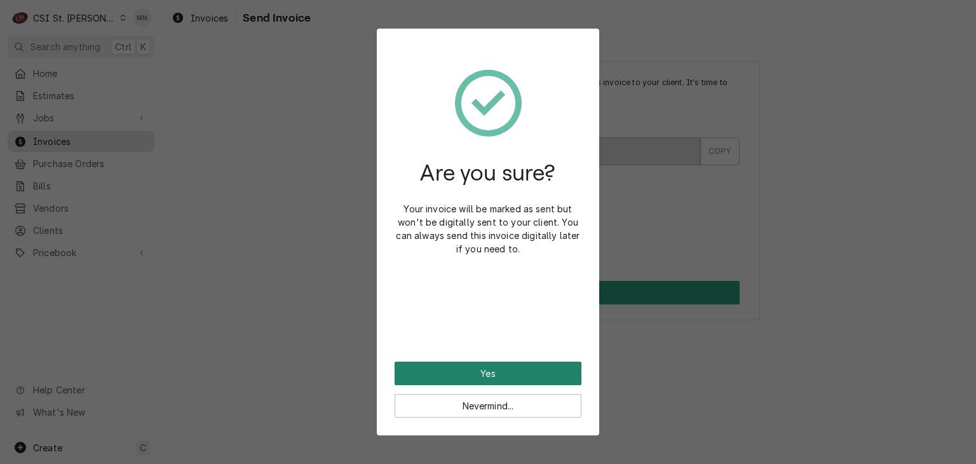
click at [454, 374] on button "Yes" at bounding box center [488, 374] width 187 height 24
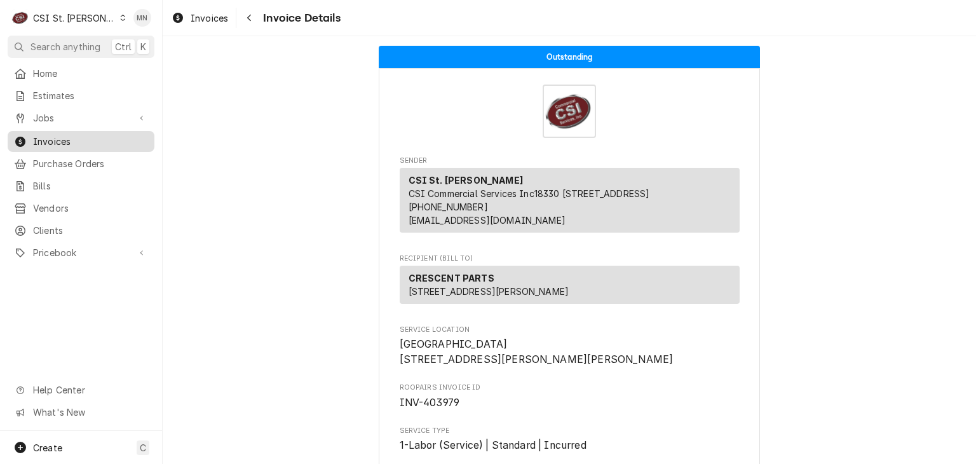
drag, startPoint x: 48, startPoint y: 135, endPoint x: 105, endPoint y: 133, distance: 56.6
click at [48, 135] on span "Invoices" at bounding box center [90, 141] width 115 height 13
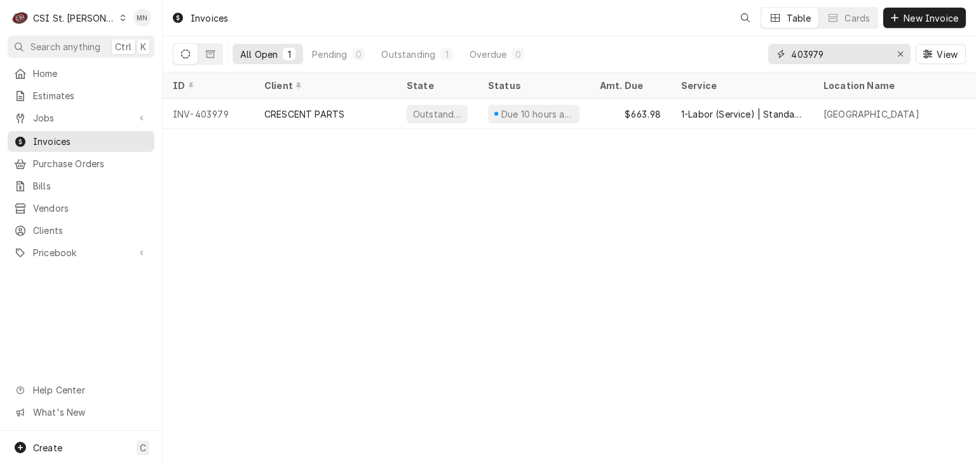
drag, startPoint x: 834, startPoint y: 53, endPoint x: 669, endPoint y: 60, distance: 165.4
click at [669, 60] on div "All Open 1 Pending 0 Outstanding 1 Overdue 0 403979 View" at bounding box center [569, 54] width 793 height 36
type input "403440"
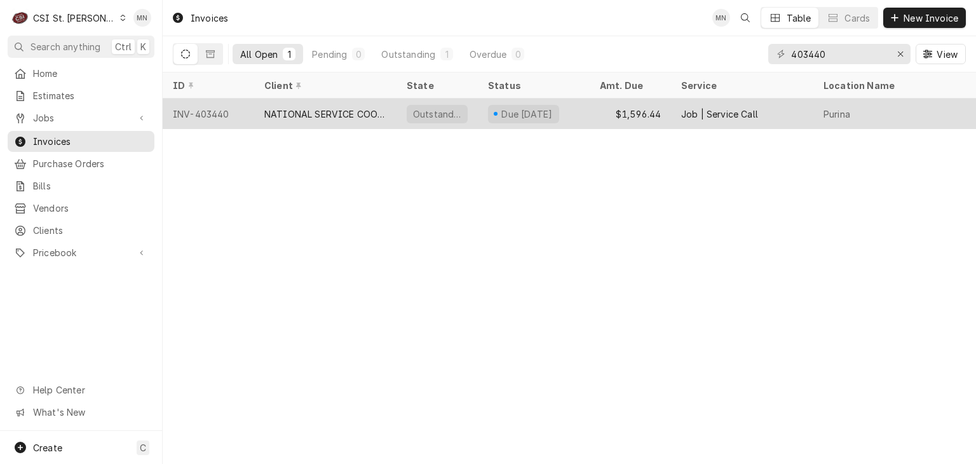
click at [369, 108] on div "NATIONAL SERVICE COOPERATIVE" at bounding box center [325, 113] width 122 height 13
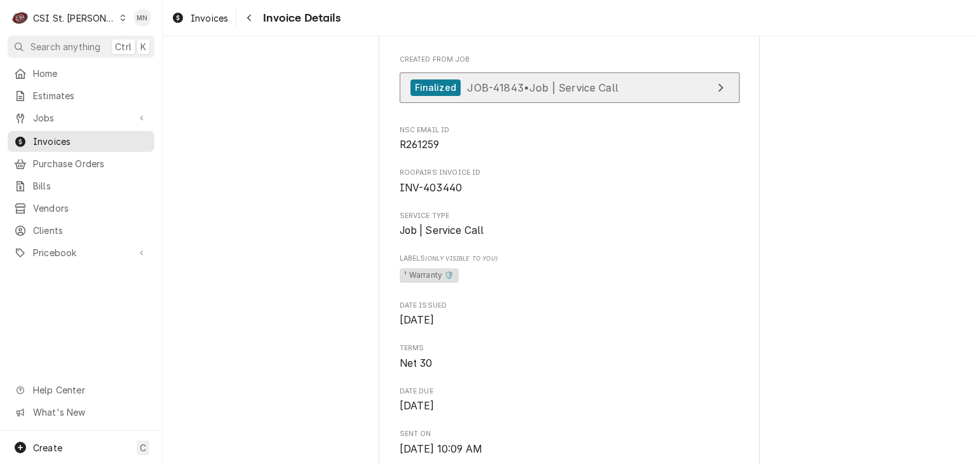
scroll to position [254, 0]
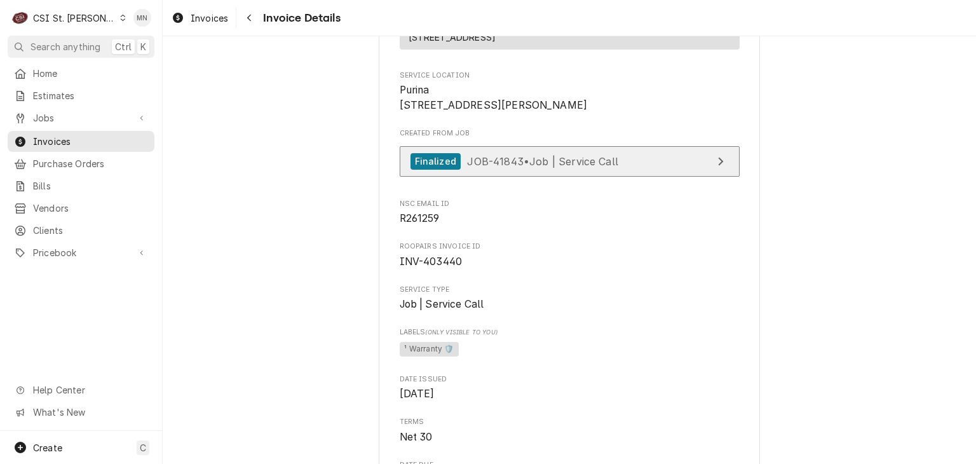
click at [596, 167] on span "JOB-41843 • Job | Service Call" at bounding box center [542, 160] width 151 height 13
click at [66, 18] on div "CSI St. [PERSON_NAME]" at bounding box center [74, 17] width 83 height 13
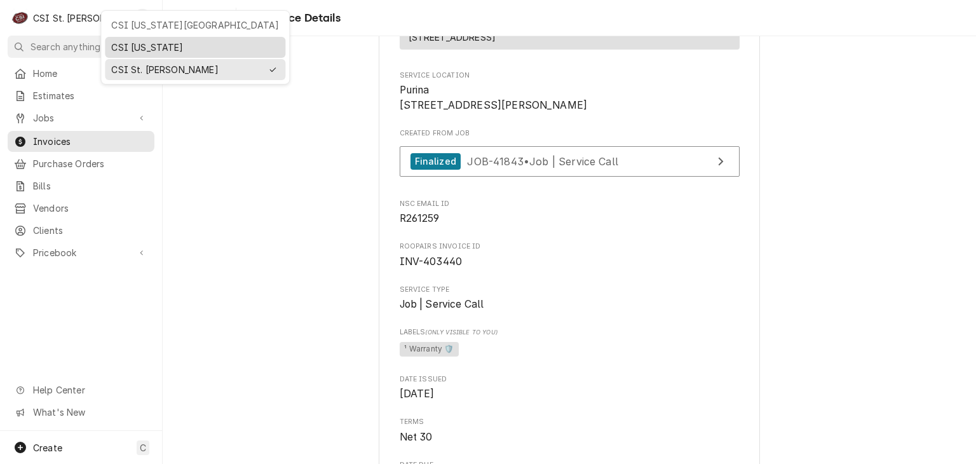
click at [159, 49] on div "CSI Kentucky" at bounding box center [195, 47] width 168 height 13
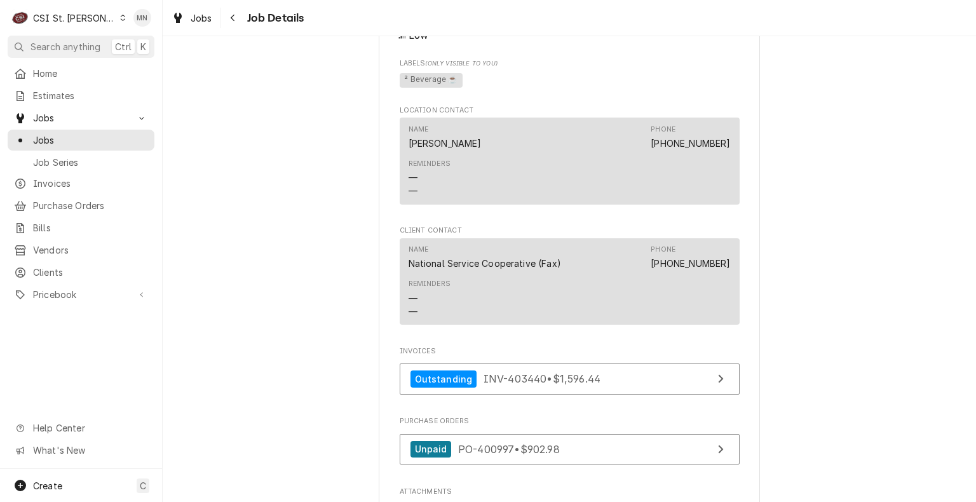
scroll to position [1398, 0]
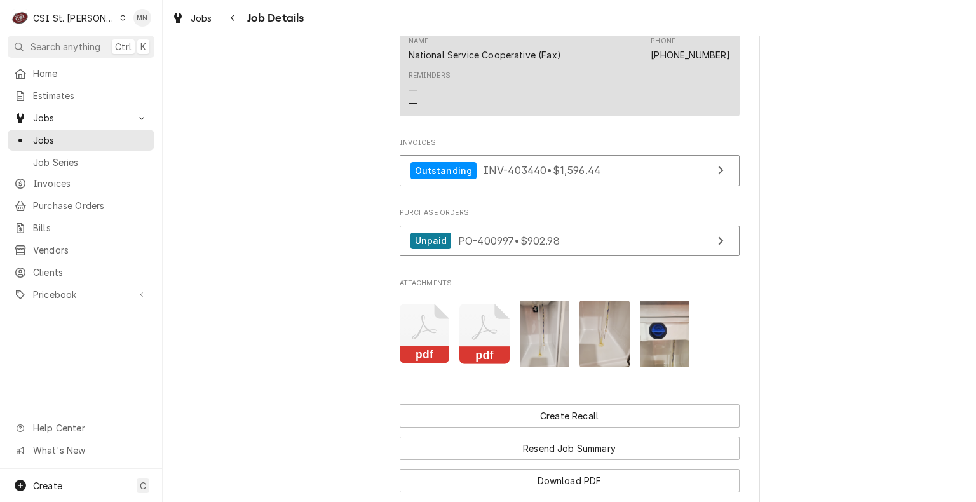
click at [486, 339] on icon "Attachments" at bounding box center [485, 334] width 50 height 60
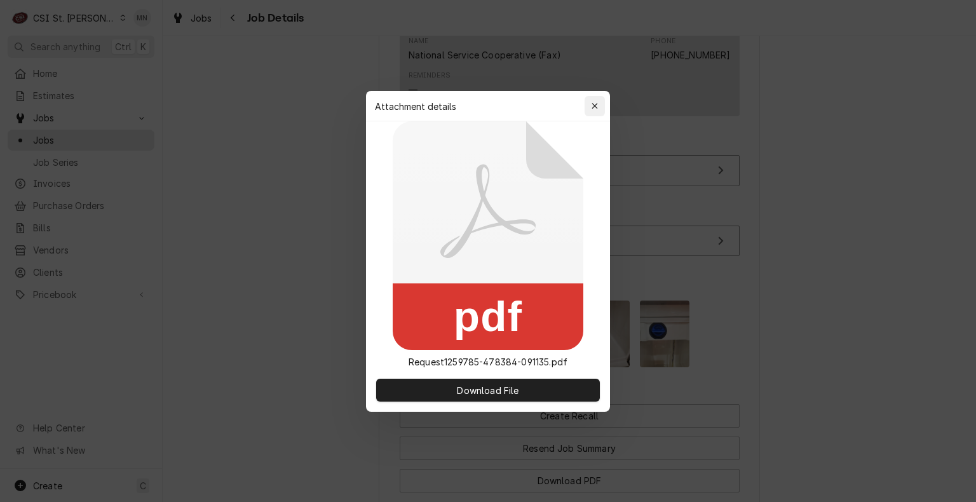
click at [595, 107] on icon "button" at bounding box center [595, 106] width 7 height 9
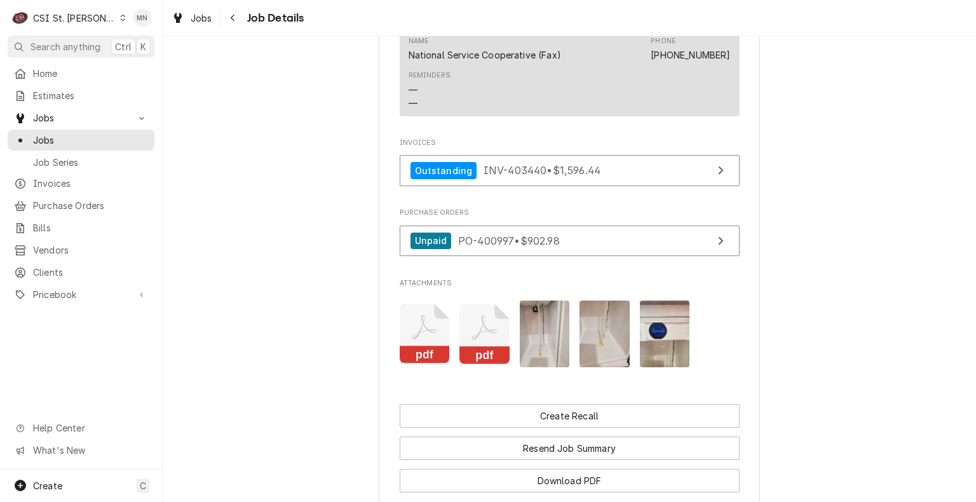
click at [424, 337] on icon "Attachments" at bounding box center [425, 334] width 50 height 60
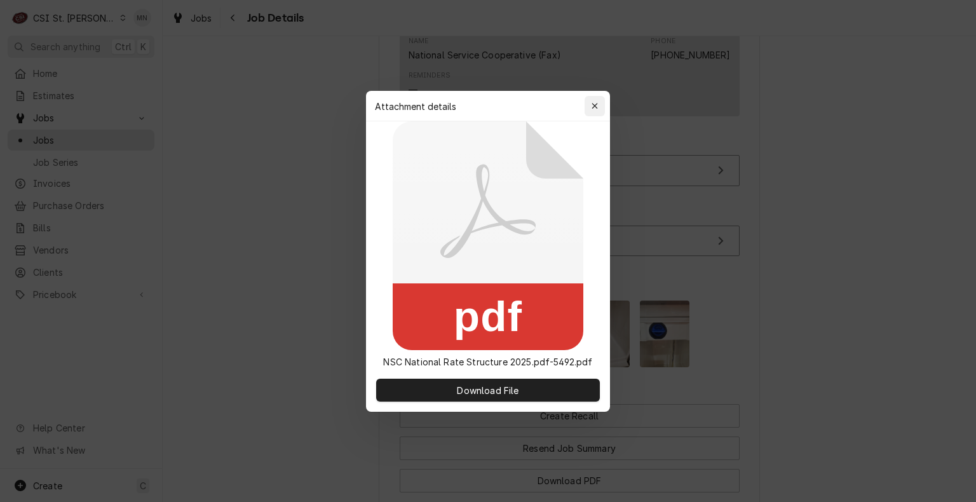
click at [590, 106] on div "button" at bounding box center [595, 106] width 13 height 13
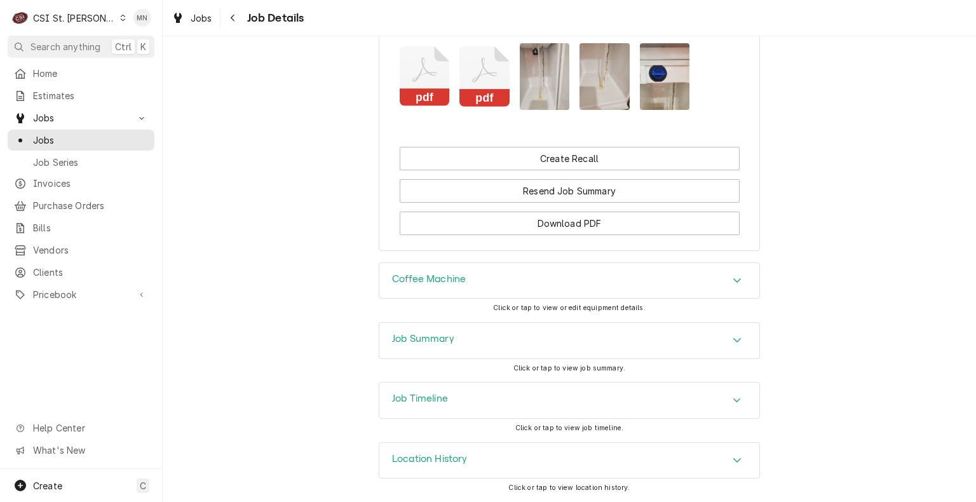
scroll to position [1668, 0]
click at [542, 344] on div "Job Summary" at bounding box center [569, 341] width 380 height 36
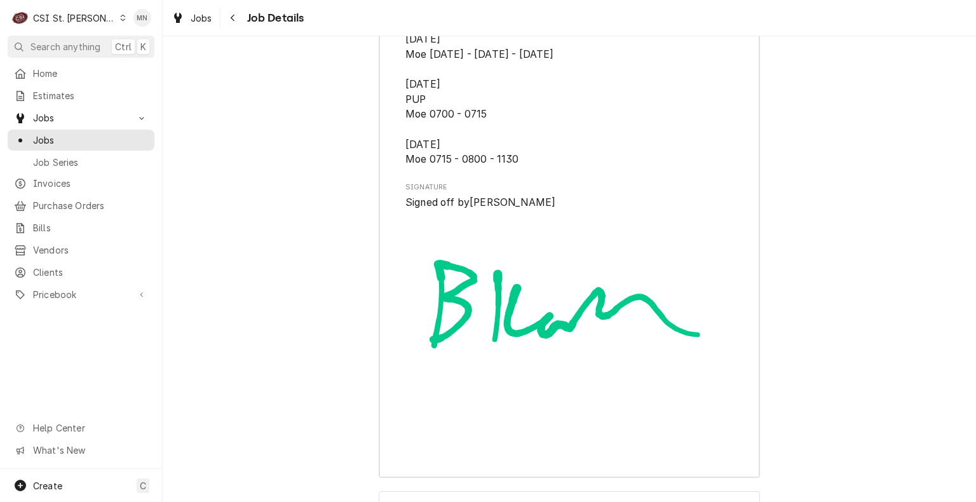
scroll to position [4761, 0]
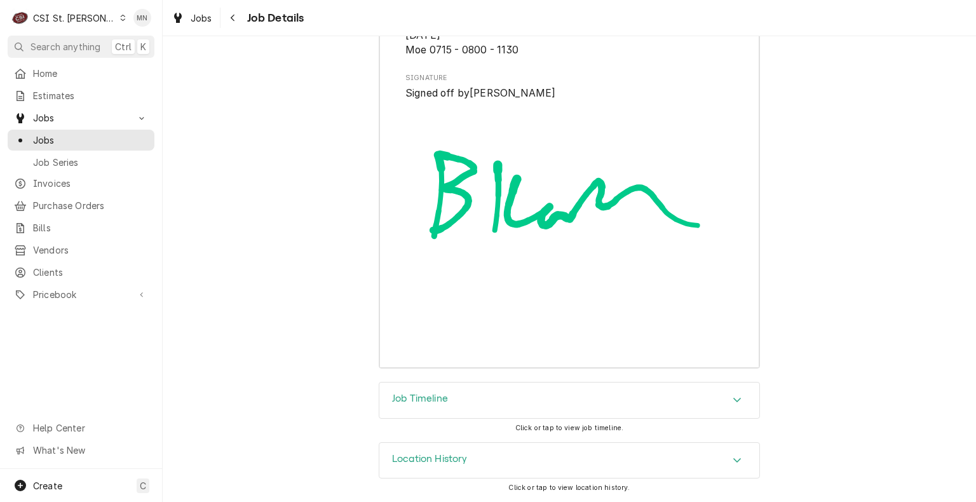
click at [549, 409] on div "Job Timeline" at bounding box center [569, 401] width 380 height 36
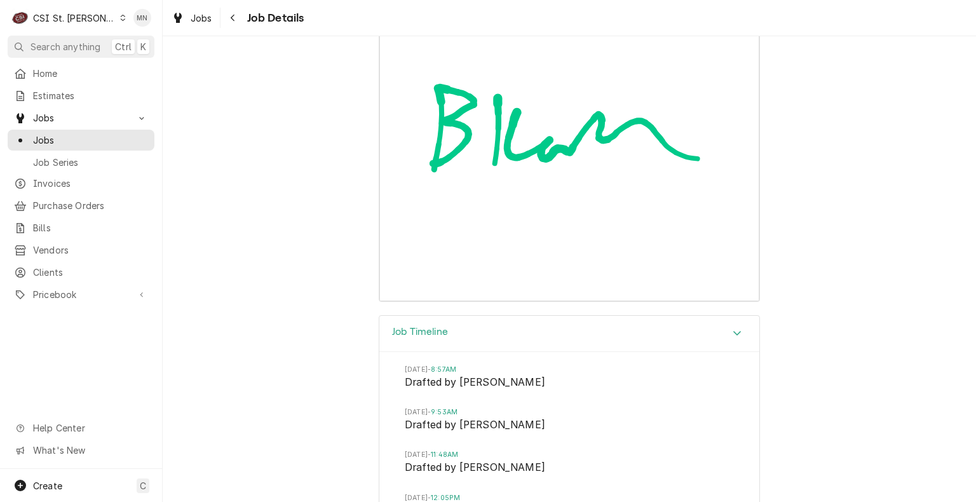
scroll to position [4958, 0]
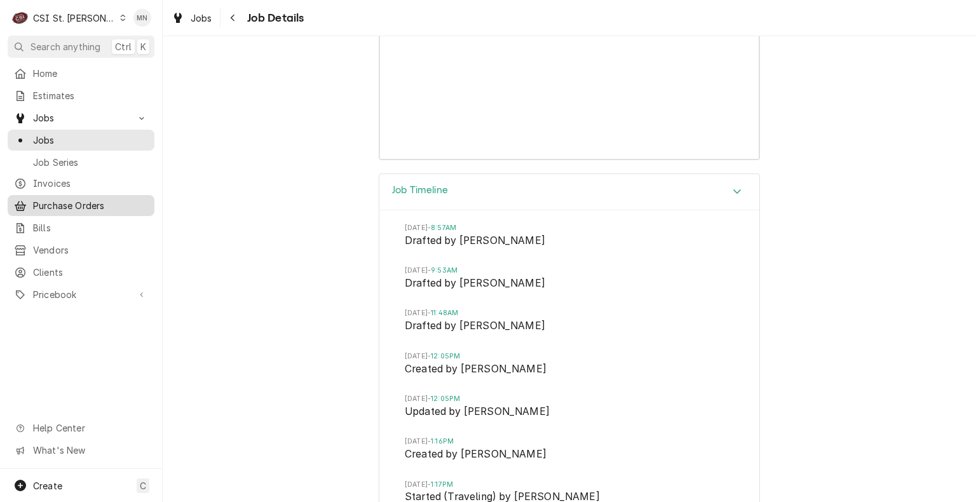
click at [88, 207] on span "Purchase Orders" at bounding box center [90, 205] width 115 height 13
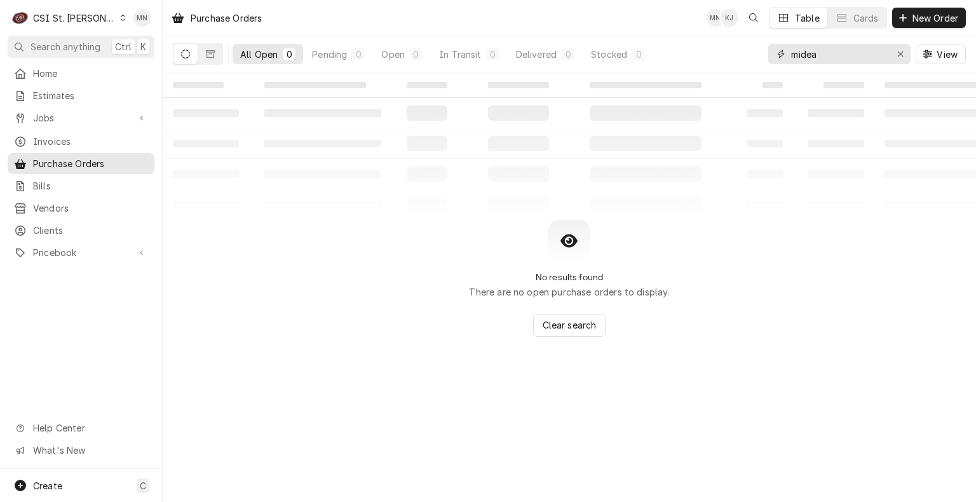
drag, startPoint x: 826, startPoint y: 60, endPoint x: 727, endPoint y: 62, distance: 99.2
click at [727, 62] on div "All Open 0 Pending 0 Open 0 In Transit 0 Delivered 0 Stocked 0 midea View" at bounding box center [569, 54] width 793 height 36
type input "400997"
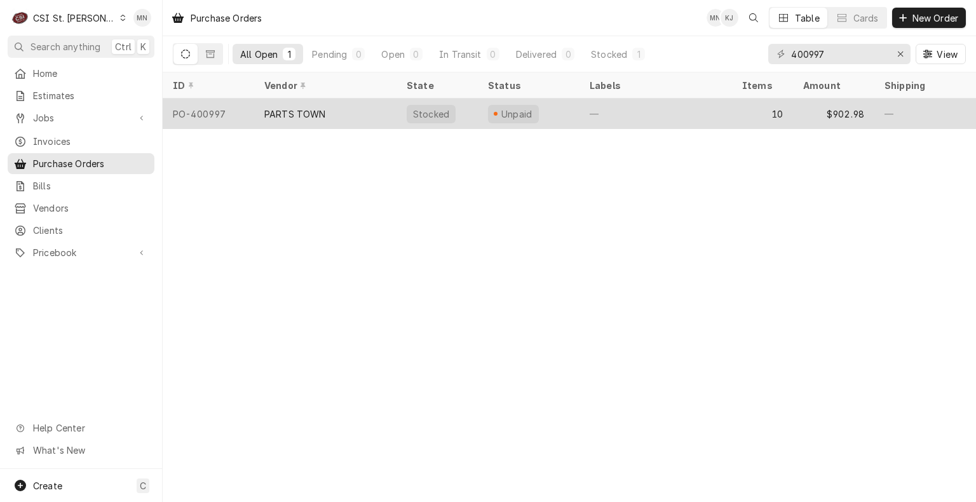
click at [334, 110] on div "PARTS TOWN" at bounding box center [325, 114] width 142 height 31
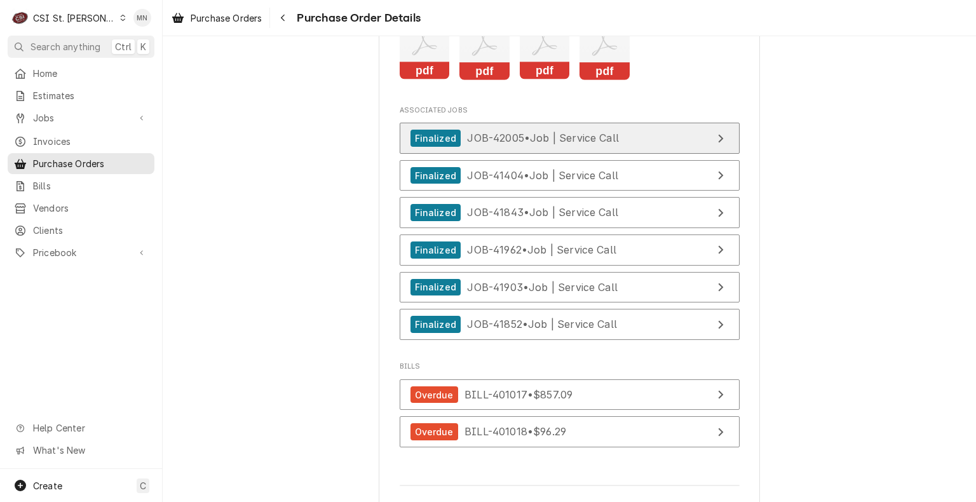
scroll to position [3432, 0]
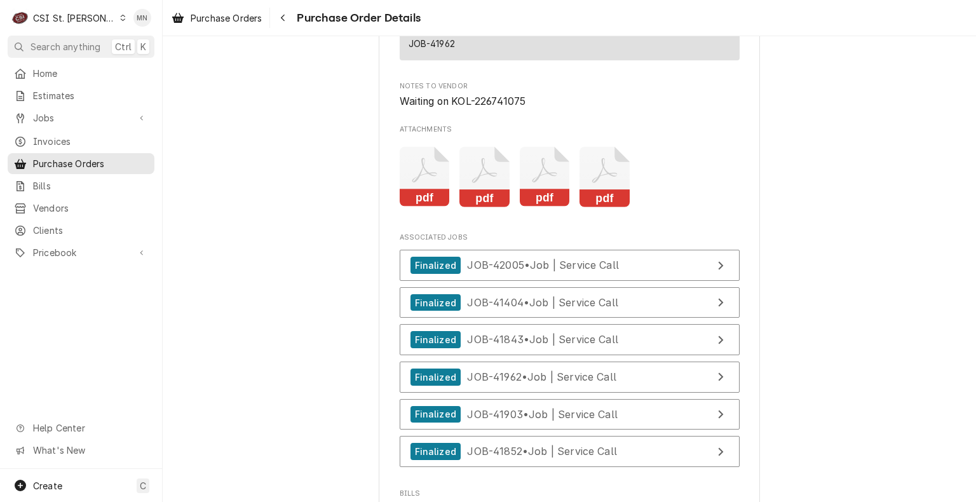
click at [422, 207] on rect "Attachments" at bounding box center [425, 198] width 50 height 18
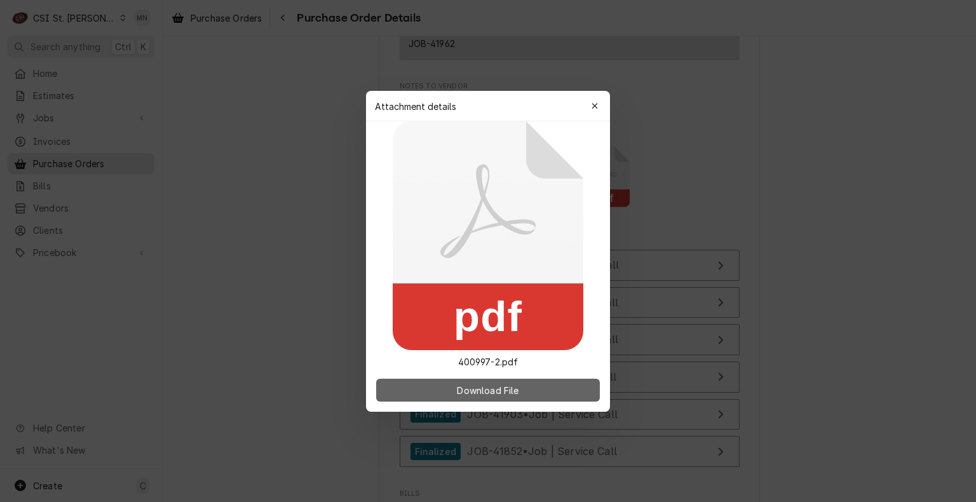
click at [468, 387] on span "Download File" at bounding box center [487, 389] width 67 height 13
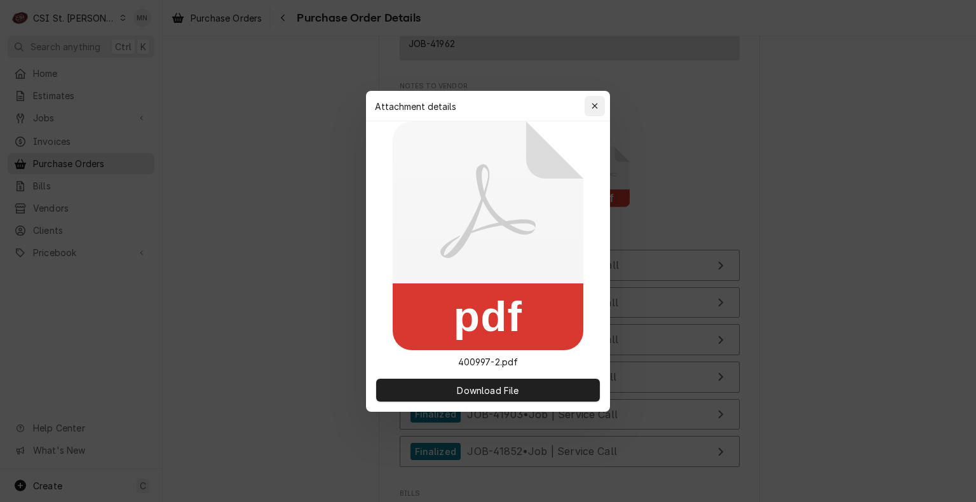
drag, startPoint x: 592, startPoint y: 102, endPoint x: 534, endPoint y: 175, distance: 94.1
click at [592, 102] on icon "button" at bounding box center [595, 106] width 7 height 9
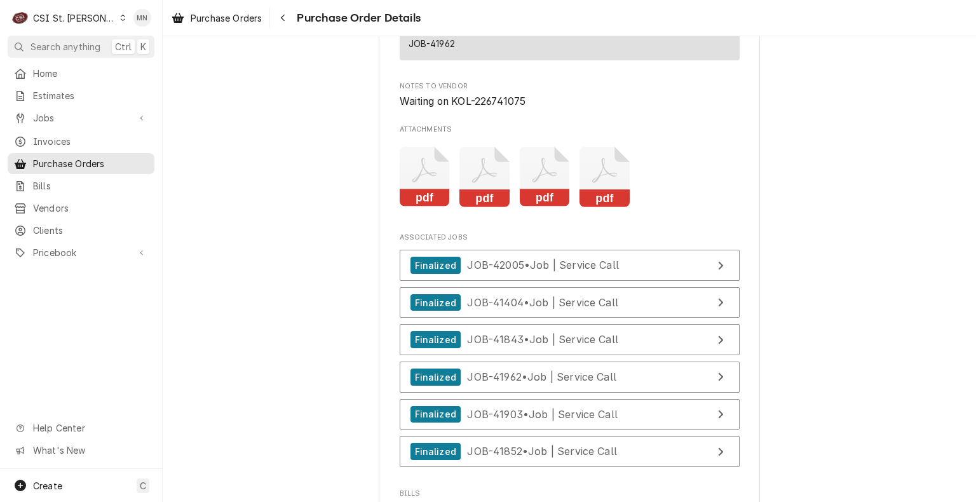
click at [492, 206] on icon "Attachments" at bounding box center [485, 177] width 50 height 60
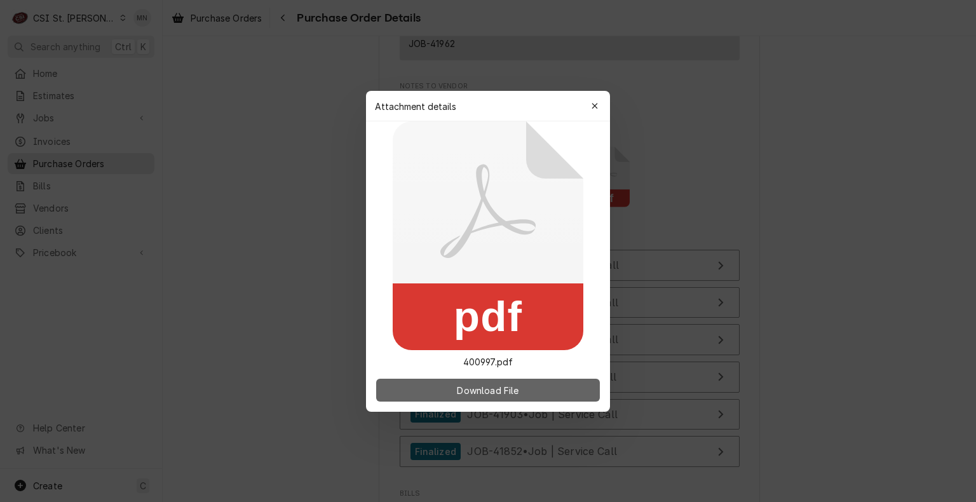
click at [438, 385] on button "Download File" at bounding box center [488, 390] width 224 height 23
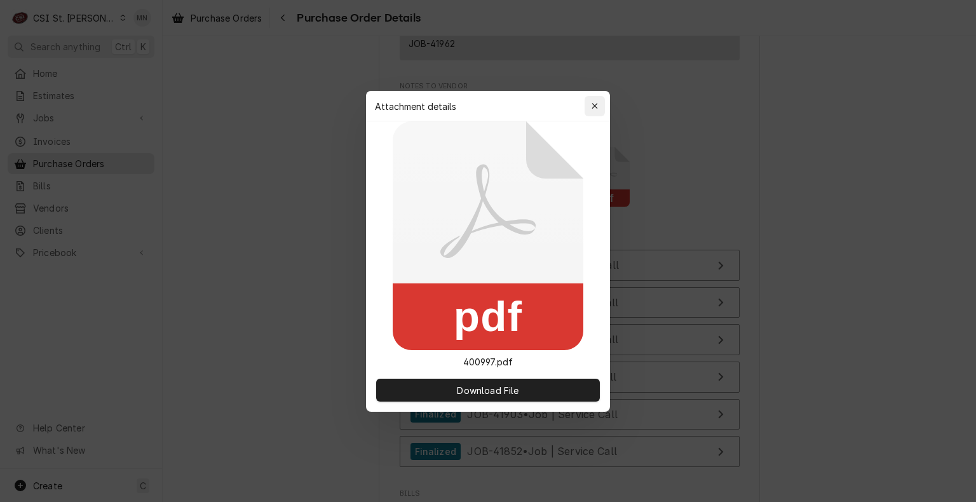
click at [599, 103] on div "button" at bounding box center [595, 106] width 13 height 13
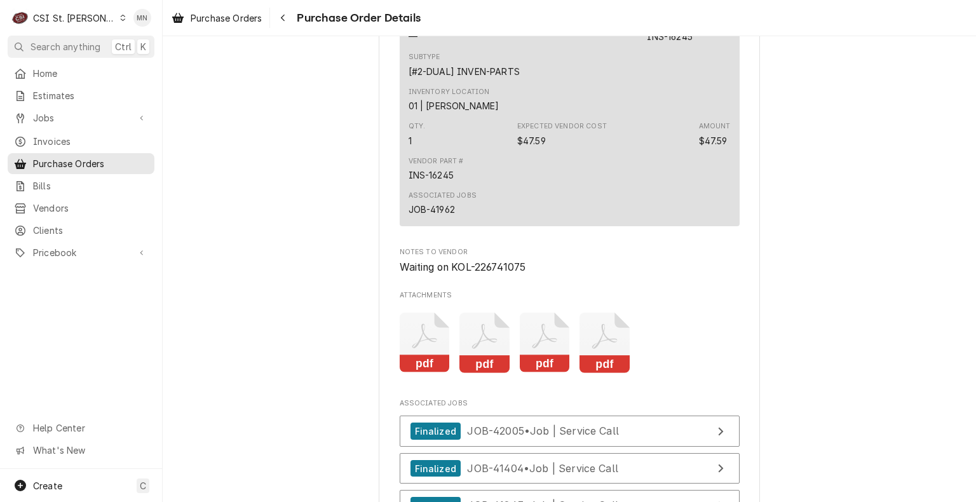
scroll to position [3114, 0]
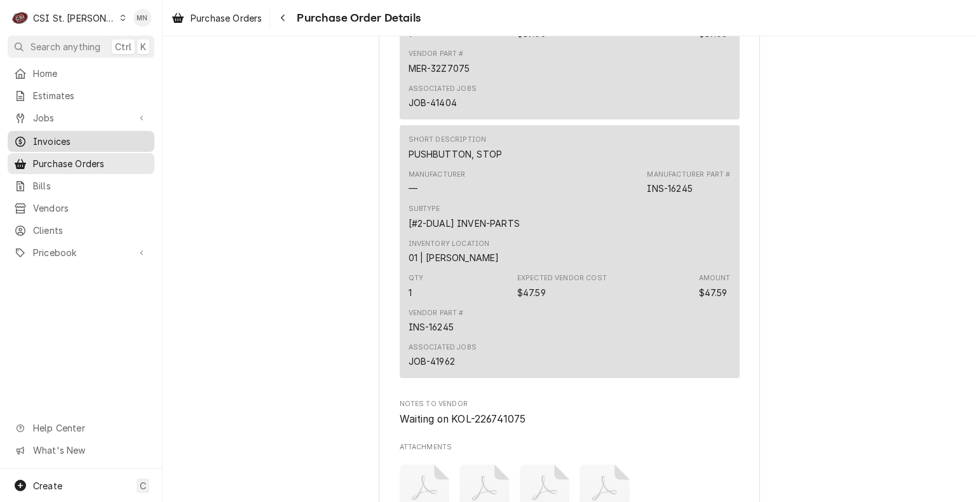
click at [57, 135] on span "Invoices" at bounding box center [90, 141] width 115 height 13
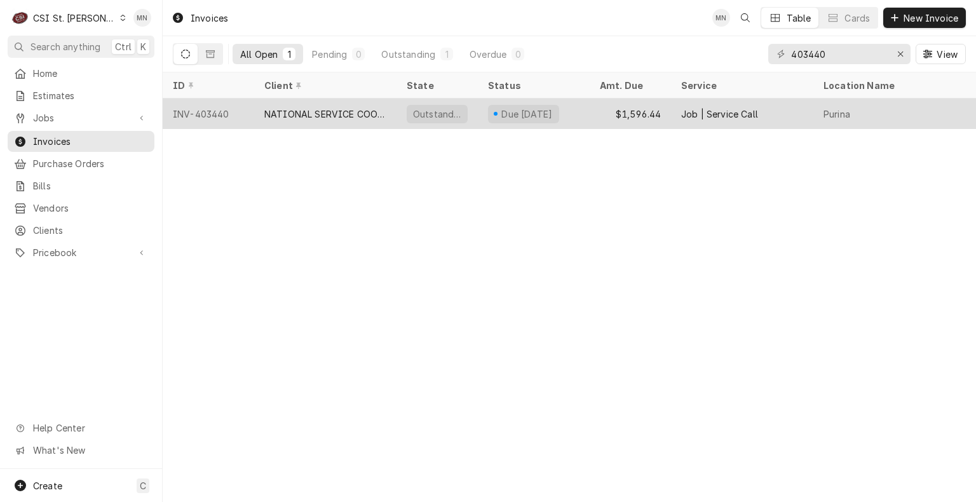
click at [310, 116] on div "NATIONAL SERVICE COOPERATIVE" at bounding box center [325, 113] width 122 height 13
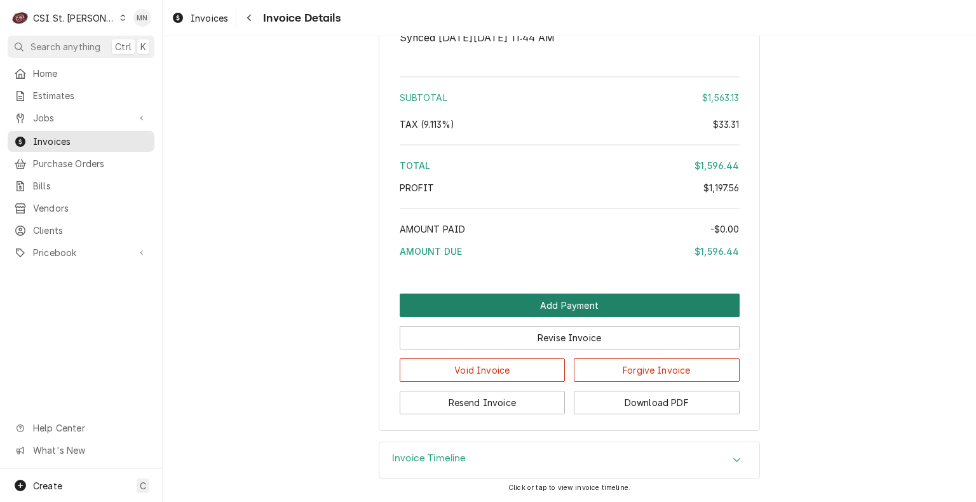
scroll to position [3041, 0]
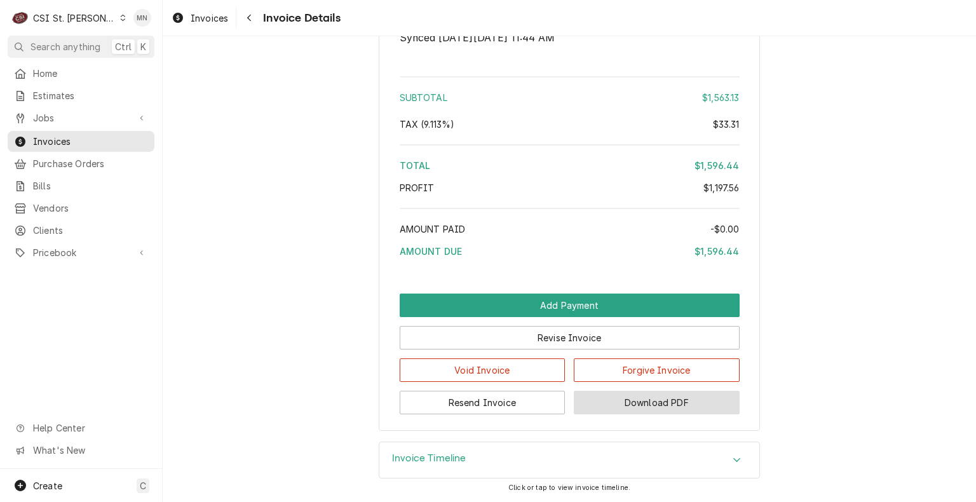
click at [658, 395] on button "Download PDF" at bounding box center [657, 403] width 166 height 24
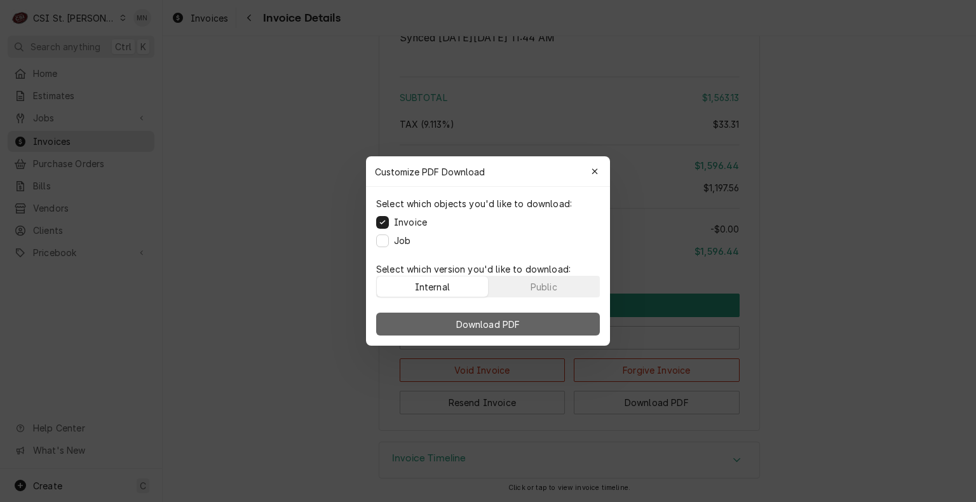
click at [526, 324] on button "Download PDF" at bounding box center [488, 324] width 224 height 23
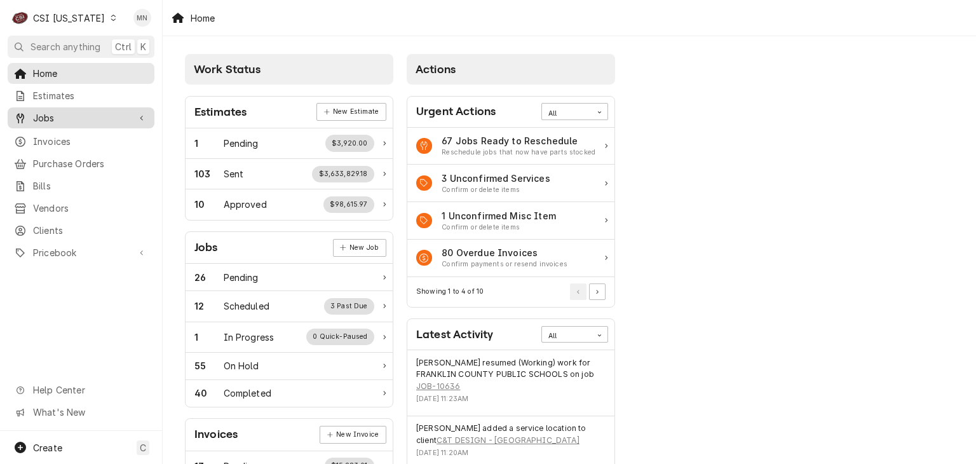
drag, startPoint x: 58, startPoint y: 132, endPoint x: 94, endPoint y: 123, distance: 37.3
click at [58, 135] on span "Invoices" at bounding box center [90, 141] width 115 height 13
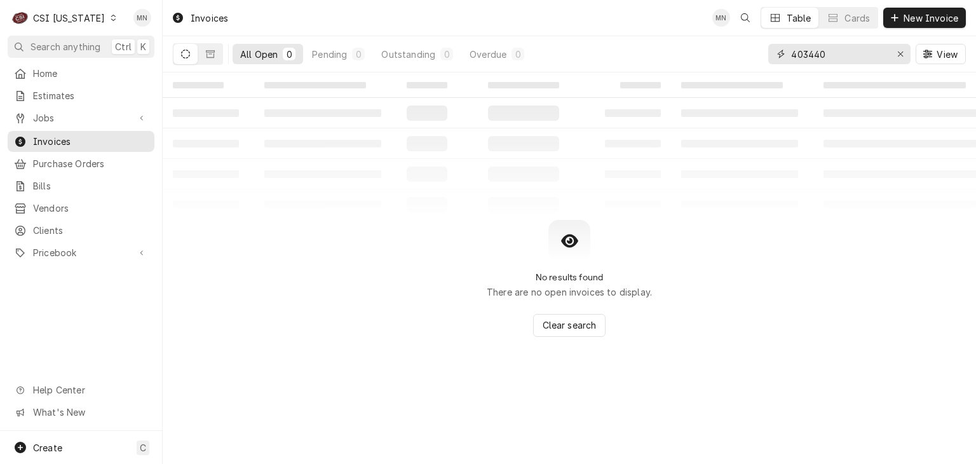
drag, startPoint x: 839, startPoint y: 53, endPoint x: 690, endPoint y: 28, distance: 151.4
click at [691, 28] on div "Invoices MN Table Cards New Invoice All Open 0 Pending 0 Outstanding 0 Overdue …" at bounding box center [570, 36] width 814 height 72
type input "100704"
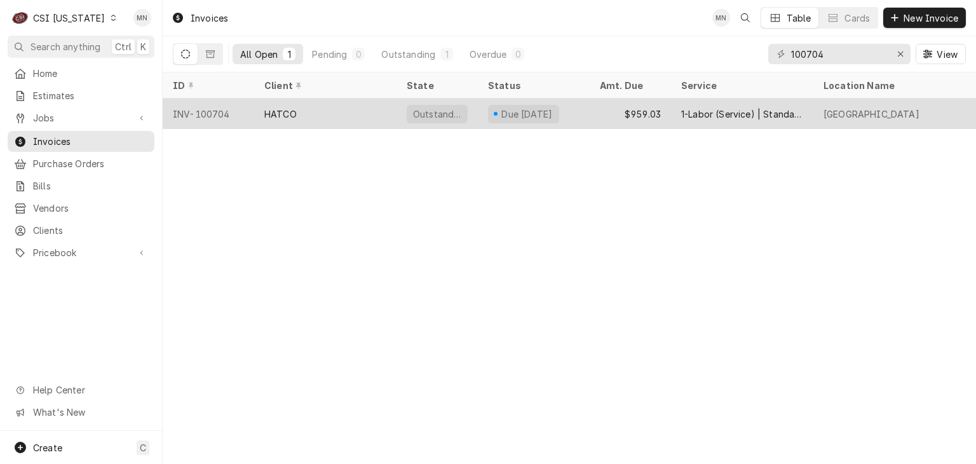
click at [310, 106] on div "HATCO" at bounding box center [325, 114] width 142 height 31
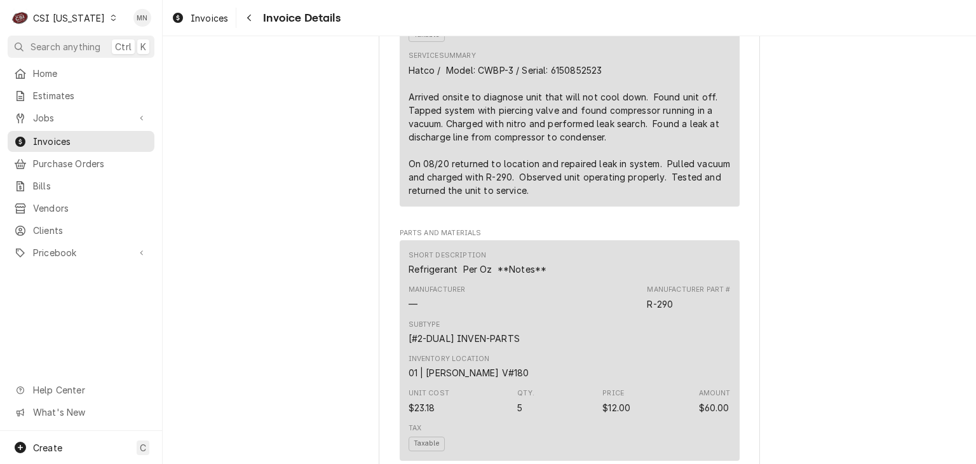
scroll to position [763, 0]
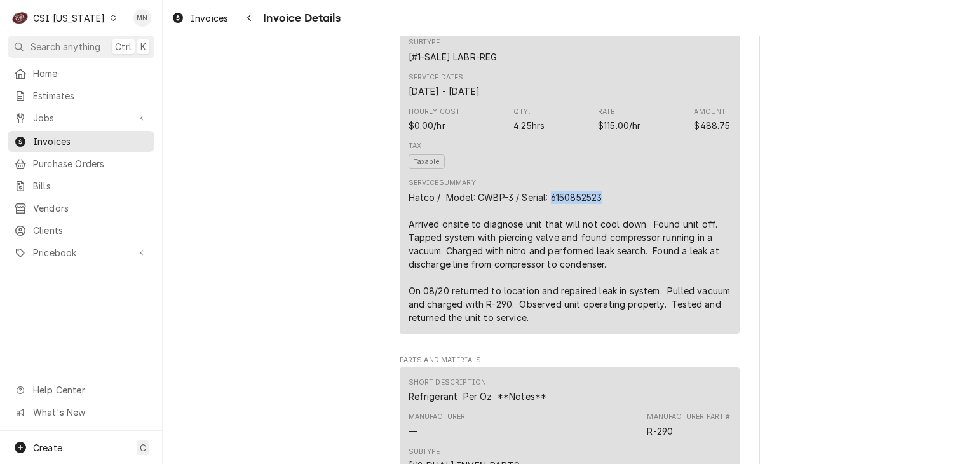
drag, startPoint x: 603, startPoint y: 235, endPoint x: 546, endPoint y: 237, distance: 56.6
click at [546, 237] on div "Hatco / Model: CWBP-3 / Serial: 6150852523 Arrived onsite to diagnose unit that…" at bounding box center [570, 257] width 322 height 133
copy div "6150852523"
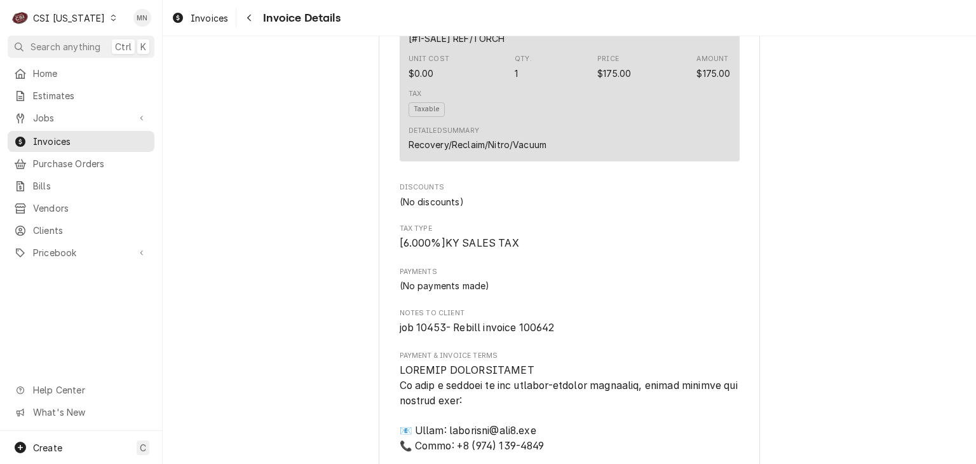
scroll to position [1970, 0]
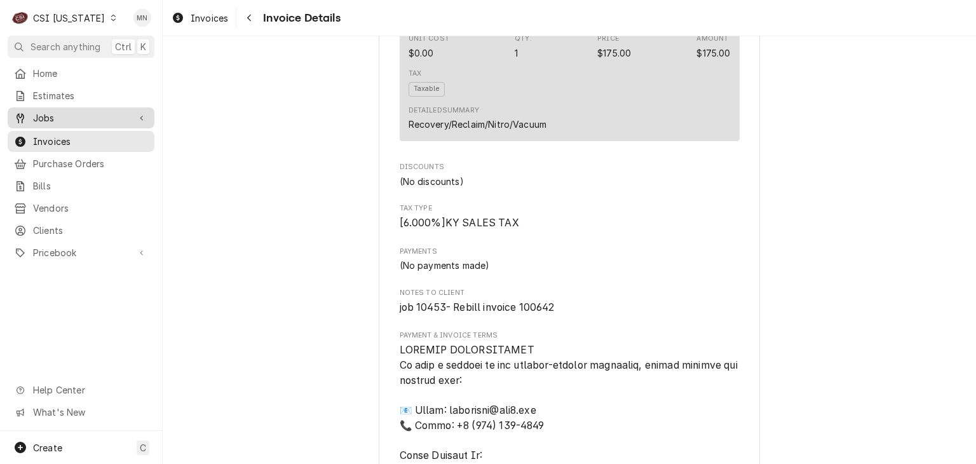
click at [72, 118] on span "Jobs" at bounding box center [81, 117] width 96 height 13
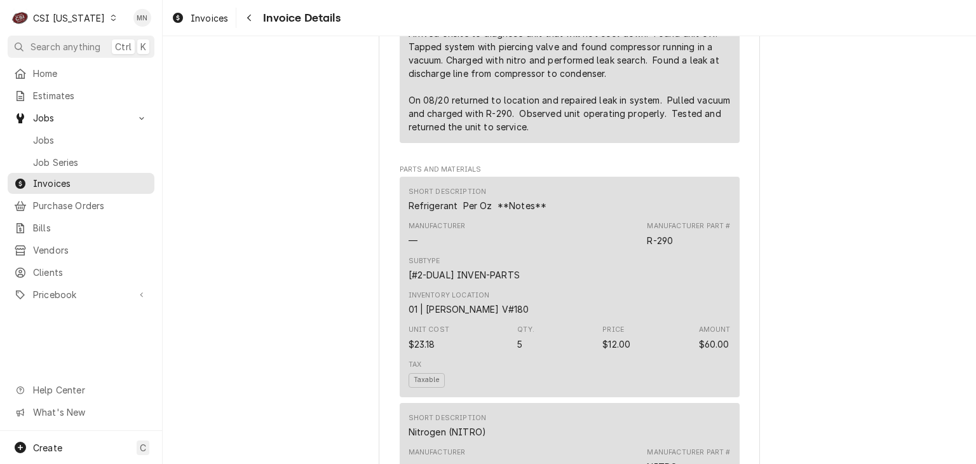
scroll to position [699, 0]
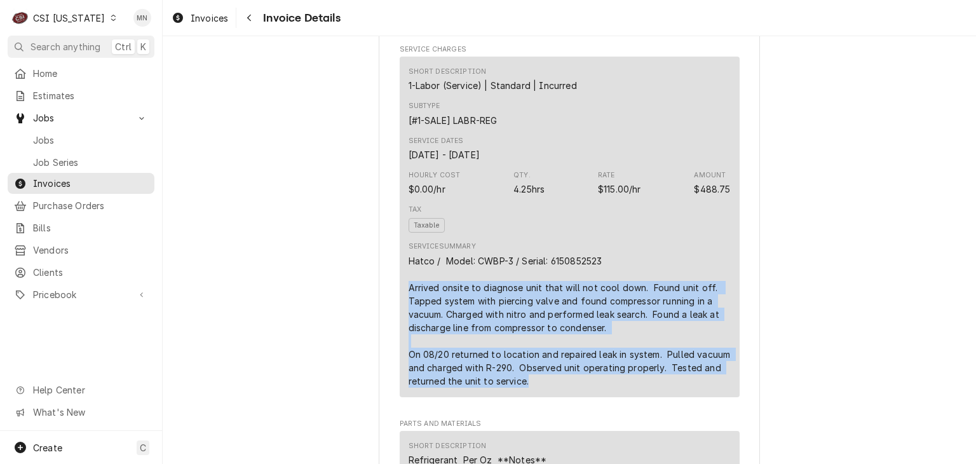
drag, startPoint x: 400, startPoint y: 329, endPoint x: 660, endPoint y: 410, distance: 272.2
click at [667, 397] on div "Short Description 1-Labor (Service) | Standard | Incurred Subtype [#1-SALE] LAB…" at bounding box center [570, 227] width 340 height 341
copy div "Arrived onsite to diagnose unit that will not cool down. Found unit off. Tapped…"
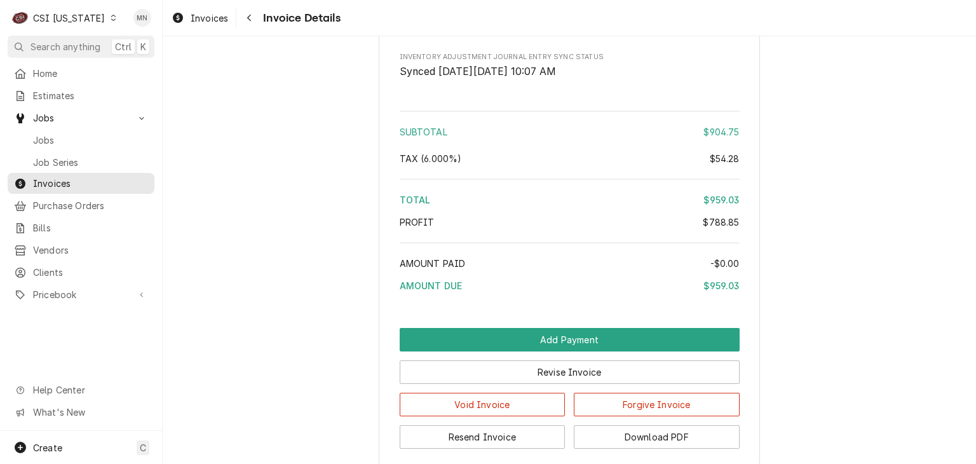
scroll to position [2968, 0]
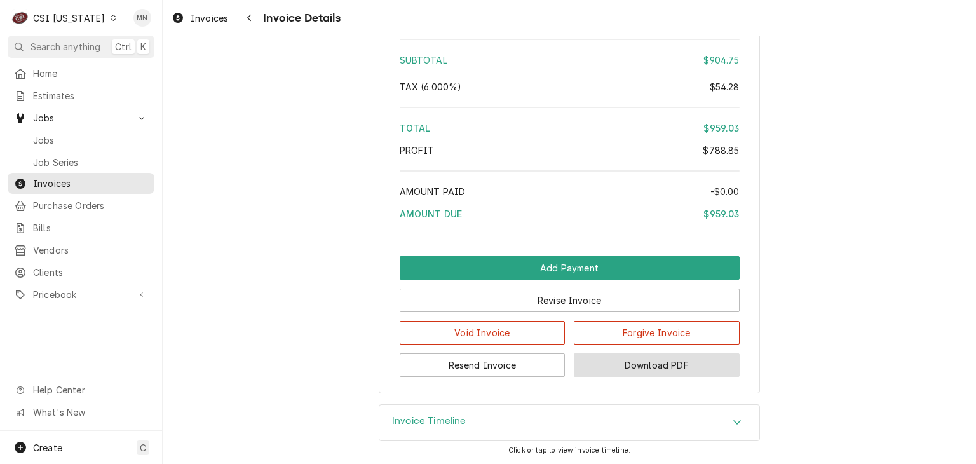
click at [662, 362] on button "Download PDF" at bounding box center [657, 365] width 166 height 24
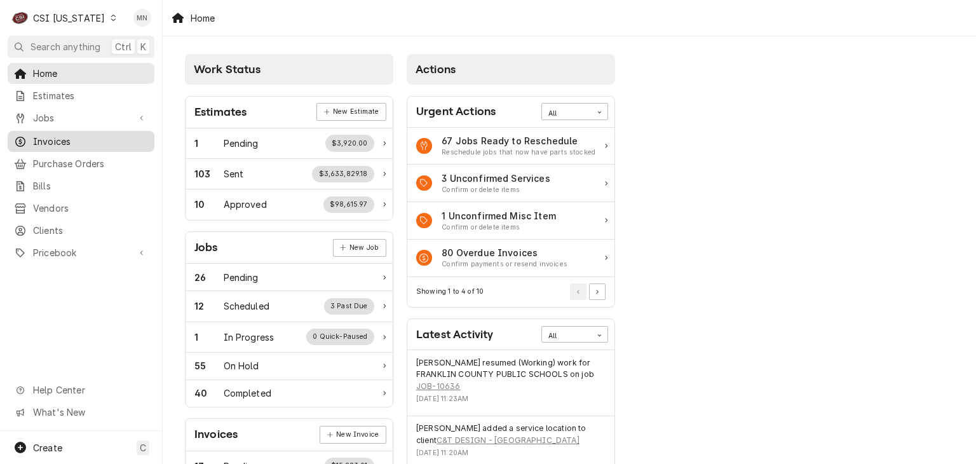
click at [47, 133] on div "Invoices" at bounding box center [81, 141] width 142 height 16
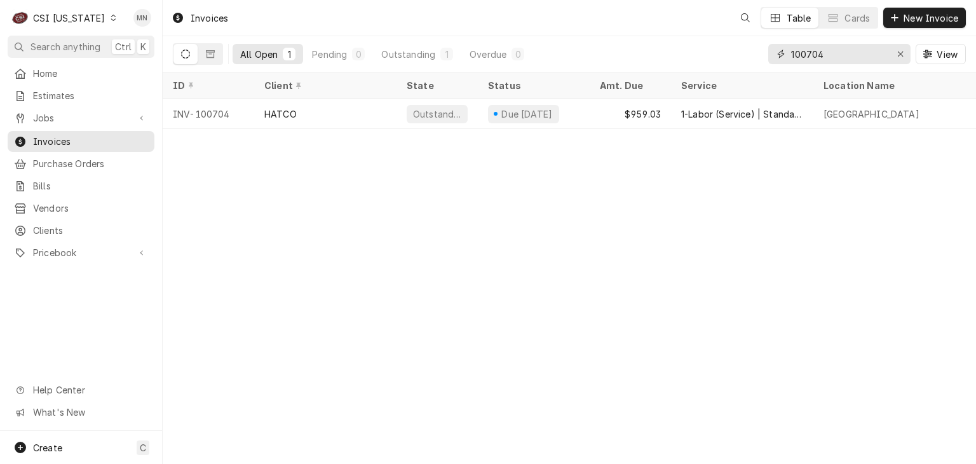
drag, startPoint x: 842, startPoint y: 53, endPoint x: 702, endPoint y: 54, distance: 139.8
click at [719, 54] on div "All Open 1 Pending 0 Outstanding 1 Overdue 0 100704 View" at bounding box center [569, 54] width 793 height 36
type input "100642"
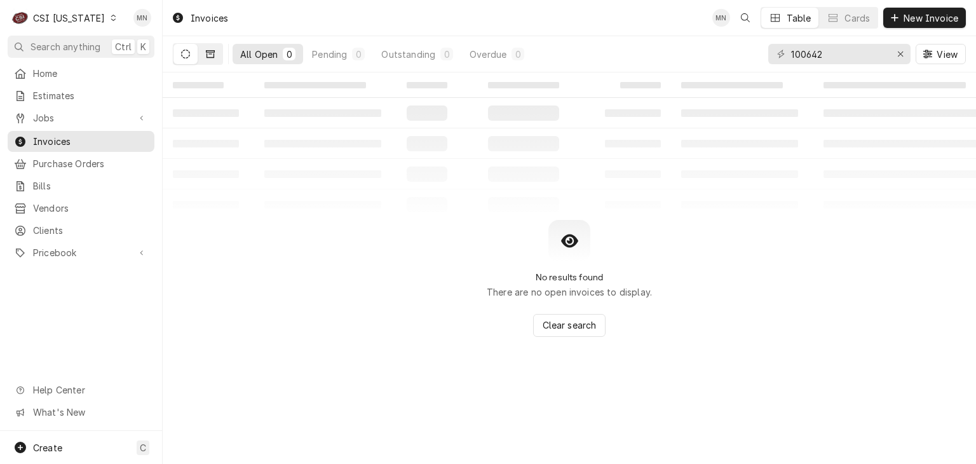
click at [217, 57] on button "Dynamic Content Wrapper" at bounding box center [210, 54] width 24 height 20
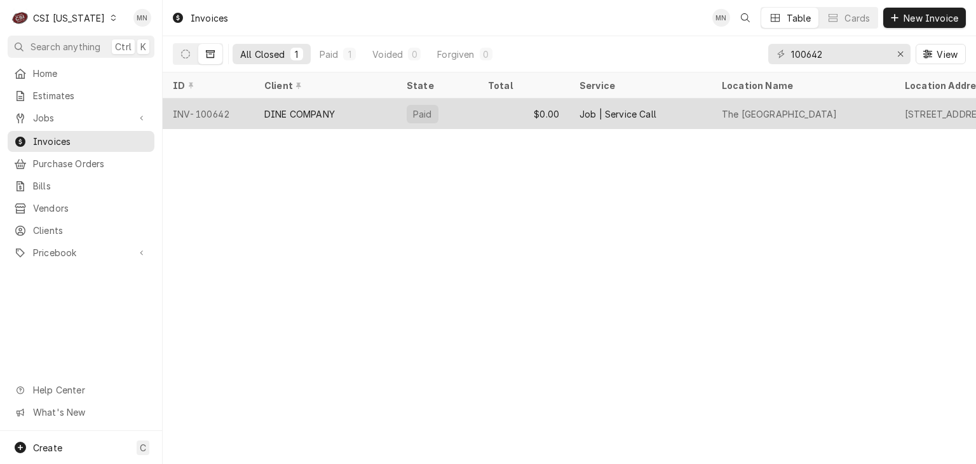
click at [264, 113] on div "DINE COMPANY" at bounding box center [325, 114] width 142 height 31
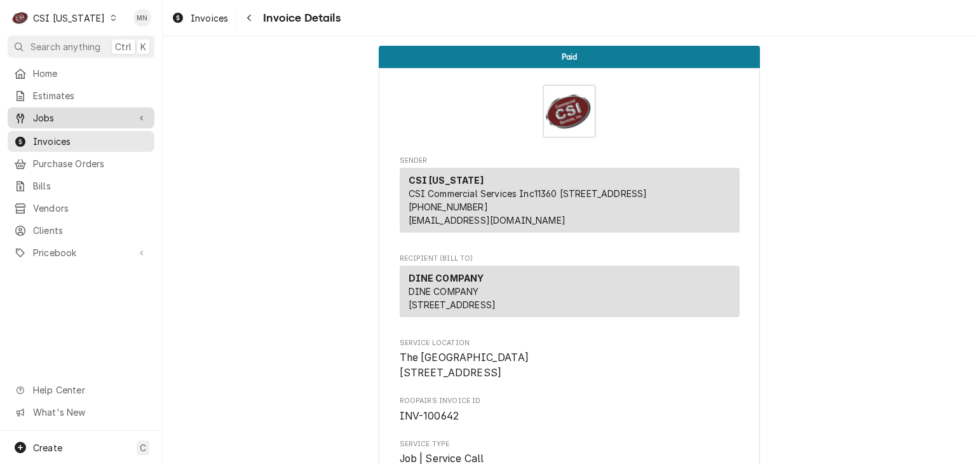
click at [53, 111] on span "Jobs" at bounding box center [81, 117] width 96 height 13
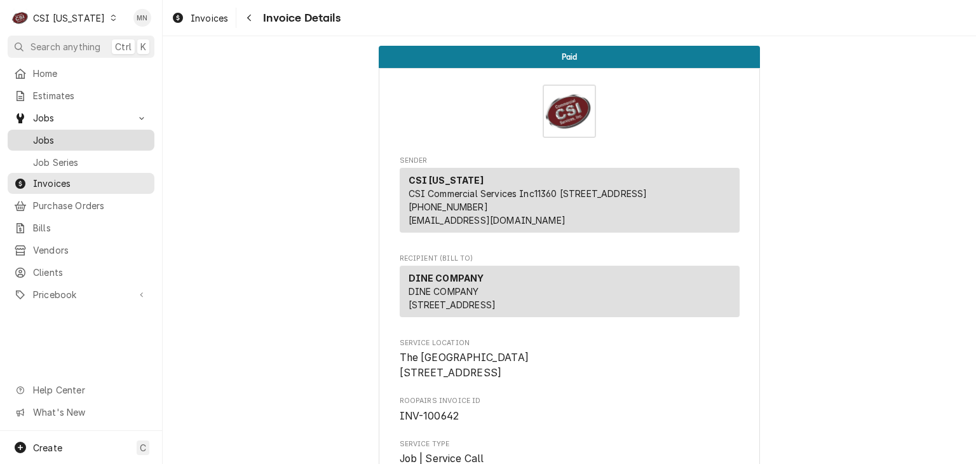
click at [41, 137] on span "Jobs" at bounding box center [90, 139] width 115 height 13
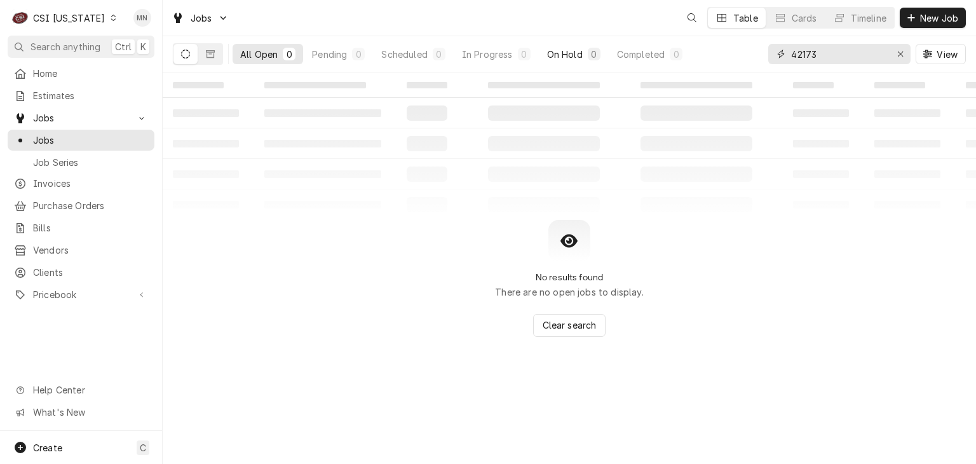
drag, startPoint x: 859, startPoint y: 59, endPoint x: 600, endPoint y: 50, distance: 259.5
click at [605, 50] on div "All Open 0 Pending 0 Scheduled 0 In Progress 0 On Hold 0 Completed 0 42173 View" at bounding box center [569, 54] width 793 height 36
type input "10453"
click at [208, 56] on icon "Dynamic Content Wrapper" at bounding box center [210, 54] width 9 height 9
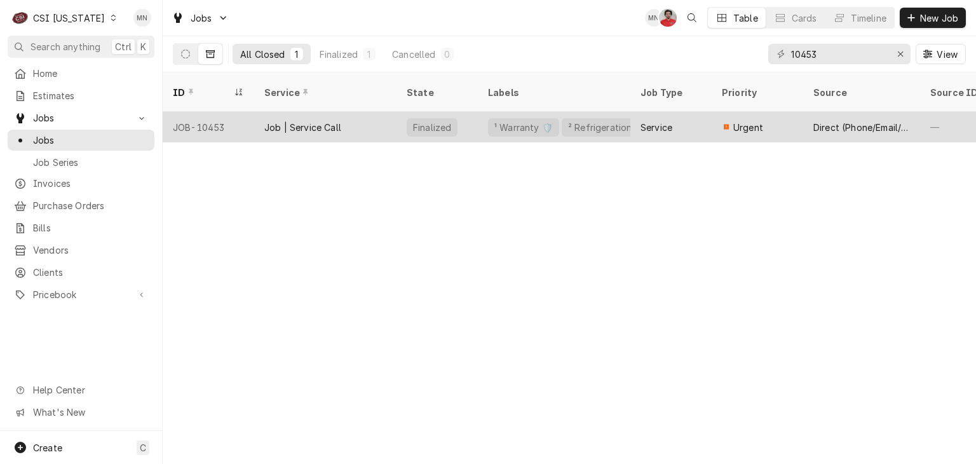
click at [221, 121] on div "JOB-10453" at bounding box center [209, 127] width 92 height 31
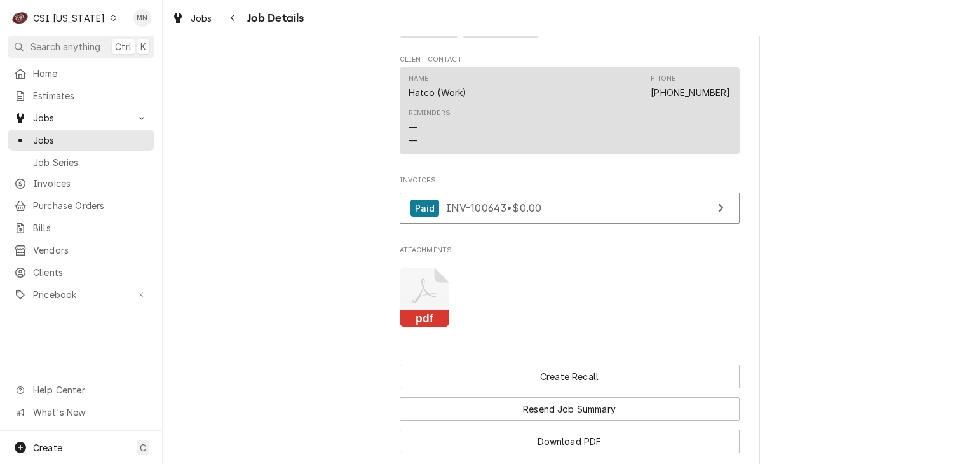
scroll to position [1095, 0]
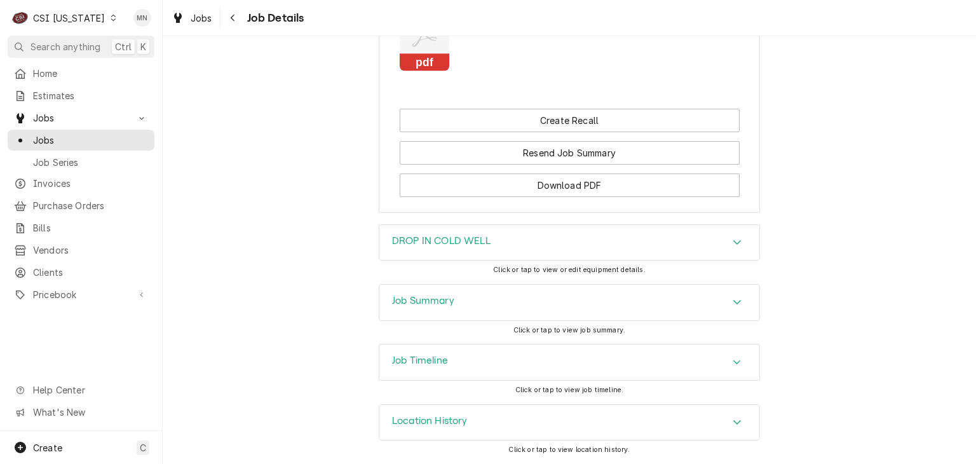
click at [519, 304] on div "Job Summary" at bounding box center [569, 303] width 380 height 36
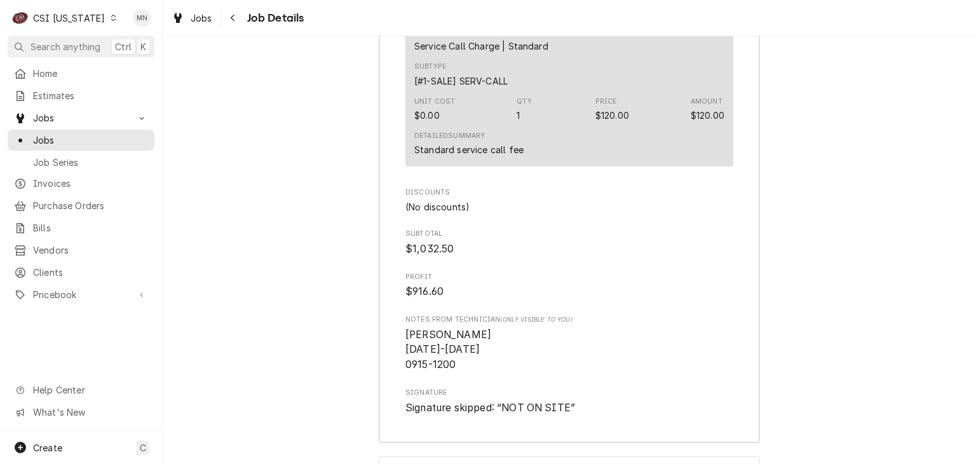
scroll to position [3737, 0]
